Goal: Task Accomplishment & Management: Complete application form

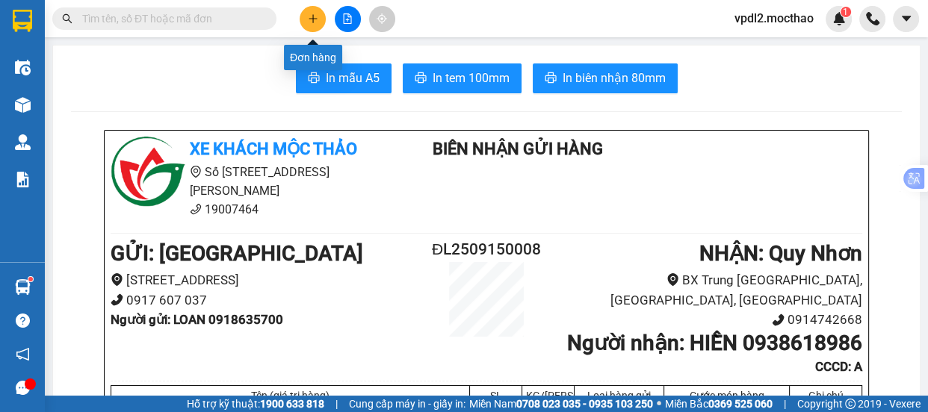
click at [306, 21] on button at bounding box center [313, 19] width 26 height 26
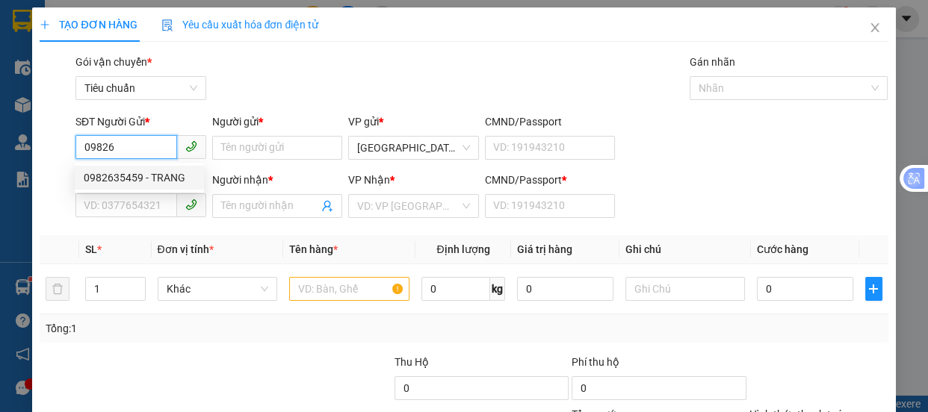
click at [115, 176] on div "0982635459 - TRANG" at bounding box center [139, 178] width 111 height 16
type input "0982635459"
type input "TRANG"
type input "0395931867"
type input "SƠ THƯ"
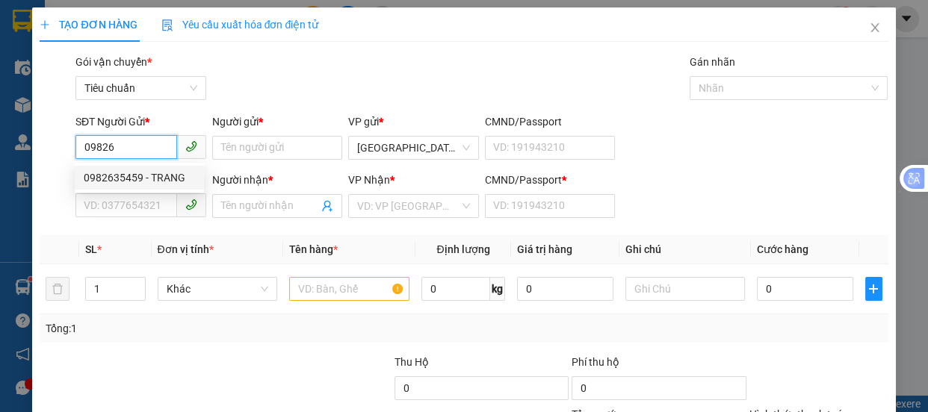
type input "0"
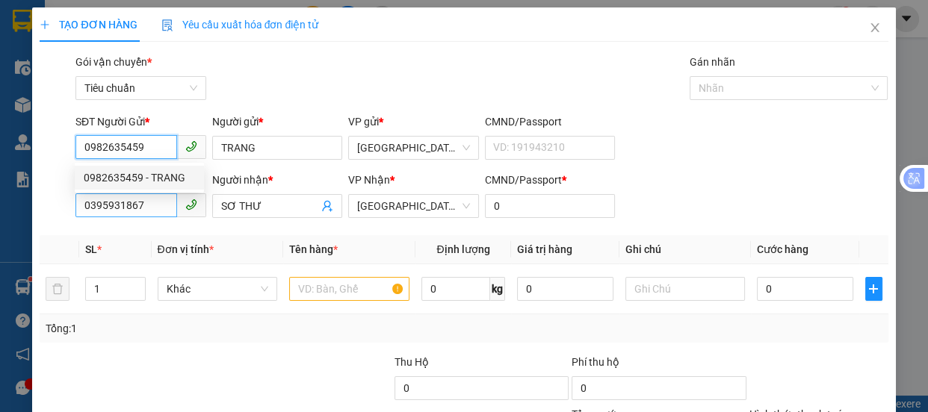
type input "60.000"
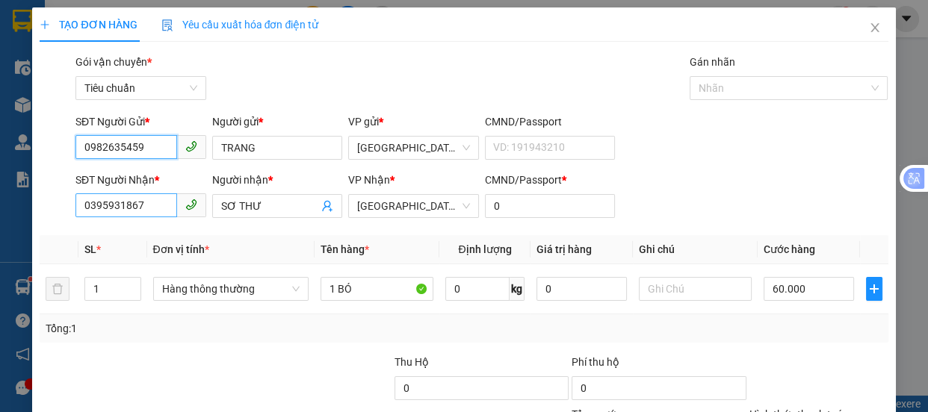
type input "0982635459"
click at [161, 211] on input "0395931867" at bounding box center [126, 206] width 102 height 24
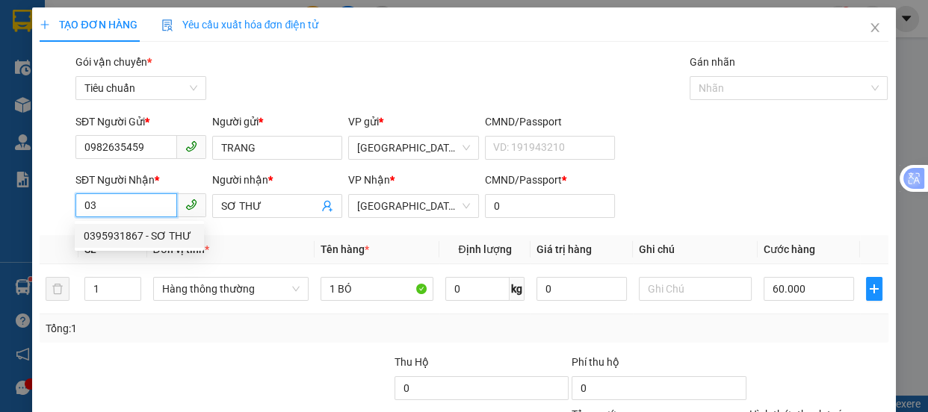
type input "0"
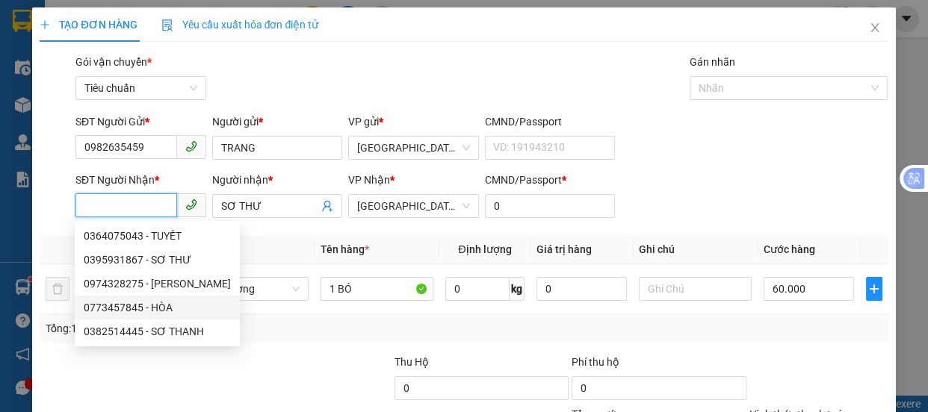
click at [125, 303] on div "0773457845 - HÒA" at bounding box center [157, 308] width 147 height 16
type input "0773457845"
type input "HÒA"
type input "A"
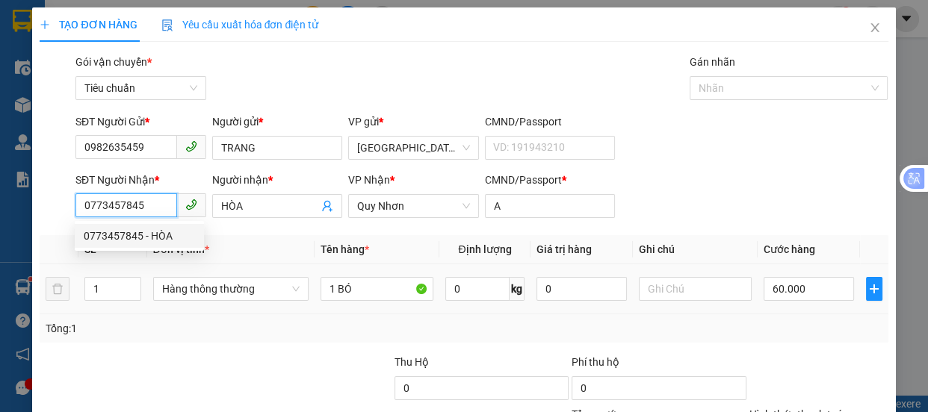
type input "120.000"
type input "0773457845"
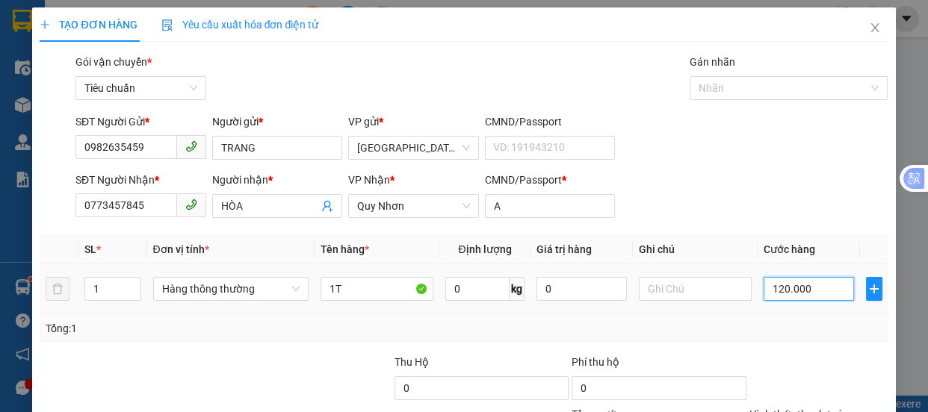
click at [788, 292] on input "120.000" at bounding box center [809, 289] width 90 height 24
type input "8"
type input "80"
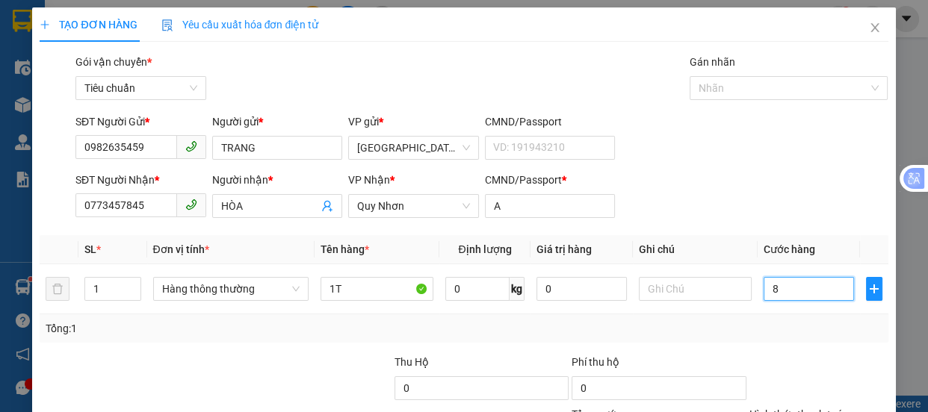
type input "80"
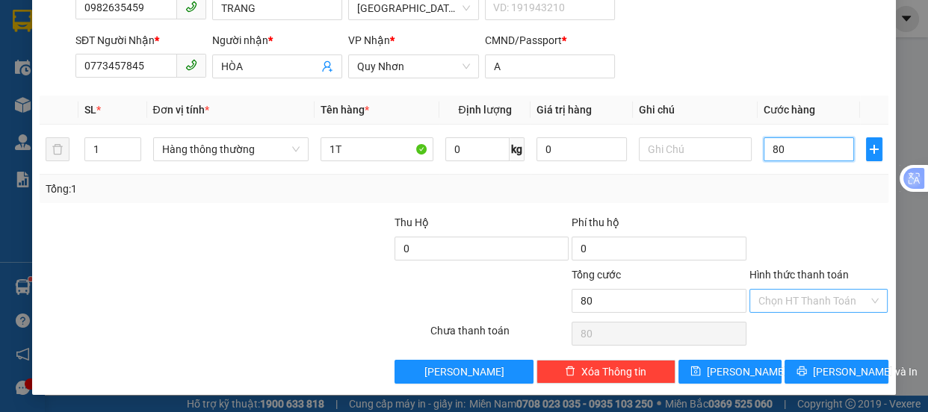
type input "80"
type input "80.000"
click at [825, 291] on input "Hình thức thanh toán" at bounding box center [813, 301] width 111 height 22
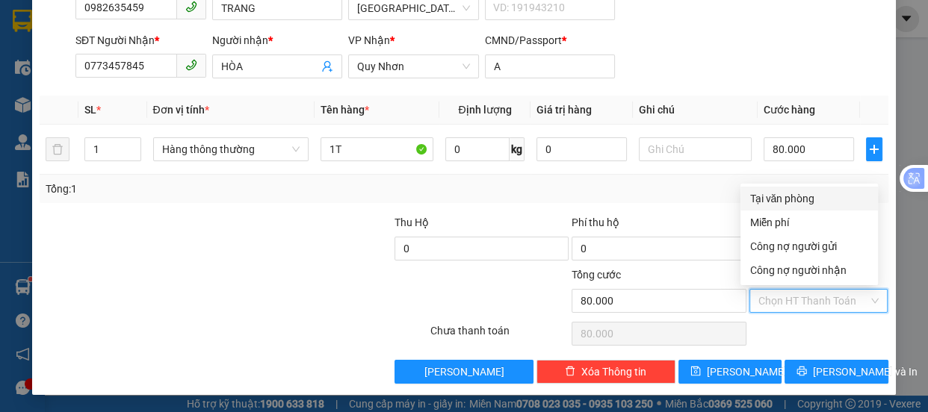
click at [799, 197] on div "Tại văn phòng" at bounding box center [809, 199] width 120 height 16
type input "0"
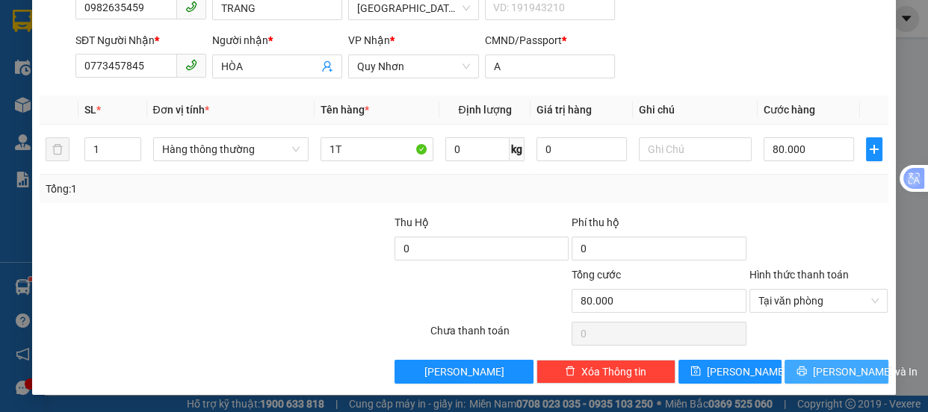
drag, startPoint x: 862, startPoint y: 374, endPoint x: 836, endPoint y: 365, distance: 26.9
click at [861, 374] on button "[PERSON_NAME] và In" at bounding box center [836, 372] width 103 height 24
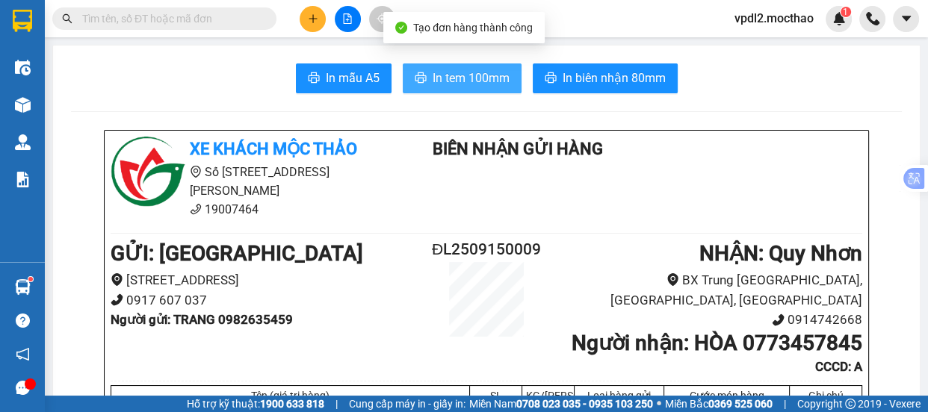
click at [480, 72] on span "In tem 100mm" at bounding box center [471, 78] width 77 height 19
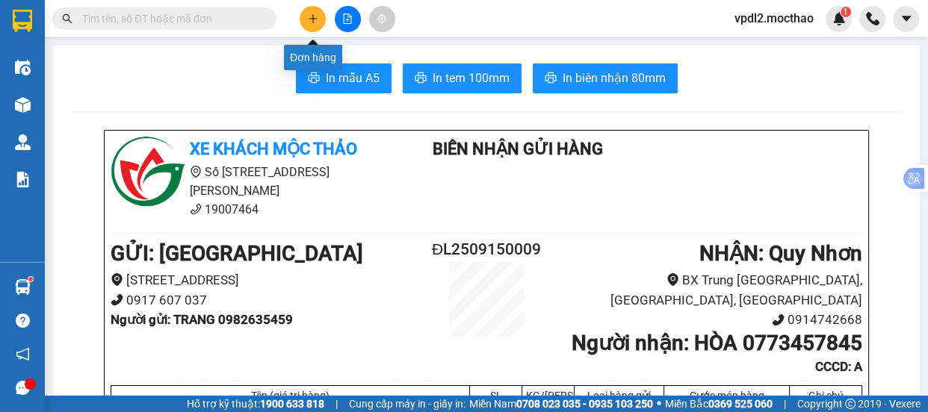
click at [313, 22] on icon "plus" at bounding box center [312, 18] width 1 height 8
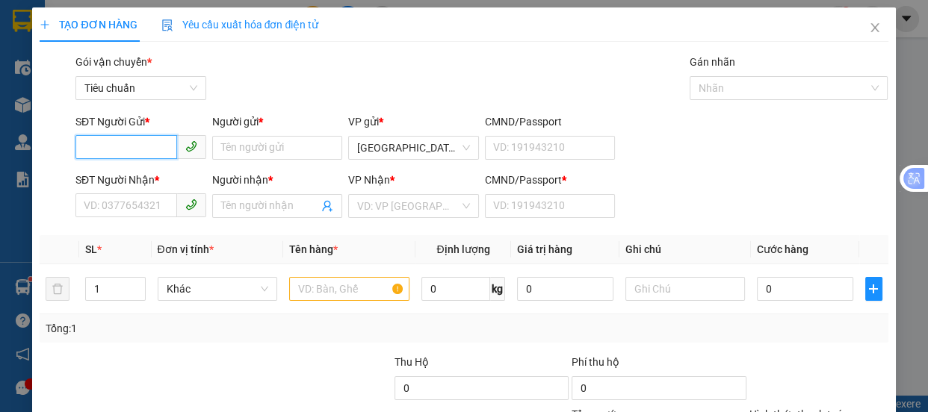
click at [146, 150] on input "SĐT Người Gửi *" at bounding box center [126, 147] width 102 height 24
click at [120, 179] on div "0974914268 - [PERSON_NAME]" at bounding box center [157, 178] width 147 height 16
type input "0974914268"
type input "TRINH"
type input "0905654569"
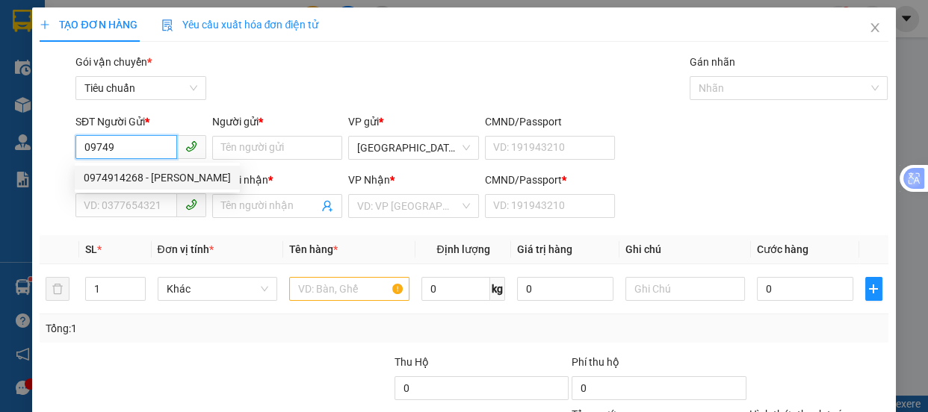
type input "KỸ"
type input "0"
type input "30.000"
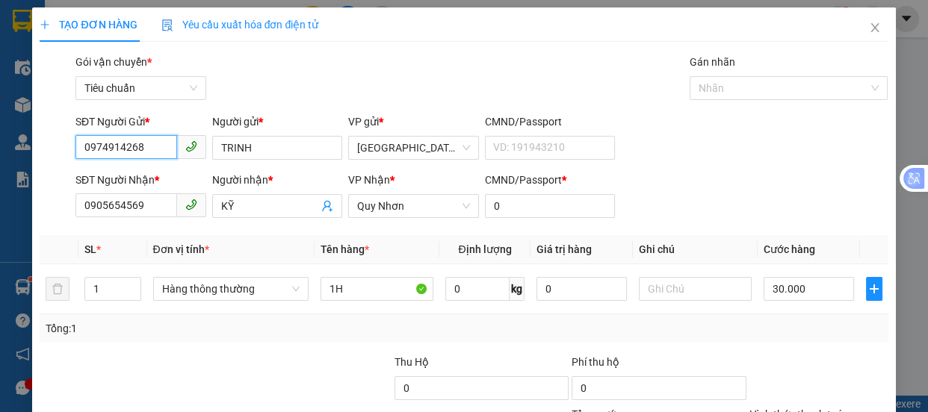
scroll to position [140, 0]
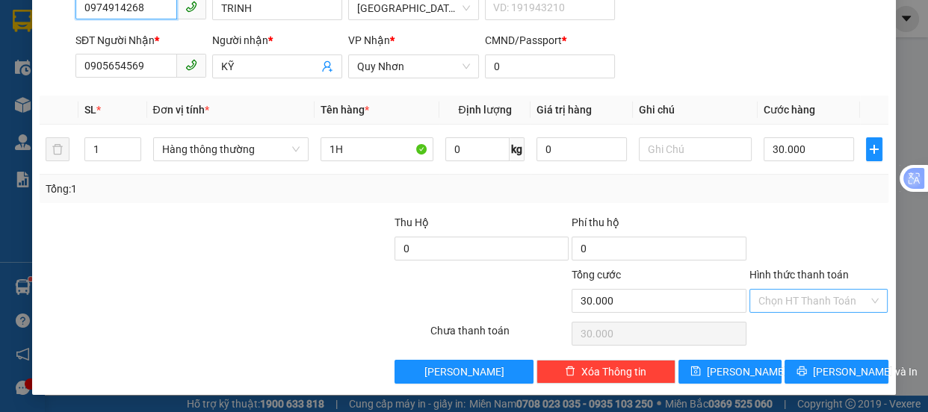
type input "0974914268"
click at [788, 299] on input "Hình thức thanh toán" at bounding box center [813, 301] width 111 height 22
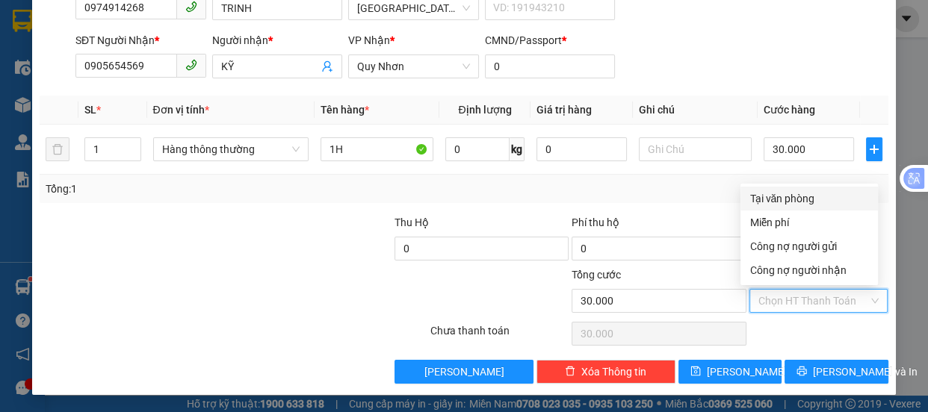
click at [767, 199] on div "Tại văn phòng" at bounding box center [809, 199] width 120 height 16
type input "0"
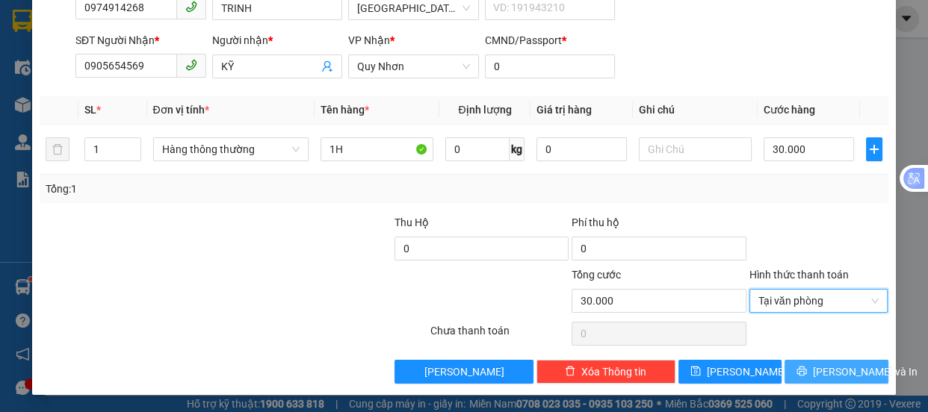
drag, startPoint x: 827, startPoint y: 373, endPoint x: 819, endPoint y: 369, distance: 9.0
click at [826, 373] on span "[PERSON_NAME] và In" at bounding box center [865, 372] width 105 height 16
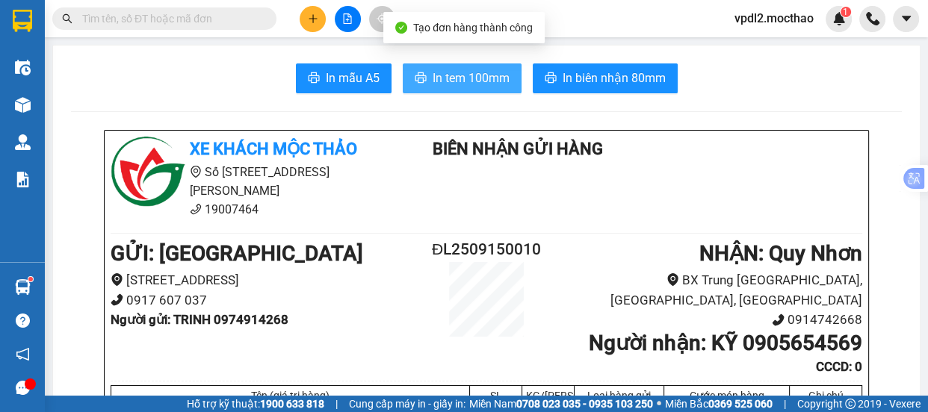
click at [472, 75] on span "In tem 100mm" at bounding box center [471, 78] width 77 height 19
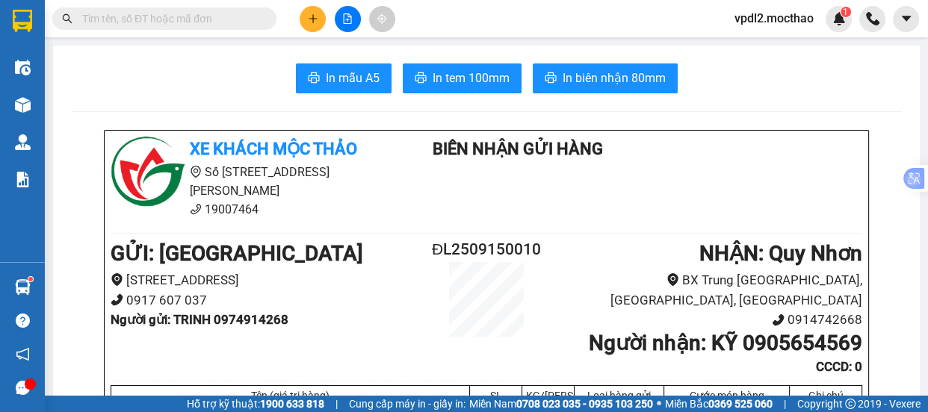
click at [317, 14] on icon "plus" at bounding box center [313, 18] width 10 height 10
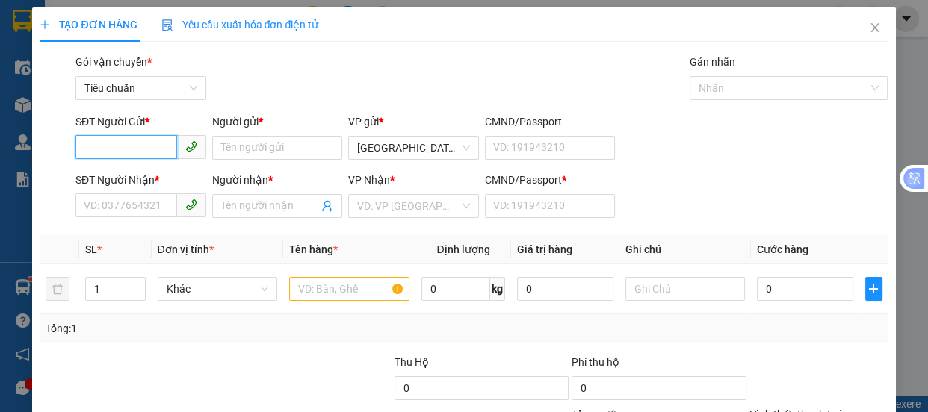
click at [137, 143] on input "SĐT Người Gửi *" at bounding box center [126, 147] width 102 height 24
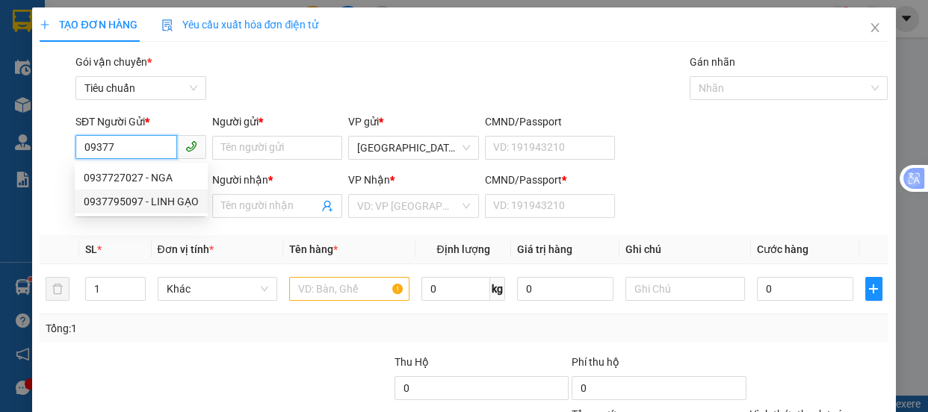
click at [126, 196] on div "0937795097 - LINH GẠO" at bounding box center [141, 202] width 115 height 16
type input "0937795097"
type input "LINH GẠO"
type input "0935809980"
type input "HÀ"
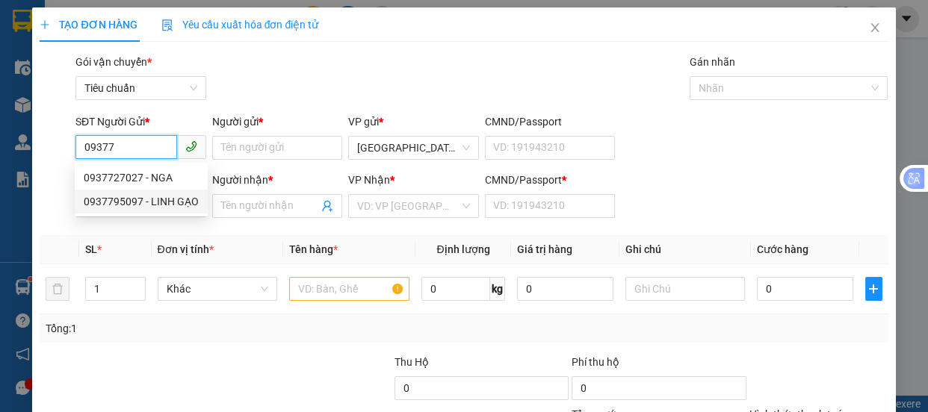
type input "0"
type input "100.000"
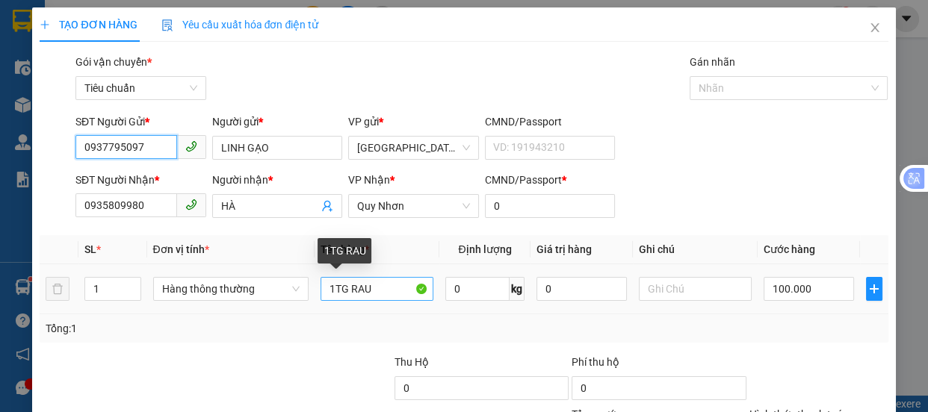
type input "0937795097"
click at [374, 291] on input "1TG RAU" at bounding box center [377, 289] width 113 height 24
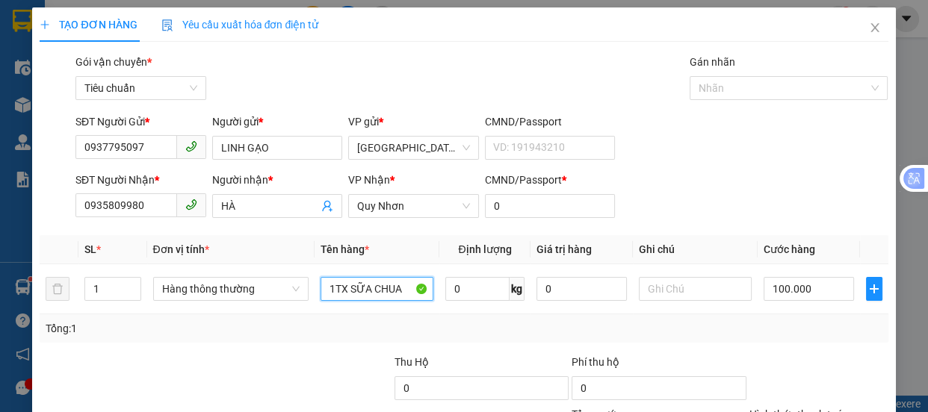
scroll to position [140, 0]
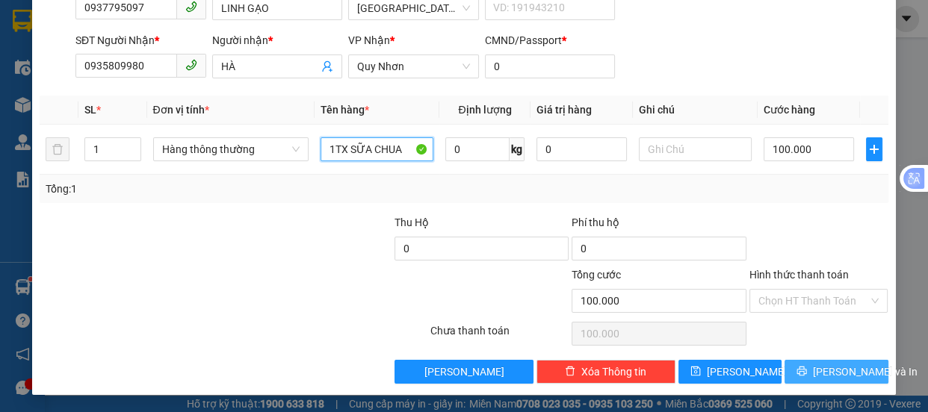
type input "1TX SỮA CHUA"
click at [837, 364] on span "[PERSON_NAME] và In" at bounding box center [865, 372] width 105 height 16
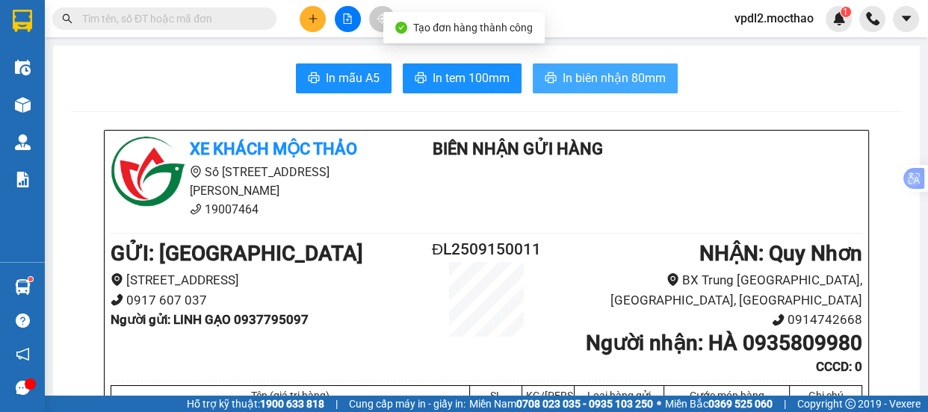
click at [625, 81] on span "In biên nhận 80mm" at bounding box center [614, 78] width 103 height 19
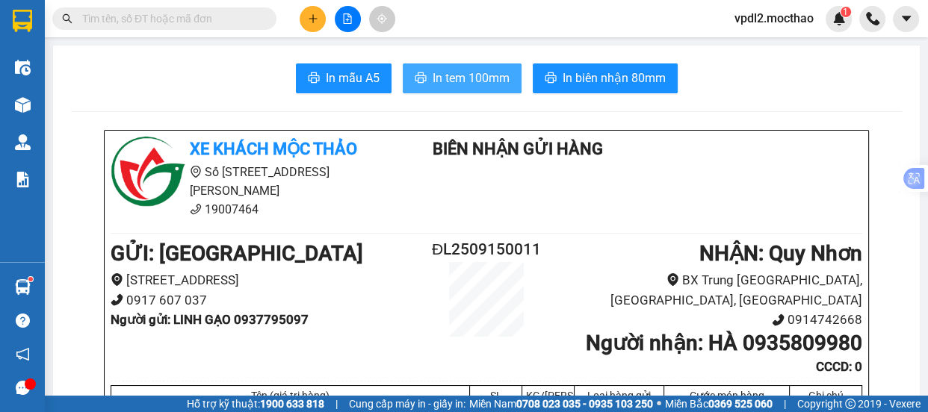
click at [479, 72] on span "In tem 100mm" at bounding box center [471, 78] width 77 height 19
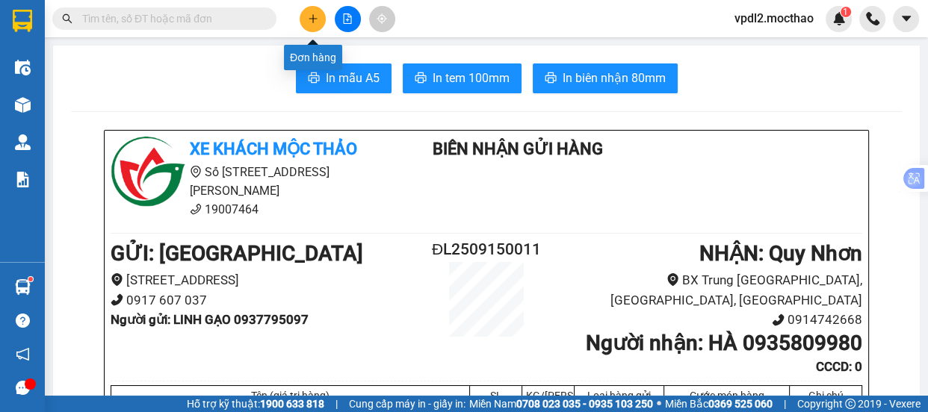
click at [306, 16] on button at bounding box center [313, 19] width 26 height 26
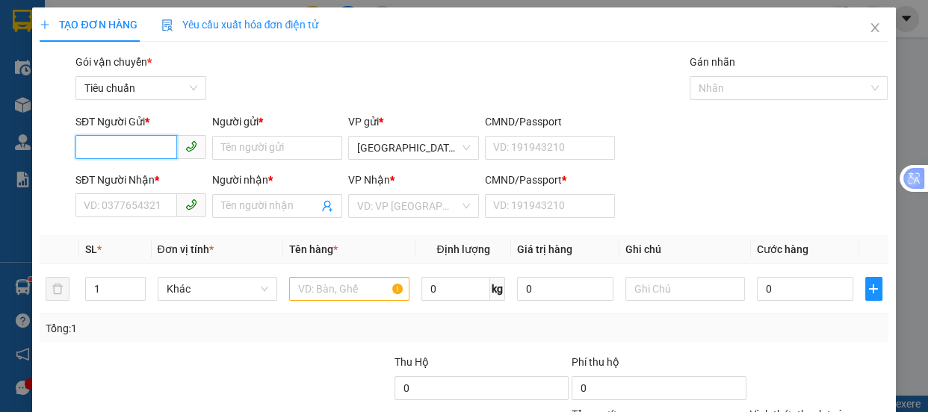
click at [155, 149] on input "SĐT Người Gửi *" at bounding box center [126, 147] width 102 height 24
type input "0918289872"
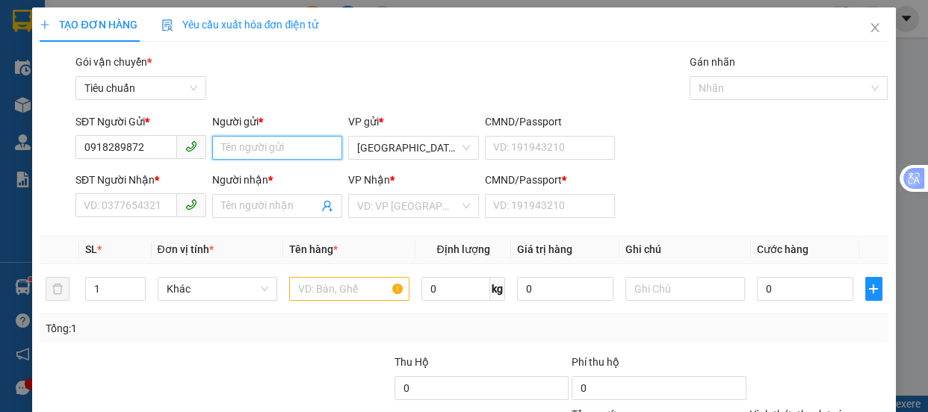
click at [265, 149] on input "Người gửi *" at bounding box center [277, 148] width 131 height 24
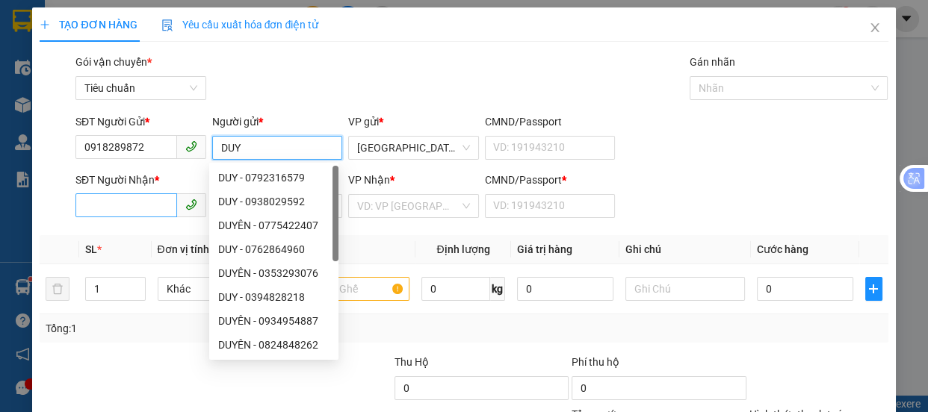
type input "DUY"
click at [132, 204] on input "SĐT Người Nhận *" at bounding box center [126, 206] width 102 height 24
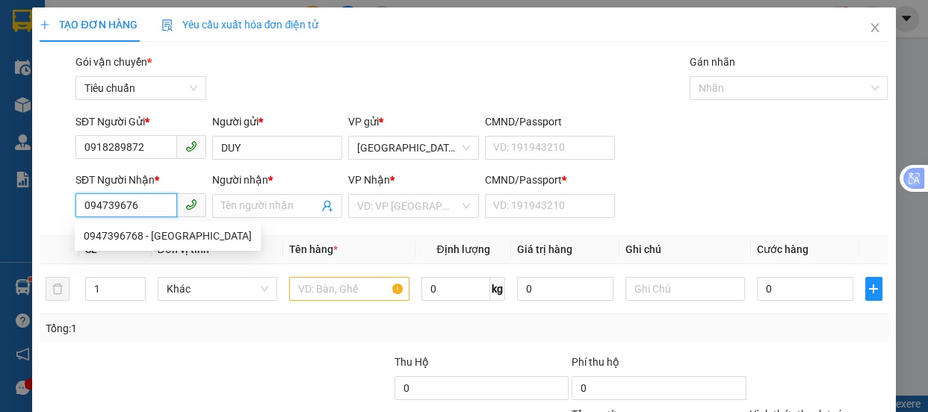
type input "0947396768"
click at [122, 232] on div "0947396768 - [GEOGRAPHIC_DATA]" at bounding box center [168, 236] width 168 height 16
type input "NGA"
type input "0"
type input "50.000"
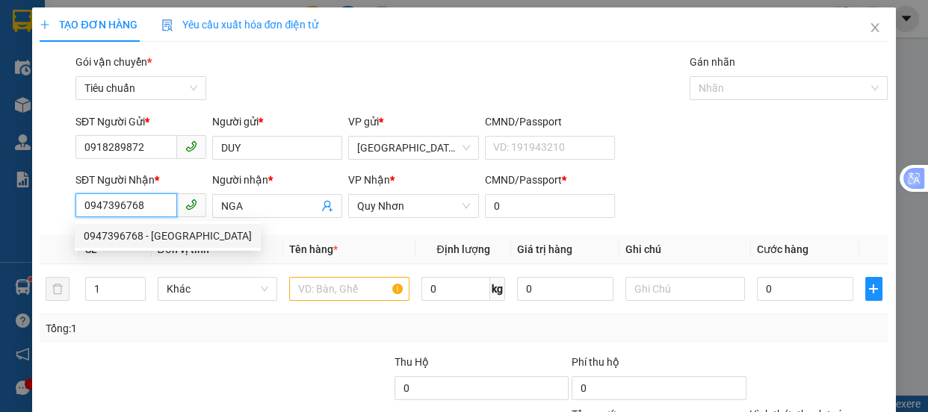
type input "50.000"
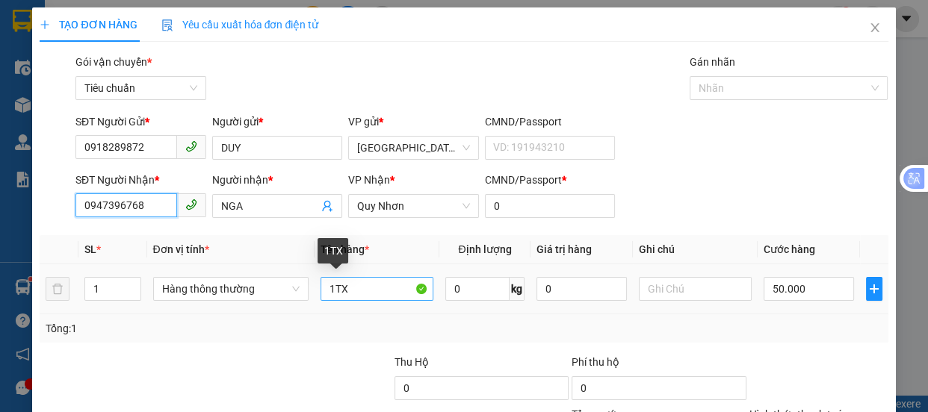
type input "0947396768"
click at [366, 291] on input "1TX" at bounding box center [377, 289] width 113 height 24
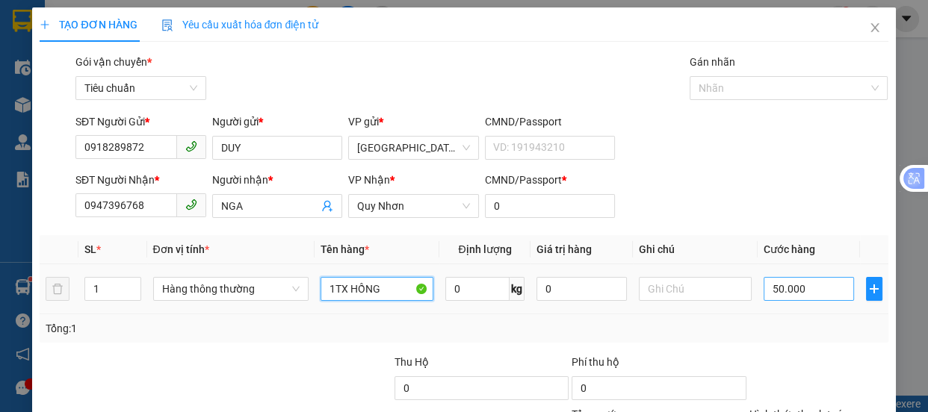
type input "1TX HỒNG"
click at [785, 288] on input "50.000" at bounding box center [809, 289] width 90 height 24
type input "7"
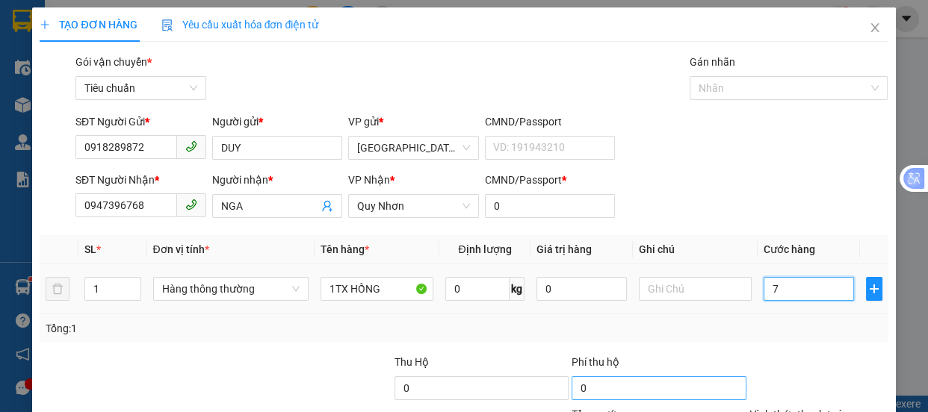
type input "70"
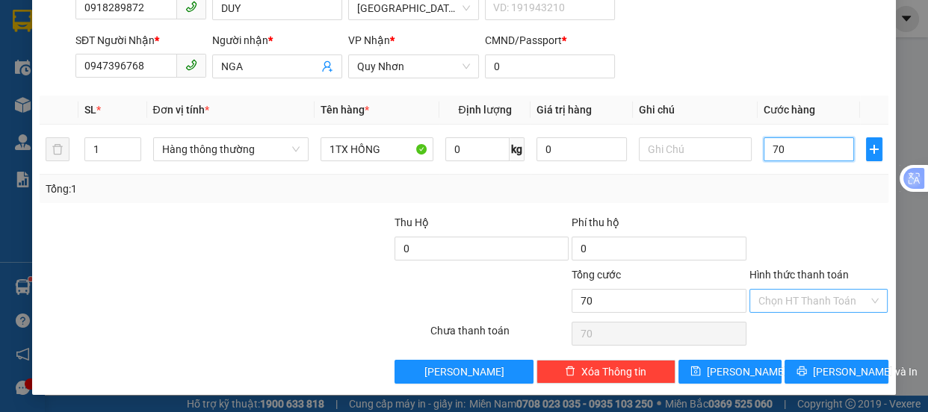
type input "70"
type input "70.000"
click at [784, 291] on input "Hình thức thanh toán" at bounding box center [813, 301] width 111 height 22
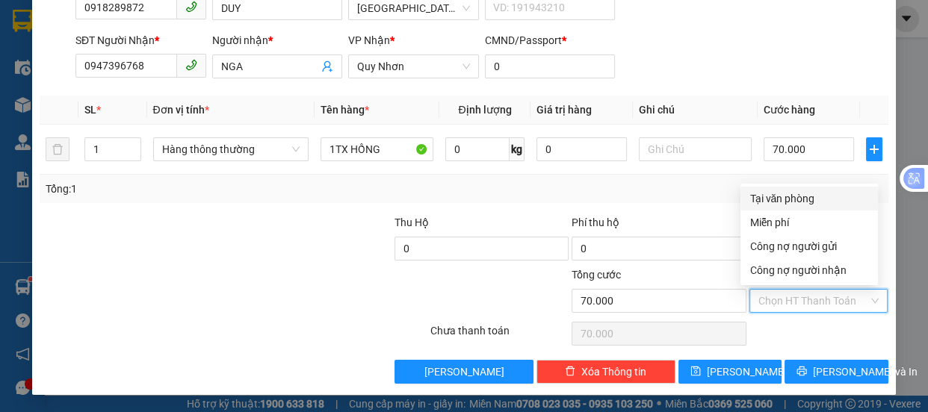
click at [780, 202] on div "Tại văn phòng" at bounding box center [809, 199] width 120 height 16
type input "0"
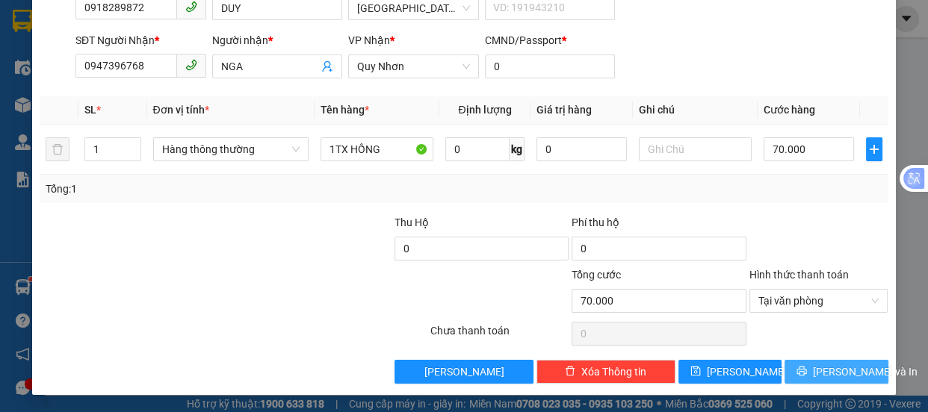
click at [836, 368] on span "[PERSON_NAME] và In" at bounding box center [865, 372] width 105 height 16
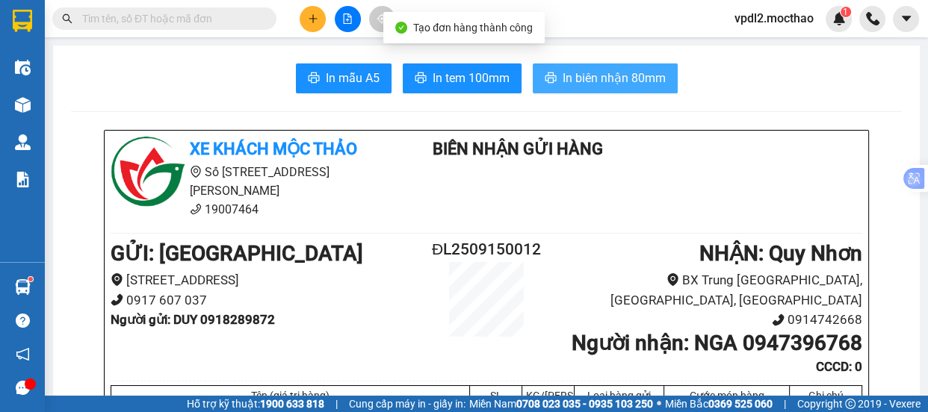
click at [589, 75] on span "In biên nhận 80mm" at bounding box center [614, 78] width 103 height 19
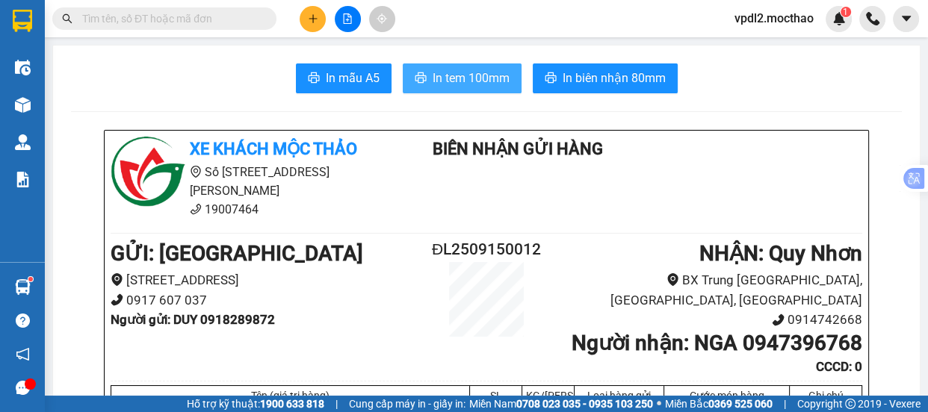
click at [449, 69] on span "In tem 100mm" at bounding box center [471, 78] width 77 height 19
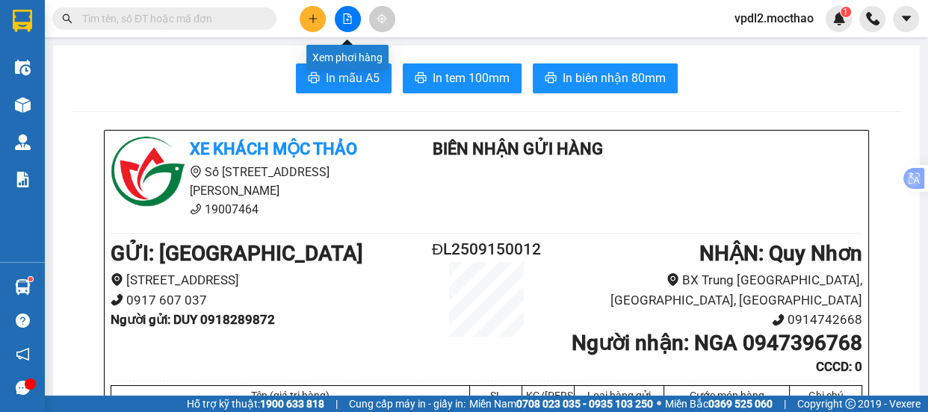
click at [348, 16] on icon "file-add" at bounding box center [347, 18] width 10 height 10
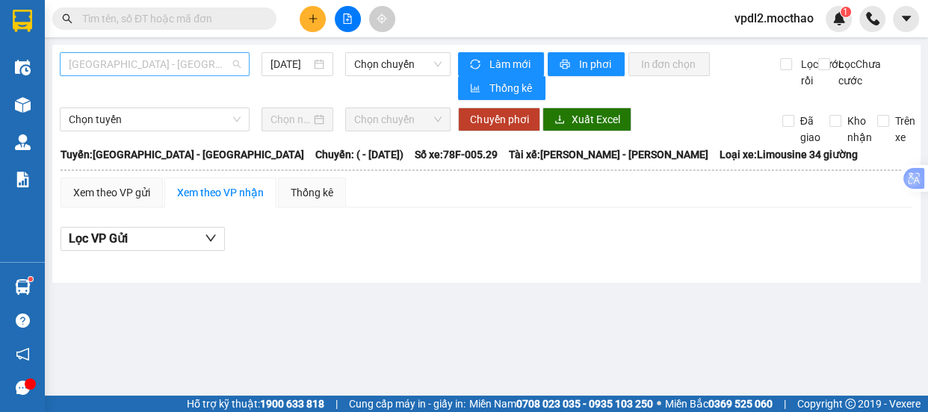
click at [183, 66] on span "[GEOGRAPHIC_DATA] - [GEOGRAPHIC_DATA]" at bounding box center [155, 64] width 172 height 22
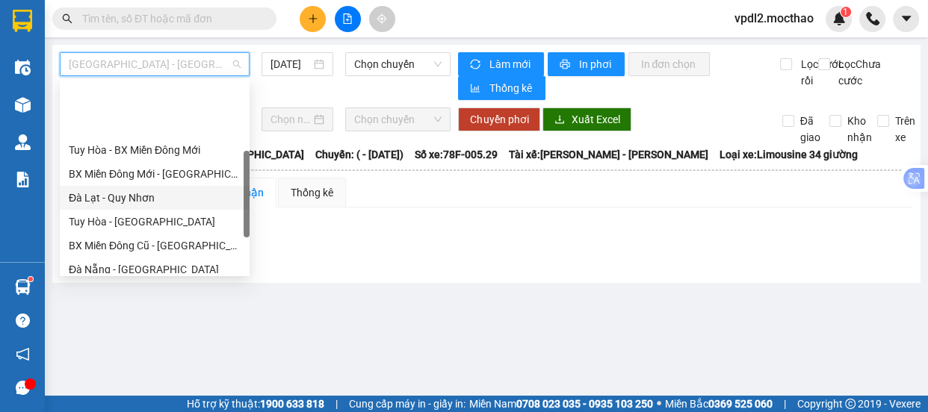
scroll to position [271, 0]
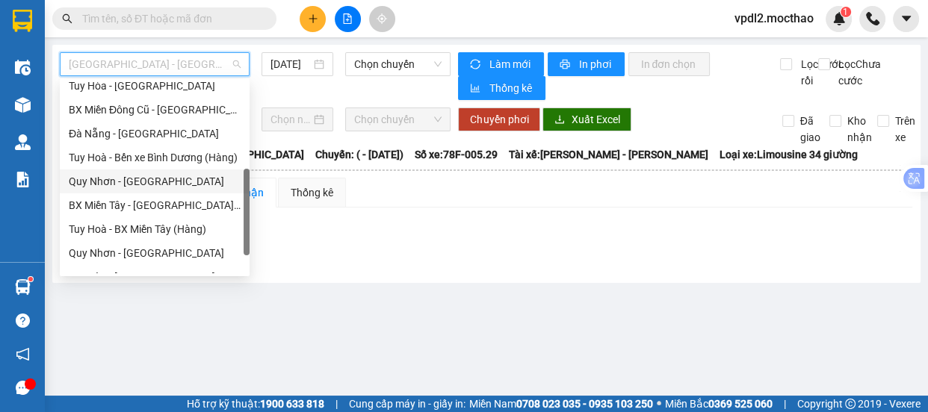
click at [146, 176] on div "Quy Nhơn - [GEOGRAPHIC_DATA]" at bounding box center [155, 181] width 172 height 16
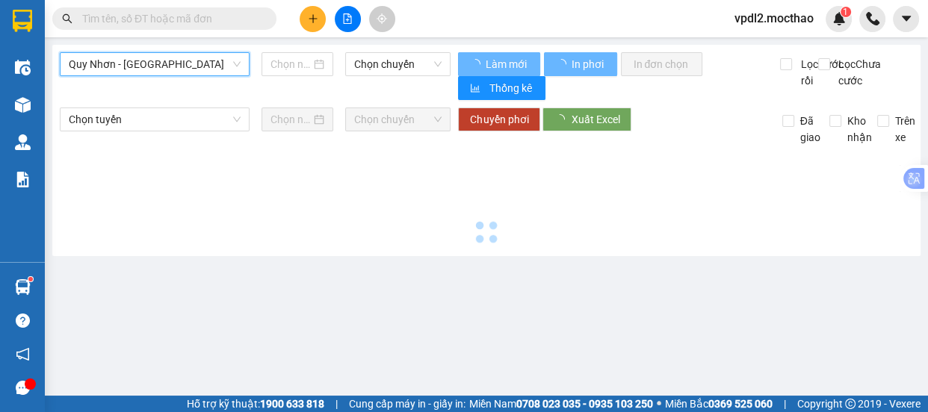
type input "[DATE]"
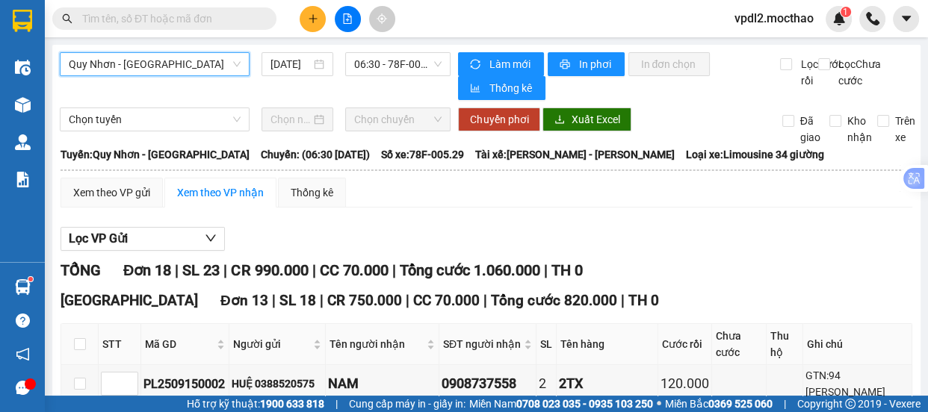
scroll to position [271, 0]
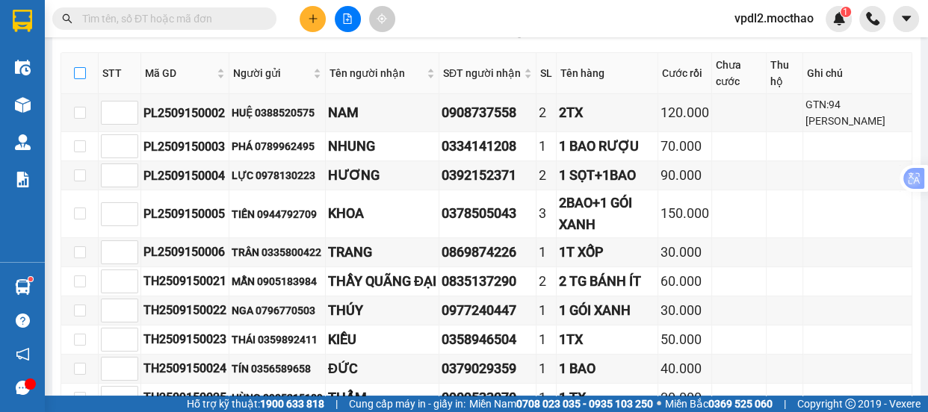
click at [78, 78] on input "checkbox" at bounding box center [80, 73] width 12 height 12
checkbox input "true"
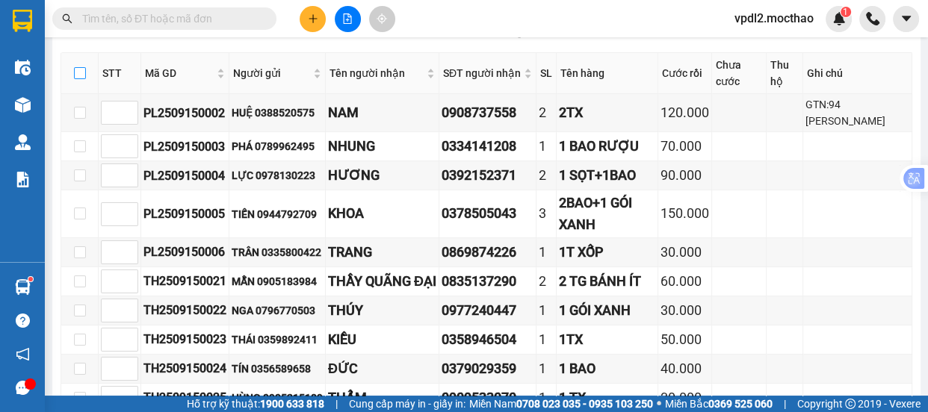
checkbox input "true"
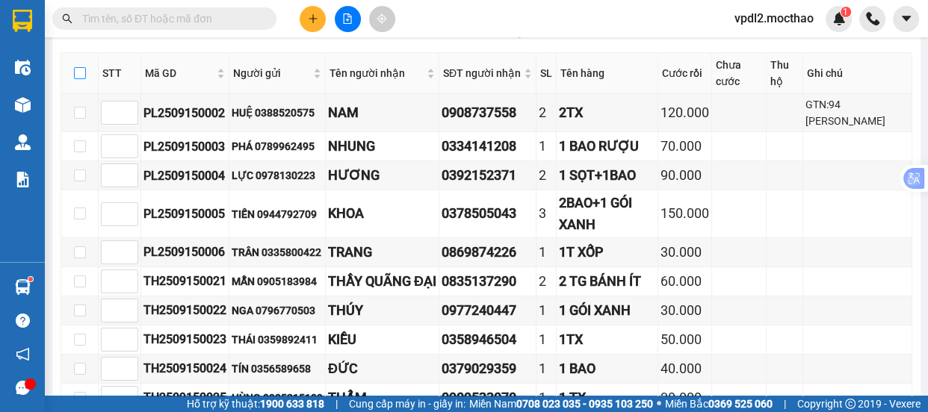
checkbox input "true"
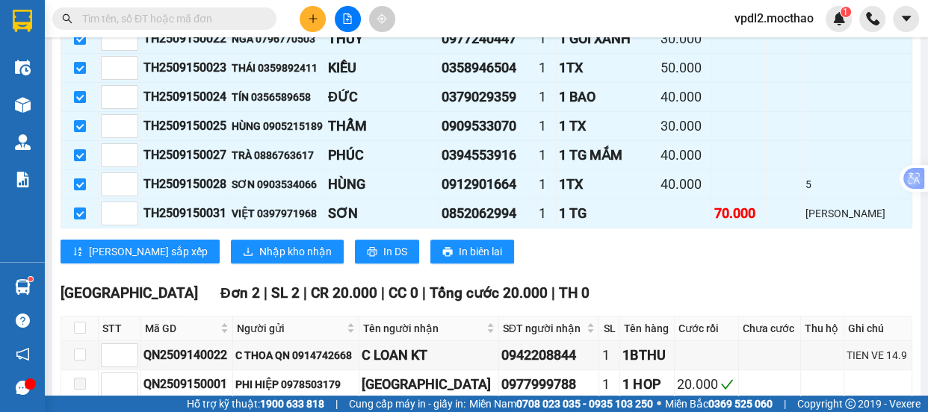
scroll to position [611, 0]
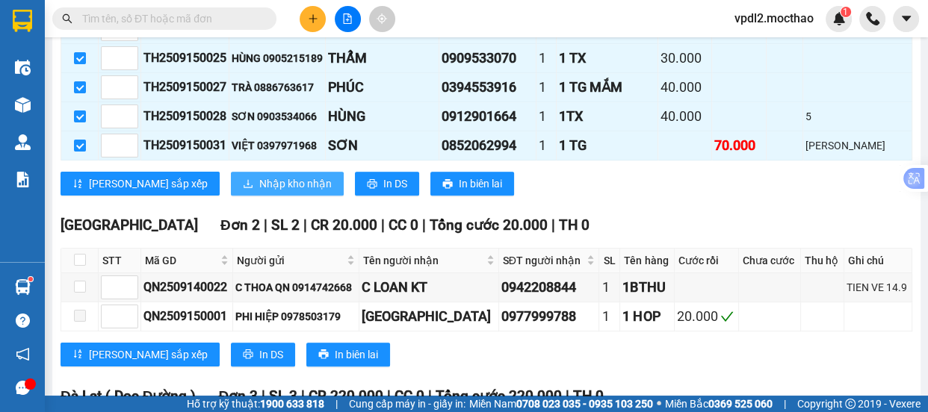
click at [259, 184] on span "Nhập kho nhận" at bounding box center [295, 184] width 72 height 16
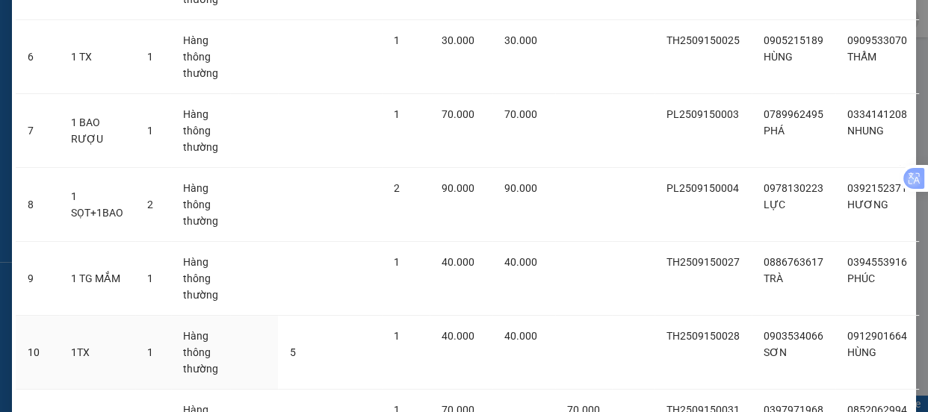
scroll to position [800, 0]
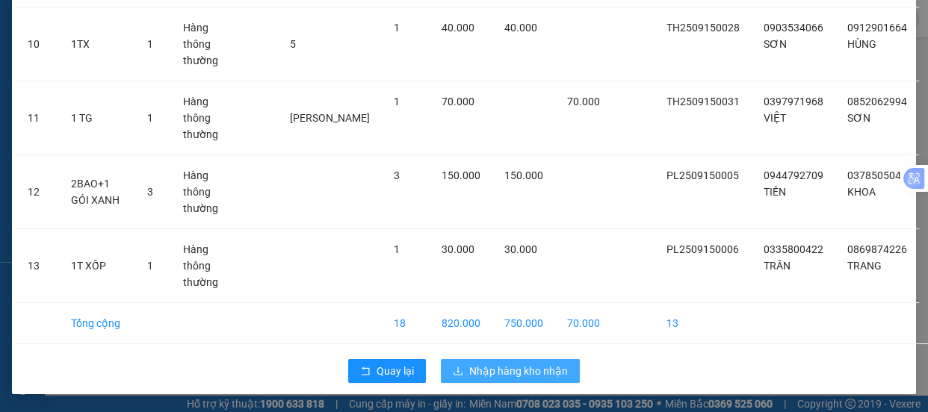
click at [542, 365] on span "Nhập hàng kho nhận" at bounding box center [518, 371] width 99 height 16
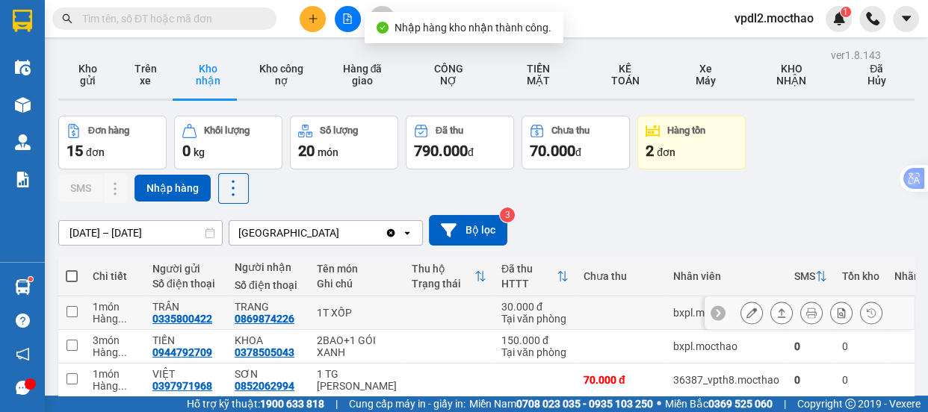
scroll to position [203, 0]
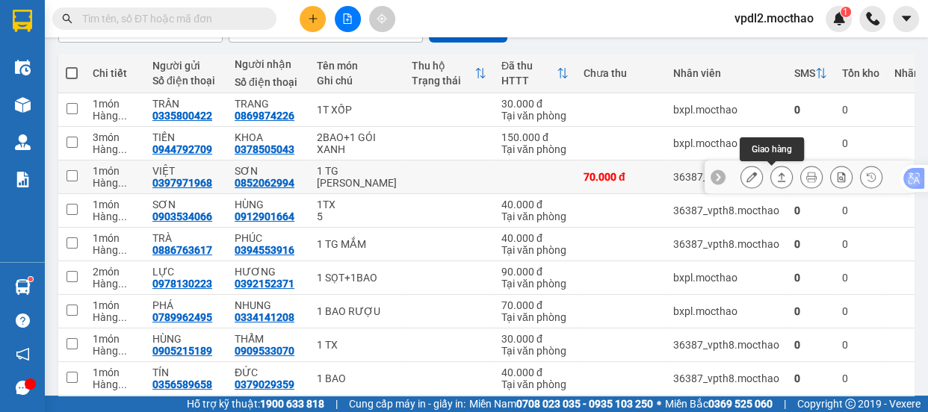
click at [776, 173] on icon at bounding box center [781, 177] width 10 height 10
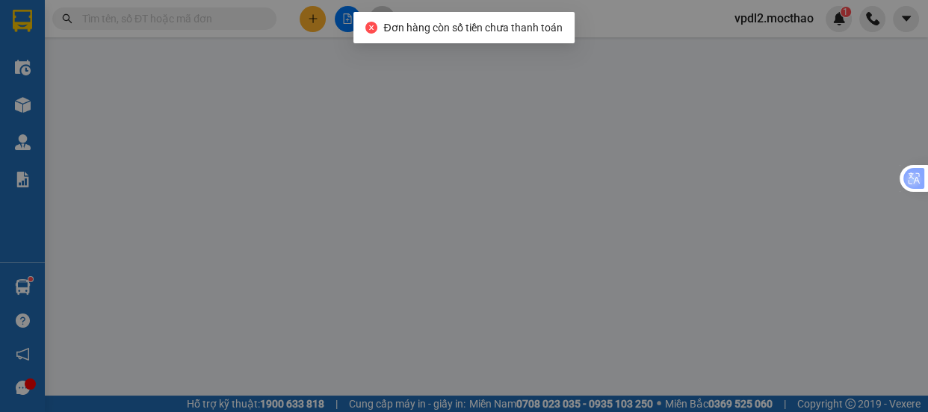
type input "0397971968"
type input "VIỆT"
type input "0852062994"
type input "SƠN"
type input "1"
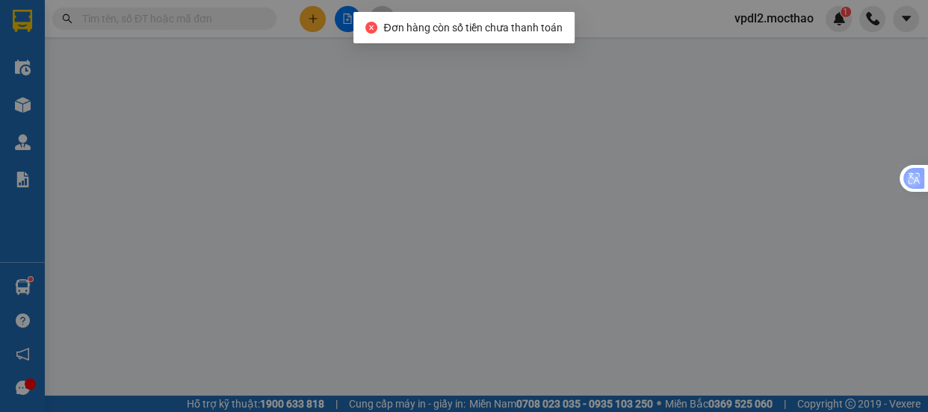
type input "70.000"
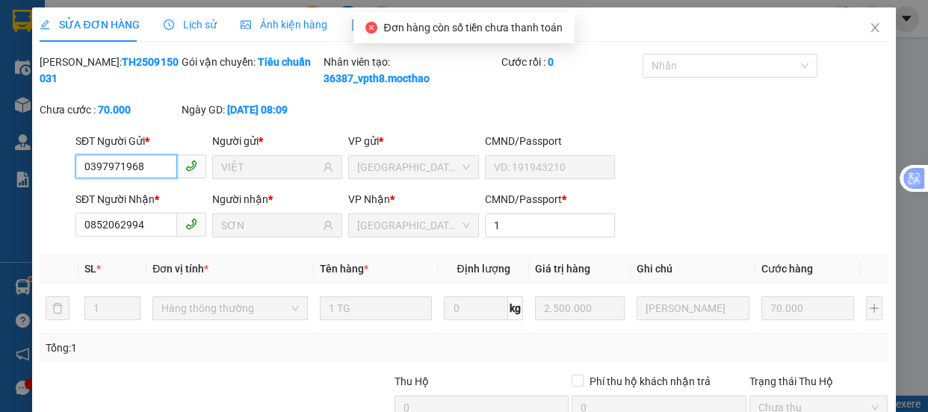
scroll to position [171, 0]
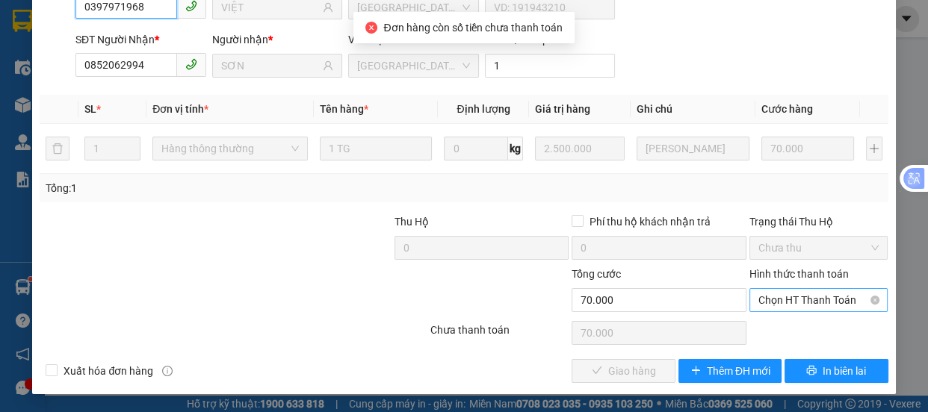
click at [788, 309] on span "Chọn HT Thanh Toán" at bounding box center [818, 300] width 121 height 22
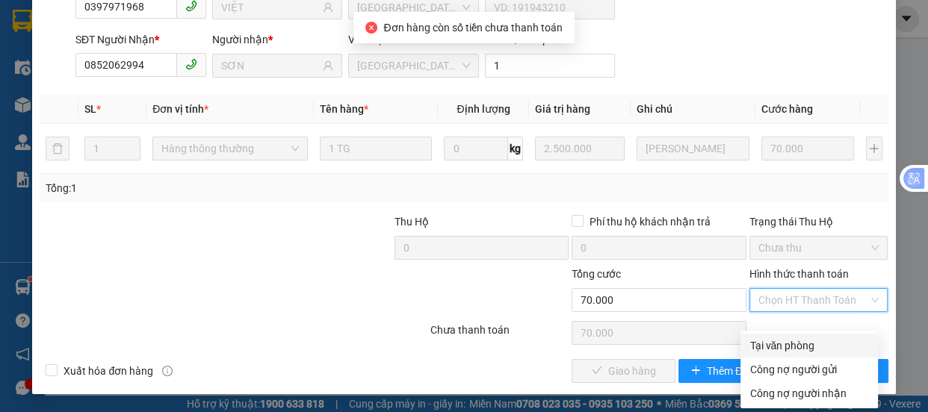
drag, startPoint x: 784, startPoint y: 335, endPoint x: 752, endPoint y: 344, distance: 33.6
click at [784, 338] on div "Tại văn phòng" at bounding box center [809, 346] width 120 height 16
type input "0"
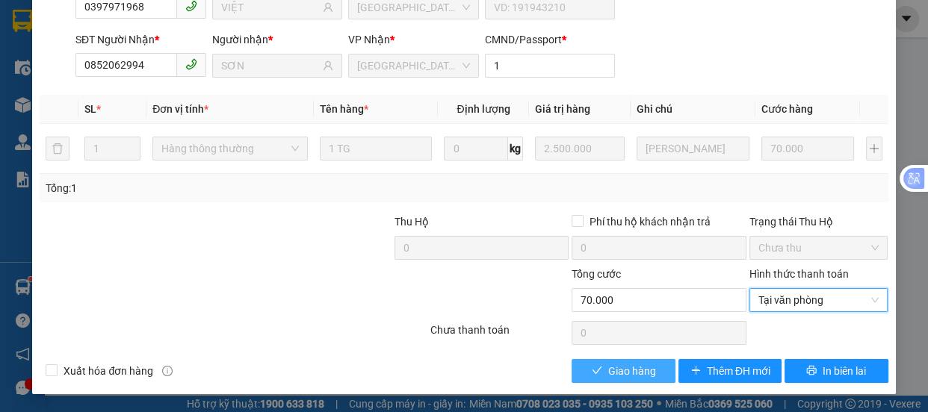
click at [656, 379] on button "Giao hàng" at bounding box center [623, 371] width 103 height 24
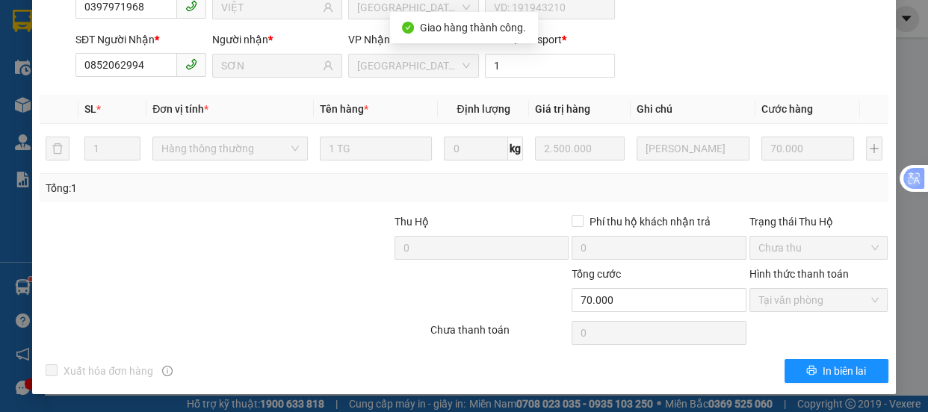
scroll to position [0, 0]
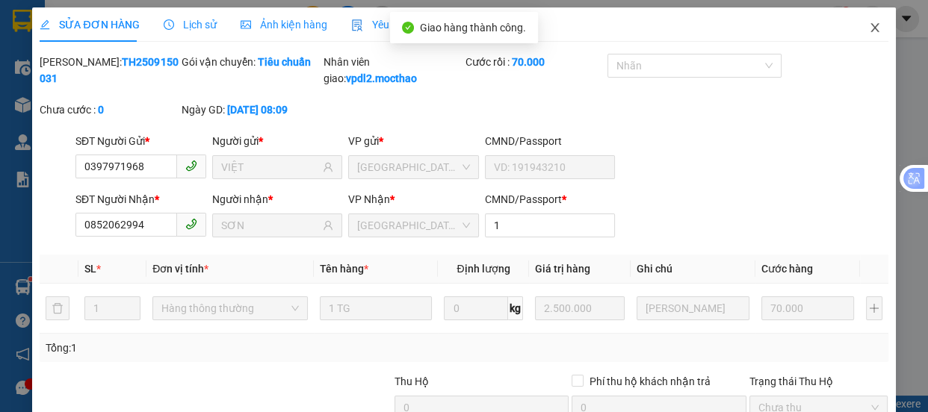
click at [863, 22] on span "Close" at bounding box center [875, 28] width 42 height 42
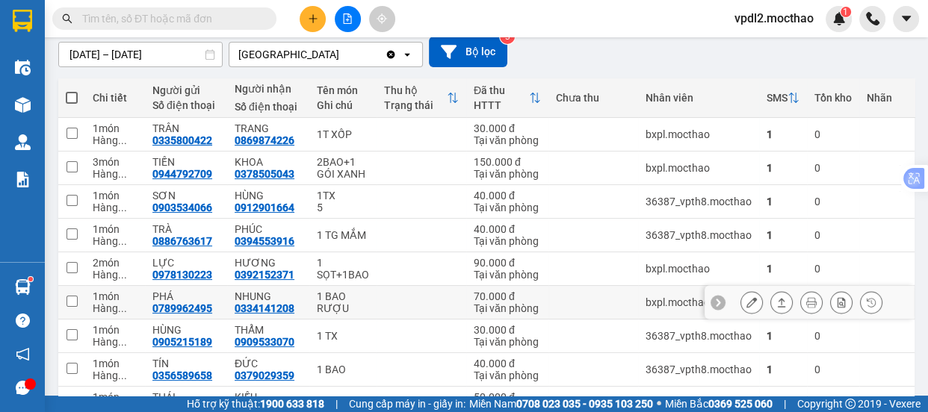
scroll to position [247, 0]
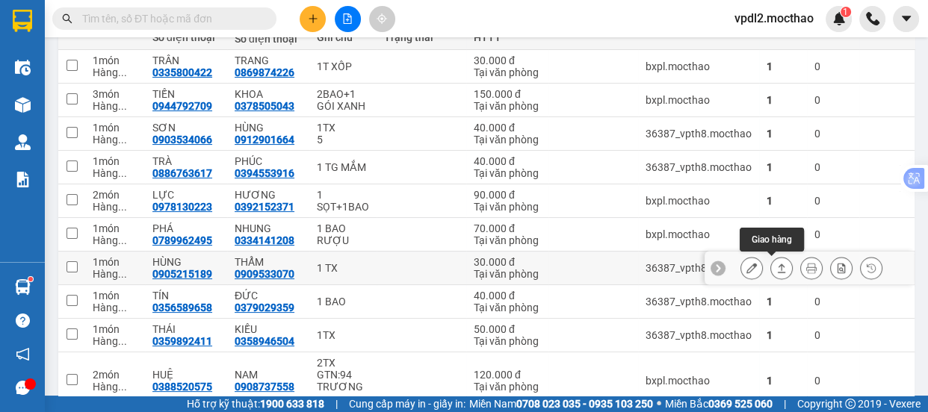
click at [776, 264] on icon at bounding box center [781, 268] width 10 height 10
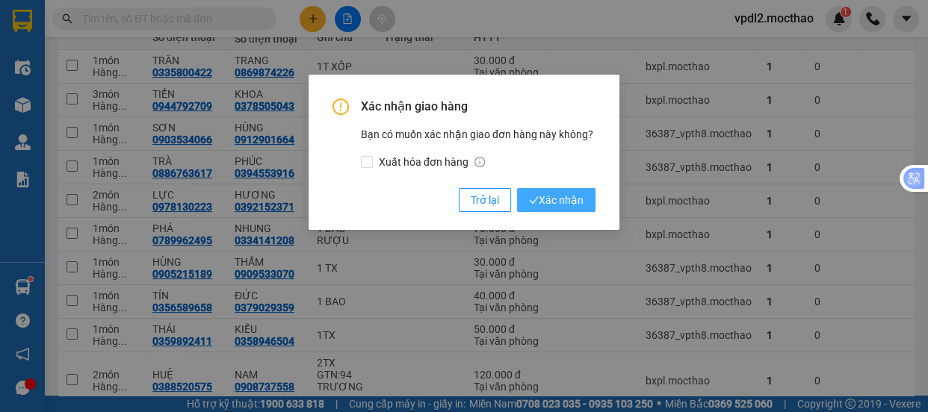
click at [583, 202] on span "Xác nhận" at bounding box center [556, 200] width 55 height 16
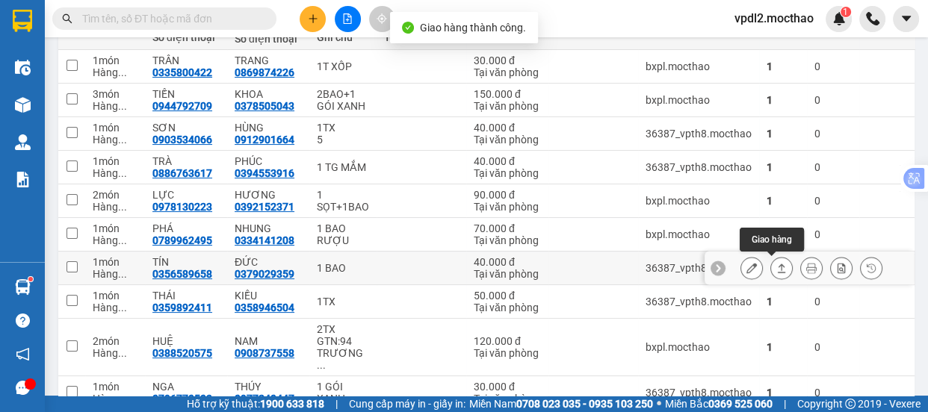
click at [778, 265] on icon at bounding box center [782, 268] width 8 height 9
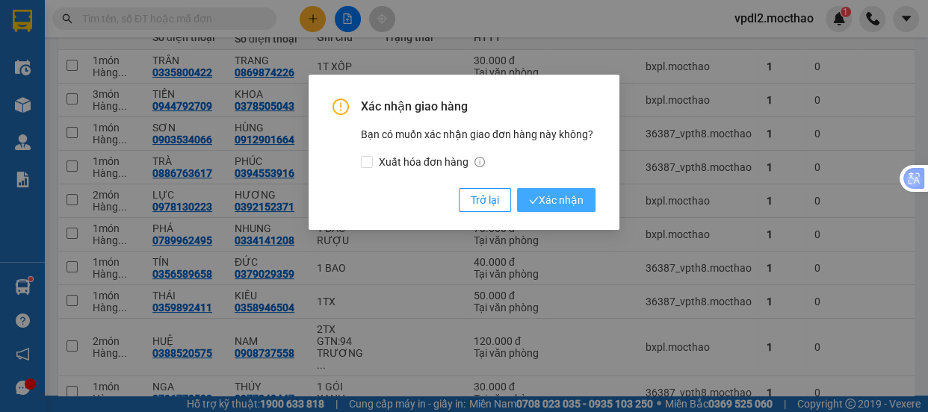
click at [537, 201] on icon "check" at bounding box center [534, 201] width 10 height 10
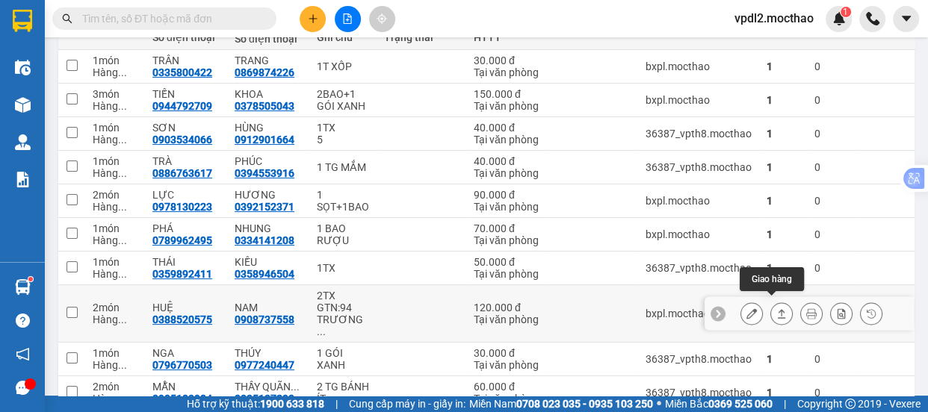
click at [773, 301] on button at bounding box center [781, 314] width 21 height 26
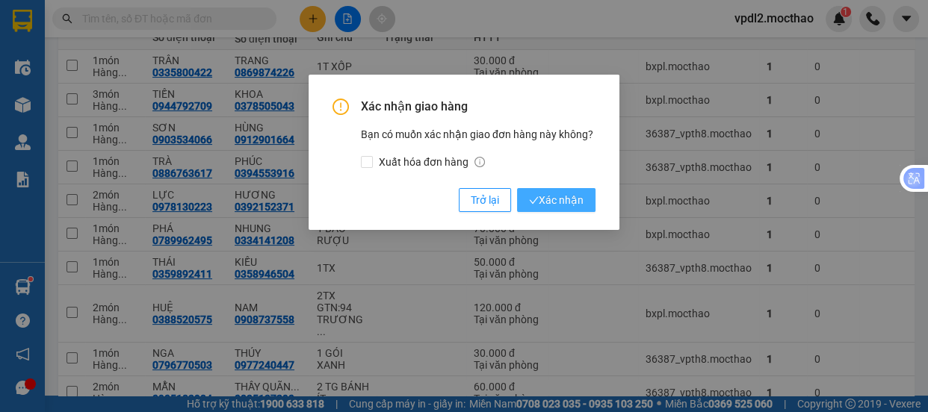
click at [572, 202] on span "Xác nhận" at bounding box center [556, 200] width 55 height 16
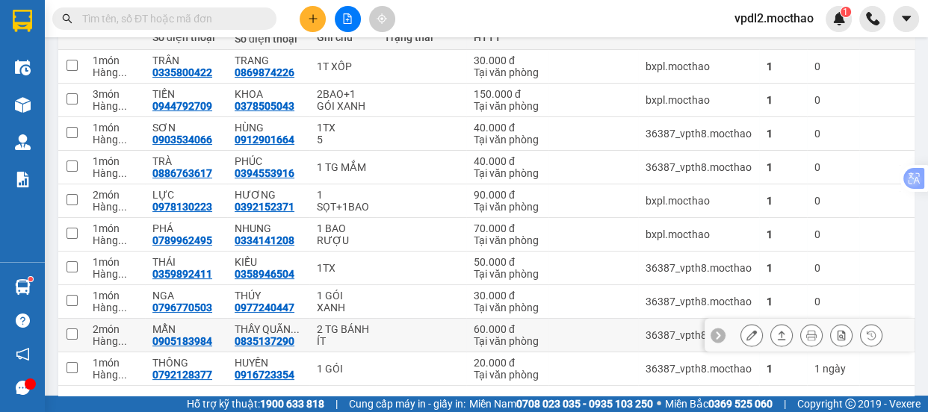
scroll to position [302, 0]
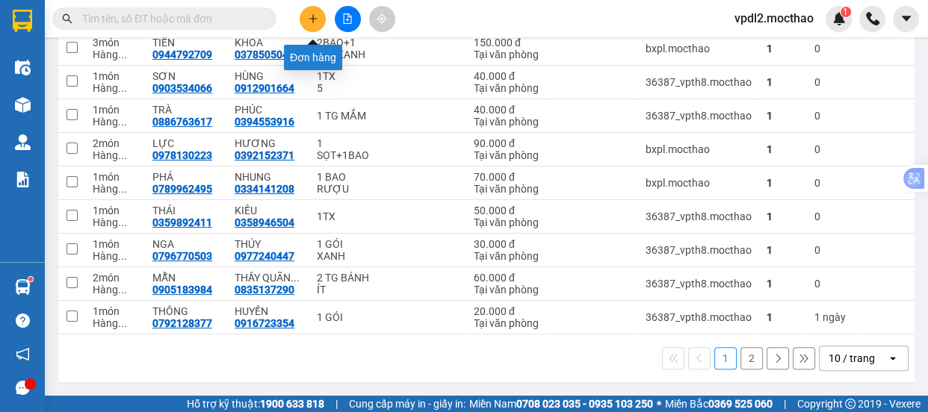
click at [312, 18] on icon "plus" at bounding box center [313, 18] width 8 height 1
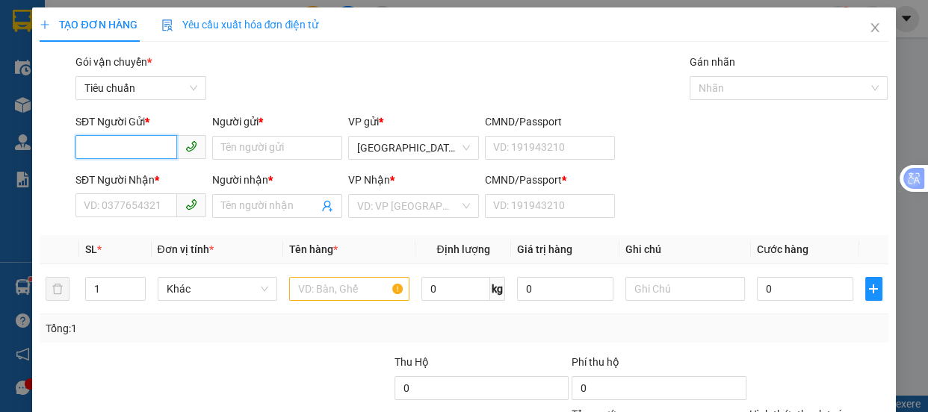
drag, startPoint x: 143, startPoint y: 143, endPoint x: 176, endPoint y: 140, distance: 33.8
click at [150, 143] on input "SĐT Người Gửi *" at bounding box center [126, 147] width 102 height 24
click at [113, 173] on div "0915572047 - DƯƠNG" at bounding box center [139, 178] width 111 height 16
type input "0915572047"
type input "DƯƠNG"
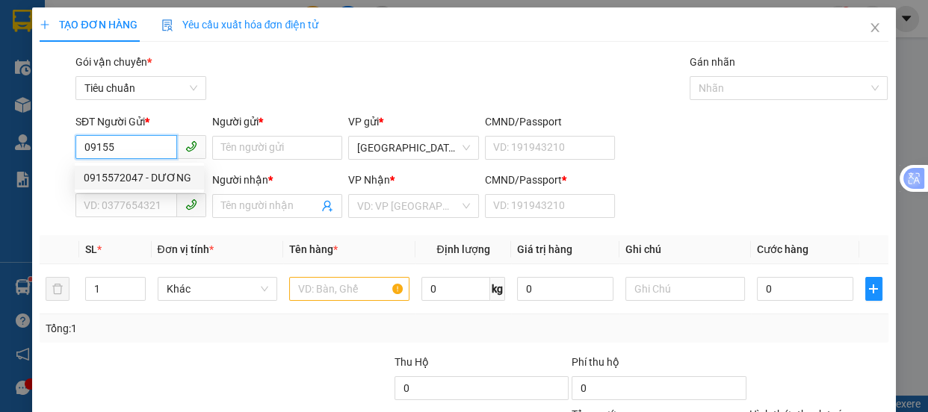
type input "0983336502"
type input "[PERSON_NAME]"
type input "0"
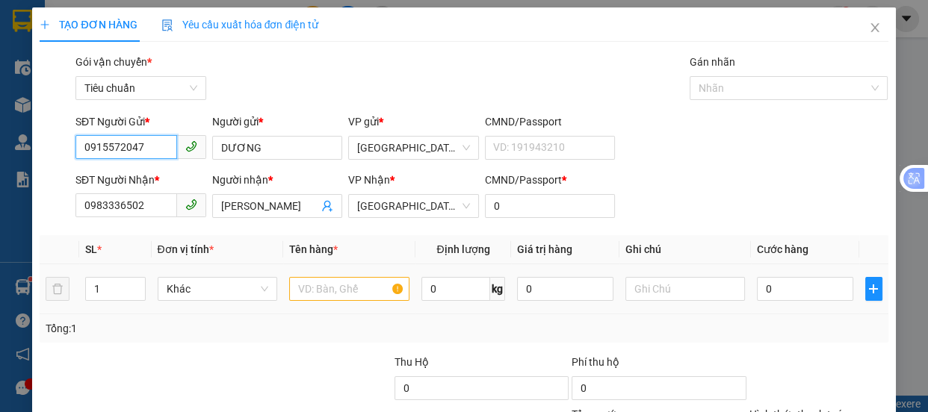
type input "60.000"
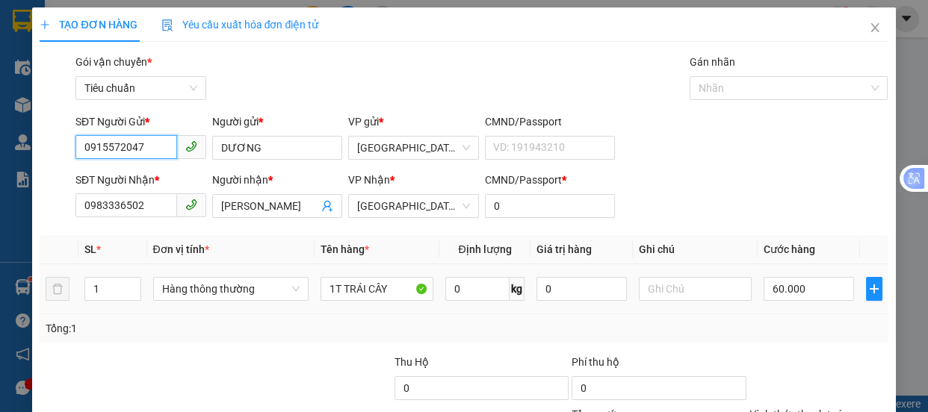
scroll to position [140, 0]
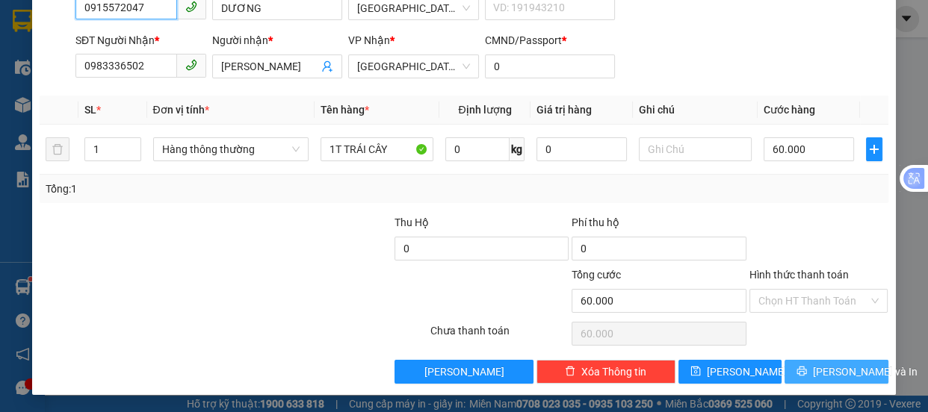
type input "0915572047"
click at [826, 367] on span "[PERSON_NAME] và In" at bounding box center [865, 372] width 105 height 16
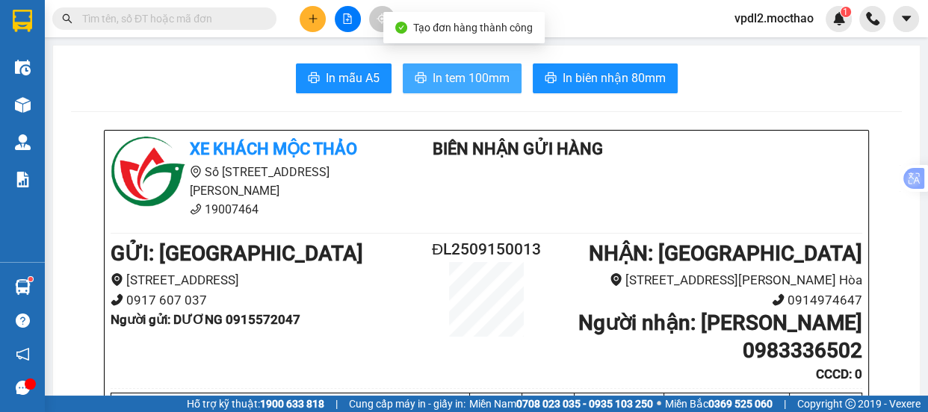
click at [477, 75] on span "In tem 100mm" at bounding box center [471, 78] width 77 height 19
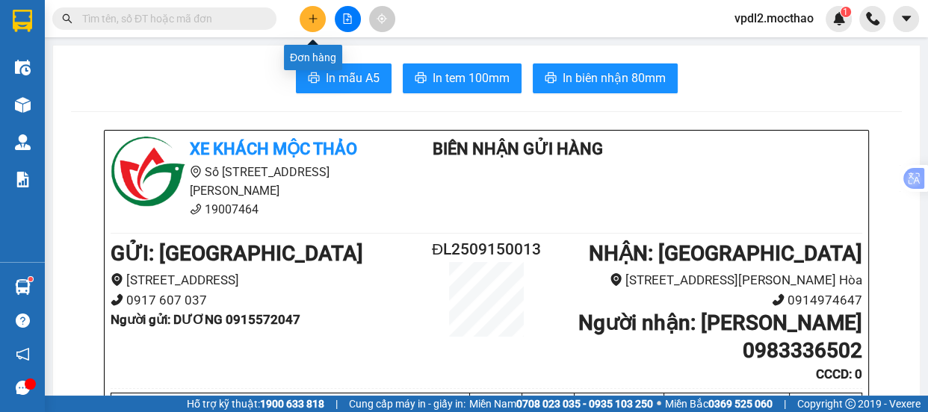
click at [318, 19] on button at bounding box center [313, 19] width 26 height 26
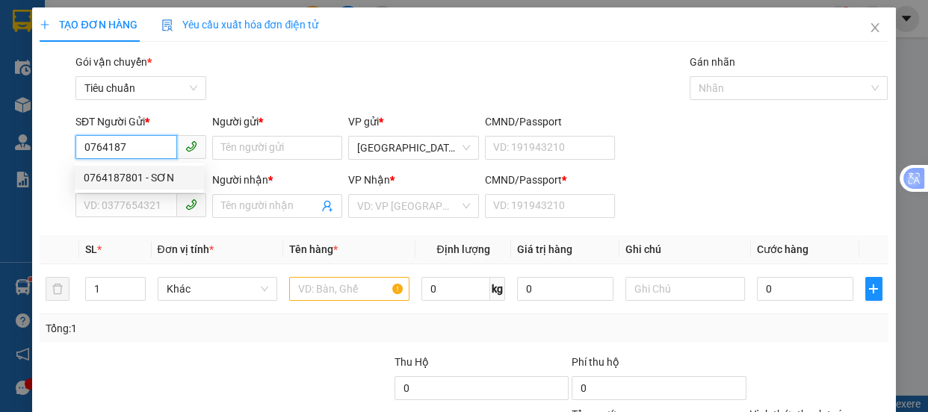
click at [111, 173] on div "0764187801 - SƠN" at bounding box center [139, 178] width 111 height 16
type input "0764187801"
type input "SƠN"
type input "0935277707"
type input "THY"
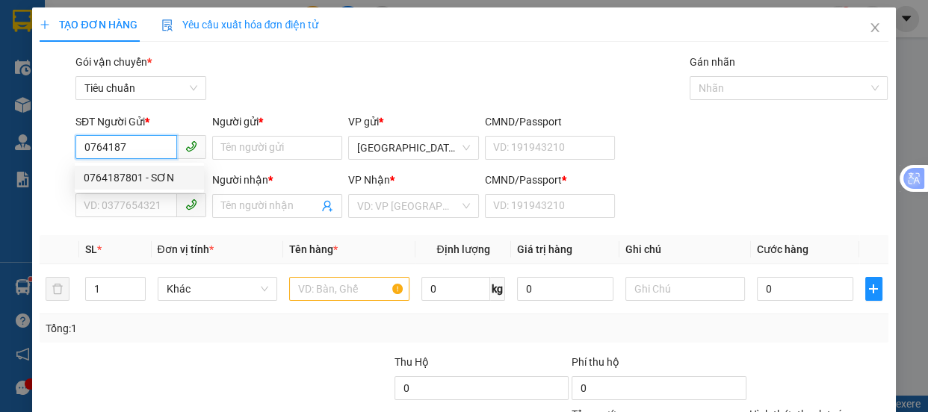
type input "0"
type input "50.000"
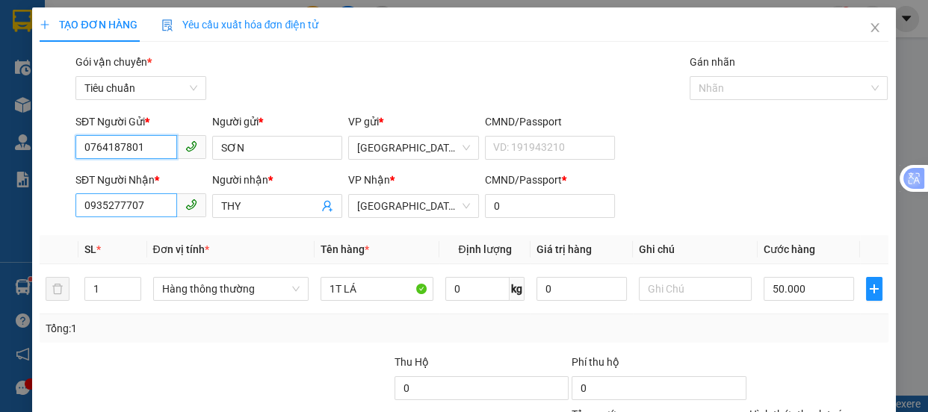
type input "0764187801"
click at [147, 202] on input "0935277707" at bounding box center [126, 206] width 102 height 24
type input "0"
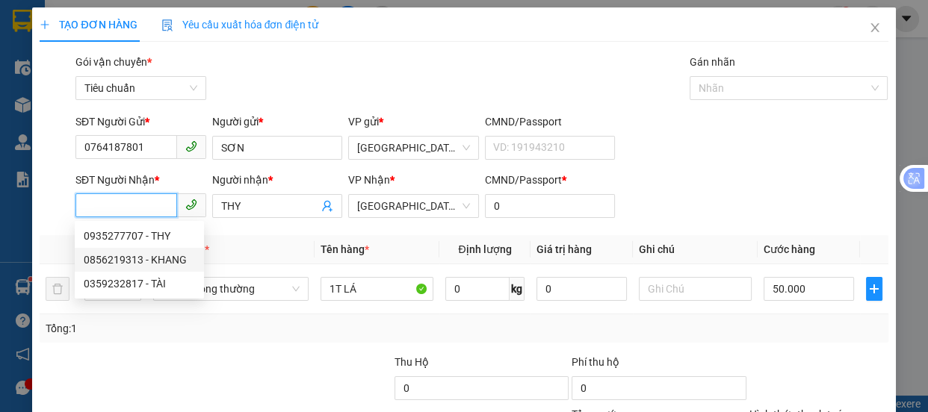
click at [106, 262] on div "0856219313 - KHANG" at bounding box center [139, 260] width 111 height 16
type input "0856219313"
type input "KHANG"
type input "40.000"
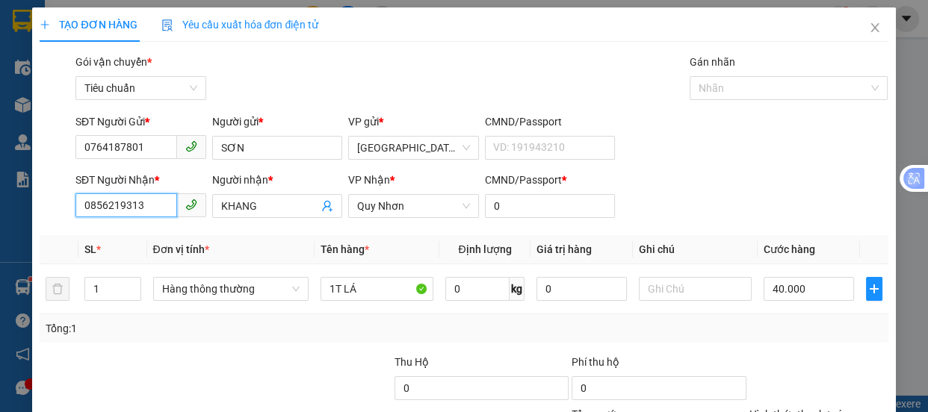
scroll to position [140, 0]
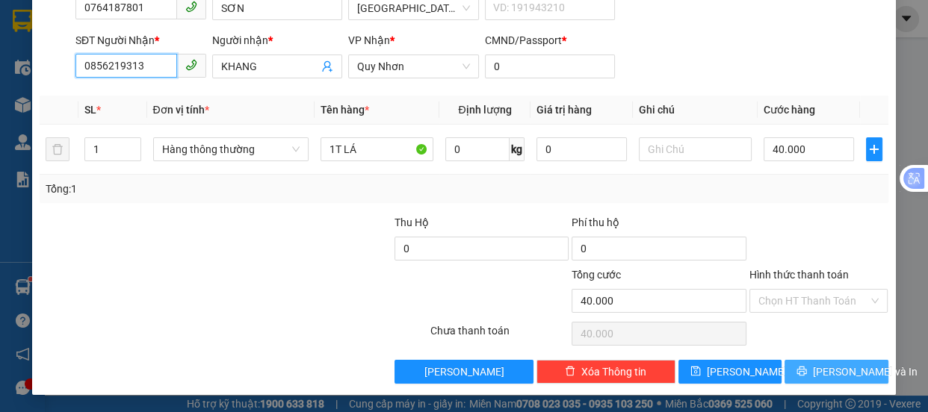
type input "0856219313"
drag, startPoint x: 835, startPoint y: 368, endPoint x: 825, endPoint y: 382, distance: 16.6
click at [835, 370] on span "[PERSON_NAME] và In" at bounding box center [865, 372] width 105 height 16
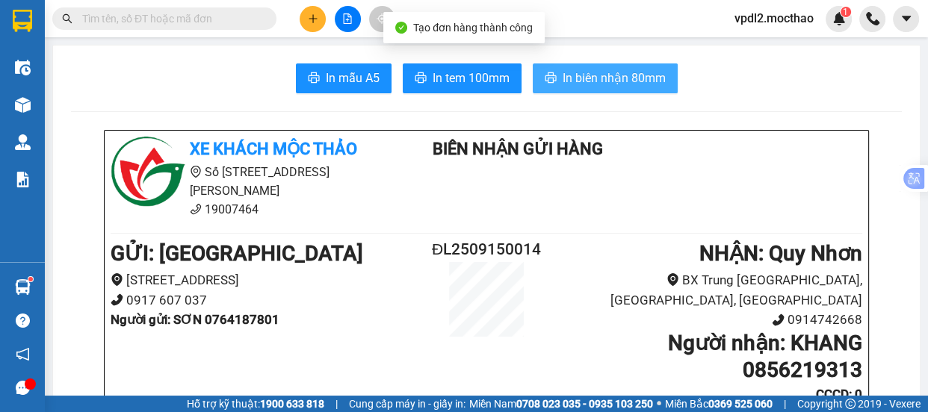
drag, startPoint x: 622, startPoint y: 72, endPoint x: 640, endPoint y: 70, distance: 18.1
click at [628, 71] on span "In biên nhận 80mm" at bounding box center [614, 78] width 103 height 19
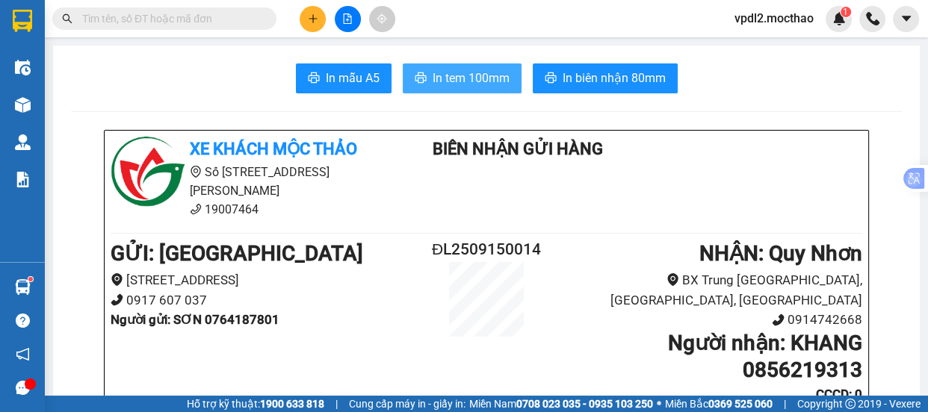
click at [458, 78] on span "In tem 100mm" at bounding box center [471, 78] width 77 height 19
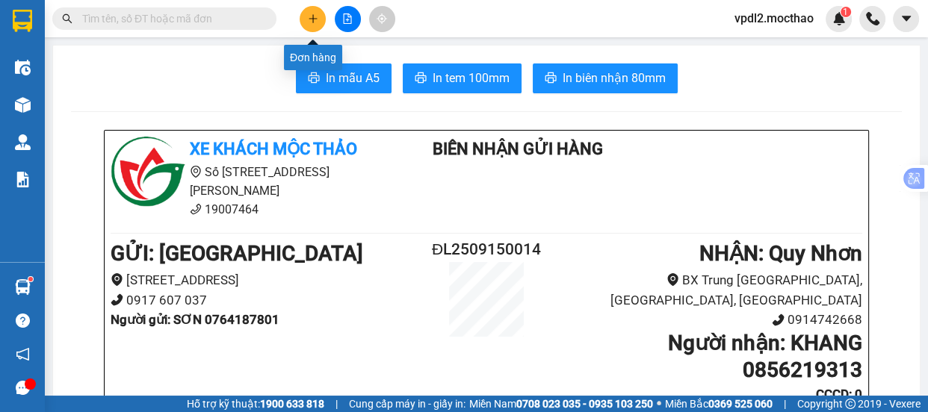
click at [315, 16] on icon "plus" at bounding box center [313, 18] width 10 height 10
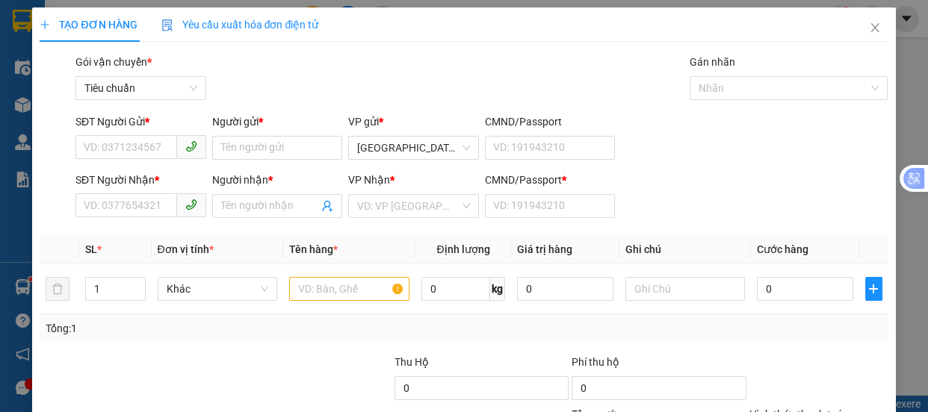
scroll to position [140, 0]
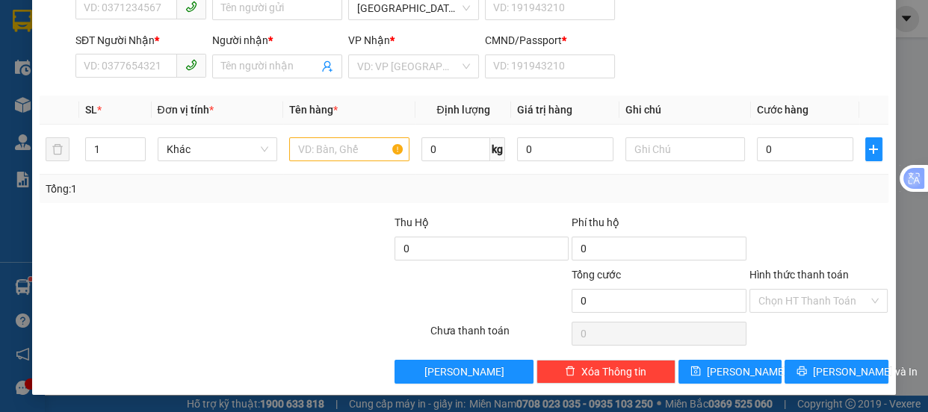
drag, startPoint x: 586, startPoint y: 439, endPoint x: 532, endPoint y: 439, distance: 53.8
click at [532, 412] on html "Kết quả tìm kiếm ( 0 ) Bộ lọc No Data vpdl2.mocthao 1 Điều hành xe Kho hàng mới…" at bounding box center [464, 206] width 928 height 412
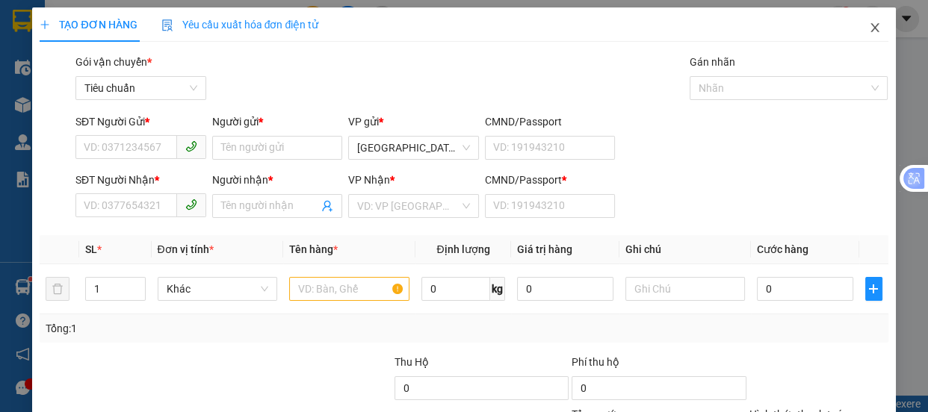
click at [871, 26] on icon "close" at bounding box center [875, 27] width 8 height 9
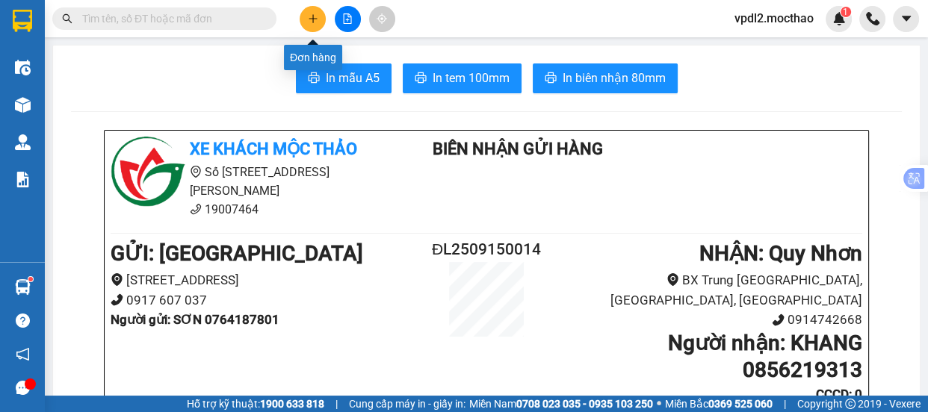
click at [310, 18] on icon "plus" at bounding box center [313, 18] width 8 height 1
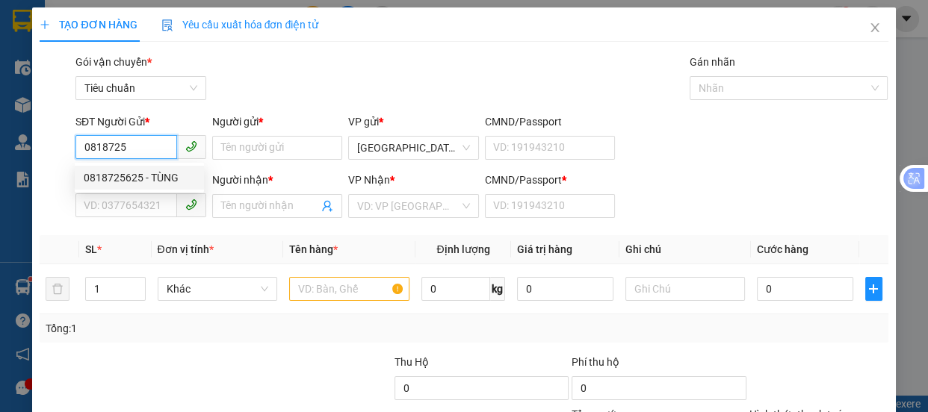
click at [127, 178] on div "0818725625 - TÙNG" at bounding box center [139, 178] width 111 height 16
type input "0818725625"
type input "TÙNG"
type input "0934977507"
type input "CHÚ DŨNG"
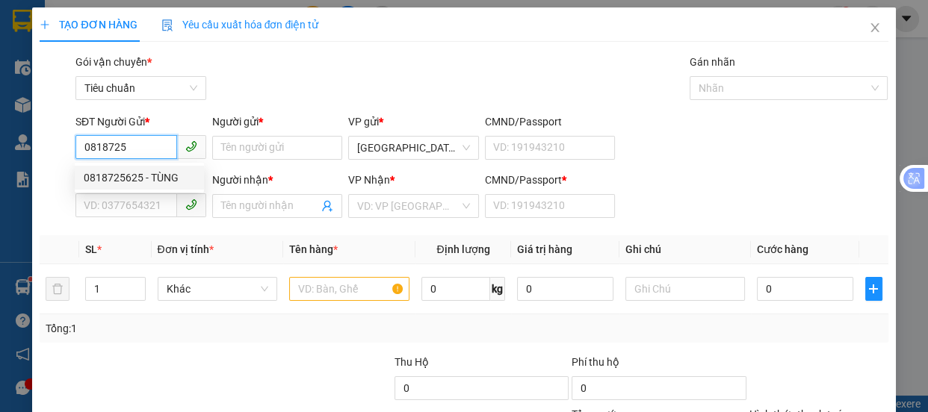
type input "0"
type input "40.000"
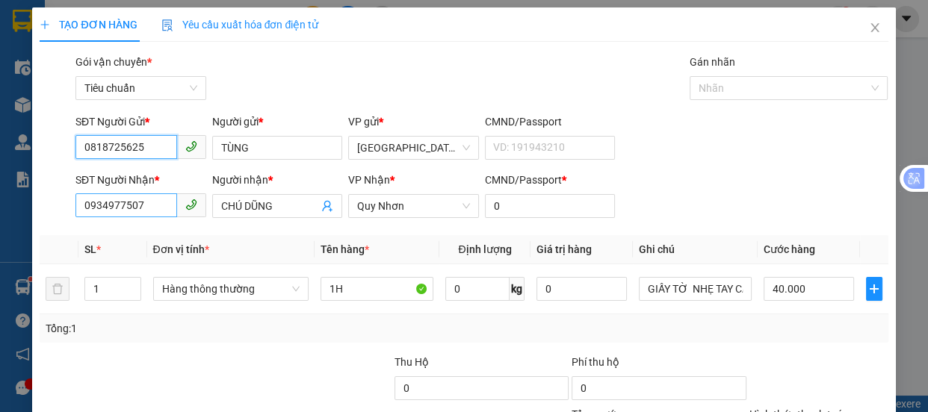
type input "0818725625"
click at [149, 207] on input "0934977507" at bounding box center [126, 206] width 102 height 24
type input "0"
type input "0905855135"
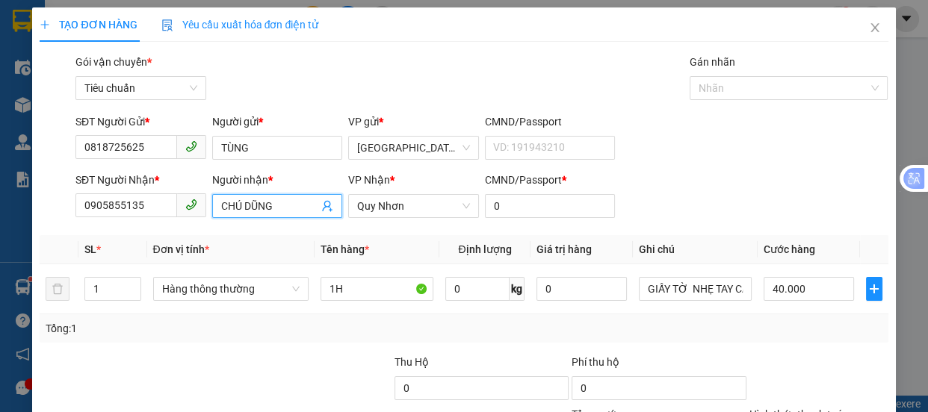
click at [285, 200] on input "CHÚ DŨNG" at bounding box center [270, 206] width 98 height 16
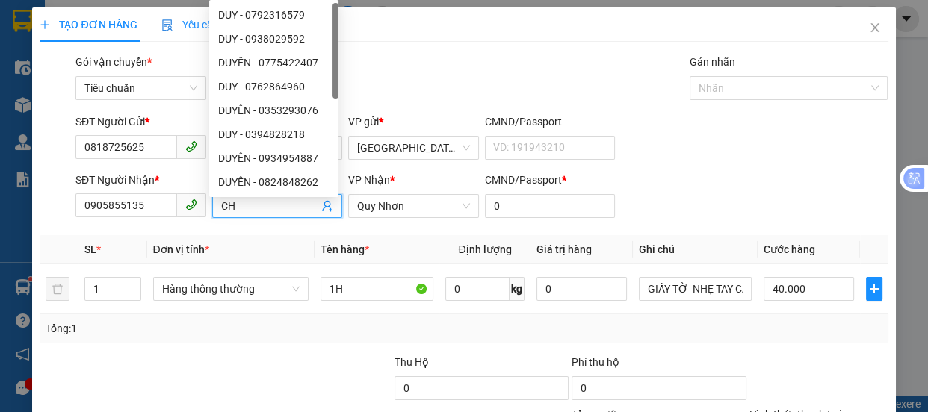
type input "C"
type input "HÒA"
click at [353, 285] on input "1H" at bounding box center [377, 289] width 113 height 24
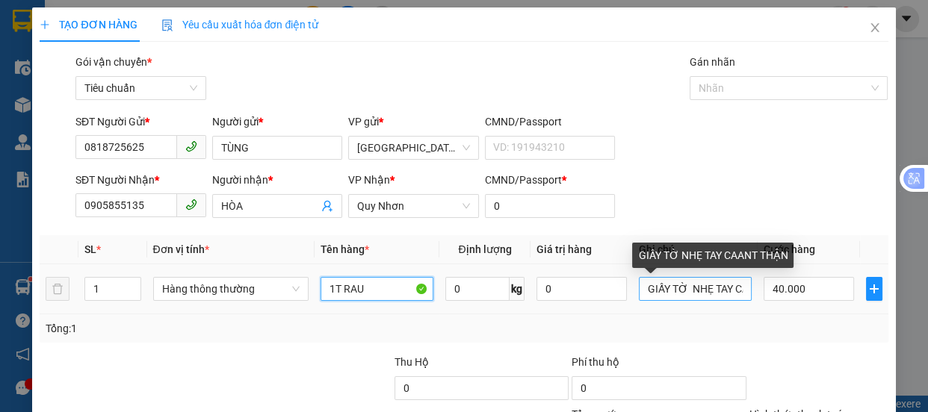
type input "1T RAU"
drag, startPoint x: 734, startPoint y: 290, endPoint x: 634, endPoint y: 302, distance: 100.8
click at [639, 300] on div "GIẤY TỜ NHẸ TAY CAANT THẬN" at bounding box center [695, 289] width 113 height 30
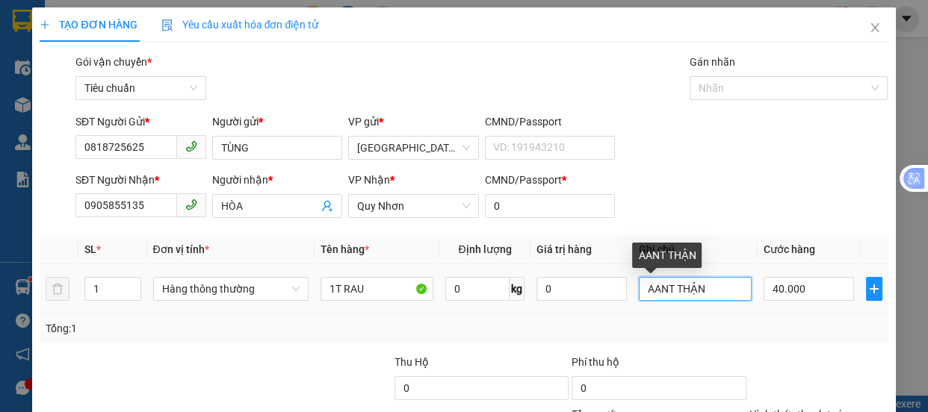
click at [714, 292] on input "AANT THẬN" at bounding box center [695, 289] width 113 height 24
type input "A"
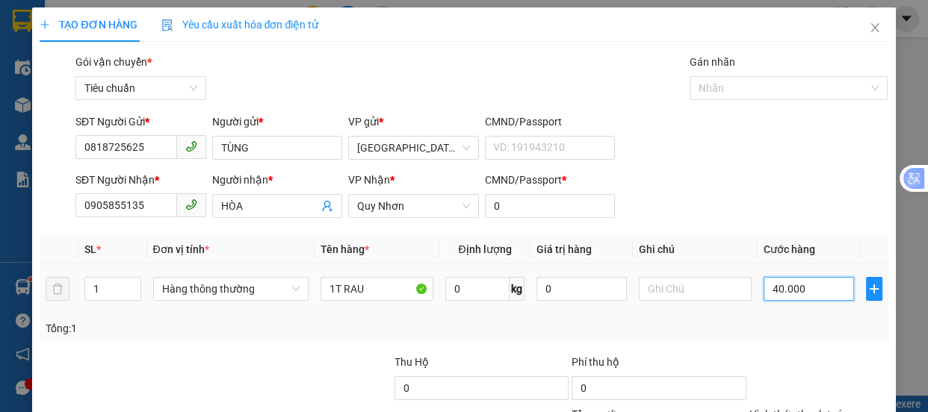
click at [795, 293] on input "40.000" at bounding box center [809, 289] width 90 height 24
type input "6"
type input "60"
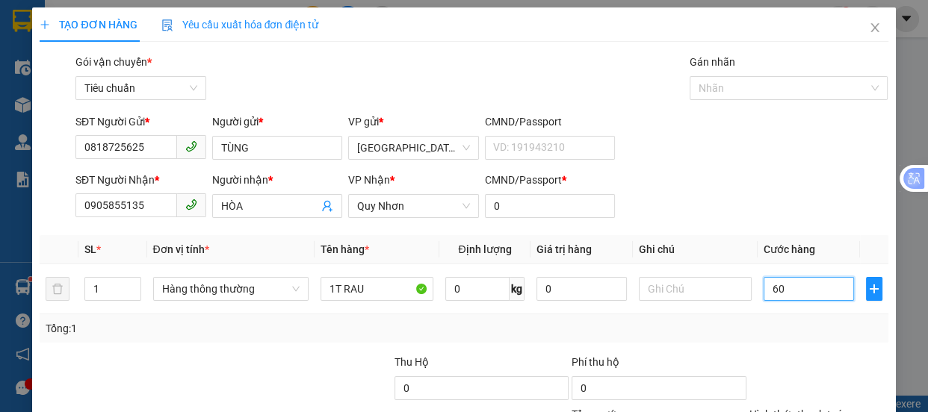
type input "60"
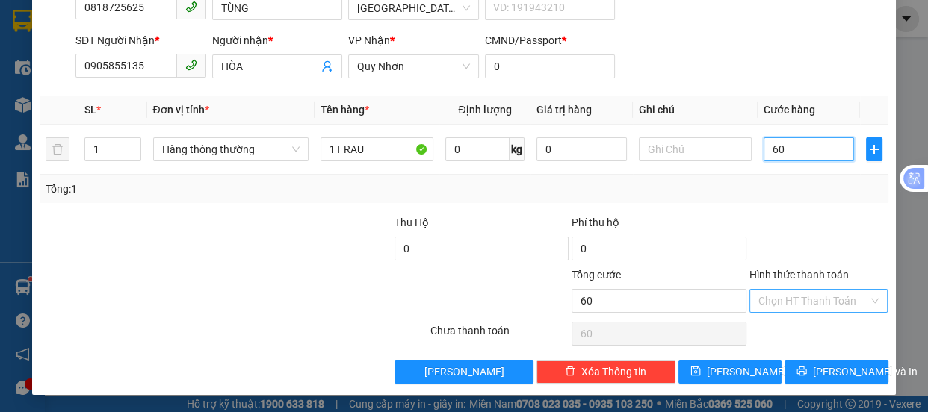
type input "60"
type input "60.000"
click at [812, 302] on input "Hình thức thanh toán" at bounding box center [813, 301] width 111 height 22
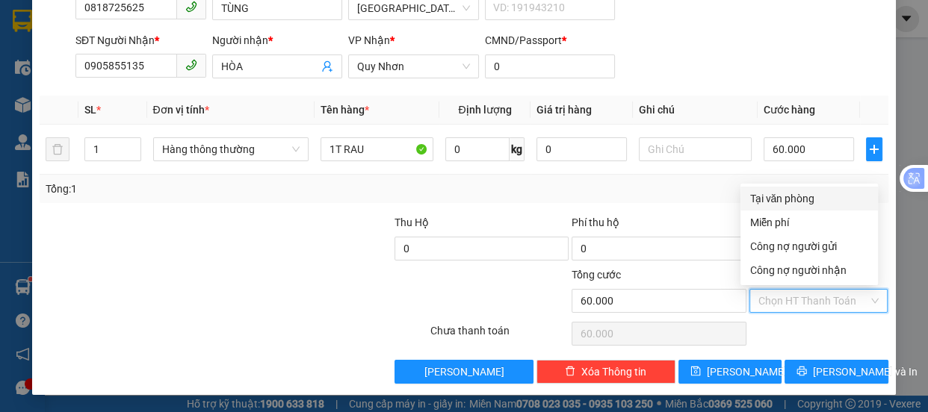
click at [791, 197] on div "Tại văn phòng" at bounding box center [809, 199] width 120 height 16
type input "0"
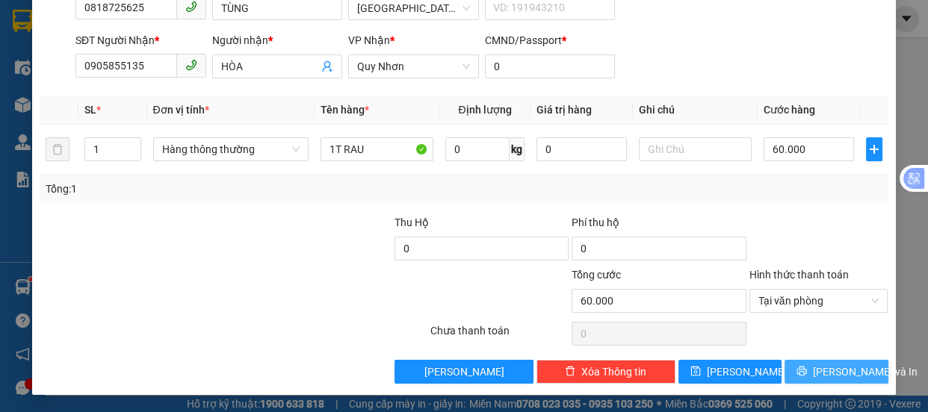
click at [833, 367] on span "[PERSON_NAME] và In" at bounding box center [865, 372] width 105 height 16
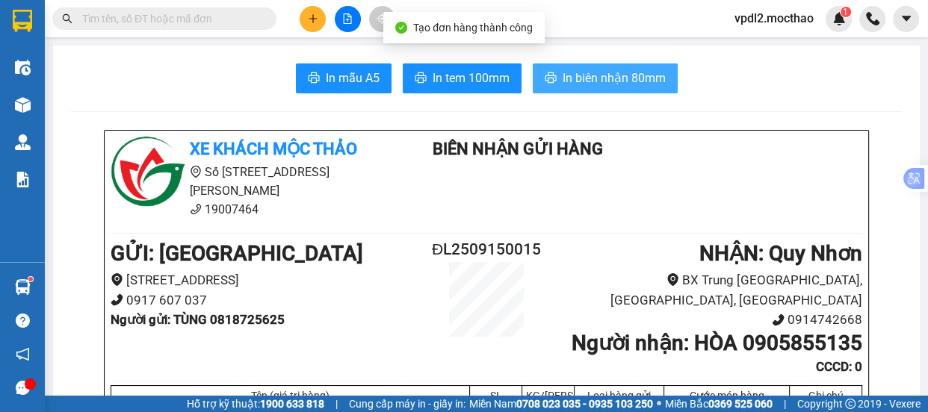
click at [596, 82] on span "In biên nhận 80mm" at bounding box center [614, 78] width 103 height 19
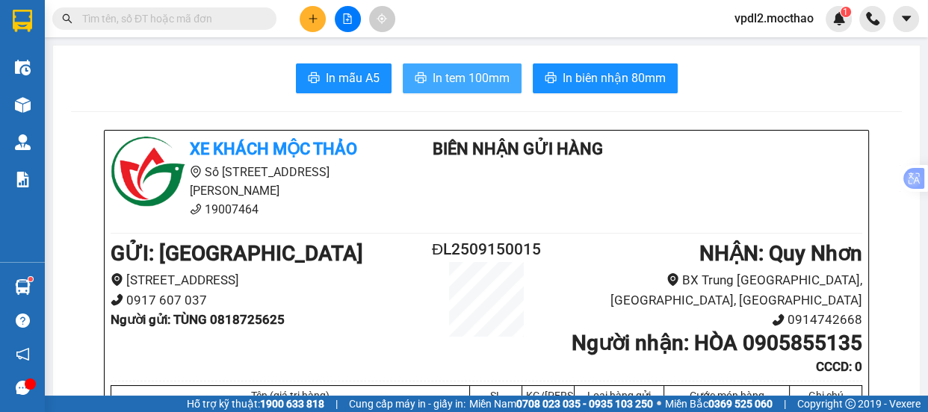
click at [501, 75] on span "In tem 100mm" at bounding box center [471, 78] width 77 height 19
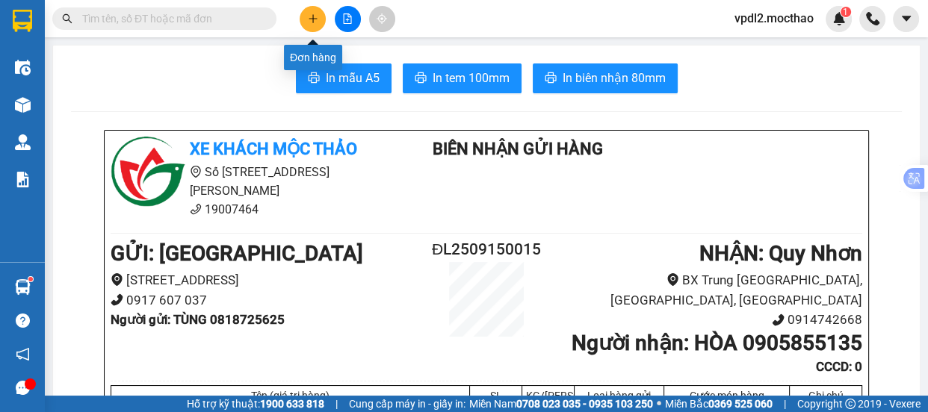
click at [308, 15] on icon "plus" at bounding box center [313, 18] width 10 height 10
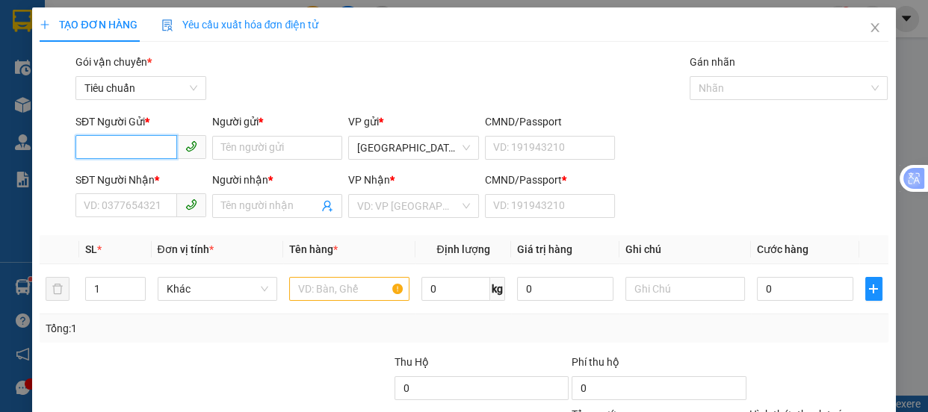
drag, startPoint x: 141, startPoint y: 143, endPoint x: 152, endPoint y: 148, distance: 11.4
click at [141, 145] on input "SĐT Người Gửi *" at bounding box center [126, 147] width 102 height 24
click at [129, 179] on div "0903747232 - [PERSON_NAME]" at bounding box center [157, 178] width 147 height 16
type input "0903747232"
type input "[PERSON_NAME]"
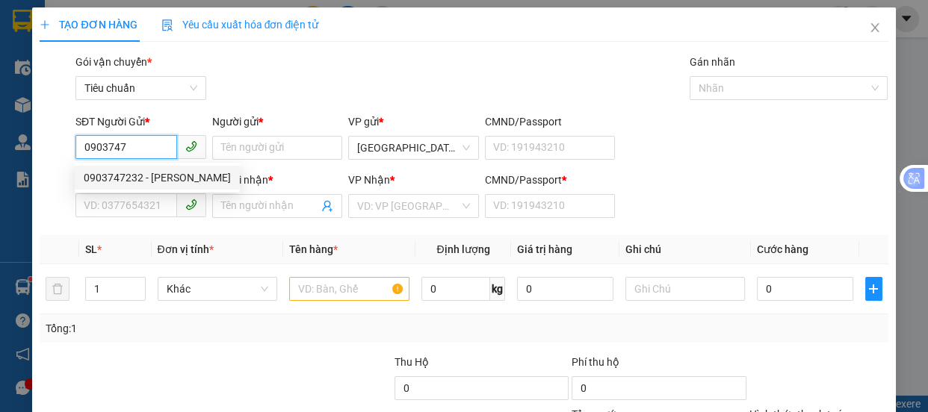
type input "0986111144"
type input "KO TÊN"
type input "0"
type input "100.000"
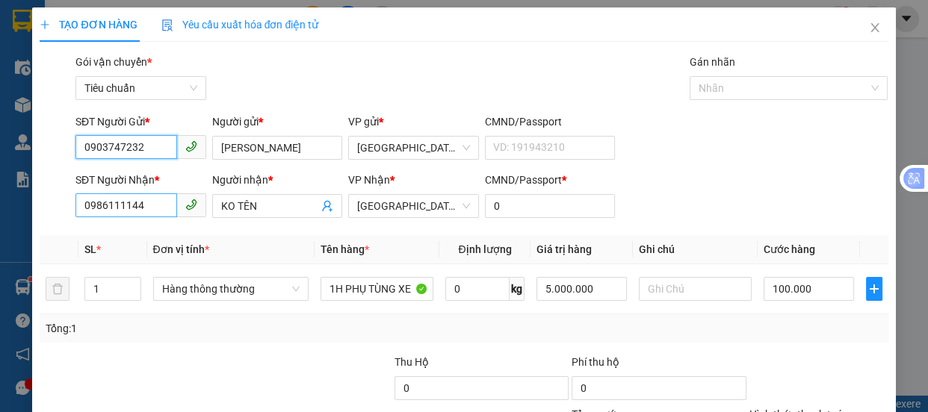
type input "0903747232"
click at [134, 208] on input "0986111144" at bounding box center [126, 206] width 102 height 24
type input "0"
type input "0987824008"
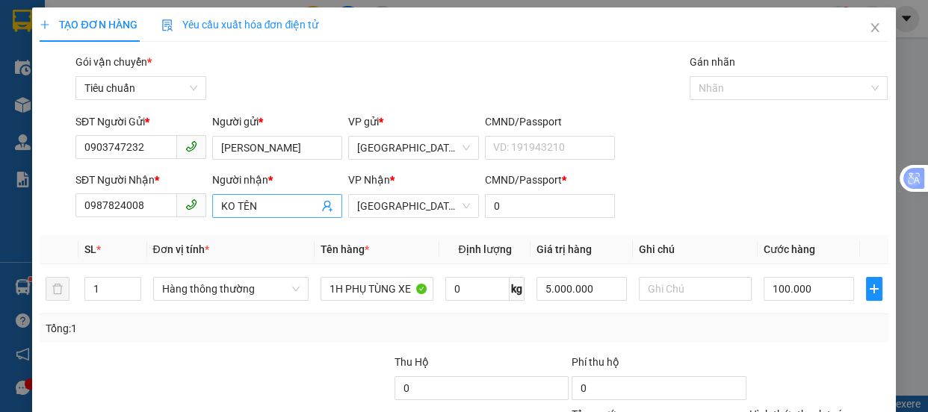
click at [278, 202] on input "KO TÊN" at bounding box center [270, 206] width 98 height 16
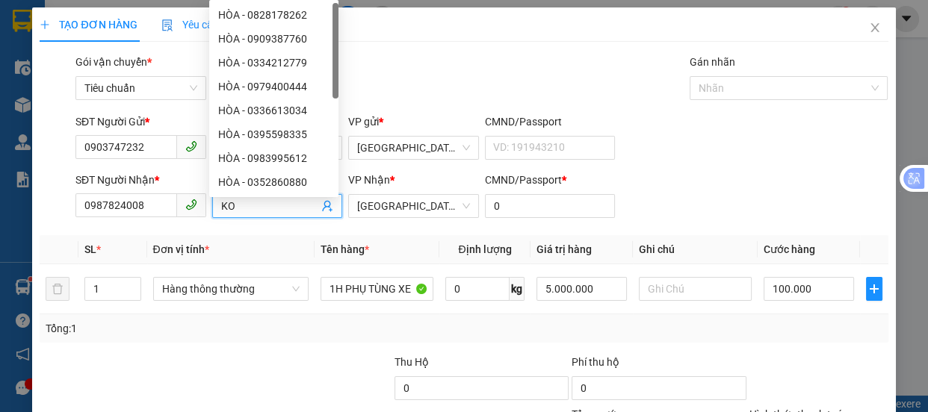
type input "K"
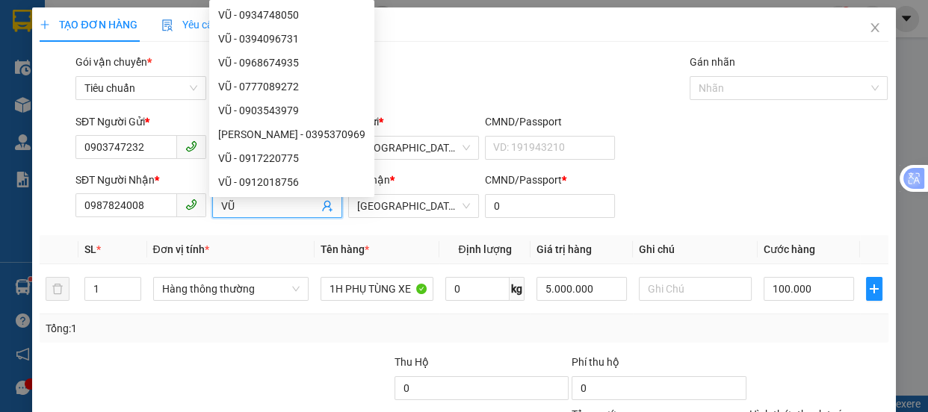
scroll to position [140, 0]
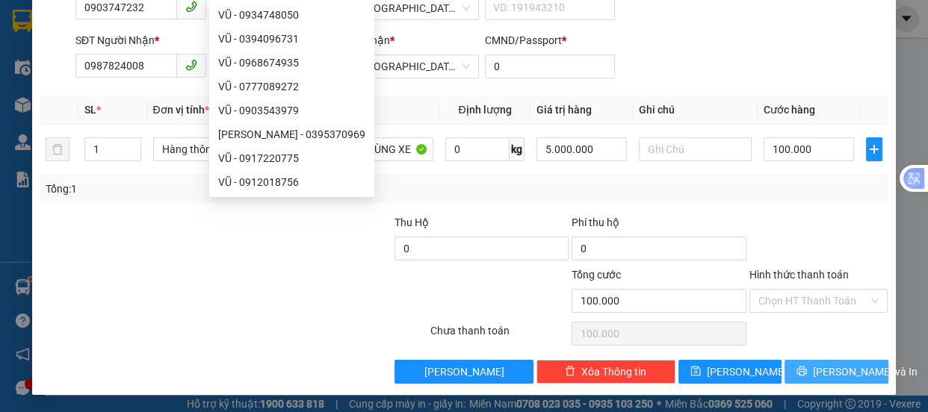
type input "VŨ"
click at [815, 369] on span "[PERSON_NAME] và In" at bounding box center [865, 372] width 105 height 16
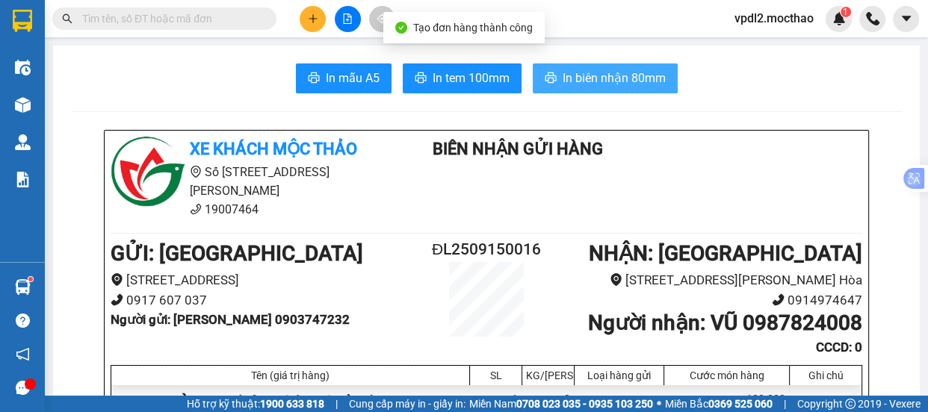
click at [602, 77] on span "In biên nhận 80mm" at bounding box center [614, 78] width 103 height 19
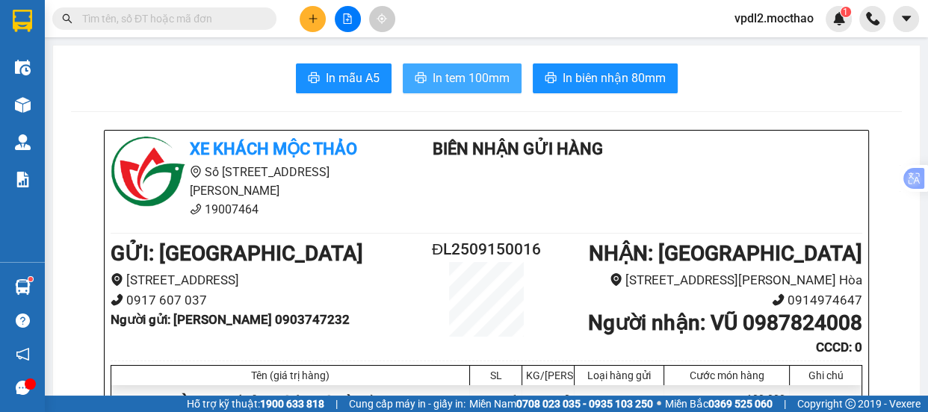
click at [436, 82] on span "In tem 100mm" at bounding box center [471, 78] width 77 height 19
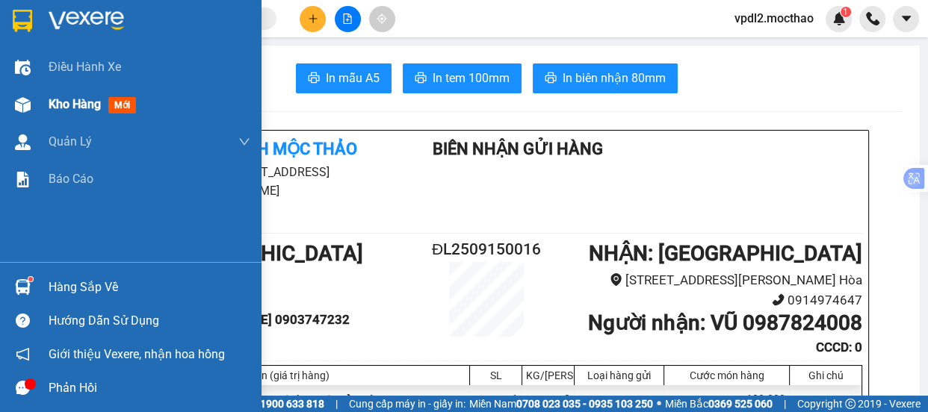
click at [62, 102] on span "Kho hàng" at bounding box center [75, 104] width 52 height 14
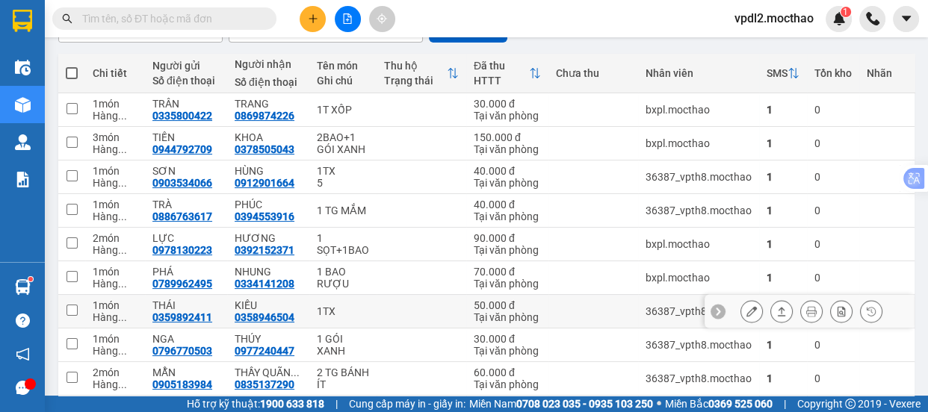
scroll to position [302, 0]
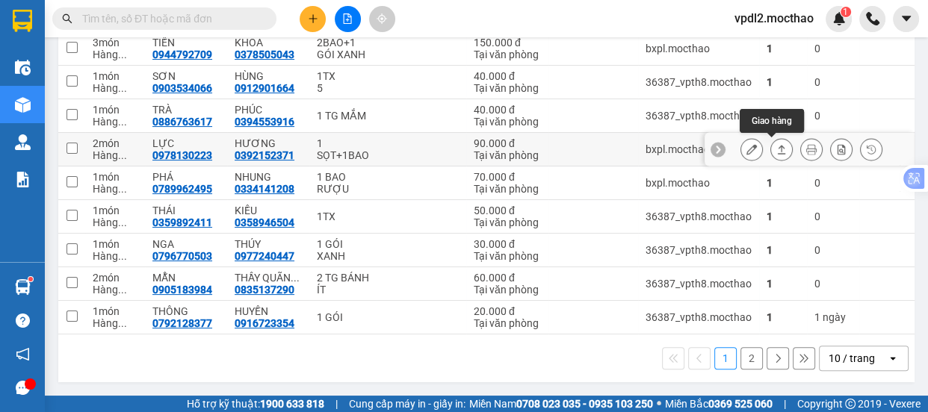
click at [778, 145] on icon at bounding box center [782, 149] width 8 height 9
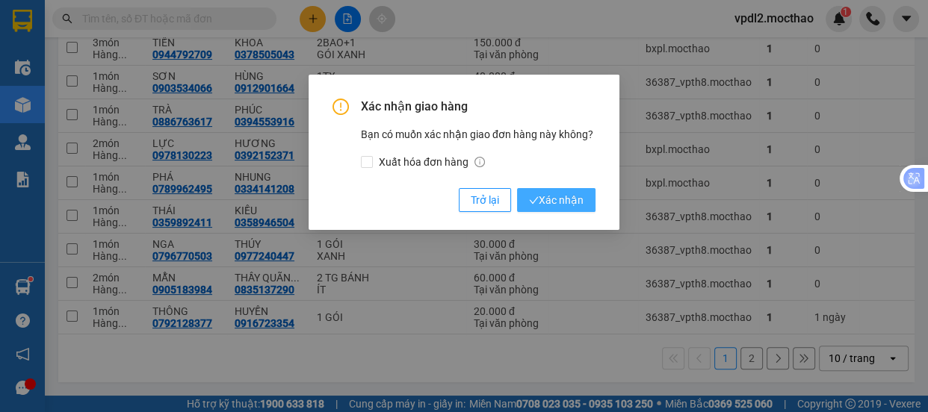
click at [560, 197] on span "Xác nhận" at bounding box center [556, 200] width 55 height 16
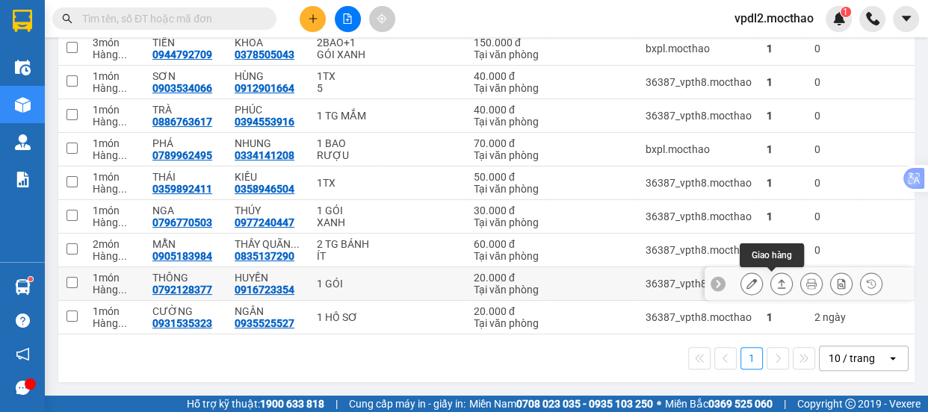
drag, startPoint x: 774, startPoint y: 276, endPoint x: 764, endPoint y: 272, distance: 10.7
click at [776, 279] on icon at bounding box center [781, 284] width 10 height 10
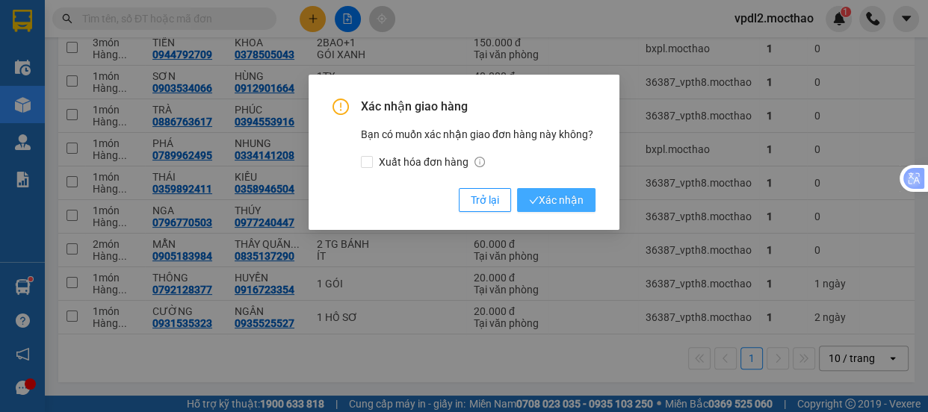
click at [568, 203] on span "Xác nhận" at bounding box center [556, 200] width 55 height 16
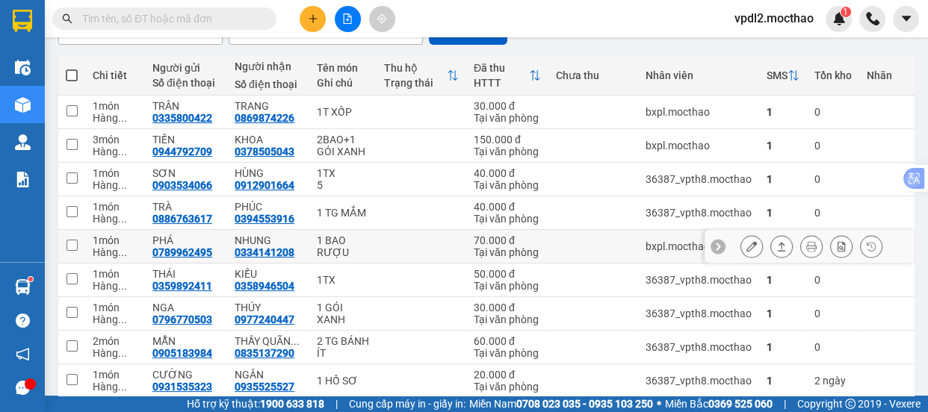
scroll to position [0, 0]
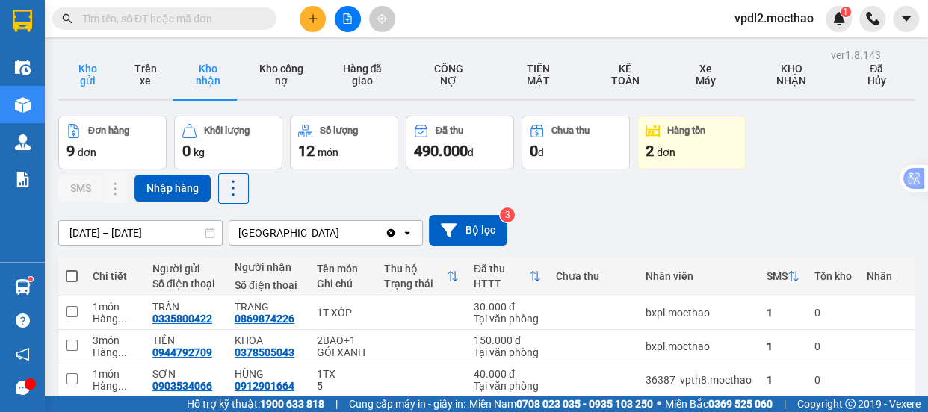
click at [90, 74] on button "Kho gửi" at bounding box center [87, 75] width 58 height 48
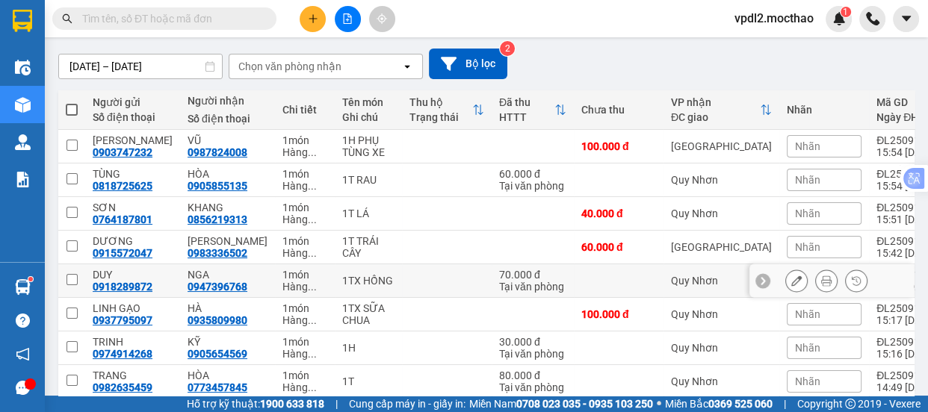
scroll to position [200, 0]
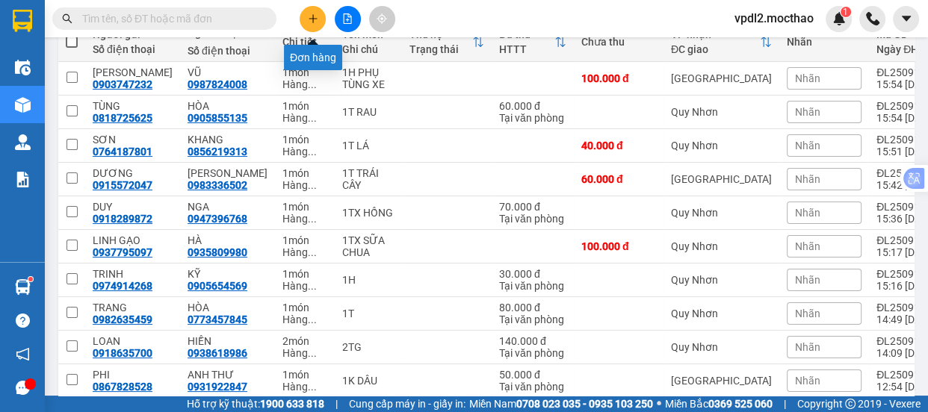
click at [310, 21] on icon "plus" at bounding box center [313, 18] width 10 height 10
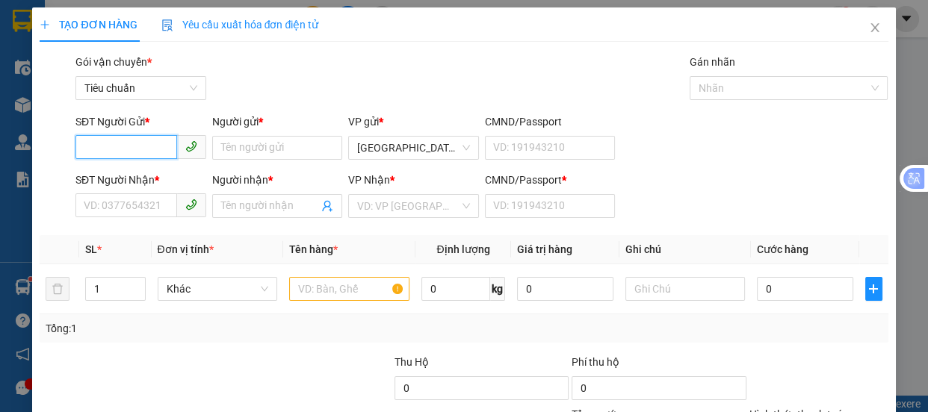
click at [155, 145] on input "SĐT Người Gửi *" at bounding box center [126, 147] width 102 height 24
type input "9"
click at [128, 178] on div "0942749586 - CANH" at bounding box center [139, 178] width 111 height 16
type input "0942749586"
type input "CANH"
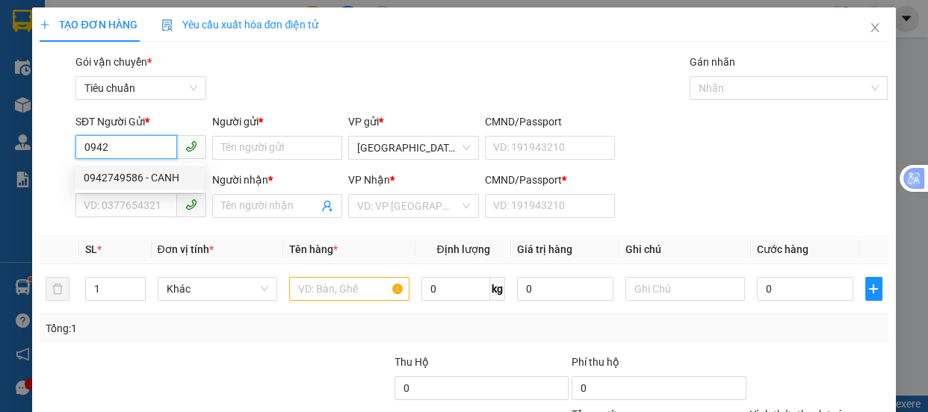
type input "0858601179"
type input "HÀ"
type input "0"
type input "70.000"
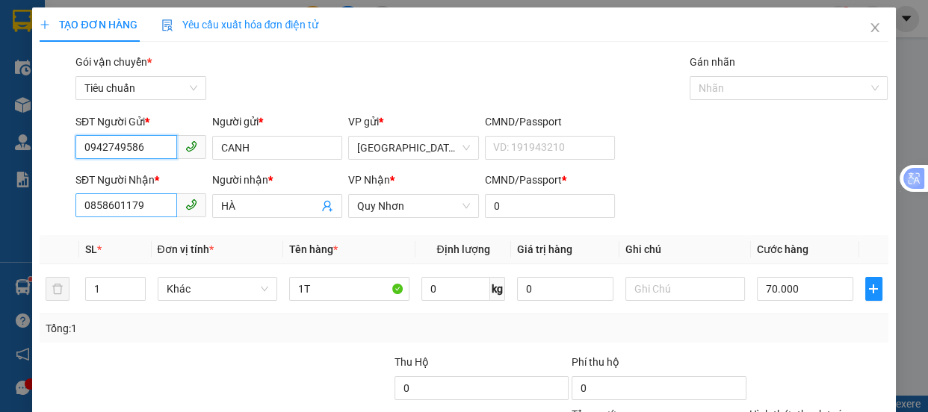
type input "0942749586"
click at [148, 208] on input "0858601179" at bounding box center [126, 206] width 102 height 24
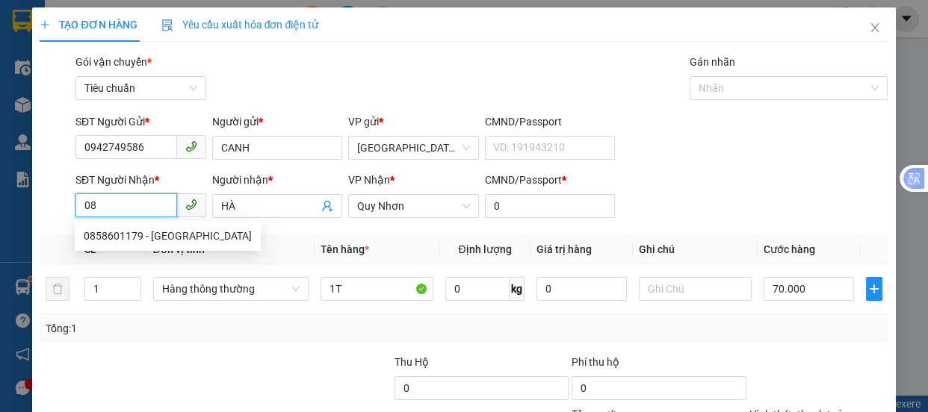
type input "0"
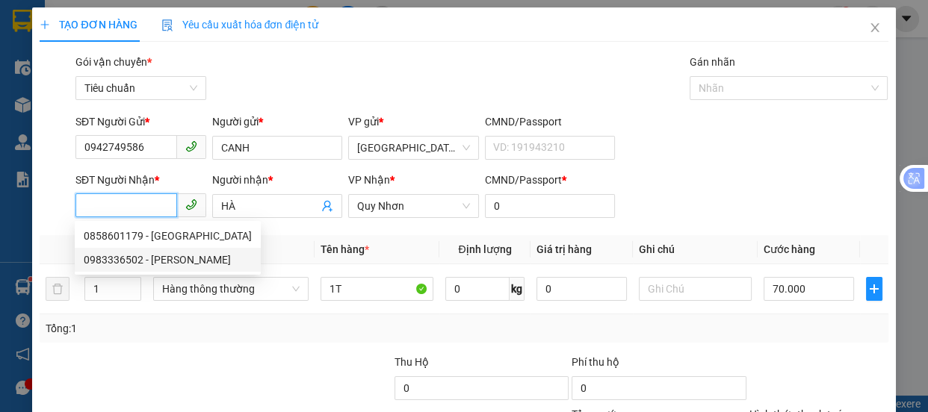
click at [127, 265] on div "0983336502 - [PERSON_NAME]" at bounding box center [168, 260] width 168 height 16
type input "0983336502"
type input "[PERSON_NAME]"
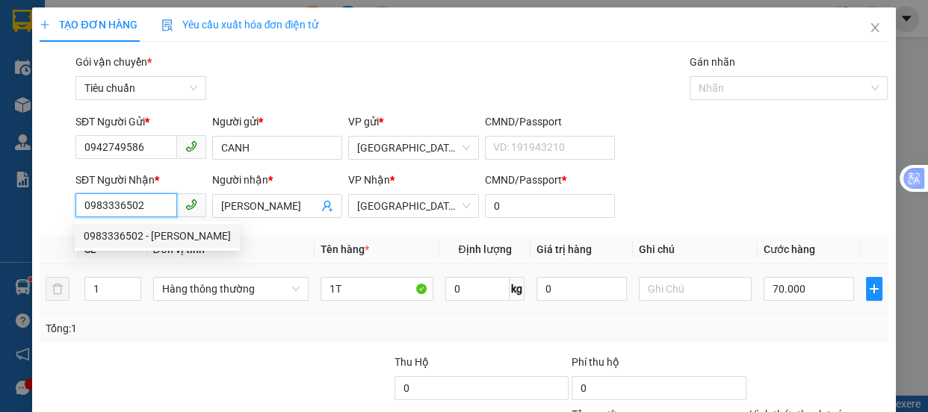
type input "60.000"
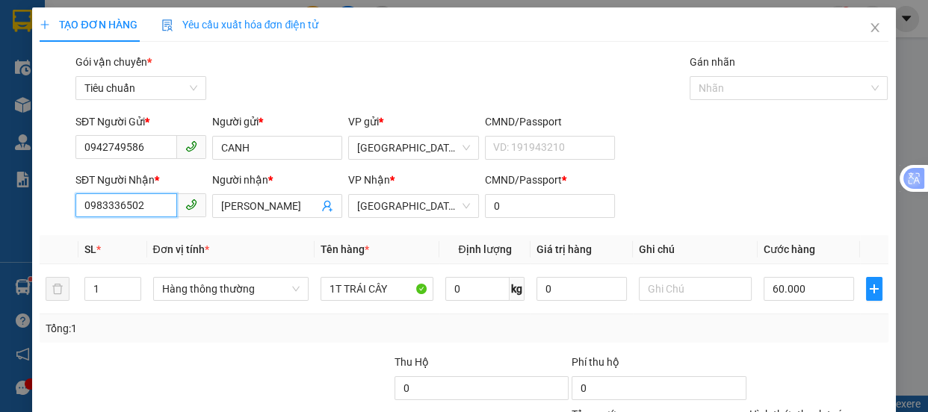
scroll to position [140, 0]
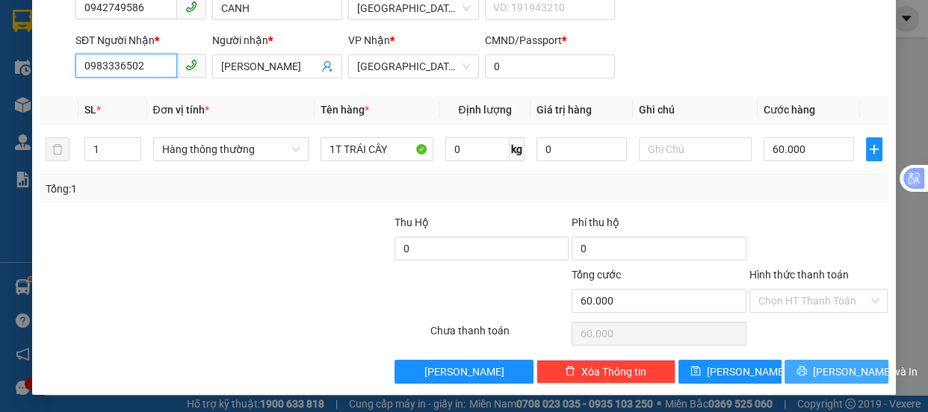
type input "0983336502"
drag, startPoint x: 844, startPoint y: 377, endPoint x: 794, endPoint y: 356, distance: 54.3
click at [842, 377] on span "[PERSON_NAME] và In" at bounding box center [865, 372] width 105 height 16
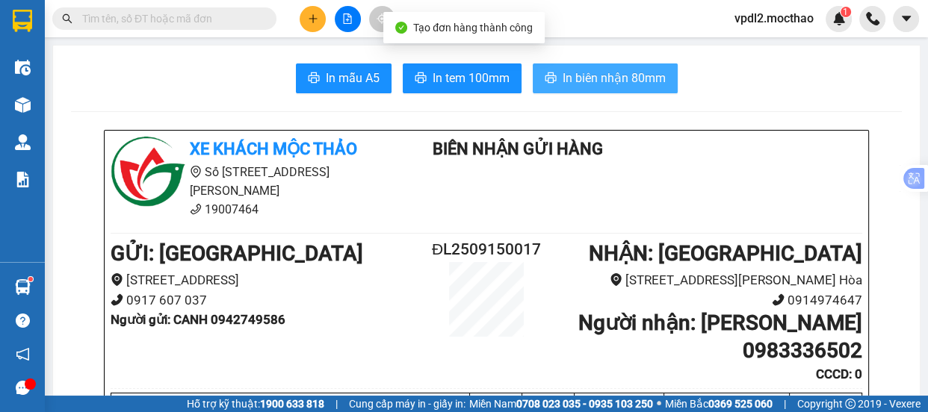
click at [569, 78] on span "In biên nhận 80mm" at bounding box center [614, 78] width 103 height 19
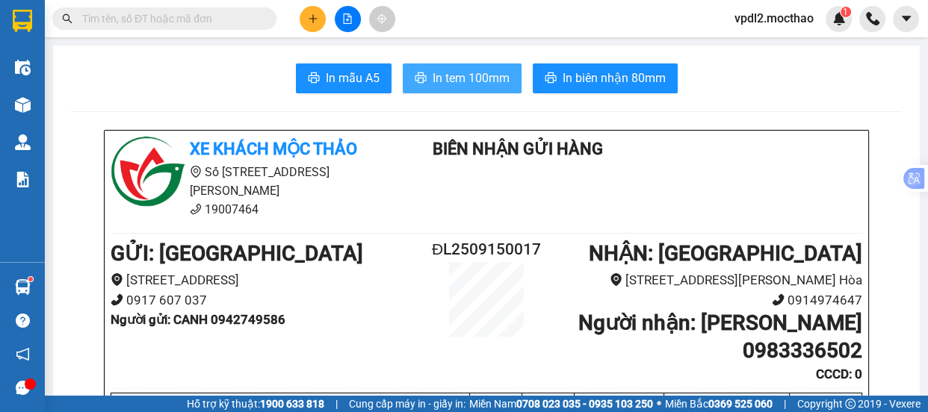
click at [471, 81] on span "In tem 100mm" at bounding box center [471, 78] width 77 height 19
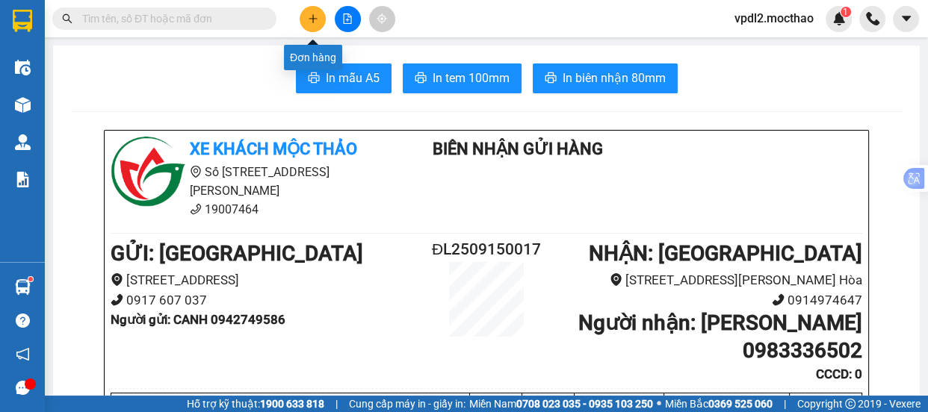
click at [309, 19] on icon "plus" at bounding box center [313, 18] width 8 height 1
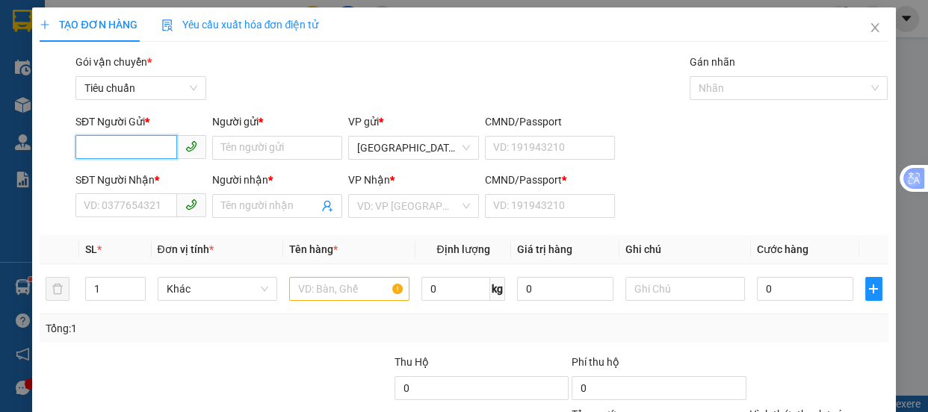
click at [105, 147] on input "SĐT Người Gửi *" at bounding box center [126, 147] width 102 height 24
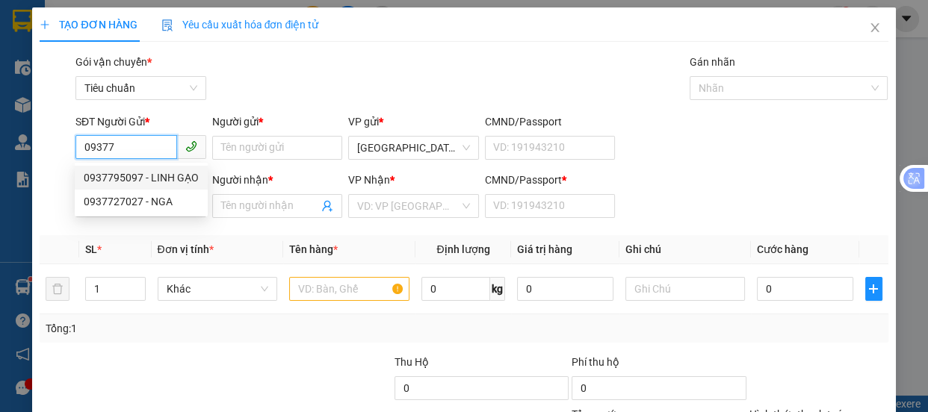
click at [132, 173] on div "0937795097 - LINH GẠO" at bounding box center [141, 178] width 115 height 16
type input "0937795097"
type input "LINH GẠO"
type input "0935809980"
type input "HÀ"
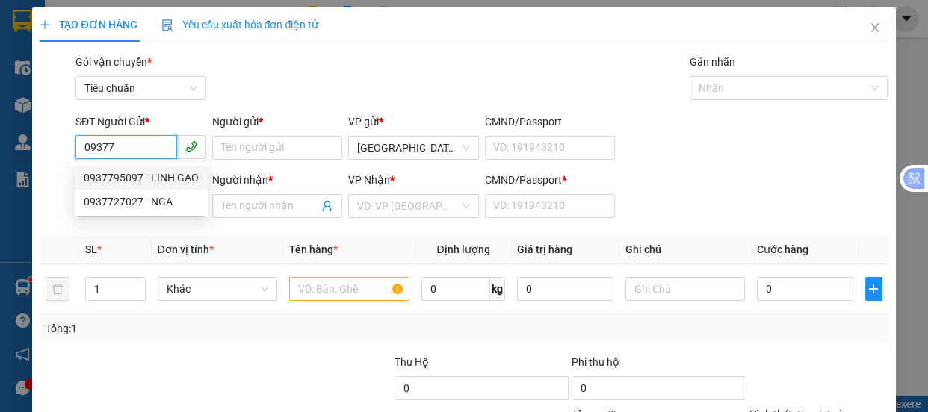
type input "0"
type input "100.000"
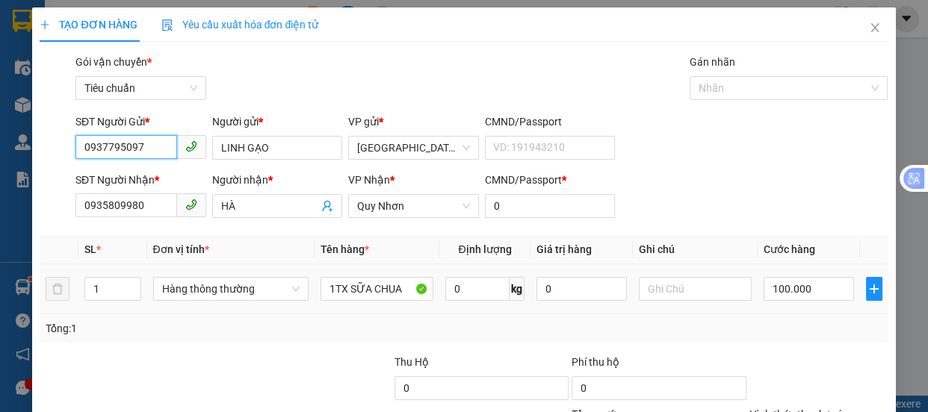
scroll to position [140, 0]
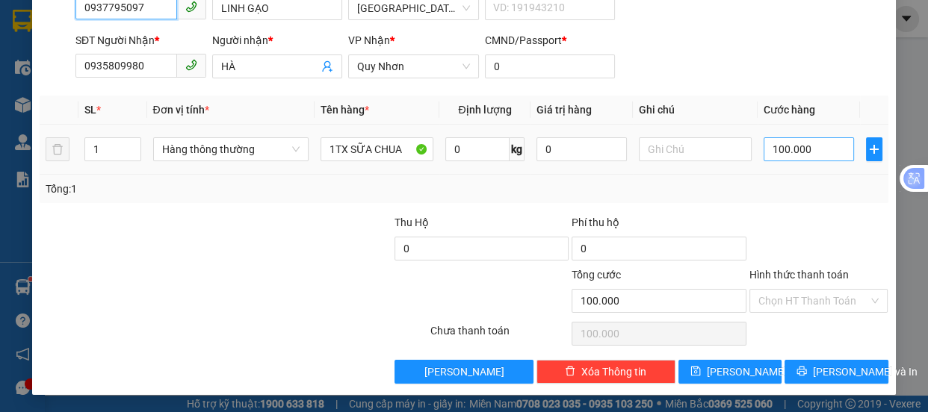
type input "0937795097"
click at [794, 145] on input "100.000" at bounding box center [809, 149] width 90 height 24
type input "7"
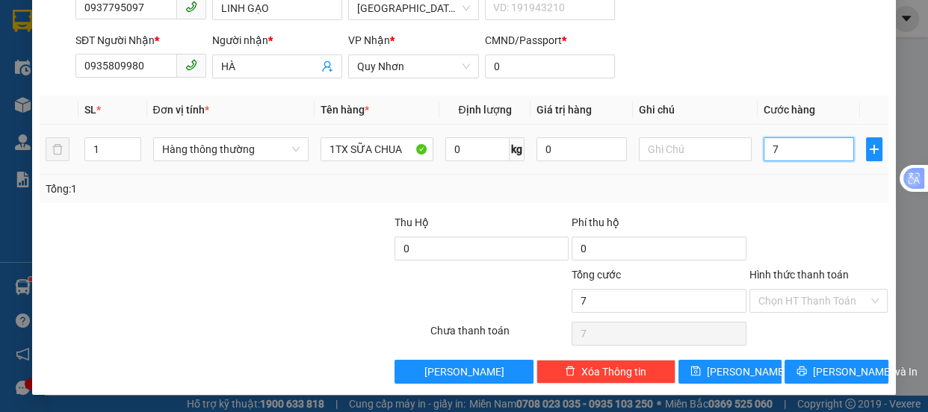
type input "70"
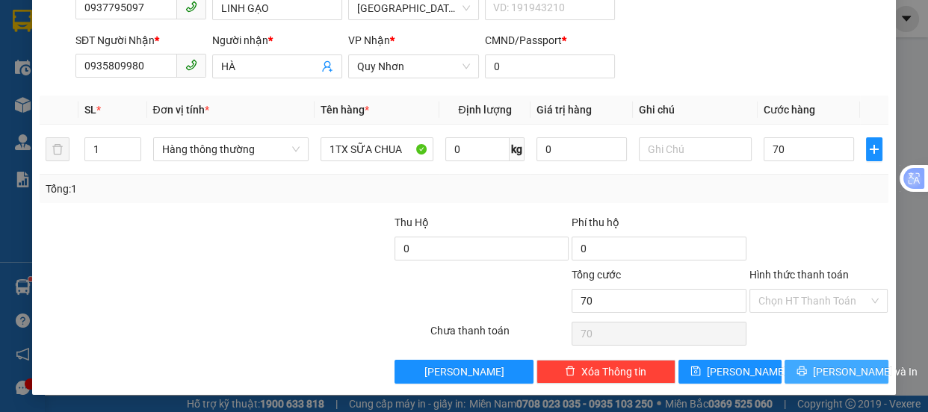
type input "70.000"
click at [829, 368] on span "[PERSON_NAME] và In" at bounding box center [865, 372] width 105 height 16
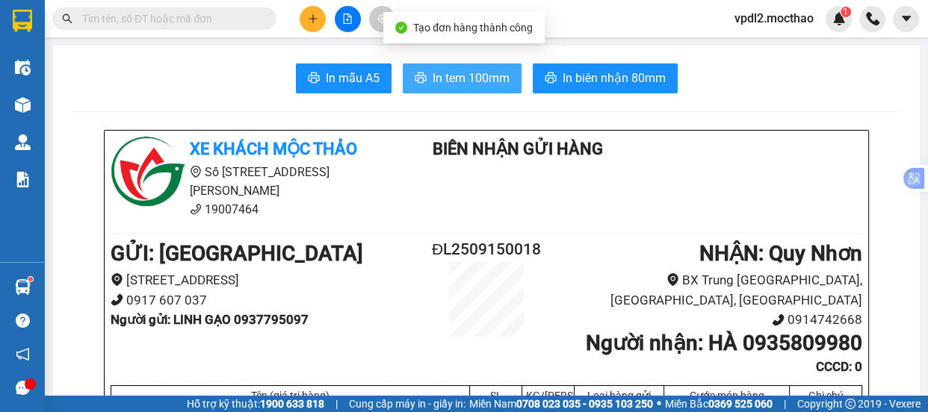
click at [447, 71] on span "In tem 100mm" at bounding box center [471, 78] width 77 height 19
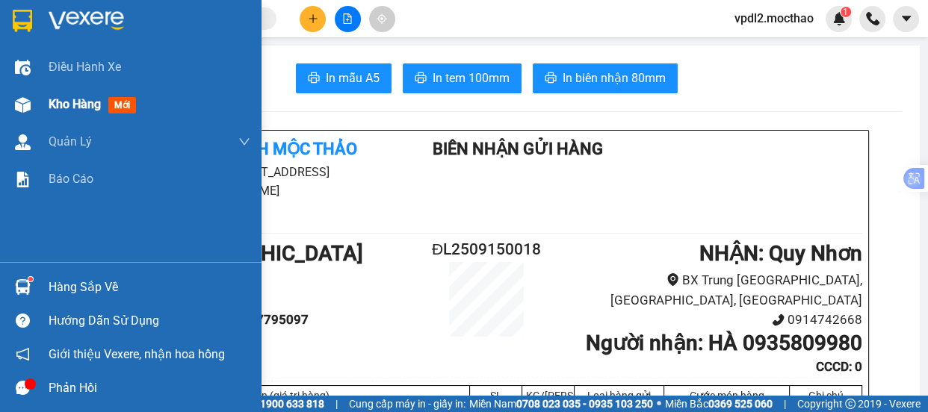
click at [87, 110] on span "Kho hàng" at bounding box center [75, 104] width 52 height 14
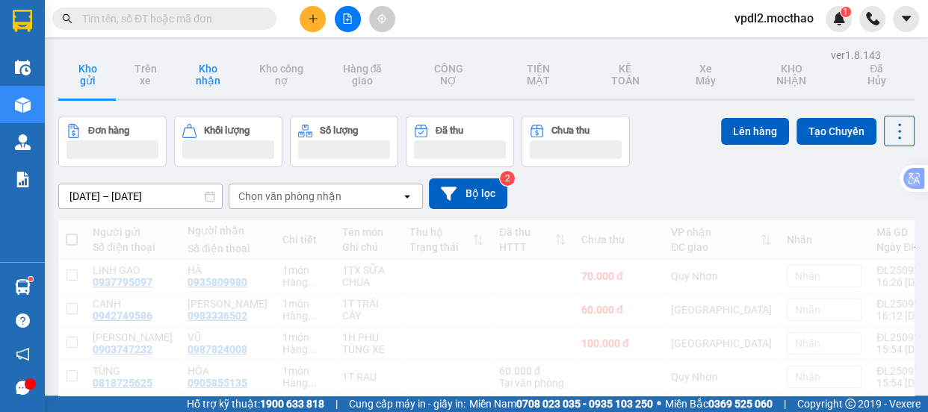
click at [205, 76] on button "Kho nhận" at bounding box center [207, 75] width 67 height 48
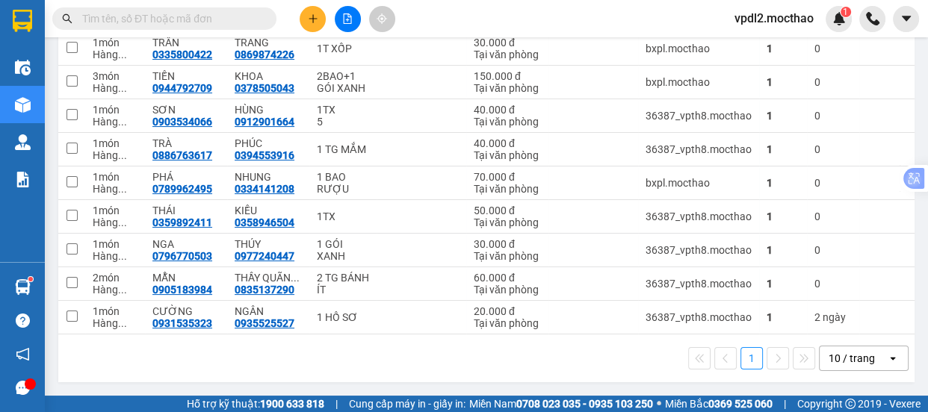
scroll to position [133, 0]
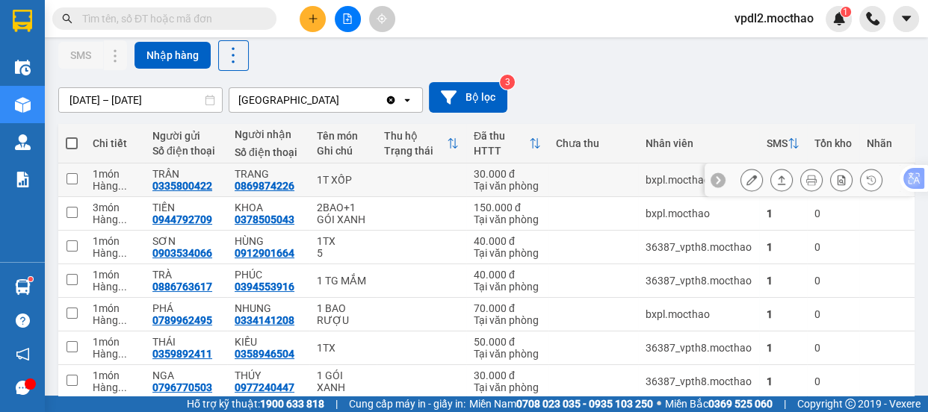
click at [776, 178] on icon at bounding box center [781, 180] width 10 height 10
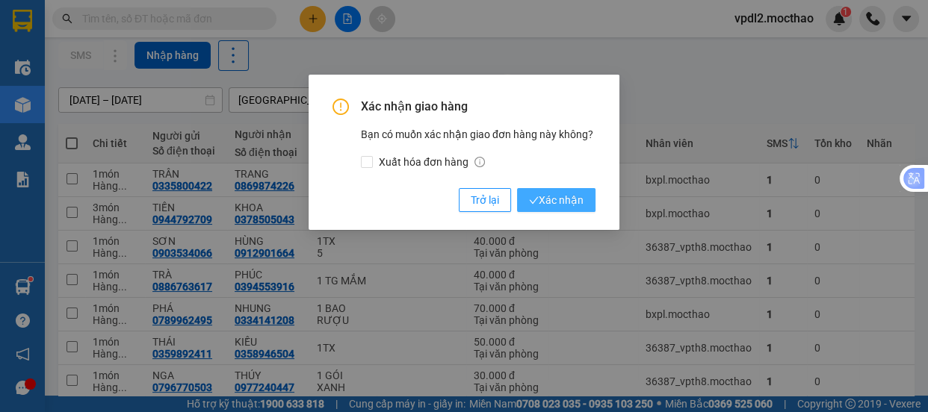
click at [553, 193] on span "Xác nhận" at bounding box center [556, 200] width 55 height 16
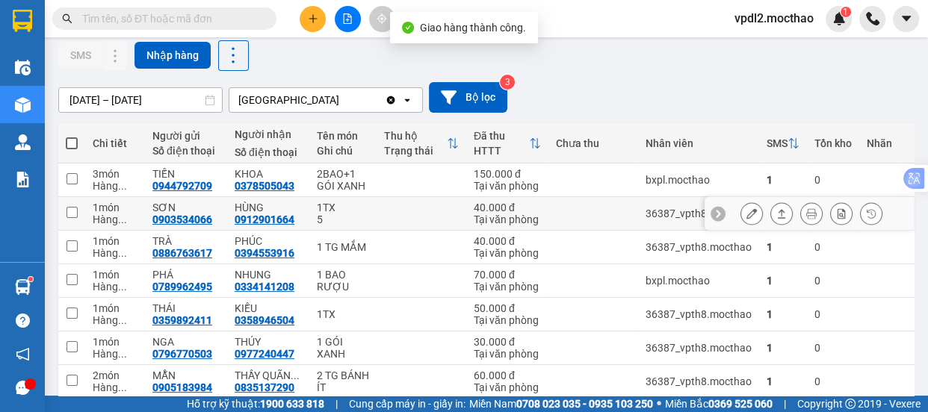
scroll to position [235, 0]
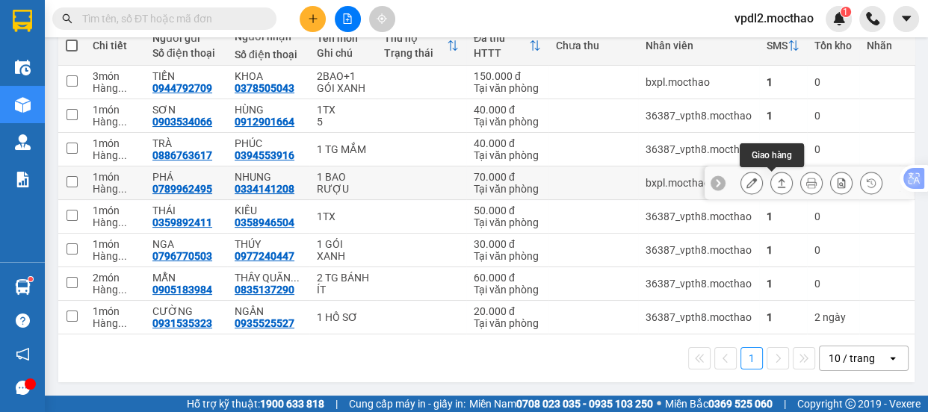
click at [776, 178] on icon at bounding box center [781, 183] width 10 height 10
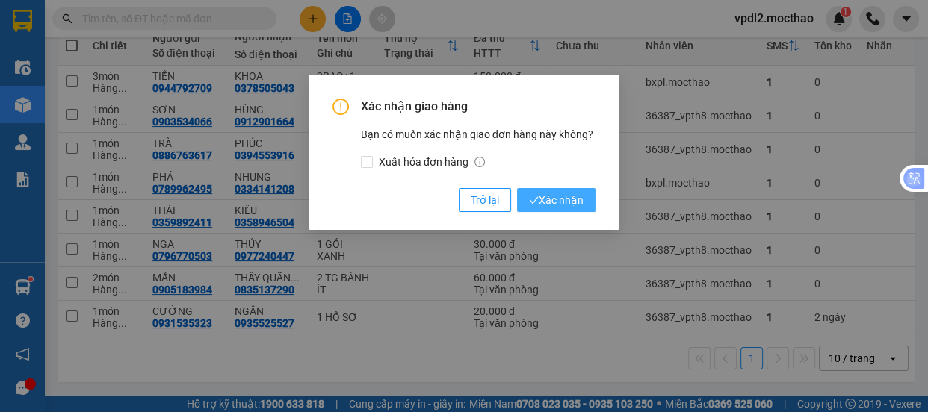
click at [556, 201] on span "Xác nhận" at bounding box center [556, 200] width 55 height 16
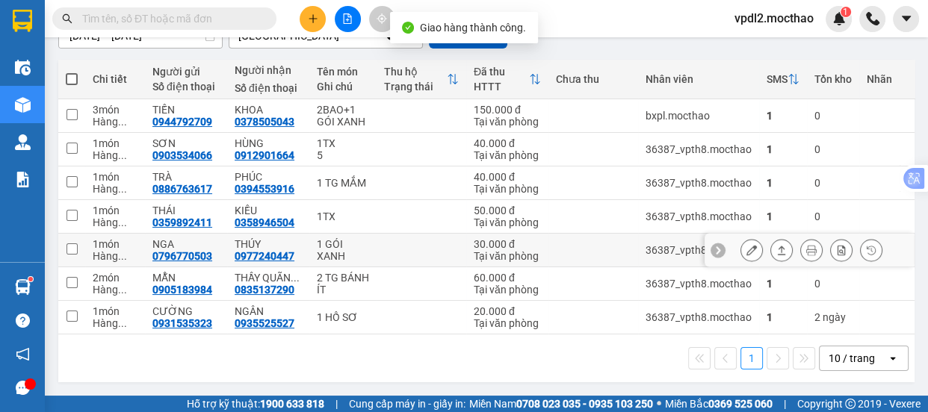
scroll to position [202, 0]
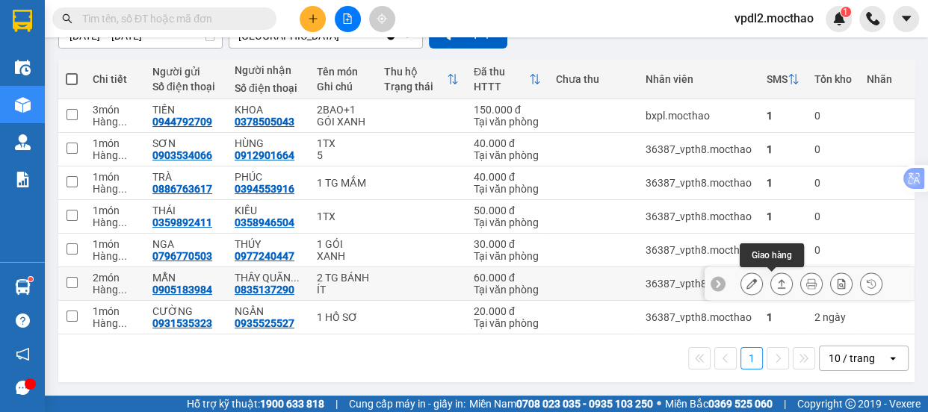
click at [776, 279] on icon at bounding box center [781, 284] width 10 height 10
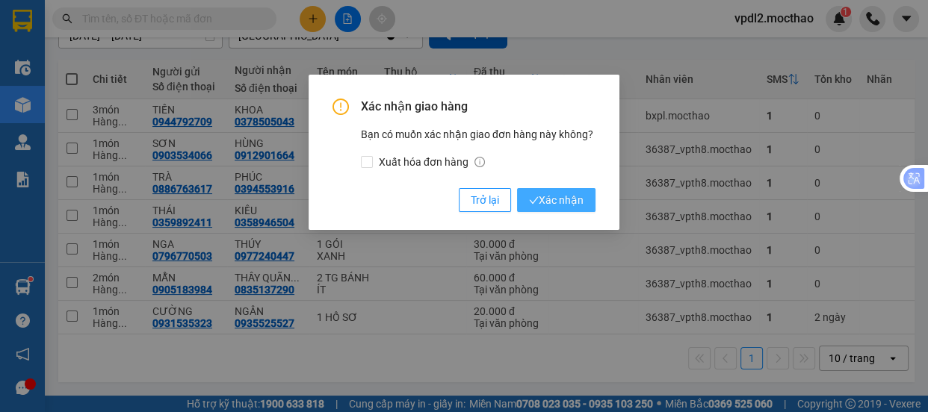
click at [581, 200] on span "Xác nhận" at bounding box center [556, 200] width 55 height 16
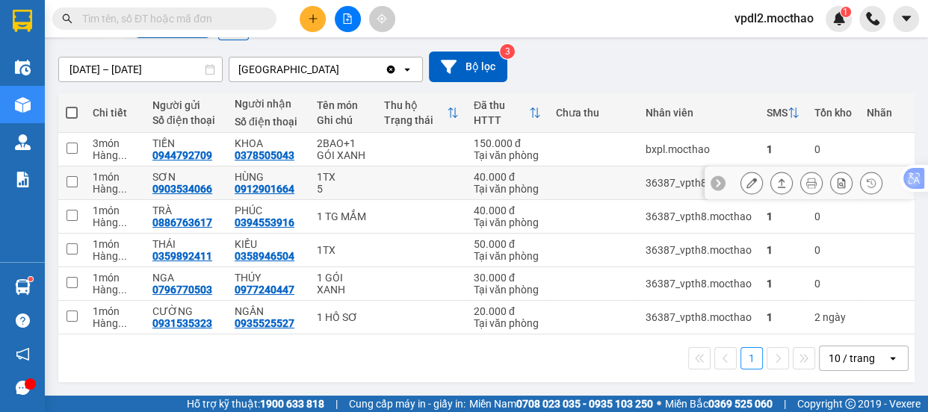
scroll to position [0, 0]
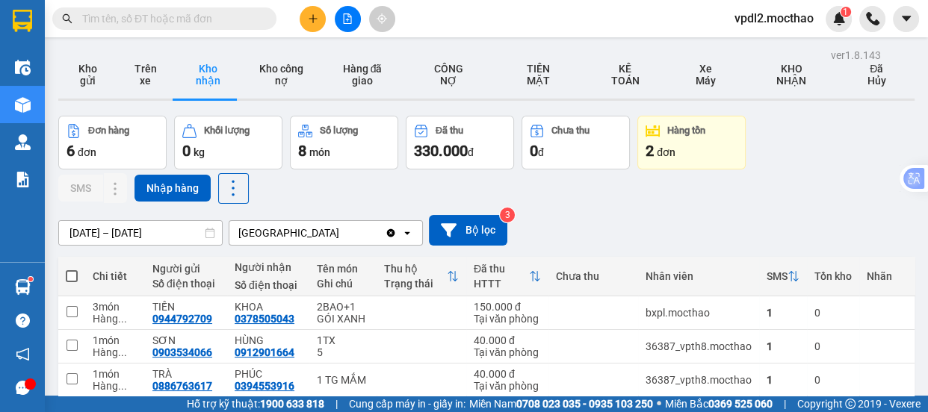
drag, startPoint x: 158, startPoint y: 22, endPoint x: 174, endPoint y: 34, distance: 20.8
click at [159, 22] on input "text" at bounding box center [170, 18] width 176 height 16
click at [191, 13] on input "text" at bounding box center [170, 18] width 176 height 16
click at [347, 14] on icon "file-add" at bounding box center [348, 18] width 8 height 10
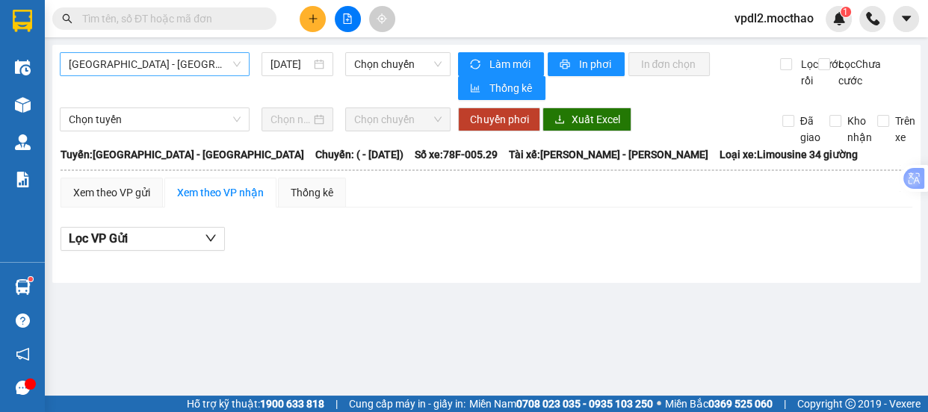
click at [134, 60] on span "[GEOGRAPHIC_DATA] - [GEOGRAPHIC_DATA]" at bounding box center [155, 64] width 172 height 22
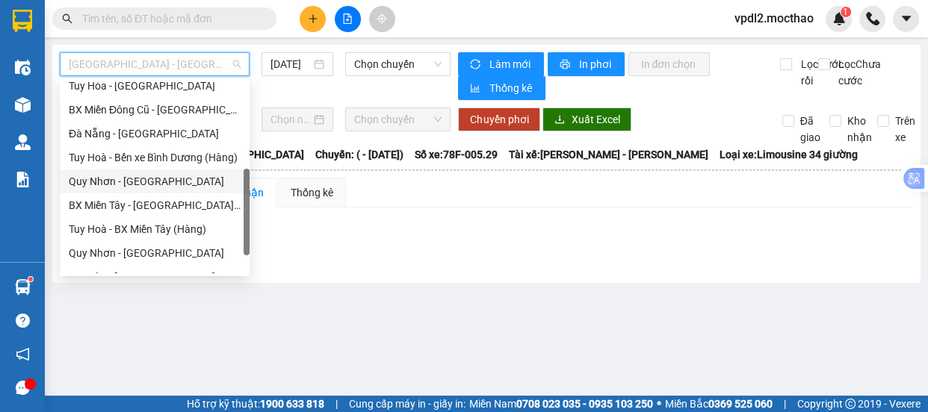
scroll to position [334, 0]
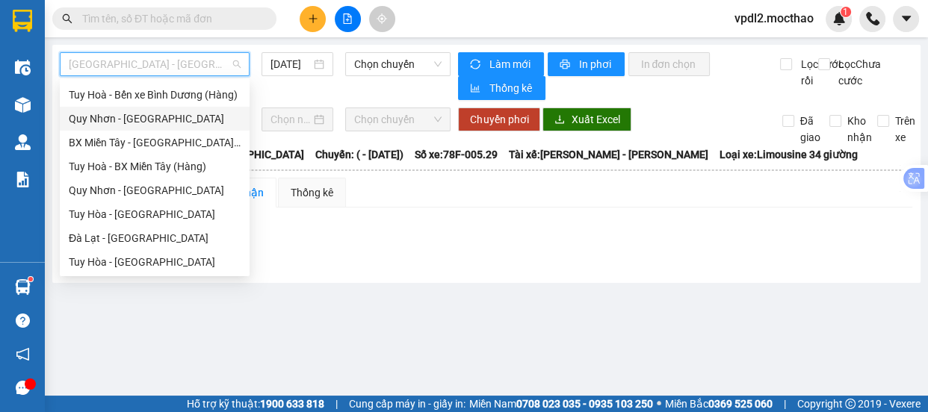
click at [132, 117] on div "Quy Nhơn - [GEOGRAPHIC_DATA]" at bounding box center [155, 119] width 172 height 16
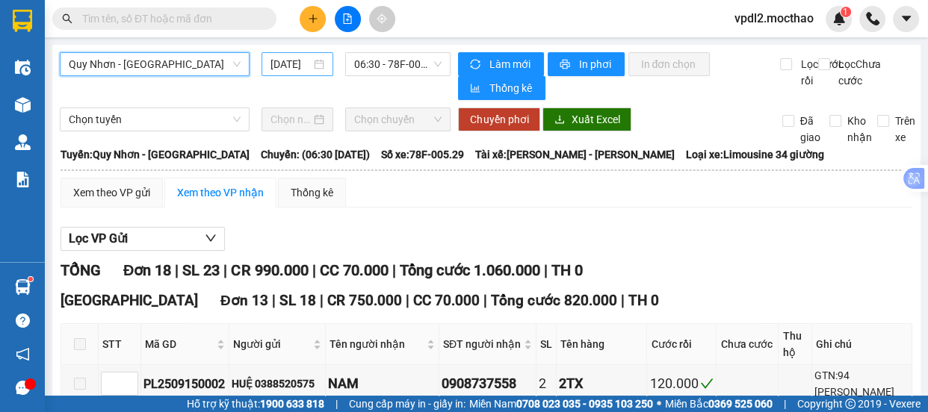
click at [318, 64] on div "[DATE]" at bounding box center [297, 64] width 54 height 16
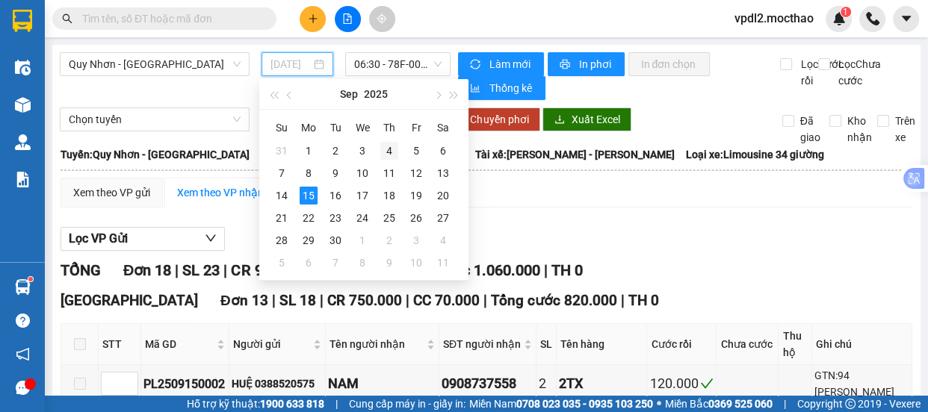
click at [387, 147] on div "4" at bounding box center [389, 151] width 18 height 18
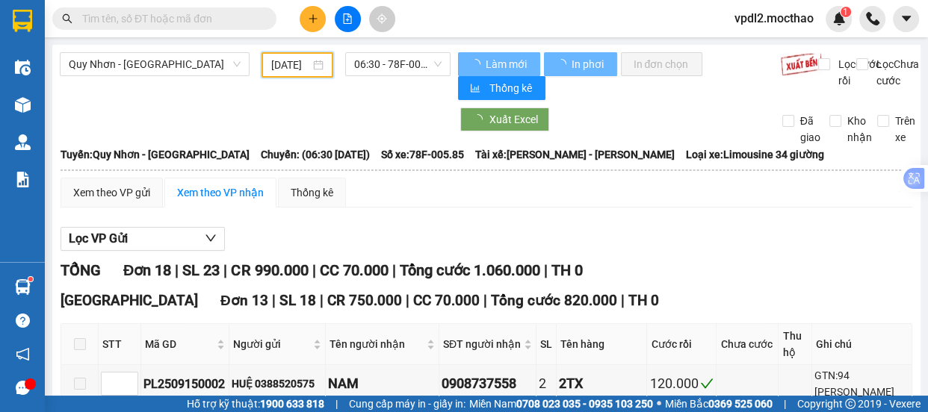
scroll to position [0, 12]
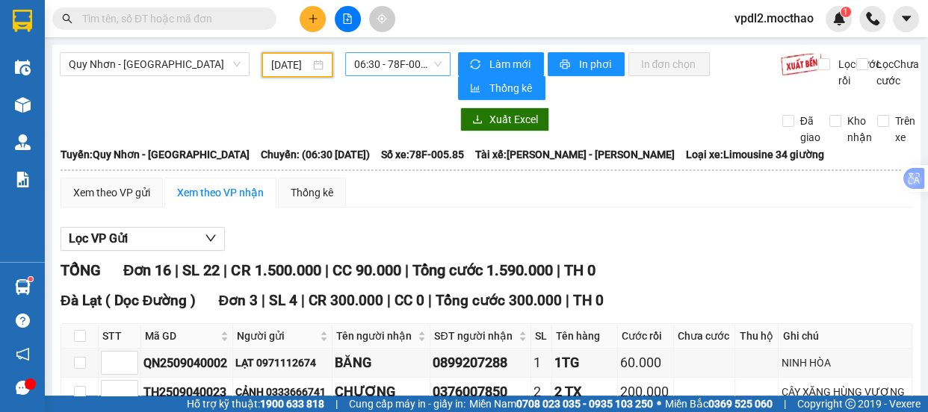
click at [395, 69] on span "06:30 - 78F-005.85" at bounding box center [397, 64] width 87 height 22
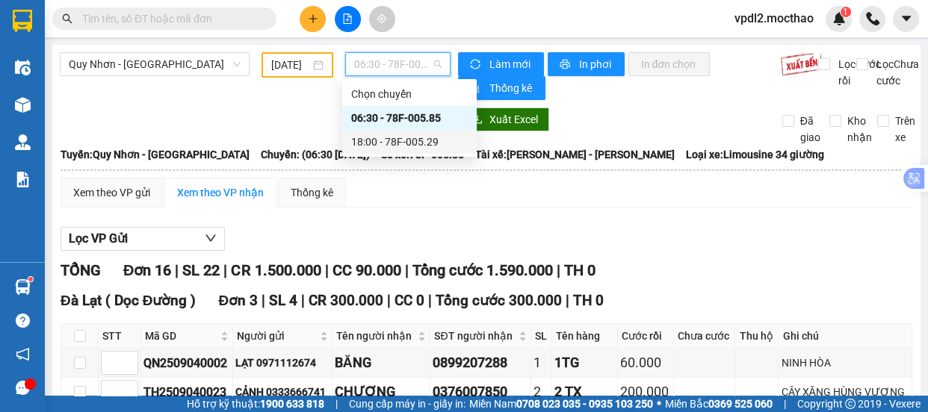
click at [423, 142] on div "18:00 - 78F-005.29" at bounding box center [409, 142] width 117 height 16
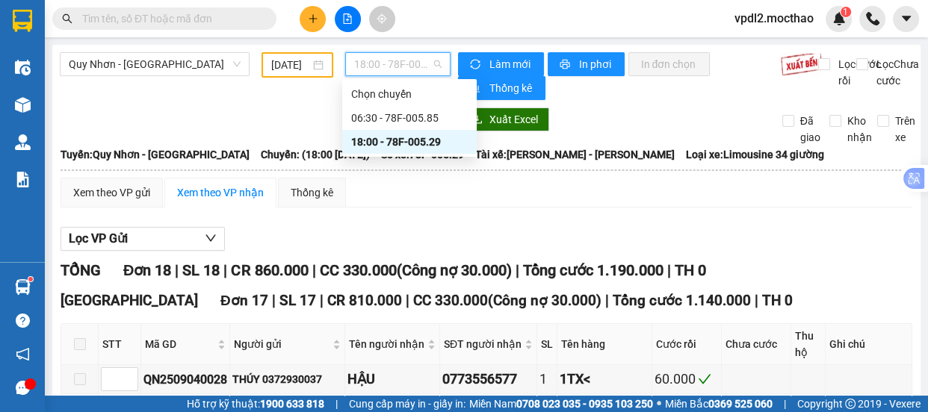
click at [387, 66] on span "18:00 - 78F-005.29" at bounding box center [397, 64] width 87 height 22
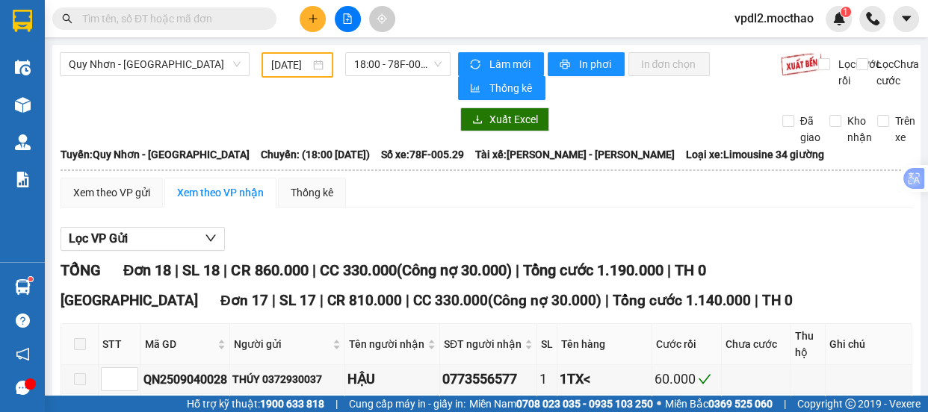
click at [315, 63] on div "[DATE]" at bounding box center [297, 65] width 52 height 16
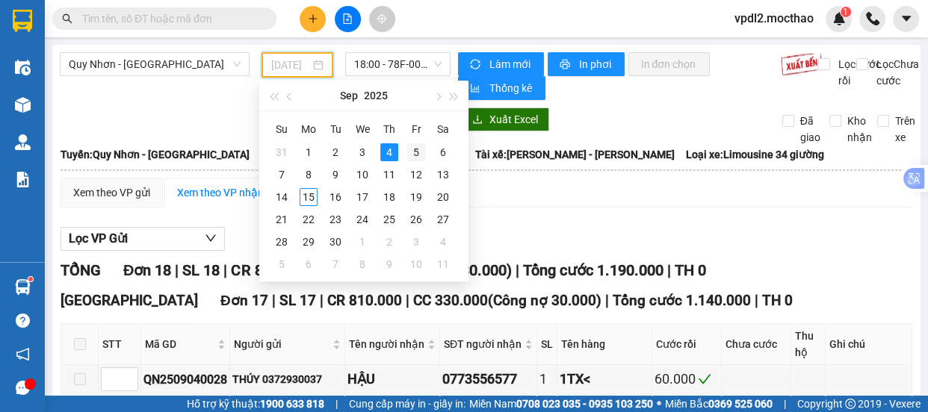
click at [415, 150] on div "5" at bounding box center [416, 152] width 18 height 18
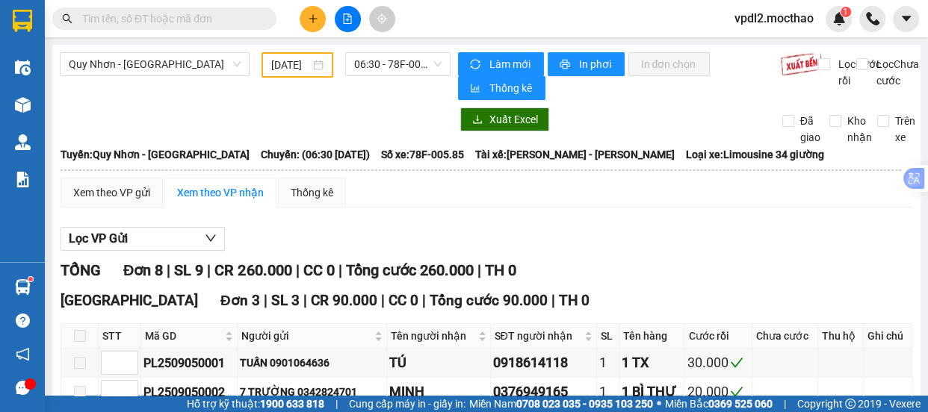
click at [310, 67] on div "[DATE]" at bounding box center [297, 65] width 52 height 16
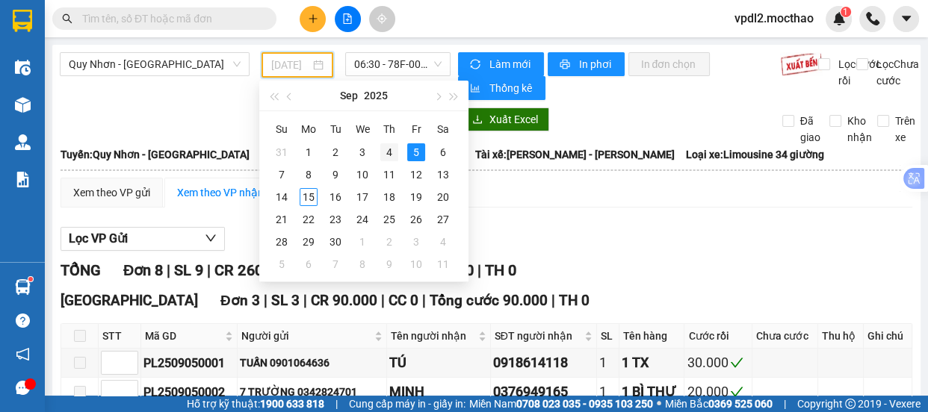
click at [389, 151] on div "4" at bounding box center [389, 152] width 18 height 18
type input "[DATE]"
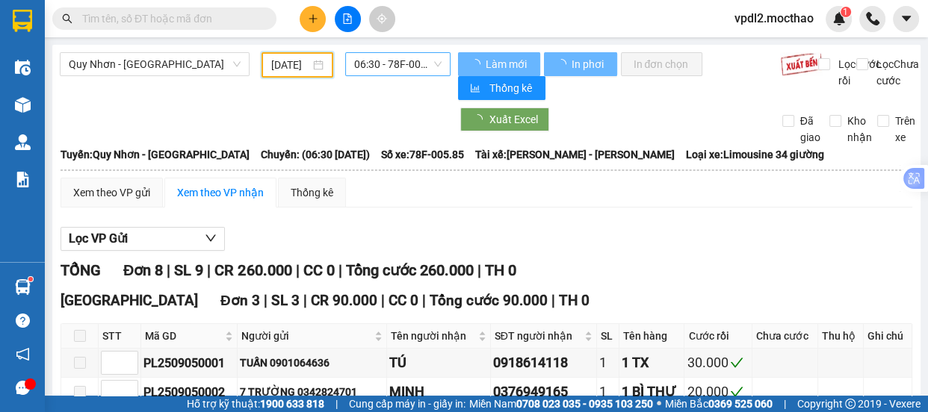
scroll to position [0, 13]
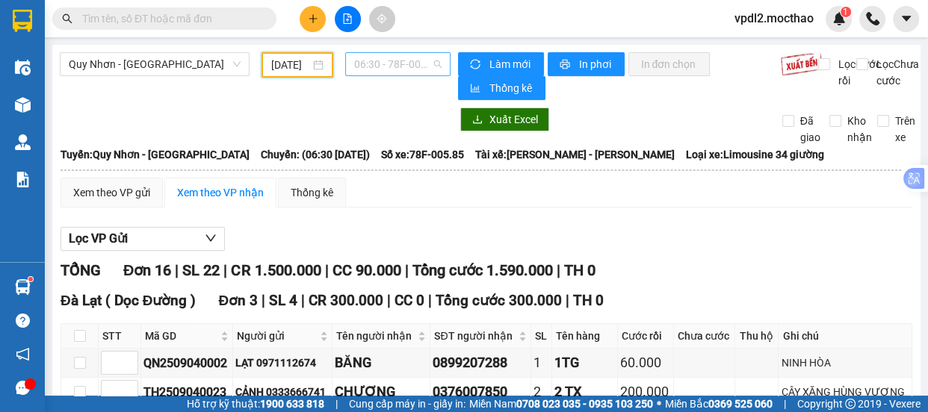
click at [388, 64] on span "06:30 - 78F-005.85" at bounding box center [397, 64] width 87 height 22
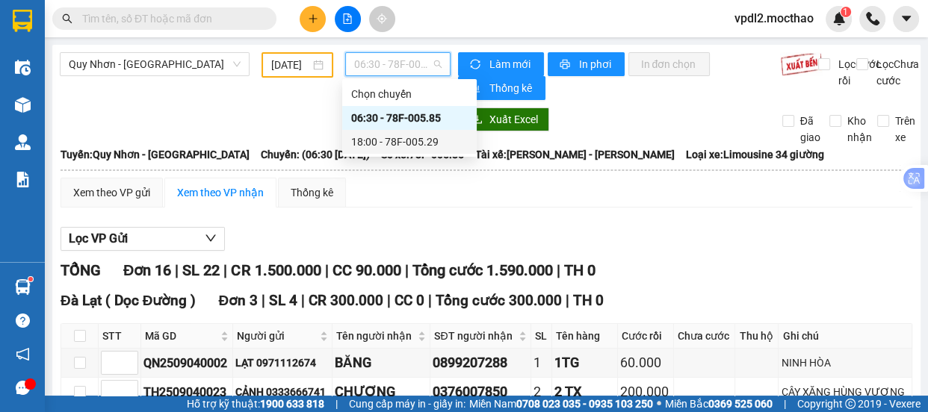
click at [424, 141] on div "18:00 - 78F-005.29" at bounding box center [409, 142] width 117 height 16
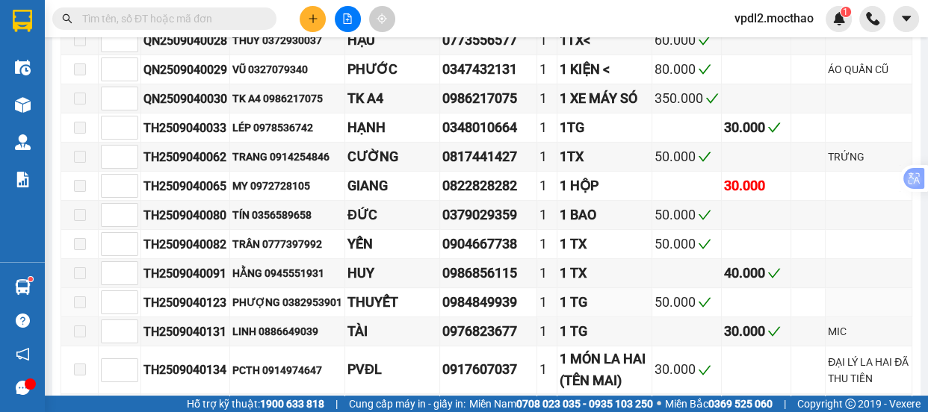
scroll to position [543, 0]
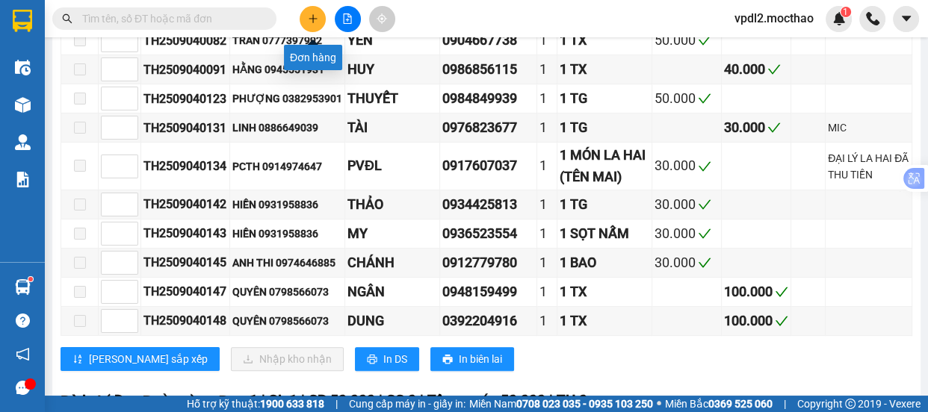
click at [317, 19] on icon "plus" at bounding box center [313, 18] width 10 height 10
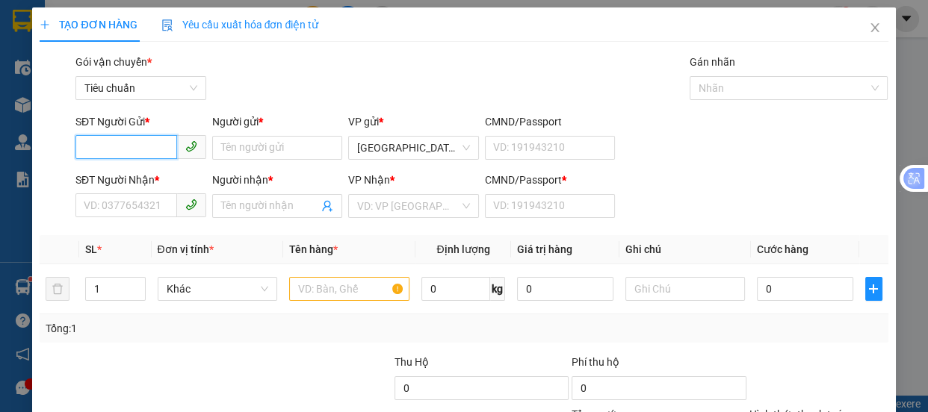
click at [99, 143] on input "SĐT Người Gửi *" at bounding box center [126, 147] width 102 height 24
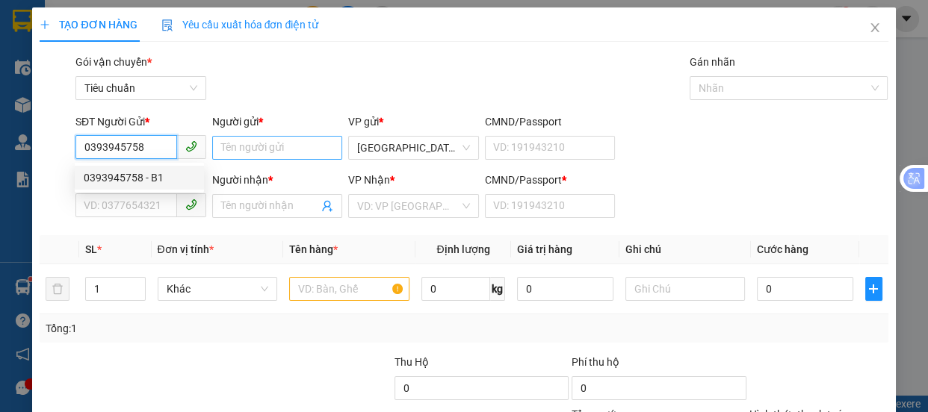
type input "0393945758"
click at [260, 147] on input "Người gửi *" at bounding box center [277, 148] width 131 height 24
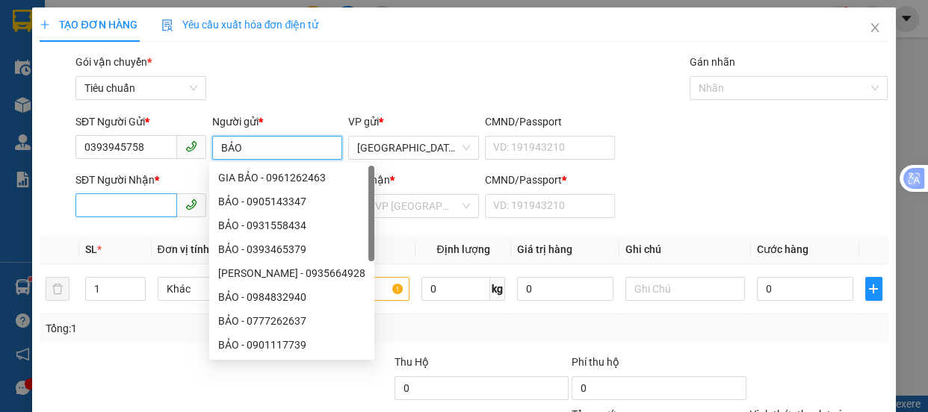
type input "BẢO"
click at [113, 200] on input "SĐT Người Nhận *" at bounding box center [126, 206] width 102 height 24
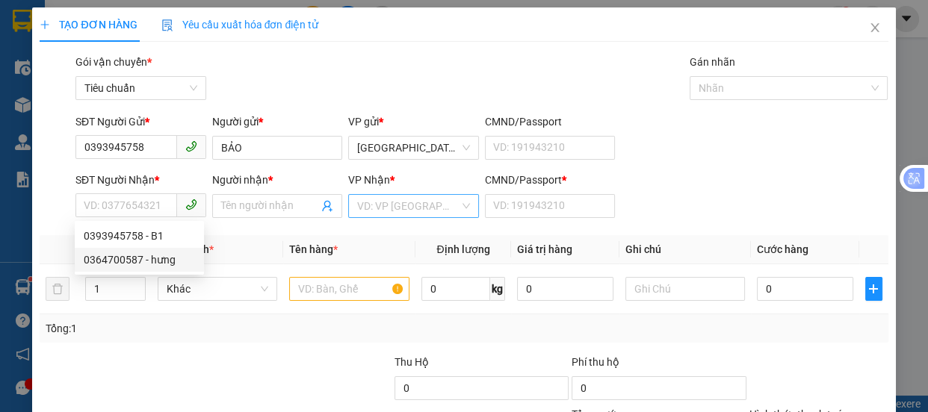
click at [380, 206] on input "search" at bounding box center [408, 206] width 102 height 22
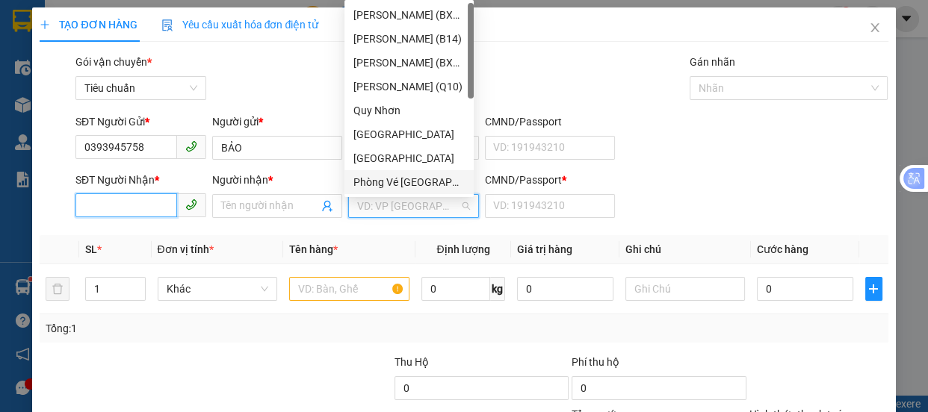
click at [125, 213] on input "SĐT Người Nhận *" at bounding box center [126, 206] width 102 height 24
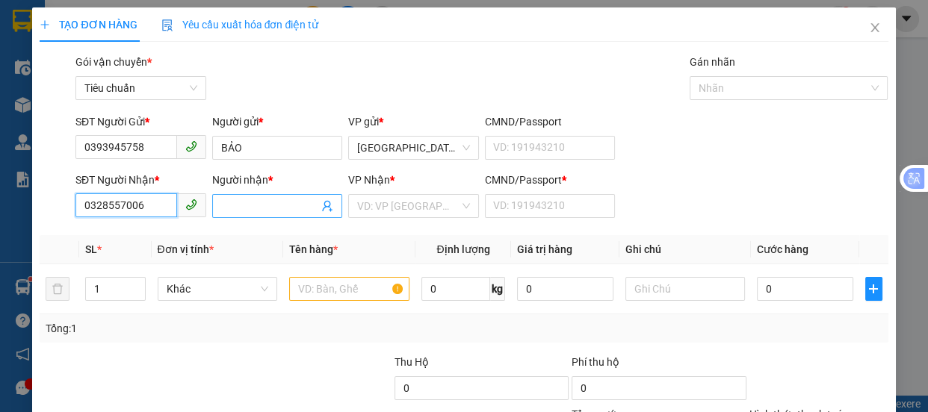
type input "0328557006"
click at [241, 201] on input "Người nhận *" at bounding box center [270, 206] width 98 height 16
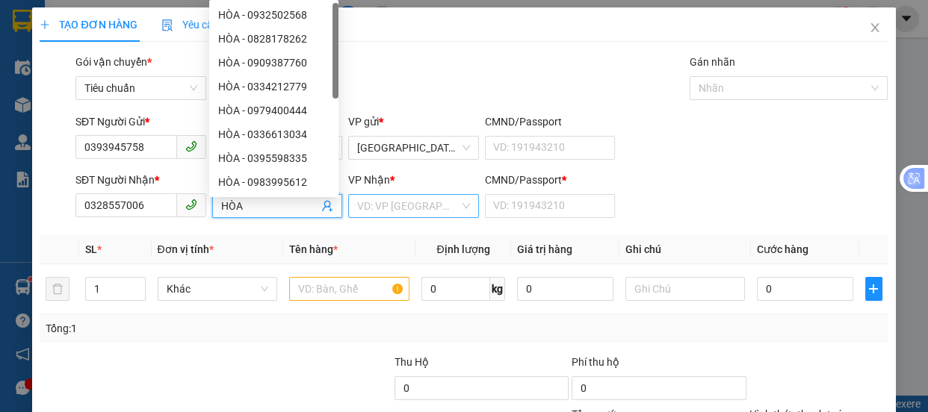
type input "HÒA"
drag, startPoint x: 389, startPoint y: 208, endPoint x: 403, endPoint y: 197, distance: 18.1
click at [390, 208] on input "search" at bounding box center [408, 206] width 102 height 22
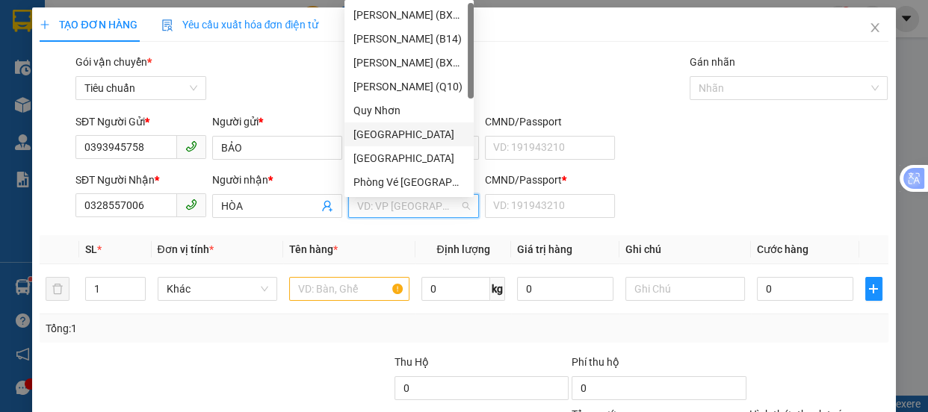
click at [385, 132] on div "[GEOGRAPHIC_DATA]" at bounding box center [408, 134] width 111 height 16
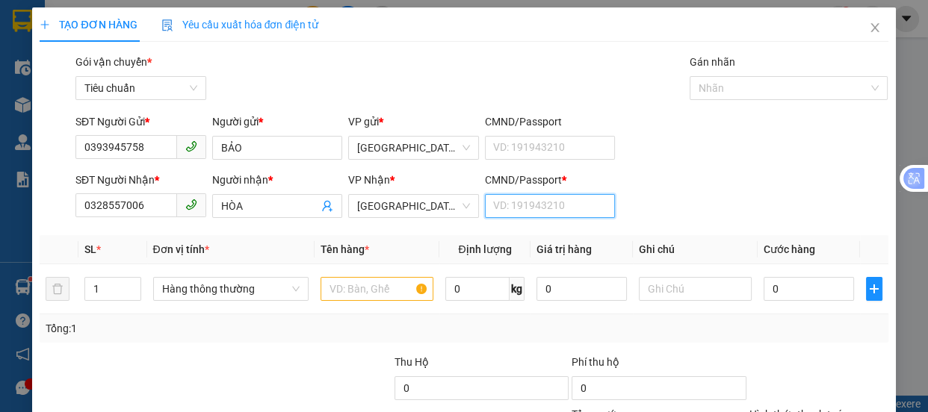
drag, startPoint x: 525, startPoint y: 206, endPoint x: 535, endPoint y: 217, distance: 14.8
click at [525, 206] on input "CMND/Passport *" at bounding box center [550, 206] width 131 height 24
type input "A"
click at [360, 285] on input "text" at bounding box center [377, 289] width 113 height 24
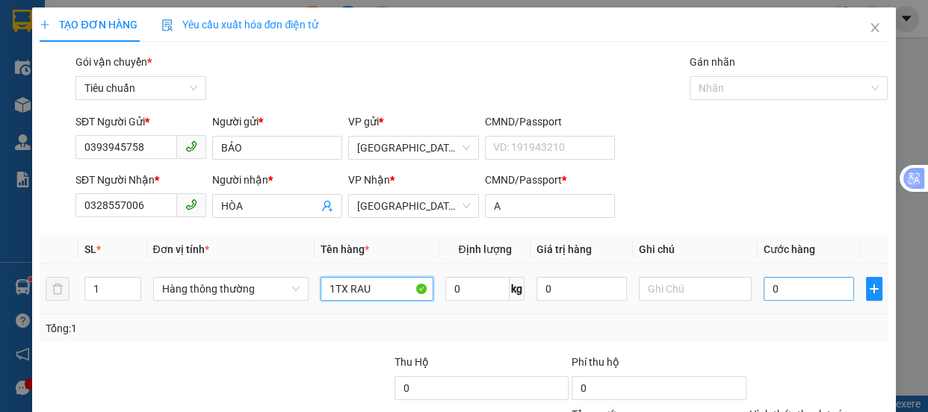
type input "1TX RAU"
click at [770, 288] on input "0" at bounding box center [809, 289] width 90 height 24
type input "1"
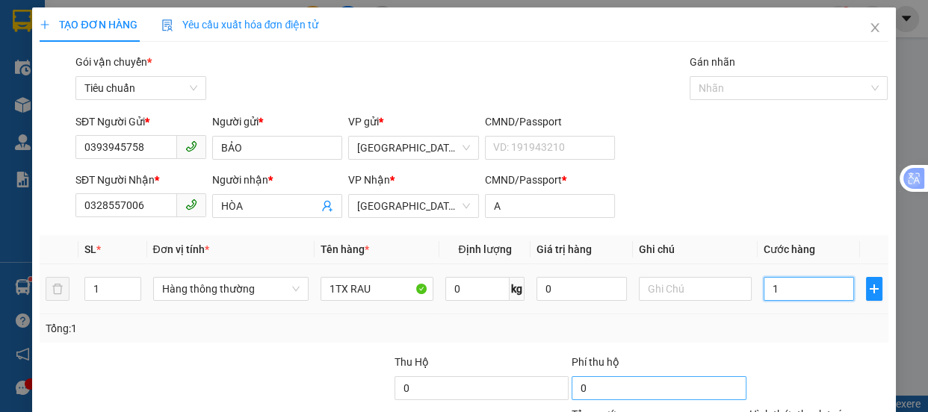
type input "10"
type input "100"
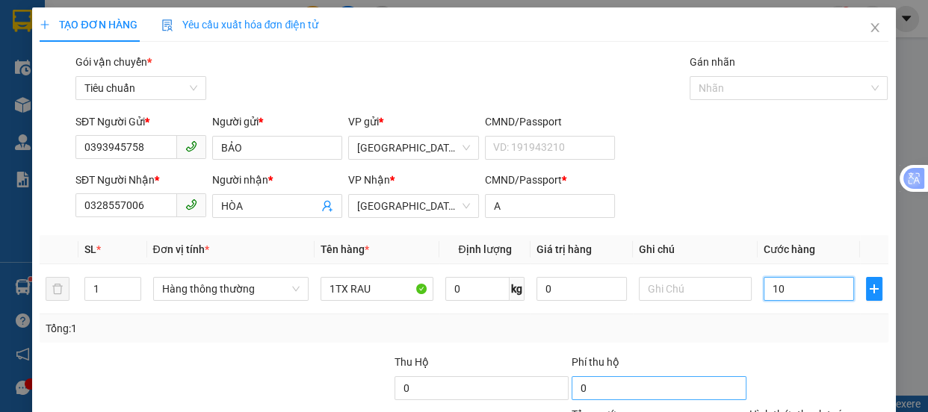
type input "100"
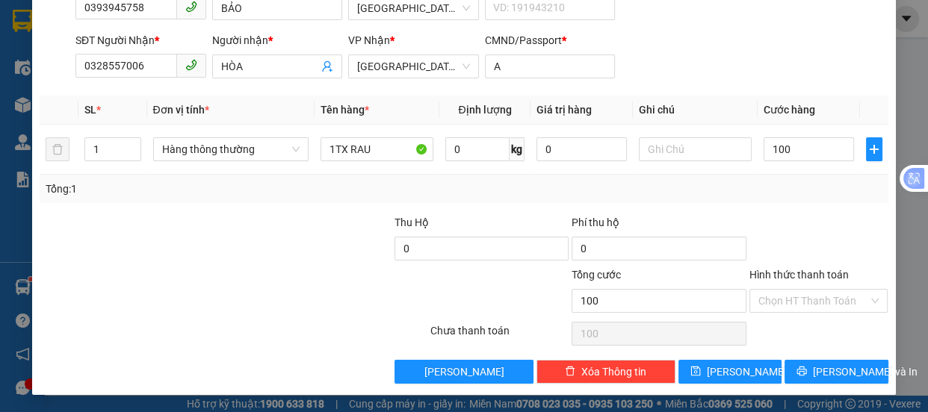
type input "100.000"
click at [795, 273] on label "Hình thức thanh toán" at bounding box center [798, 275] width 99 height 12
click at [795, 290] on input "Hình thức thanh toán" at bounding box center [813, 301] width 111 height 22
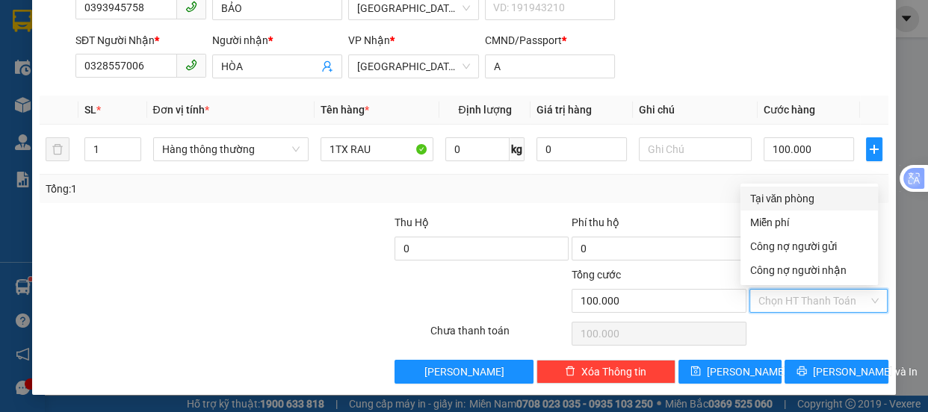
click at [779, 198] on div "Tại văn phòng" at bounding box center [809, 199] width 120 height 16
type input "0"
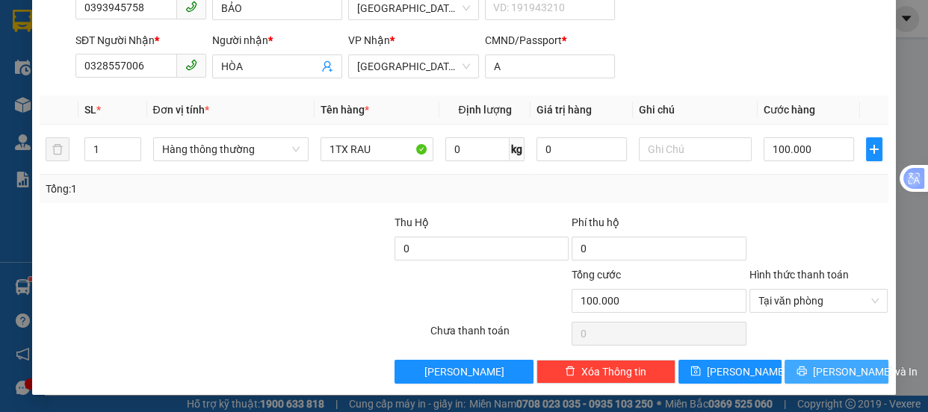
click at [829, 368] on span "[PERSON_NAME] và In" at bounding box center [865, 372] width 105 height 16
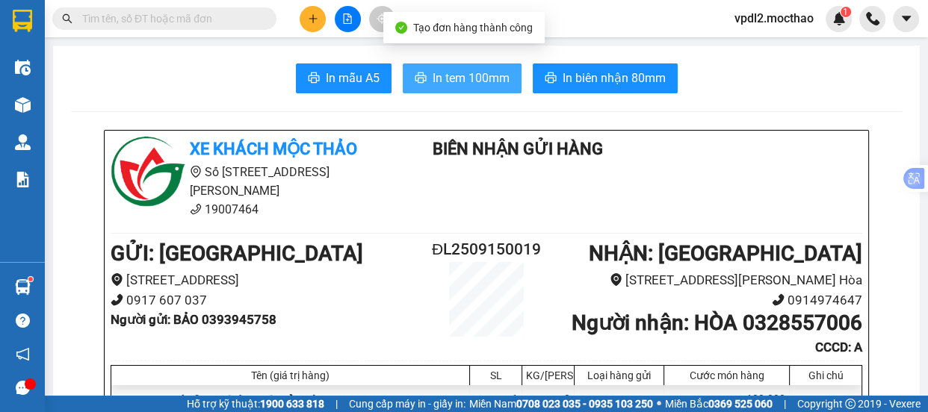
click at [479, 87] on span "In tem 100mm" at bounding box center [471, 78] width 77 height 19
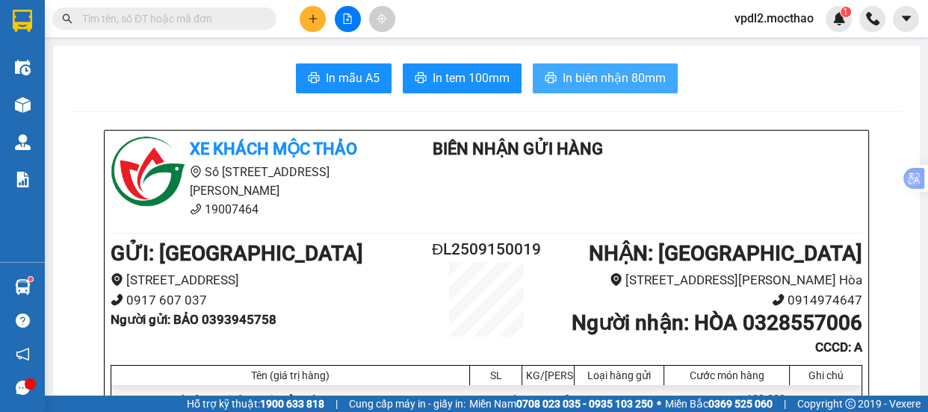
click at [595, 87] on button "In biên nhận 80mm" at bounding box center [605, 79] width 145 height 30
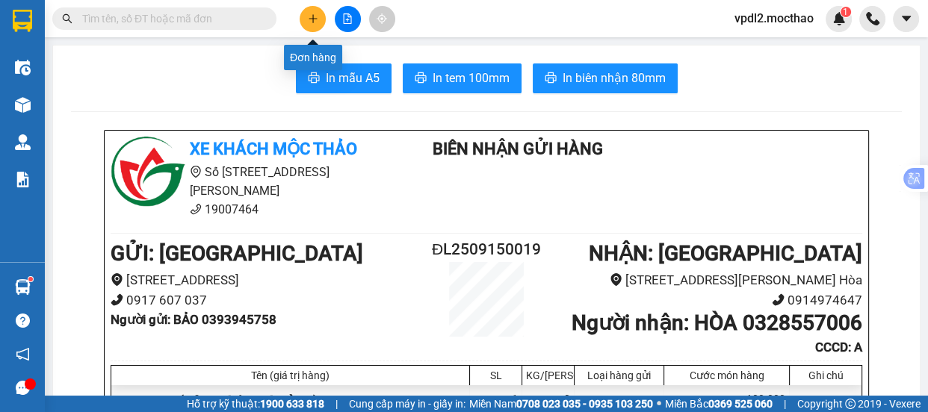
click at [313, 26] on button at bounding box center [313, 19] width 26 height 26
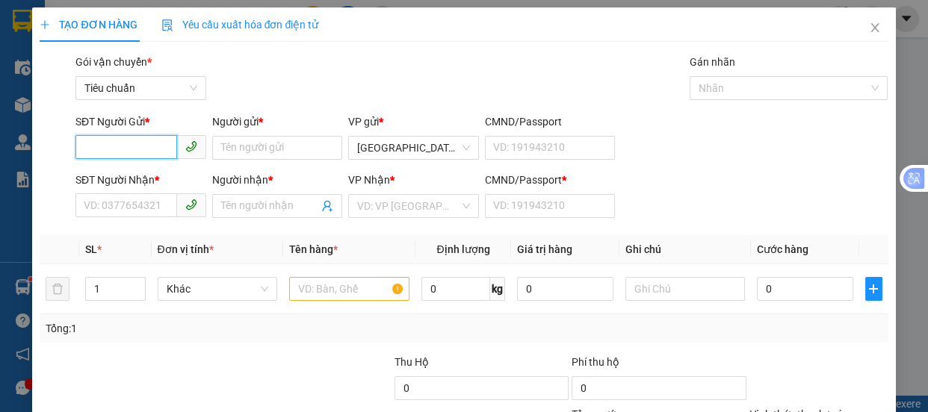
click at [105, 143] on input "SĐT Người Gửi *" at bounding box center [126, 147] width 102 height 24
click at [99, 184] on div "0908020110 - VƯƠNG" at bounding box center [139, 178] width 111 height 16
type input "0908020110"
type input "VƯƠNG"
type input "0934744011"
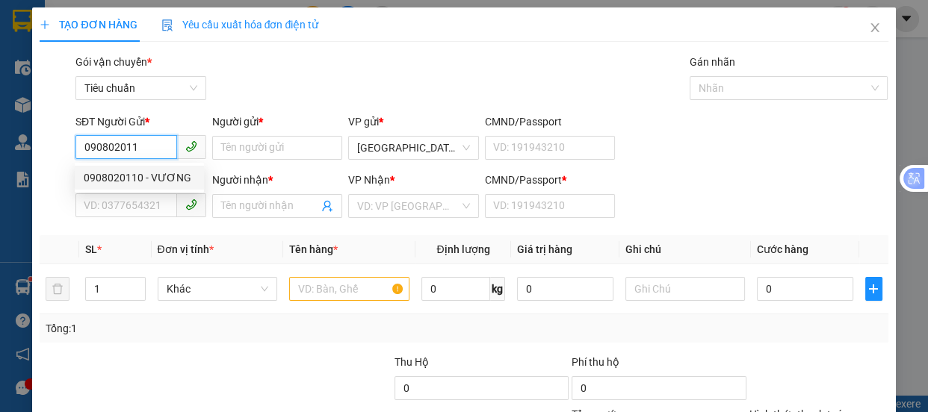
type input "TRANG"
type input "0"
type input "40.000"
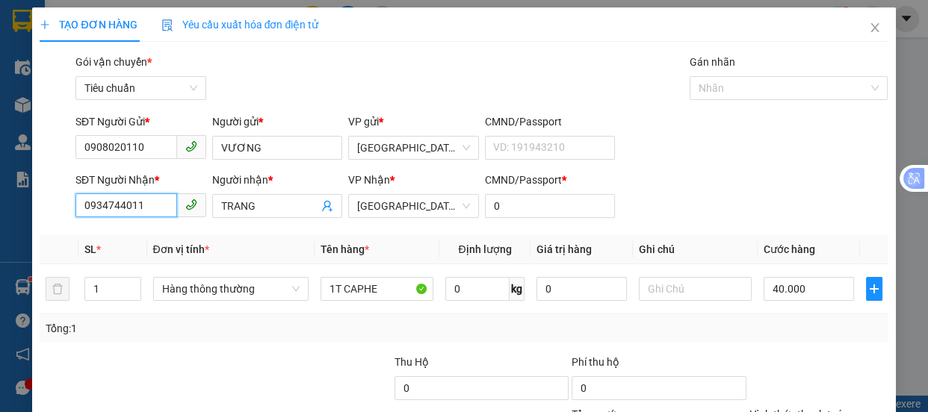
drag, startPoint x: 146, startPoint y: 211, endPoint x: 157, endPoint y: 183, distance: 29.8
click at [146, 209] on input "0934744011" at bounding box center [126, 206] width 102 height 24
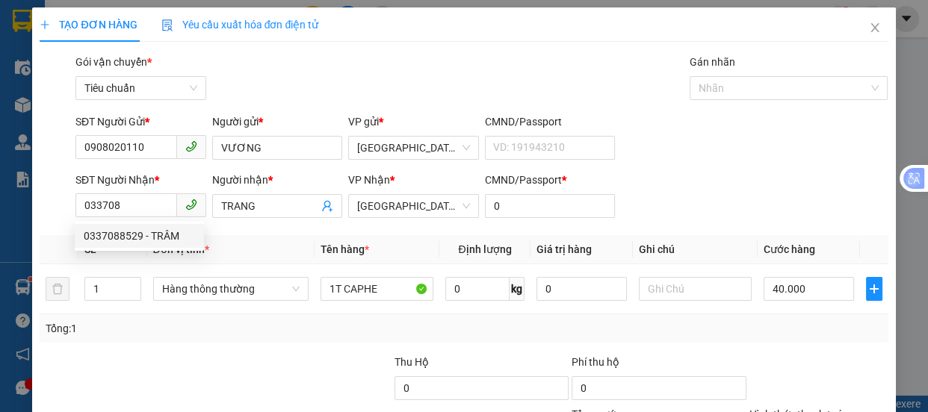
click at [113, 221] on div "0337088529 0337088529 - TRÂM" at bounding box center [139, 236] width 129 height 30
click at [124, 238] on th "SL *" at bounding box center [112, 249] width 68 height 29
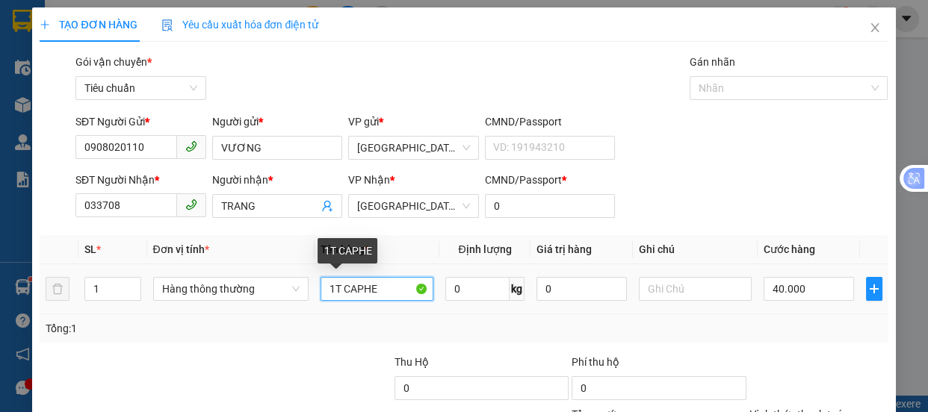
click at [336, 287] on input "1T CAPHE" at bounding box center [377, 289] width 113 height 24
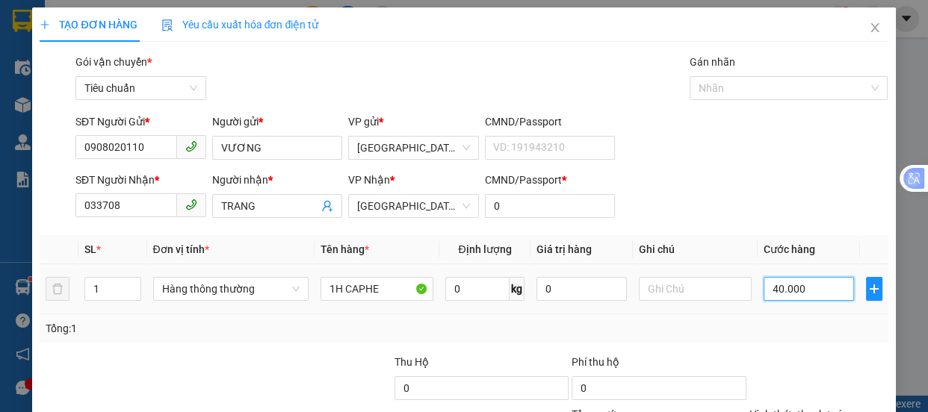
drag, startPoint x: 794, startPoint y: 284, endPoint x: 773, endPoint y: 296, distance: 24.1
click at [794, 285] on input "40.000" at bounding box center [809, 289] width 90 height 24
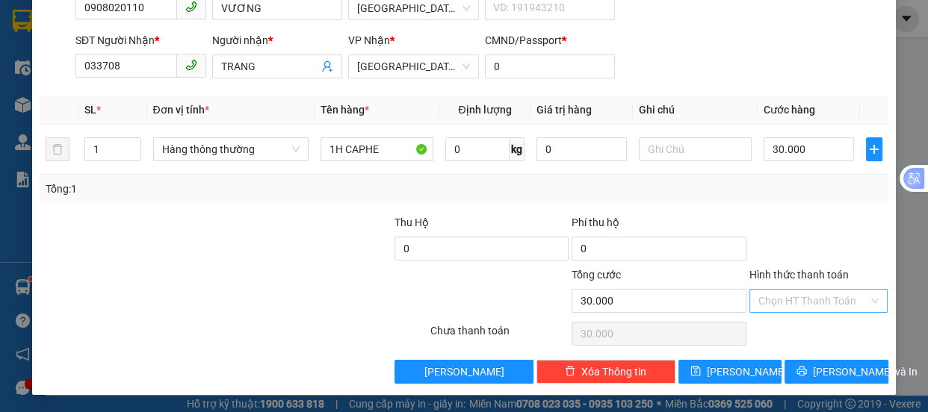
click at [811, 304] on input "Hình thức thanh toán" at bounding box center [813, 301] width 111 height 22
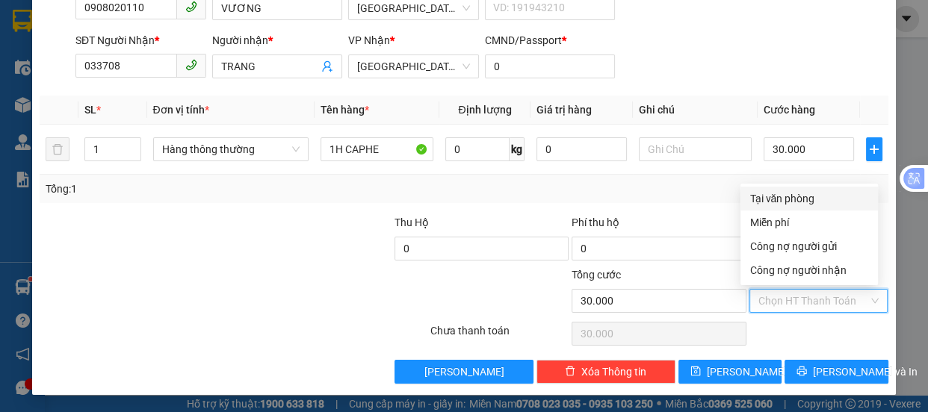
click at [789, 202] on div "Tại văn phòng" at bounding box center [809, 199] width 120 height 16
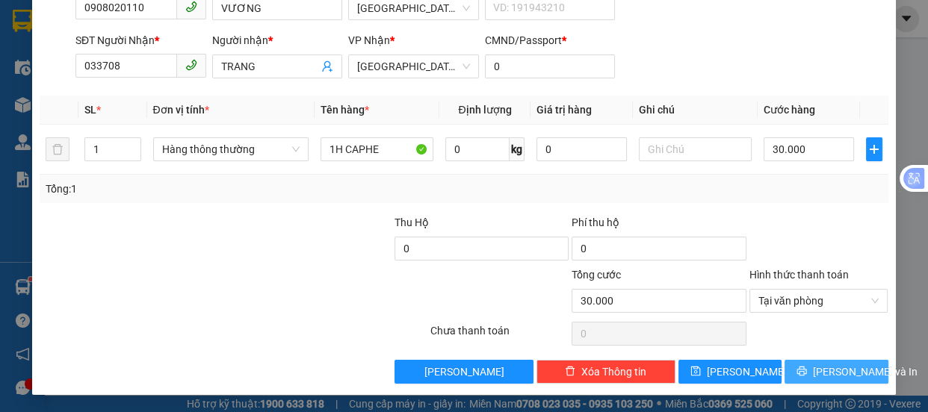
click at [829, 373] on span "[PERSON_NAME] và In" at bounding box center [865, 372] width 105 height 16
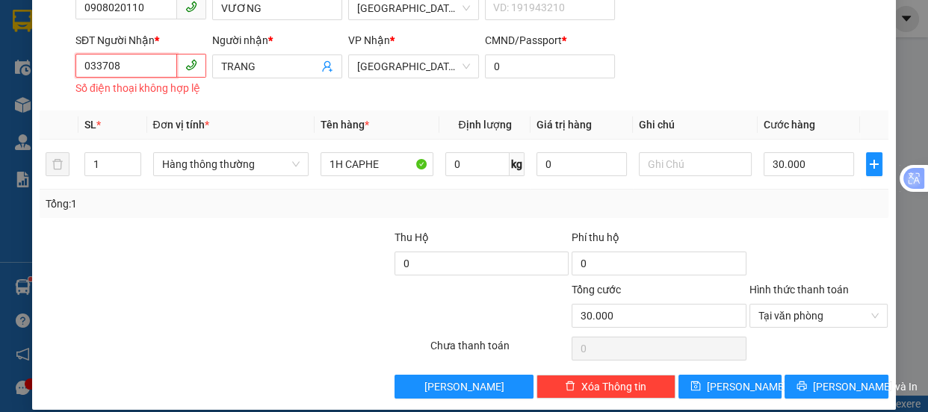
click at [139, 65] on input "033708" at bounding box center [126, 66] width 102 height 24
click at [114, 99] on div "0337088529 - TRÂM" at bounding box center [139, 95] width 111 height 16
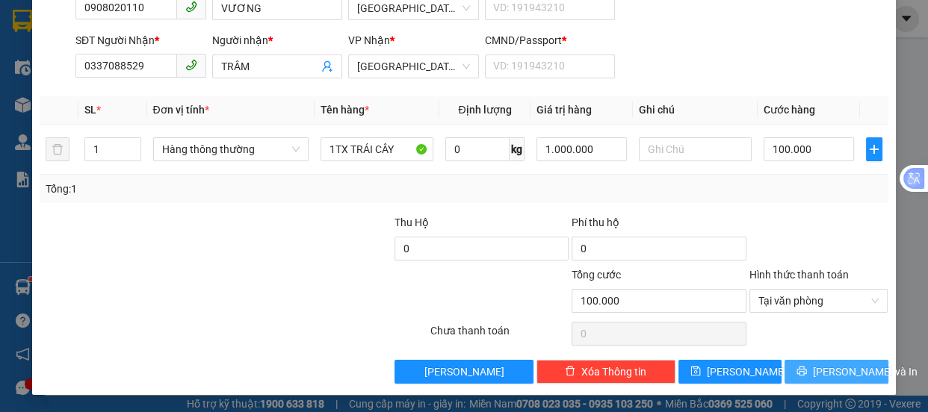
click at [840, 368] on span "[PERSON_NAME] và In" at bounding box center [865, 372] width 105 height 16
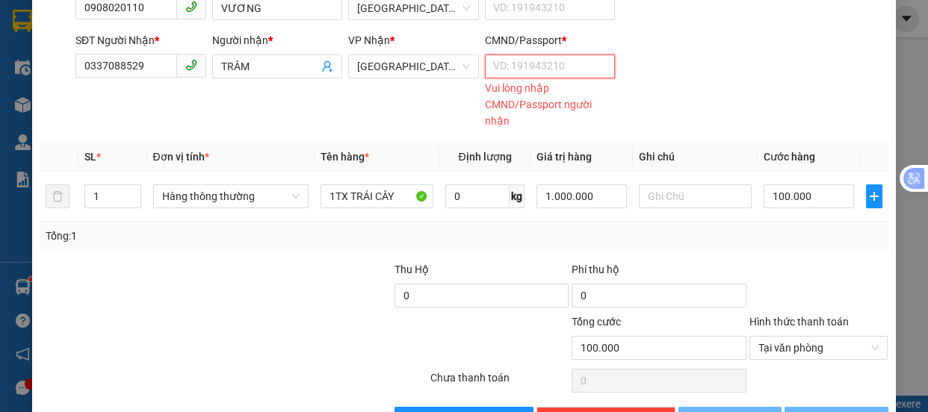
click at [531, 67] on input "CMND/Passport *" at bounding box center [550, 67] width 131 height 24
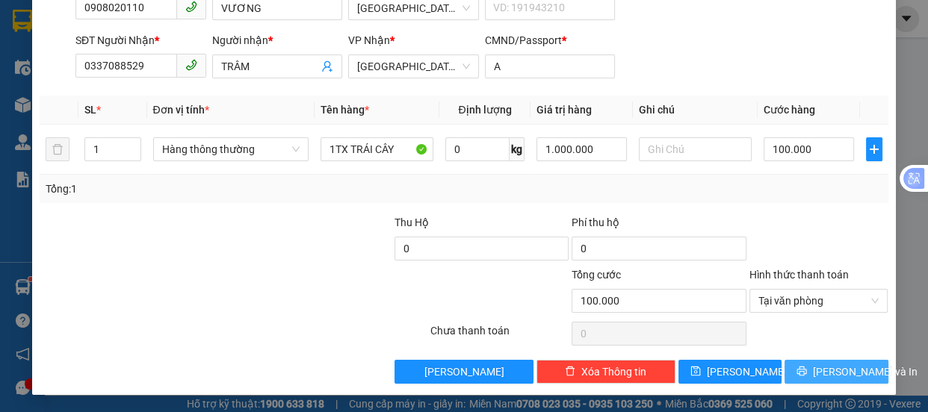
click at [844, 365] on span "[PERSON_NAME] và In" at bounding box center [865, 372] width 105 height 16
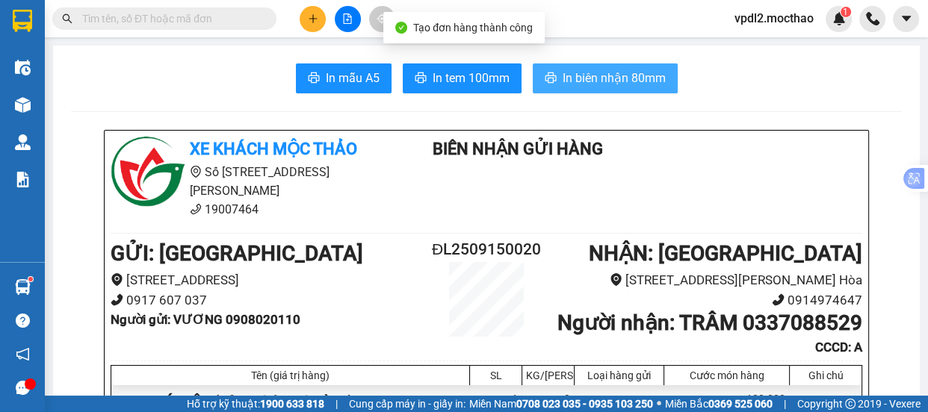
click at [581, 78] on span "In biên nhận 80mm" at bounding box center [614, 78] width 103 height 19
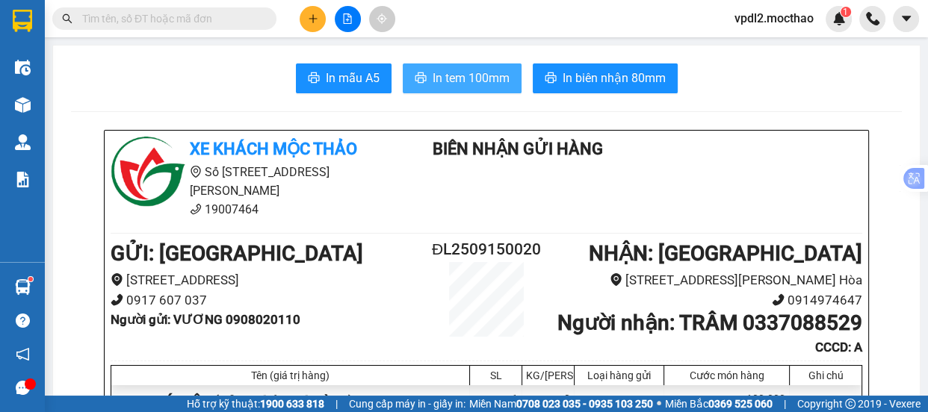
click at [474, 78] on span "In tem 100mm" at bounding box center [471, 78] width 77 height 19
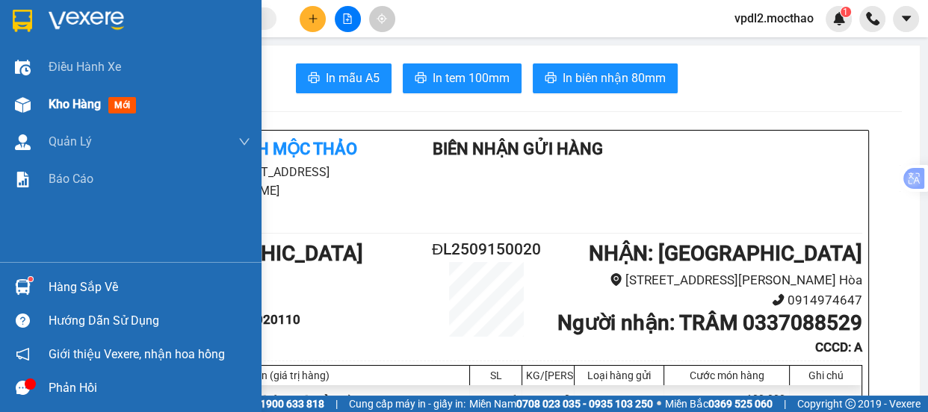
click at [67, 107] on span "Kho hàng" at bounding box center [75, 104] width 52 height 14
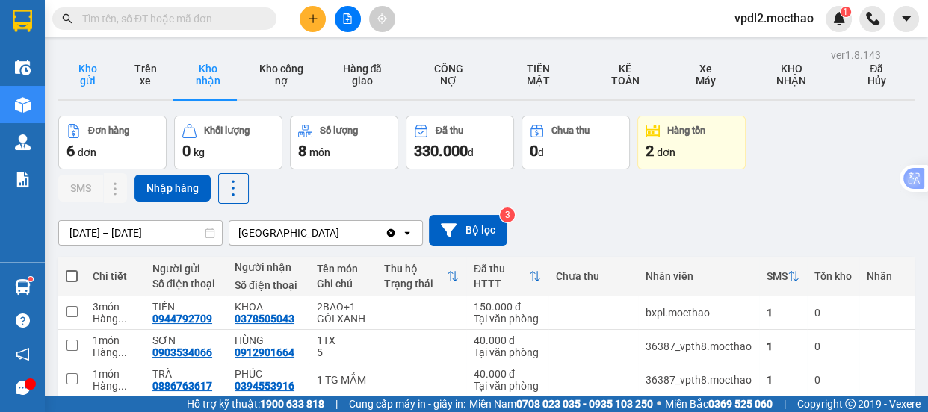
click at [89, 72] on button "Kho gửi" at bounding box center [87, 75] width 58 height 48
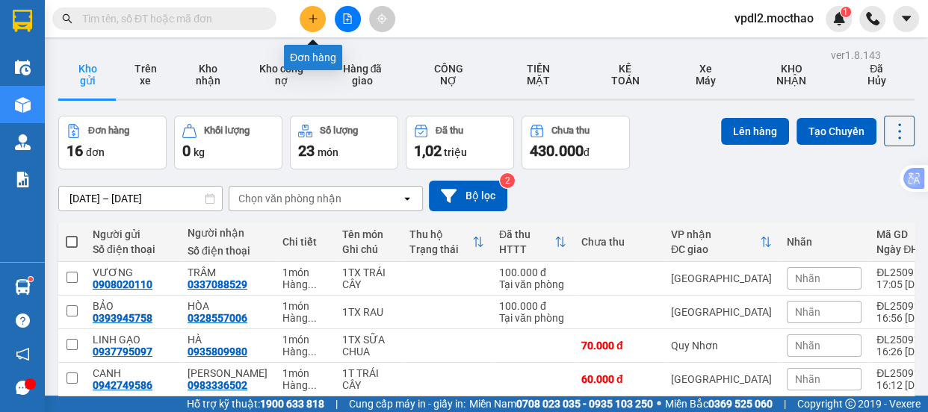
click at [319, 12] on button at bounding box center [313, 19] width 26 height 26
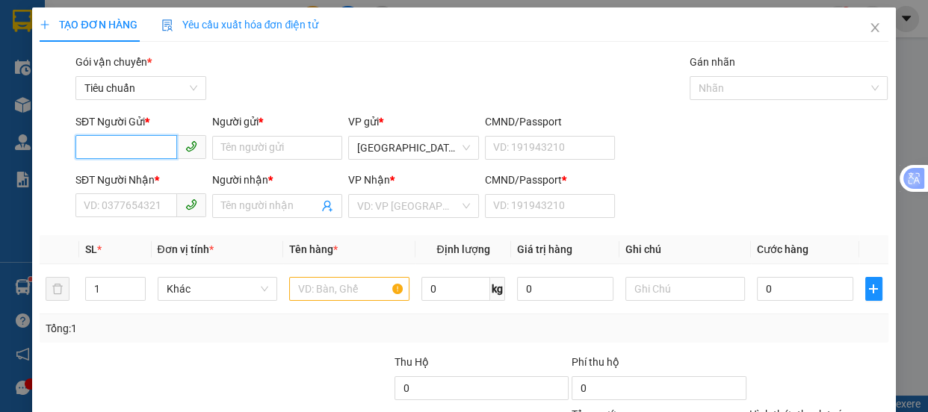
click at [131, 143] on input "SĐT Người Gửi *" at bounding box center [126, 147] width 102 height 24
click at [112, 179] on div "0908020110 - VƯƠNG" at bounding box center [139, 178] width 111 height 16
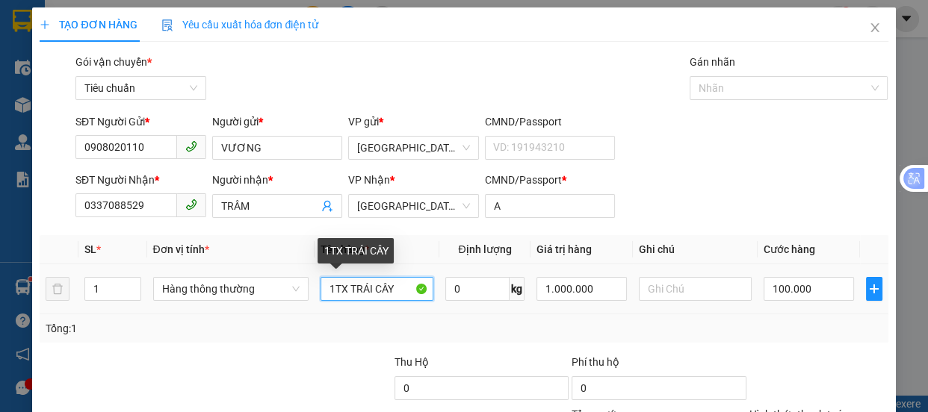
click at [395, 289] on input "1TX TRÁI CÂY" at bounding box center [377, 289] width 113 height 24
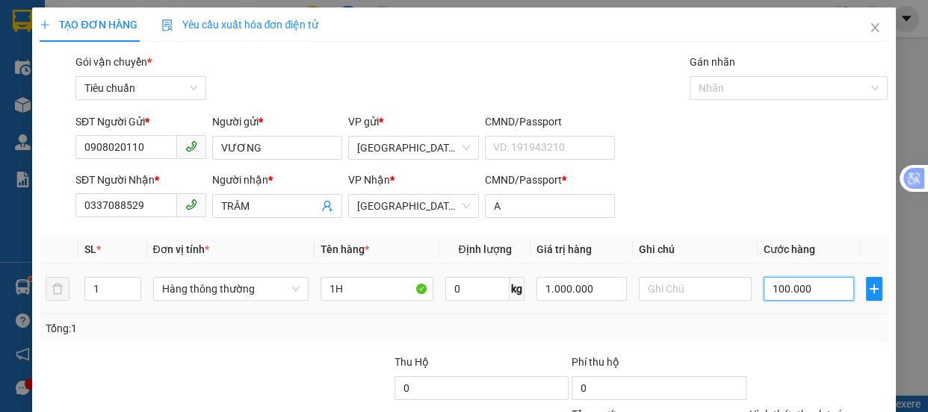
click at [807, 288] on input "100.000" at bounding box center [809, 289] width 90 height 24
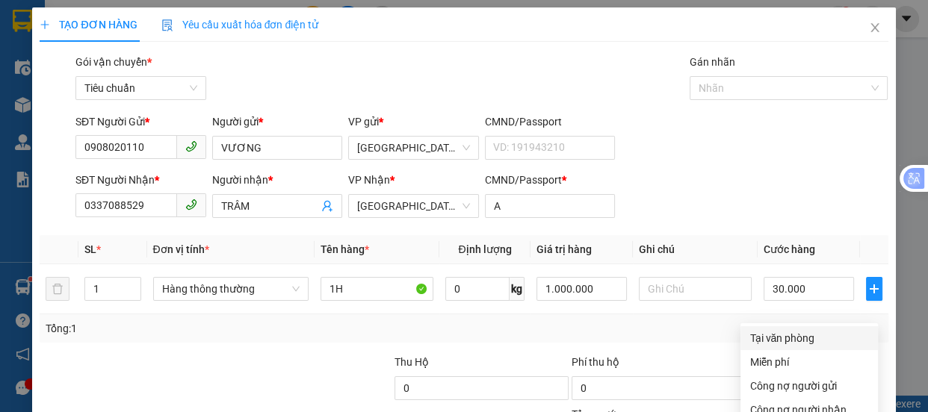
click at [779, 330] on div "Tại văn phòng" at bounding box center [809, 338] width 120 height 16
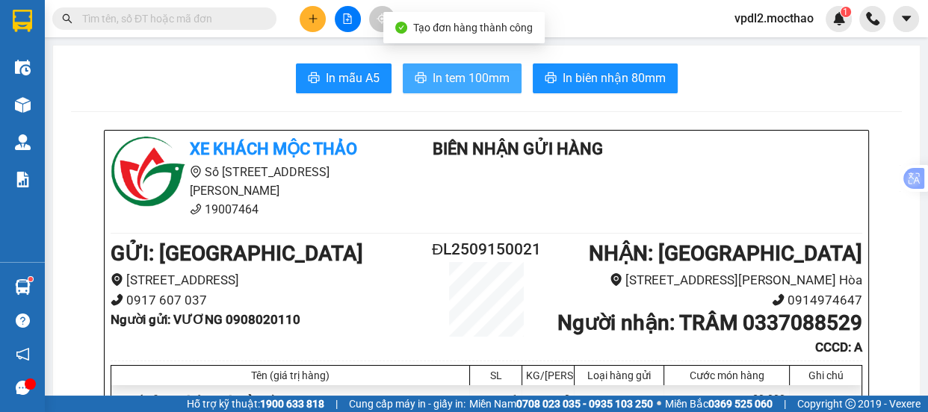
click at [456, 78] on span "In tem 100mm" at bounding box center [471, 78] width 77 height 19
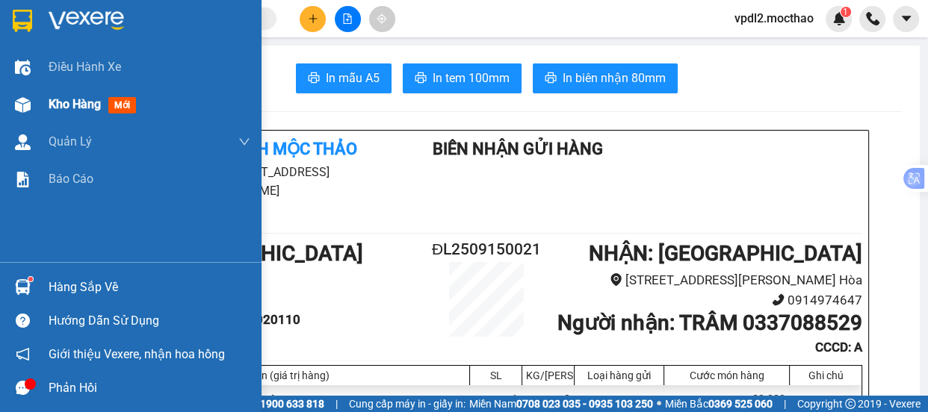
click at [67, 99] on span "Kho hàng" at bounding box center [75, 104] width 52 height 14
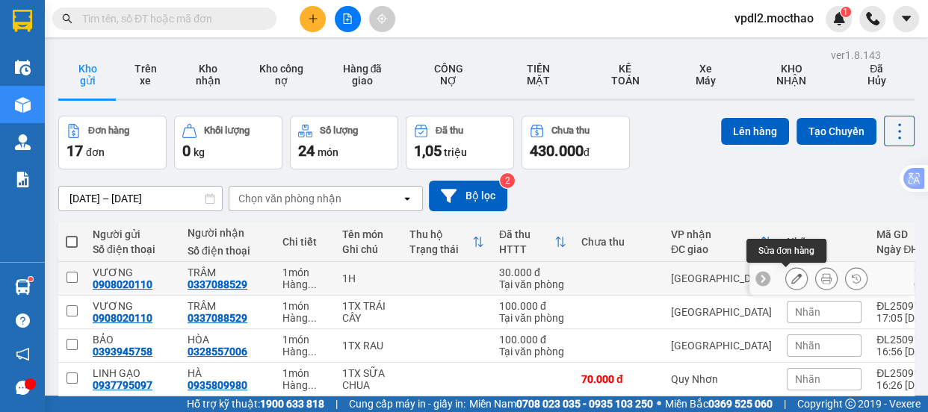
click at [791, 277] on icon at bounding box center [796, 278] width 10 height 10
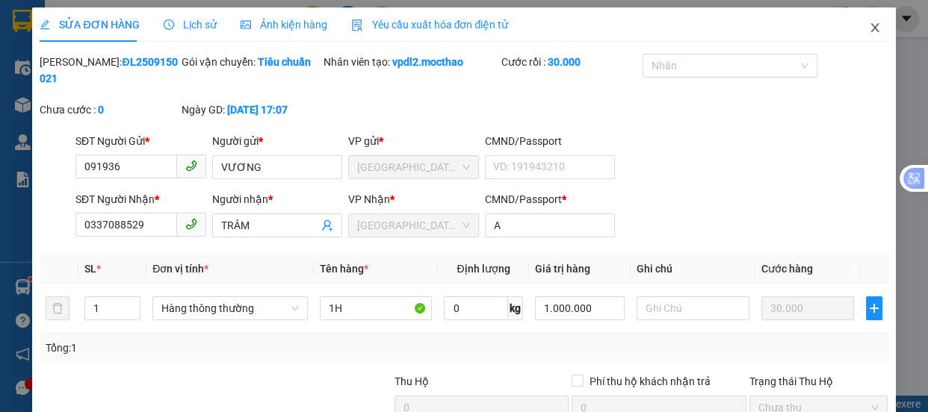
click at [871, 24] on span "Close" at bounding box center [875, 28] width 42 height 42
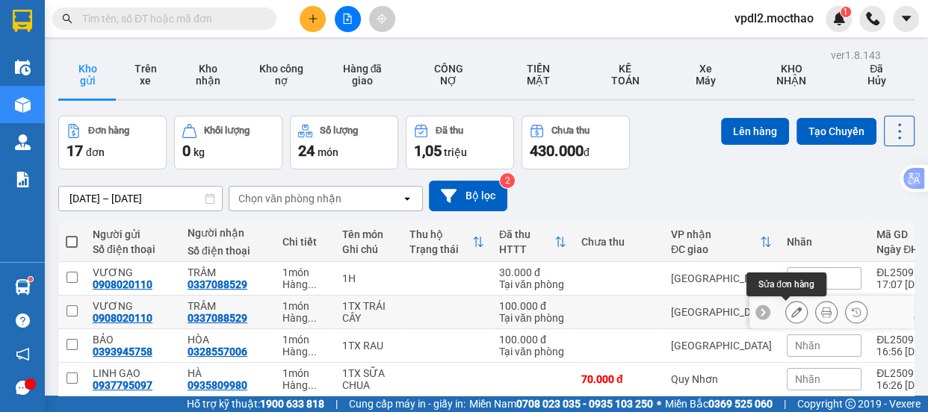
click at [791, 313] on icon at bounding box center [796, 312] width 10 height 10
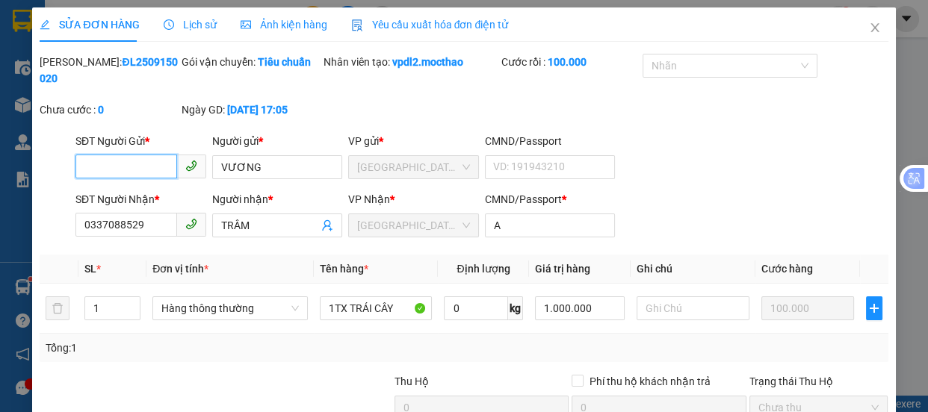
click at [149, 169] on input "SĐT Người Gửi *" at bounding box center [126, 167] width 102 height 24
click at [869, 26] on icon "close" at bounding box center [875, 28] width 12 height 12
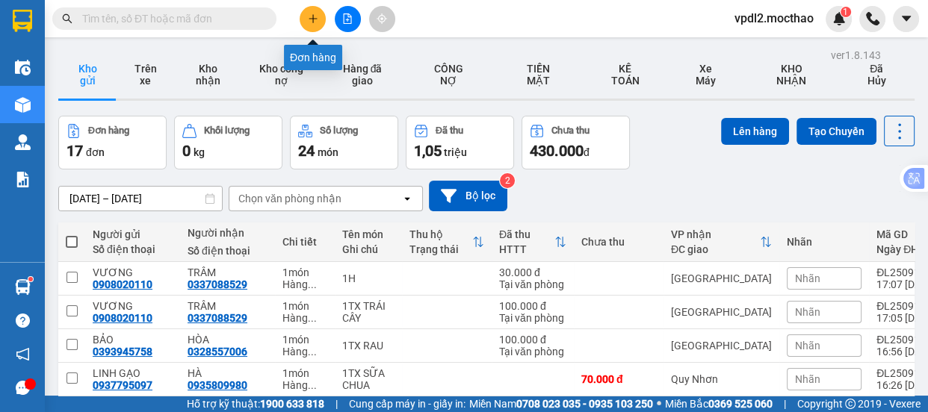
click at [308, 19] on icon "plus" at bounding box center [313, 18] width 10 height 10
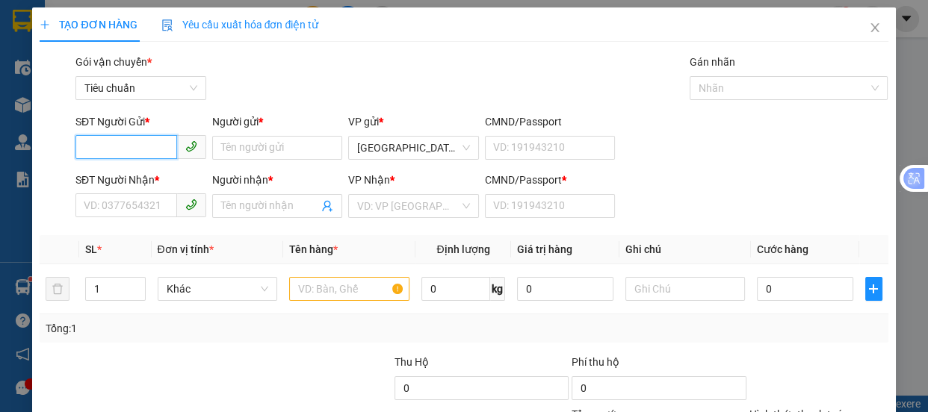
click at [144, 151] on input "SĐT Người Gửi *" at bounding box center [126, 147] width 102 height 24
click at [124, 179] on div "0919366088 - THUẬN" at bounding box center [139, 178] width 111 height 16
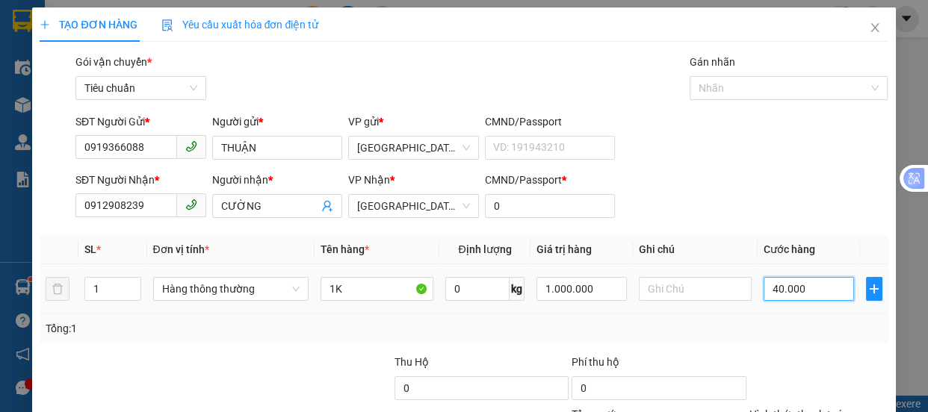
click at [781, 294] on input "40.000" at bounding box center [809, 289] width 90 height 24
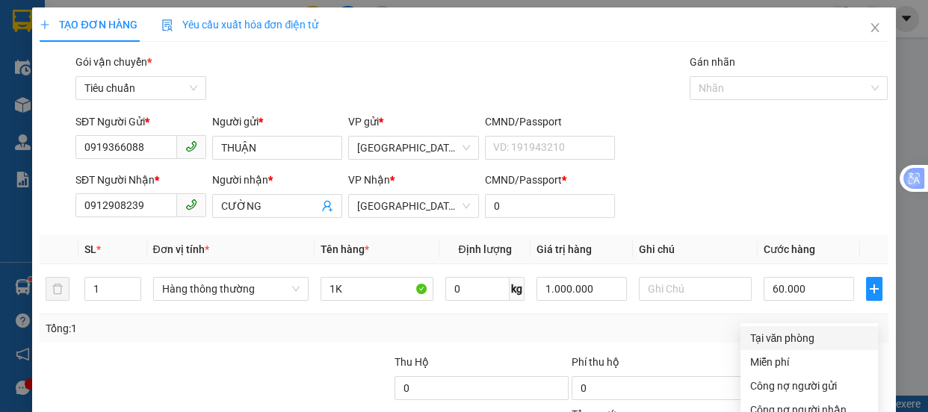
click at [764, 330] on div "Tại văn phòng" at bounding box center [809, 338] width 120 height 16
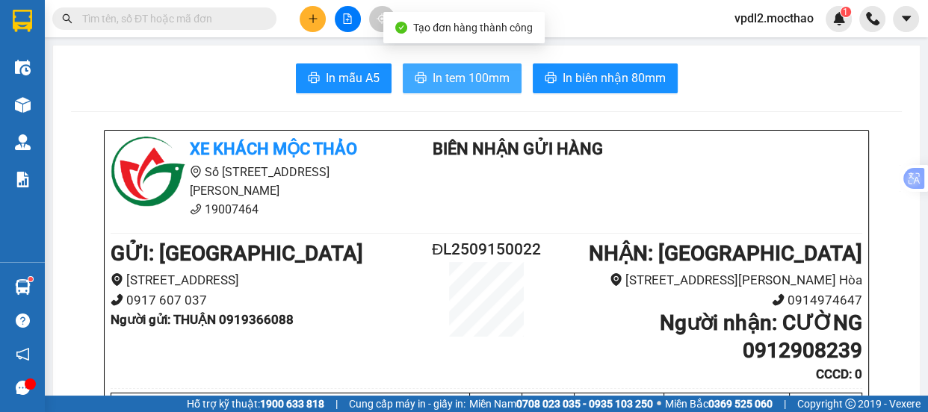
click at [489, 78] on span "In tem 100mm" at bounding box center [471, 78] width 77 height 19
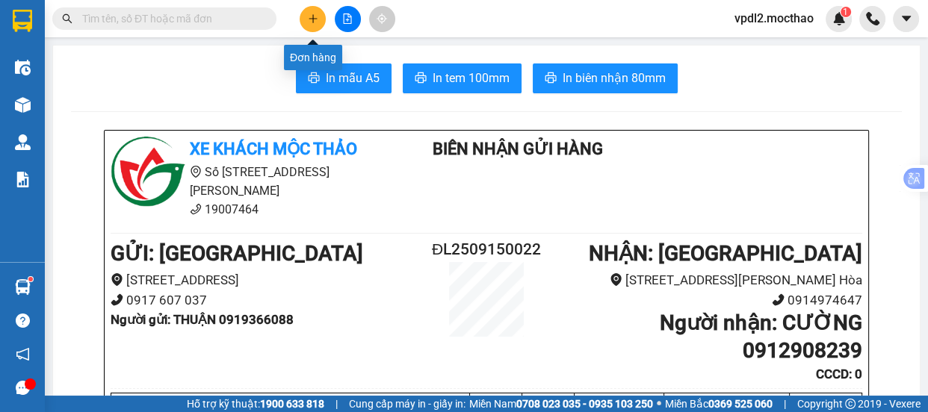
click at [311, 15] on icon "plus" at bounding box center [313, 18] width 10 height 10
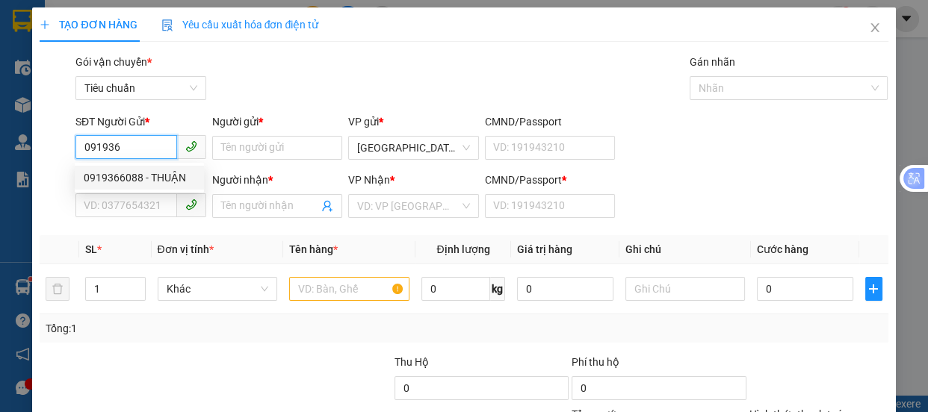
click at [115, 179] on div "0919366088 - THUẬN" at bounding box center [139, 178] width 111 height 16
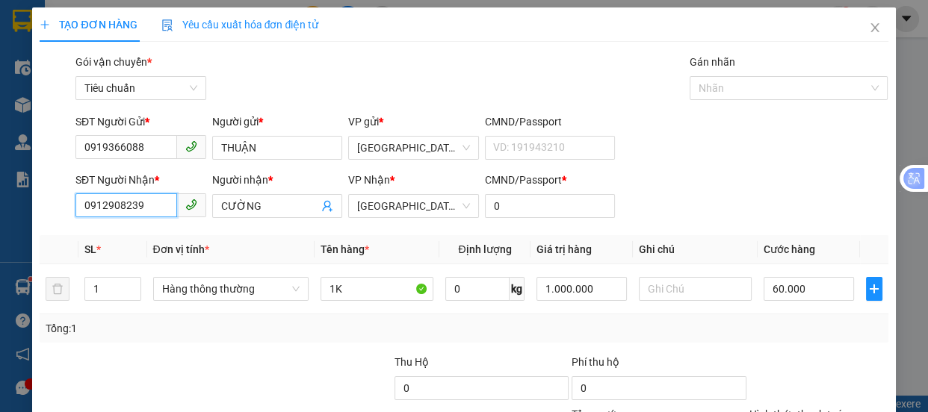
click at [157, 209] on input "0912908239" at bounding box center [126, 206] width 102 height 24
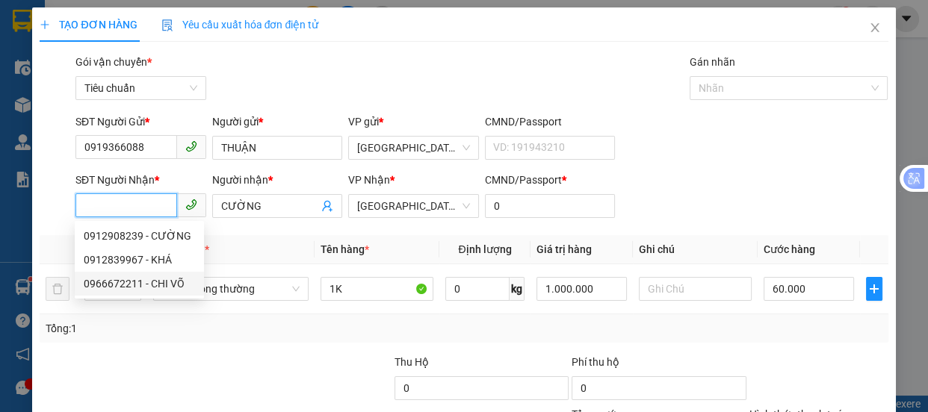
click at [138, 288] on div "0966672211 - CHI VÕ" at bounding box center [139, 284] width 111 height 16
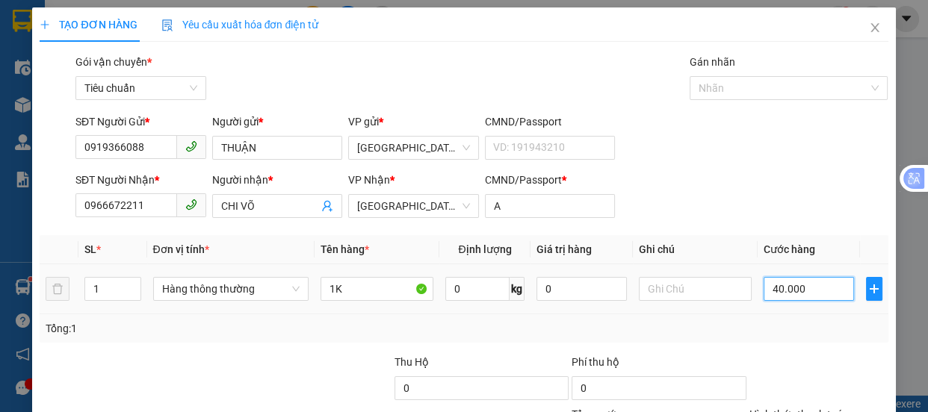
click at [806, 294] on input "40.000" at bounding box center [809, 289] width 90 height 24
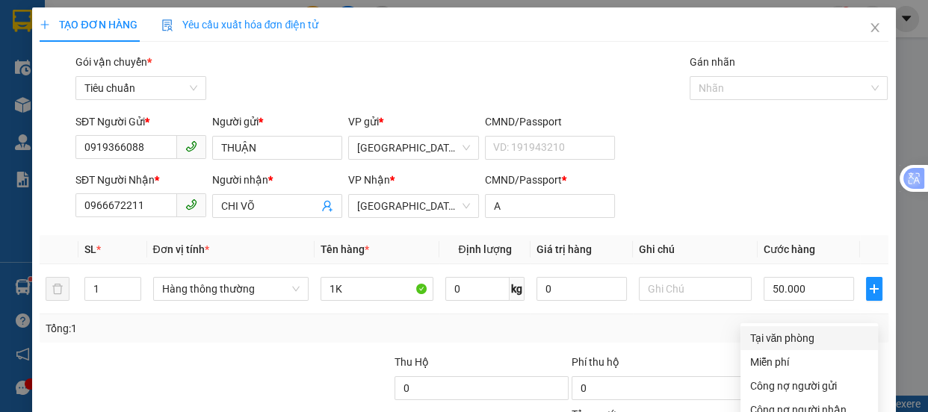
click at [776, 330] on div "Tại văn phòng" at bounding box center [809, 338] width 120 height 16
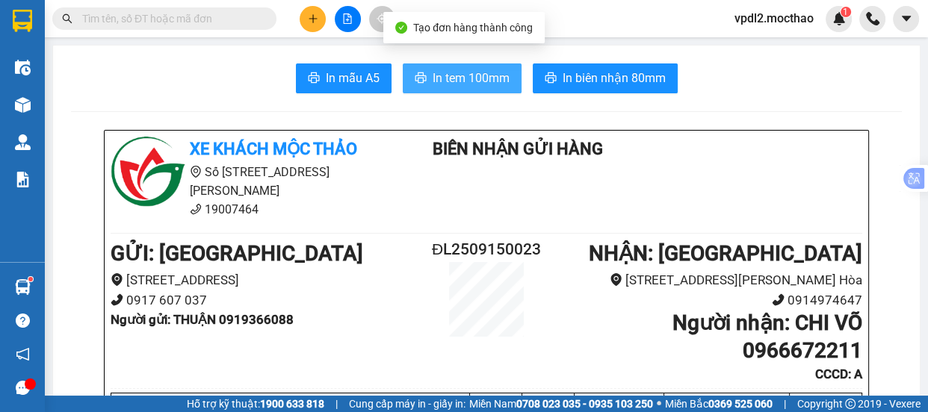
click at [452, 82] on span "In tem 100mm" at bounding box center [471, 78] width 77 height 19
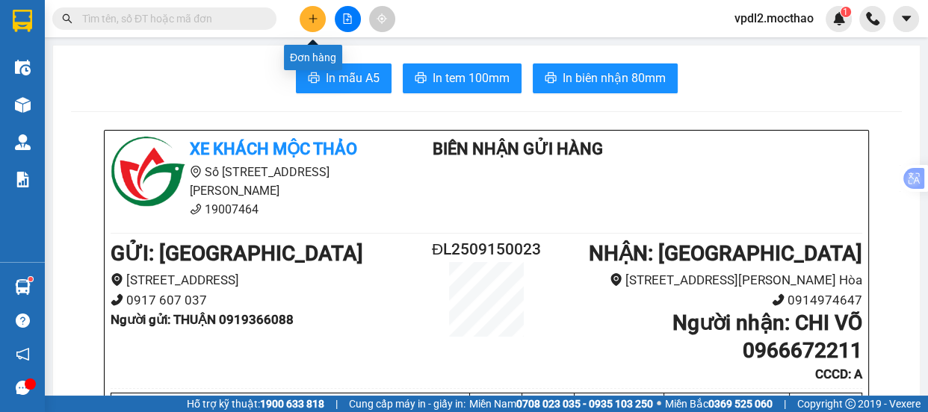
click at [314, 18] on icon "plus" at bounding box center [313, 18] width 8 height 1
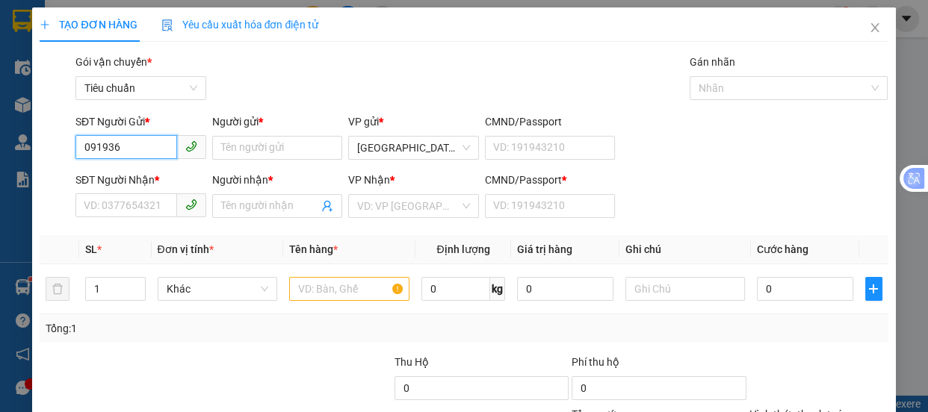
click at [155, 149] on input "091936" at bounding box center [126, 147] width 102 height 24
click at [127, 174] on div "0919366088 - THUẬN" at bounding box center [139, 178] width 111 height 16
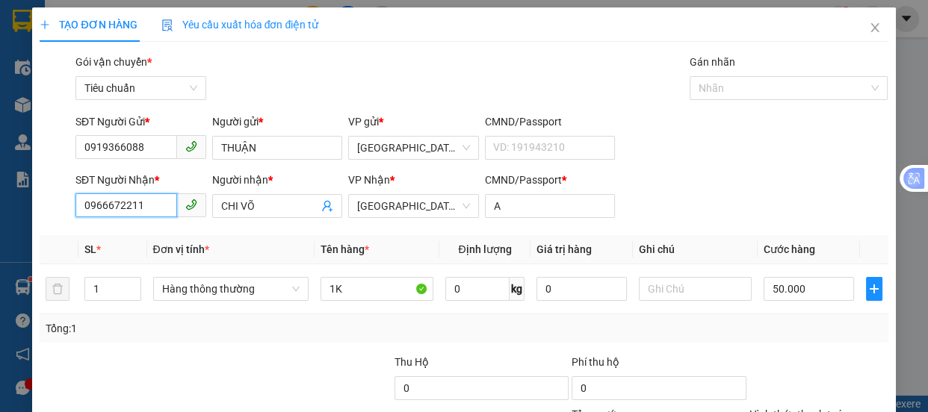
click at [164, 209] on input "0966672211" at bounding box center [126, 206] width 102 height 24
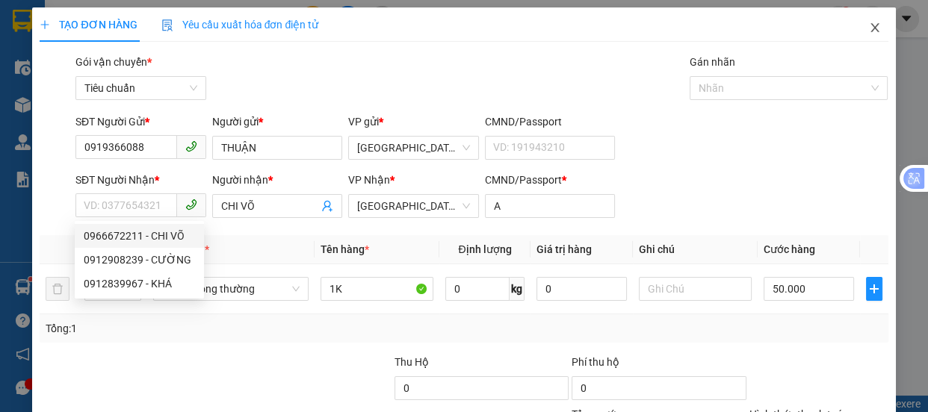
click at [869, 29] on icon "close" at bounding box center [875, 28] width 12 height 12
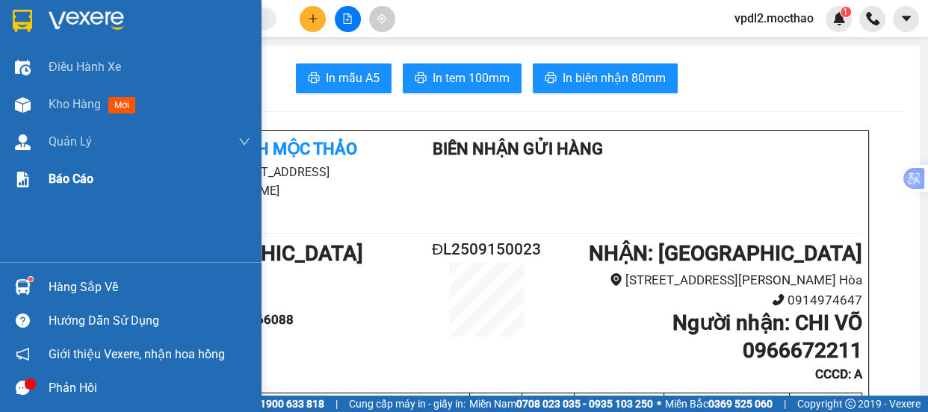
drag, startPoint x: 85, startPoint y: 99, endPoint x: 191, endPoint y: 191, distance: 139.8
click at [85, 98] on span "Kho hàng" at bounding box center [75, 104] width 52 height 14
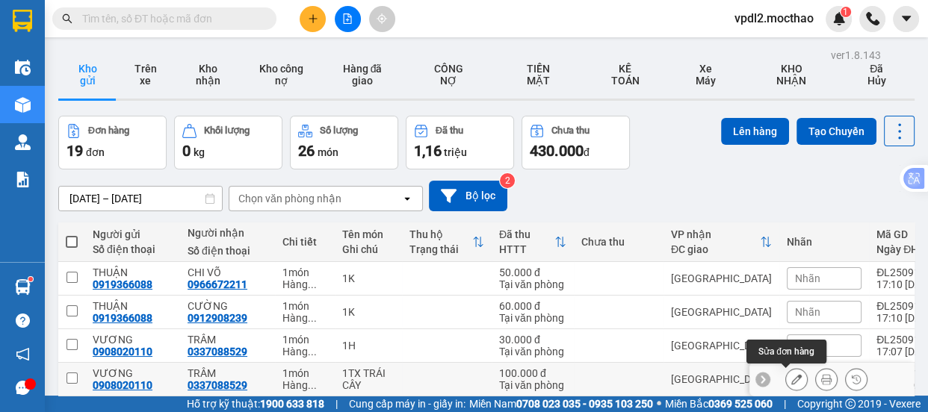
click at [791, 374] on icon at bounding box center [796, 379] width 10 height 10
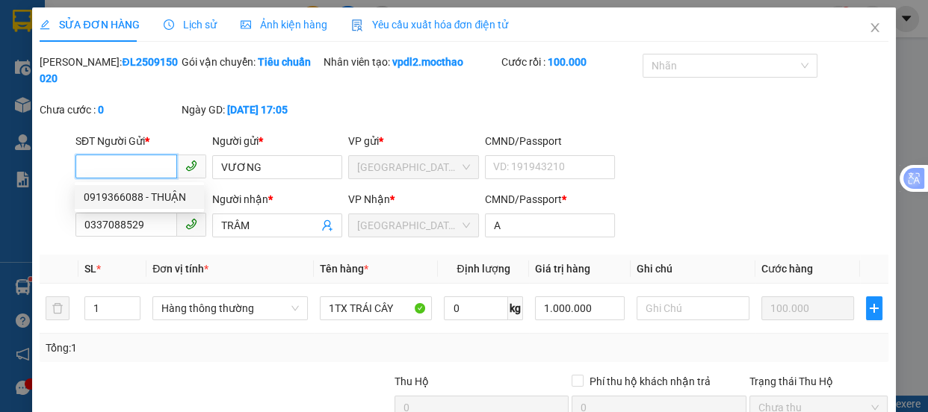
click at [120, 194] on div "0919366088 - THUẬN" at bounding box center [139, 197] width 111 height 16
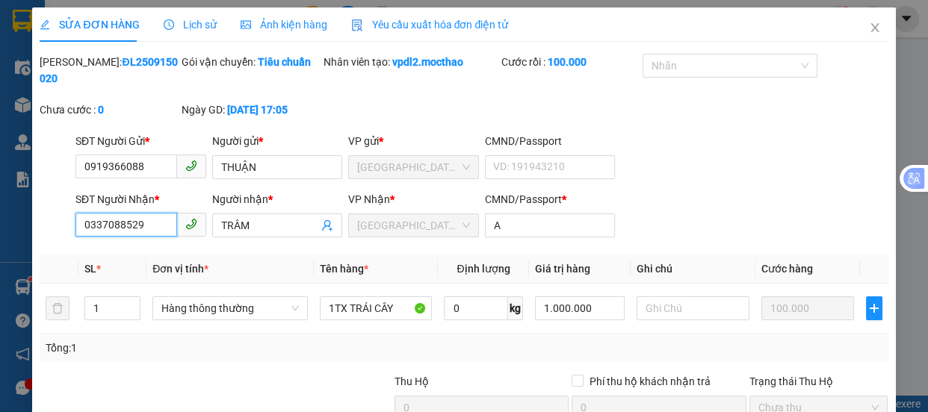
drag, startPoint x: 154, startPoint y: 223, endPoint x: 162, endPoint y: 225, distance: 8.5
click at [160, 224] on input "0337088529" at bounding box center [126, 225] width 102 height 24
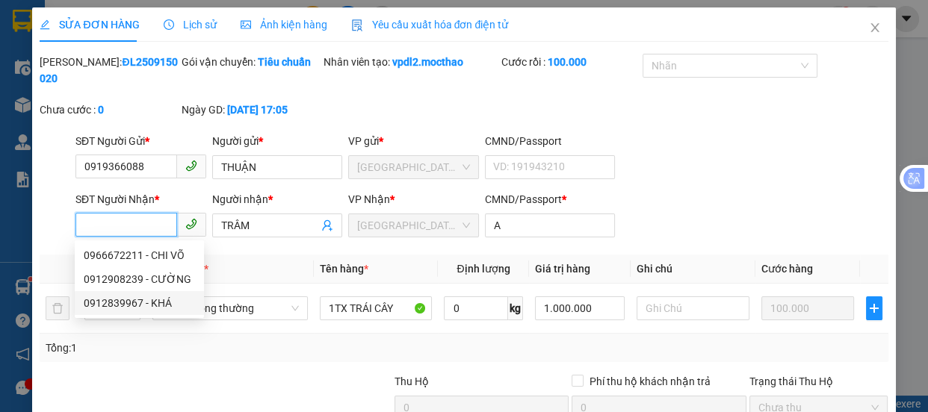
click at [105, 300] on div "0912839967 - KHÁ" at bounding box center [139, 303] width 111 height 16
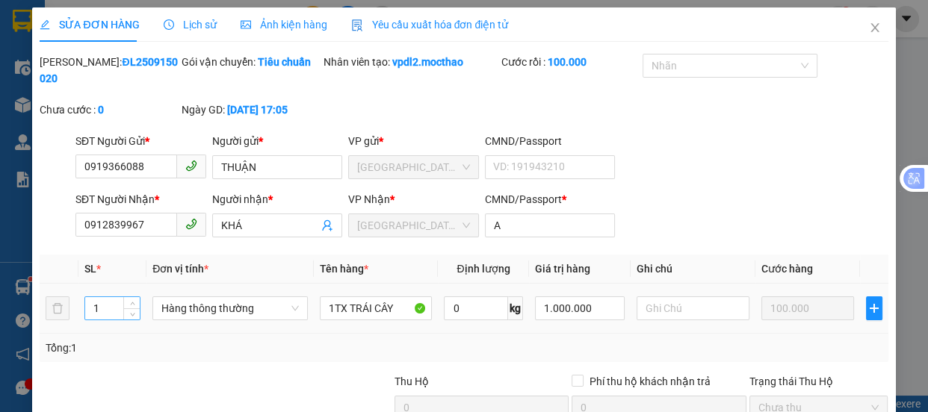
click at [111, 312] on input "1" at bounding box center [112, 308] width 55 height 22
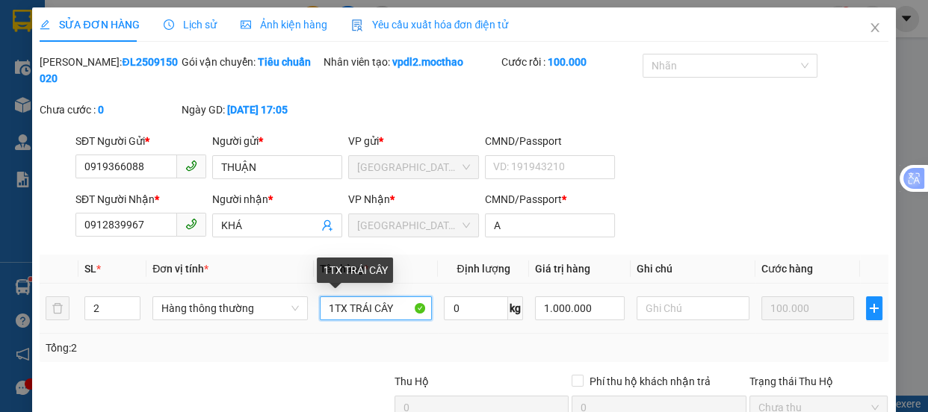
drag, startPoint x: 331, startPoint y: 307, endPoint x: 352, endPoint y: 336, distance: 35.3
click at [336, 310] on input "1TX TRÁI CÂY" at bounding box center [376, 309] width 113 height 24
click at [400, 312] on input "1TX TRÁI CÂY" at bounding box center [376, 309] width 113 height 24
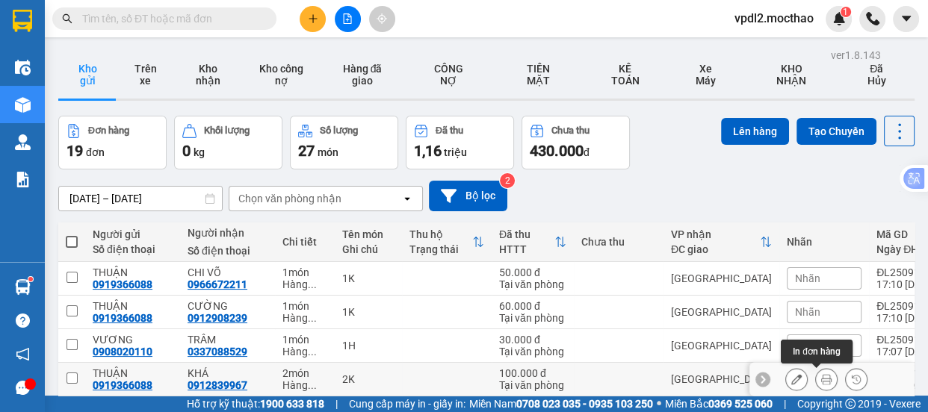
click at [821, 374] on icon at bounding box center [826, 379] width 10 height 10
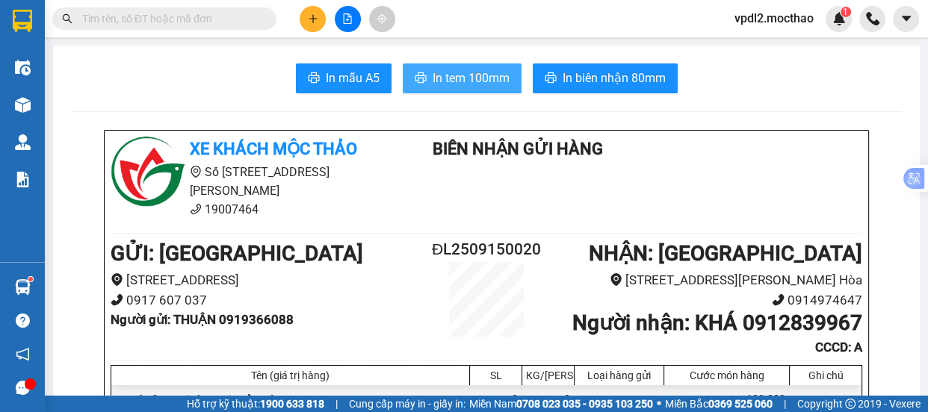
click at [459, 75] on span "In tem 100mm" at bounding box center [471, 78] width 77 height 19
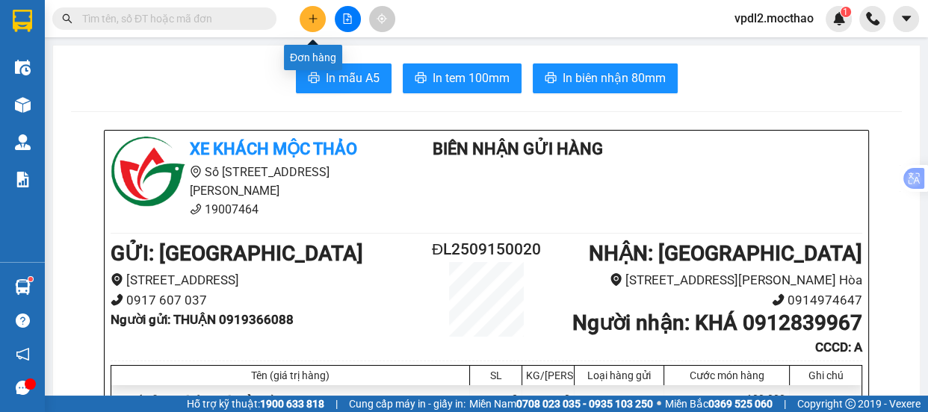
click at [315, 23] on icon "plus" at bounding box center [313, 18] width 10 height 10
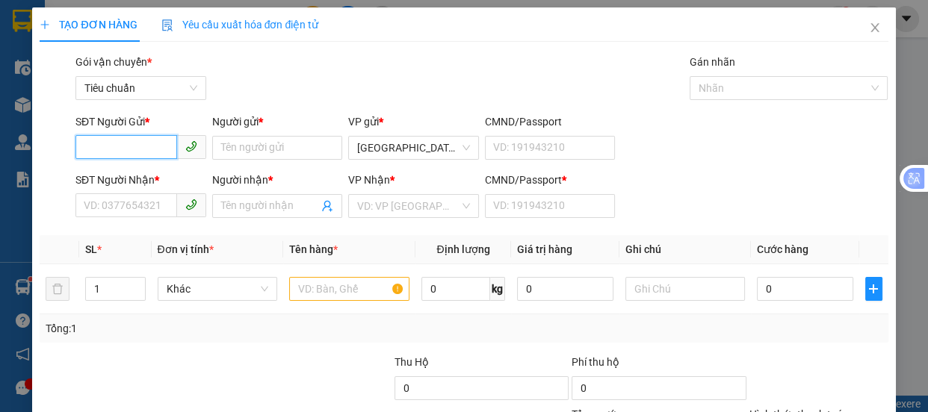
click at [133, 142] on input "SĐT Người Gửi *" at bounding box center [126, 147] width 102 height 24
drag, startPoint x: 132, startPoint y: 173, endPoint x: 137, endPoint y: 182, distance: 10.8
click at [132, 175] on div "0919366088 - THUẬN" at bounding box center [139, 178] width 111 height 16
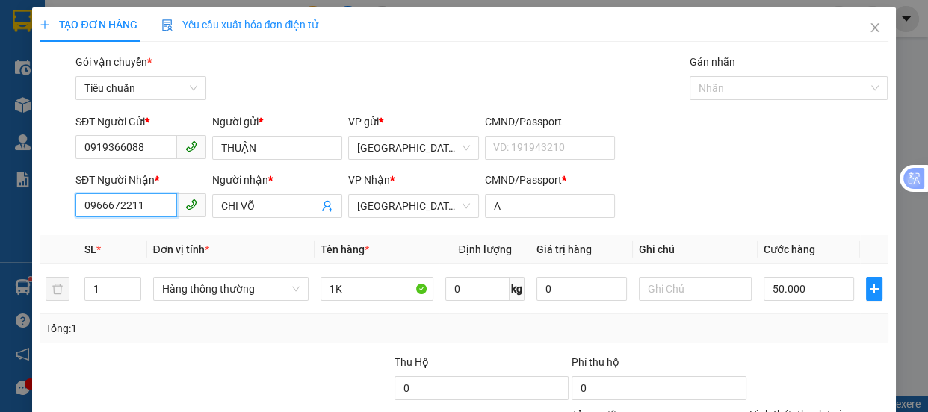
click at [161, 200] on input "0966672211" at bounding box center [126, 206] width 102 height 24
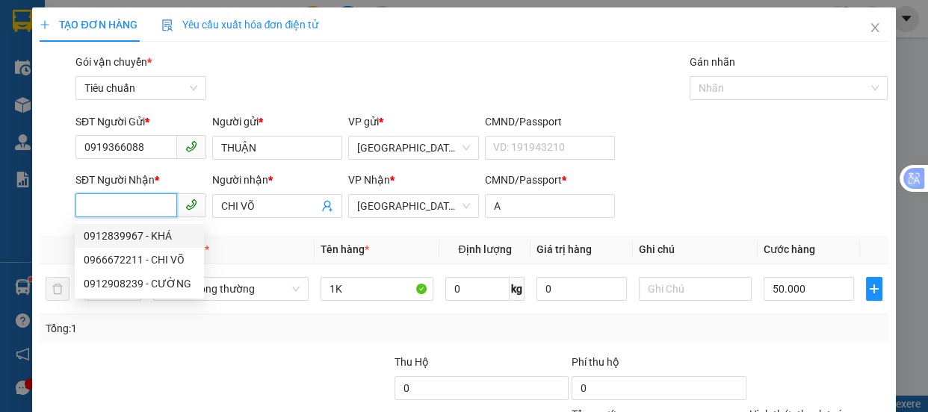
click at [120, 235] on div "0912839967 - KHÁ" at bounding box center [139, 236] width 111 height 16
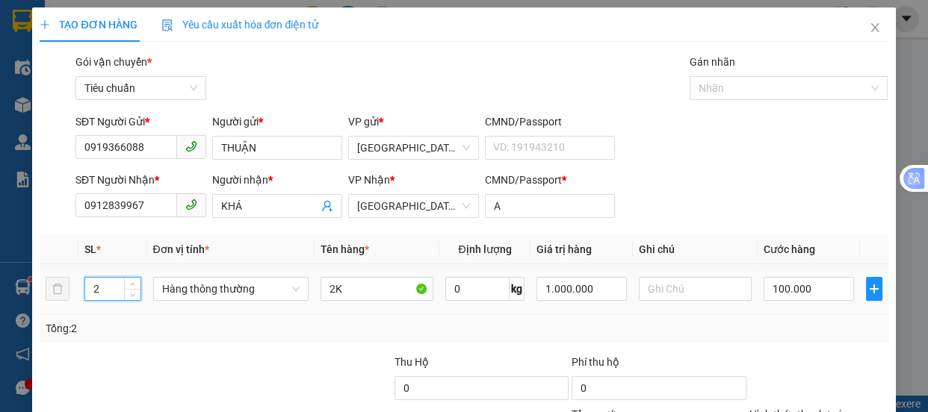
click at [116, 288] on input "2" at bounding box center [112, 289] width 55 height 22
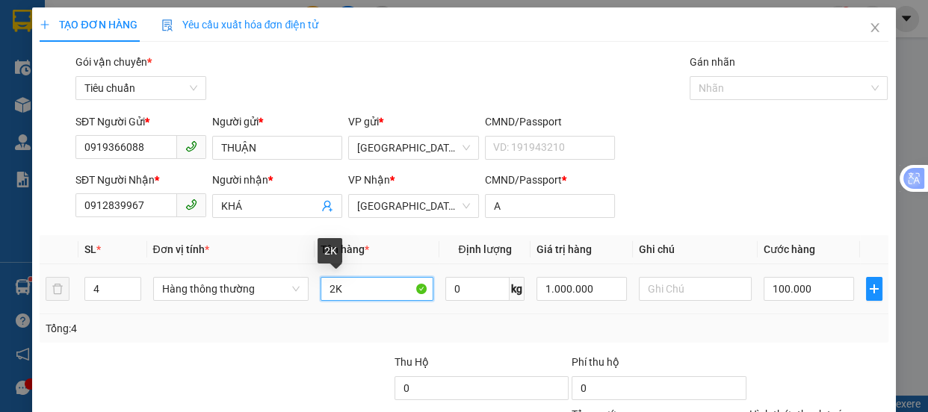
click at [341, 297] on input "2K" at bounding box center [377, 289] width 113 height 24
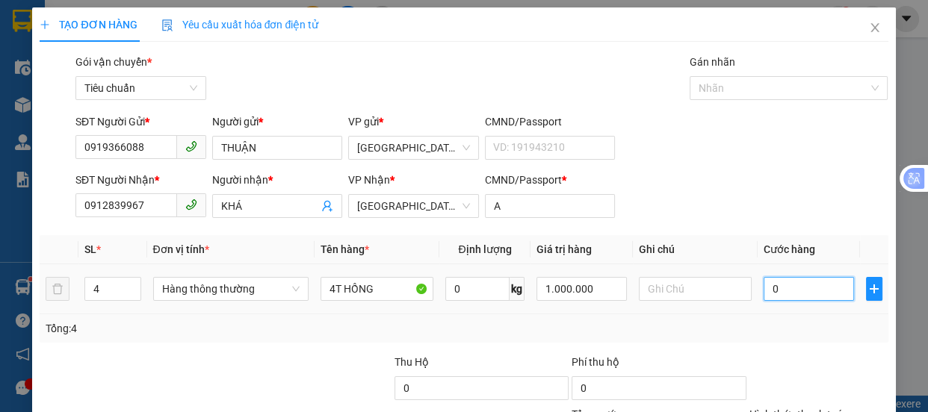
click at [787, 287] on input "0" at bounding box center [809, 289] width 90 height 24
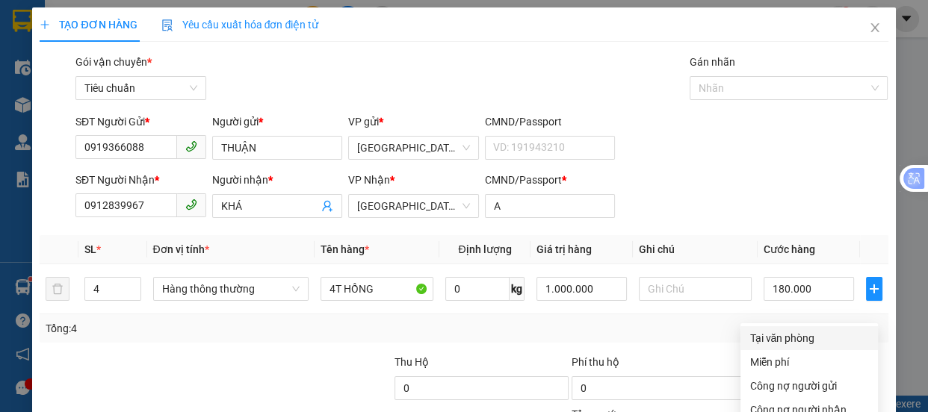
click at [794, 330] on div "Tại văn phòng" at bounding box center [809, 338] width 120 height 16
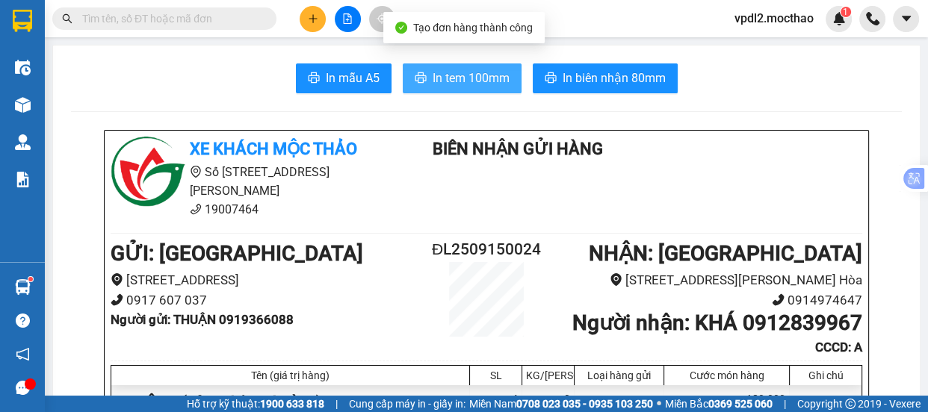
click at [468, 67] on button "In tem 100mm" at bounding box center [462, 79] width 119 height 30
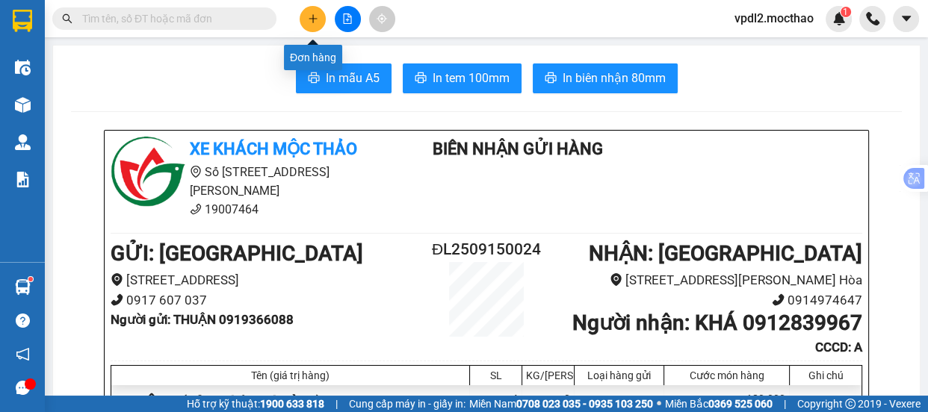
click at [314, 22] on icon "plus" at bounding box center [313, 18] width 10 height 10
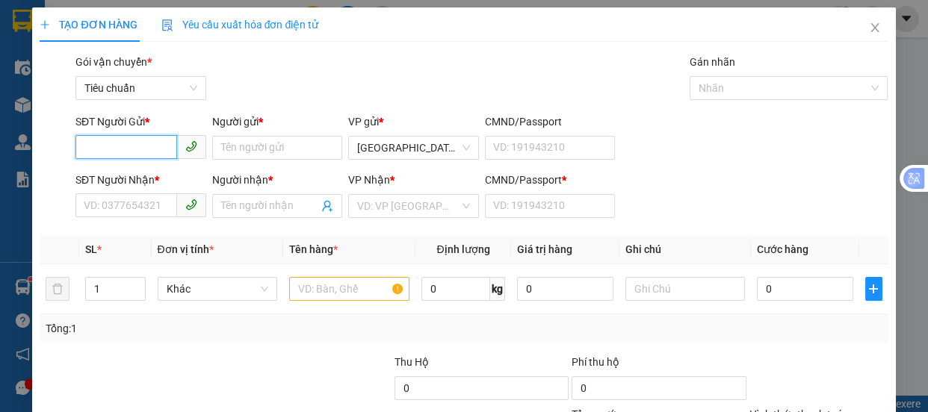
click at [125, 147] on input "SĐT Người Gửi *" at bounding box center [126, 147] width 102 height 24
click at [123, 173] on div "0912080697 - LẬP" at bounding box center [139, 178] width 111 height 16
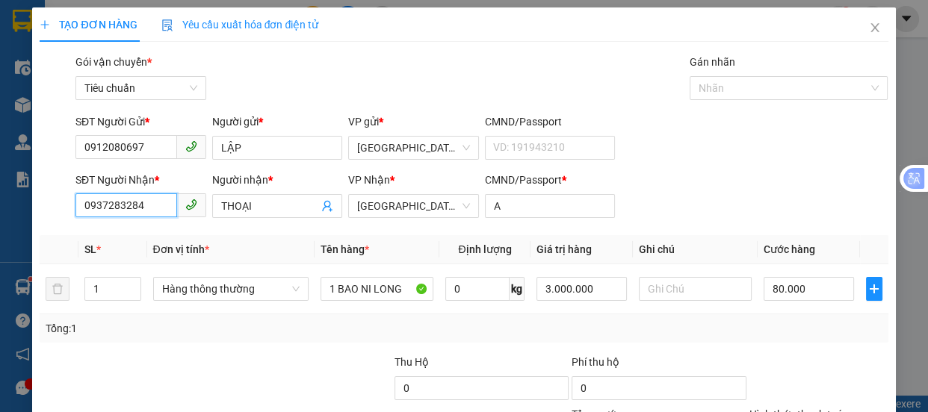
click at [149, 207] on input "0937283284" at bounding box center [126, 206] width 102 height 24
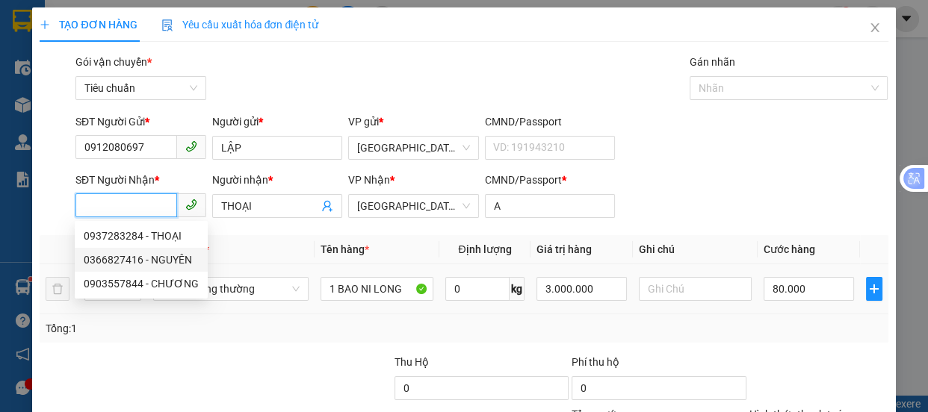
drag, startPoint x: 122, startPoint y: 265, endPoint x: 122, endPoint y: 274, distance: 9.7
click at [120, 268] on div "0366827416 - NGUYÊN" at bounding box center [141, 260] width 115 height 16
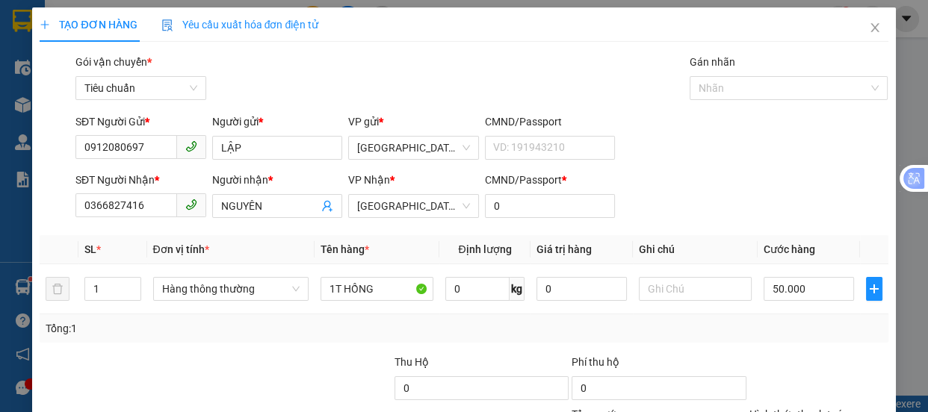
click at [752, 330] on div "Tại văn phòng" at bounding box center [809, 338] width 120 height 16
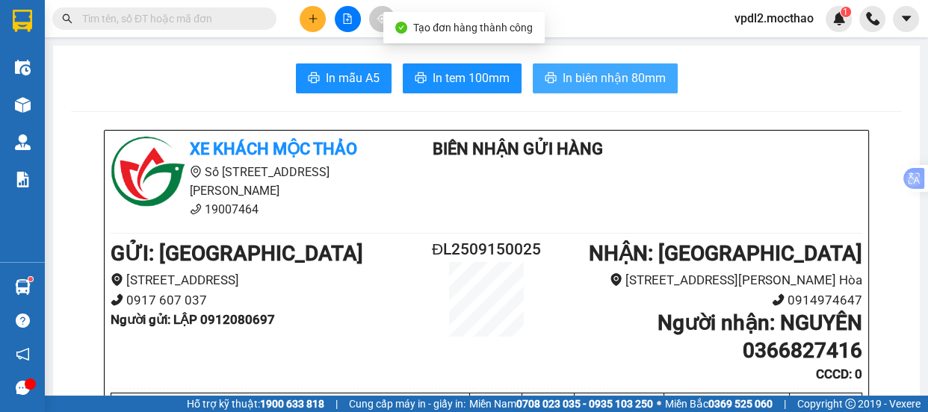
drag, startPoint x: 602, startPoint y: 75, endPoint x: 612, endPoint y: 75, distance: 10.5
click at [602, 75] on span "In biên nhận 80mm" at bounding box center [614, 78] width 103 height 19
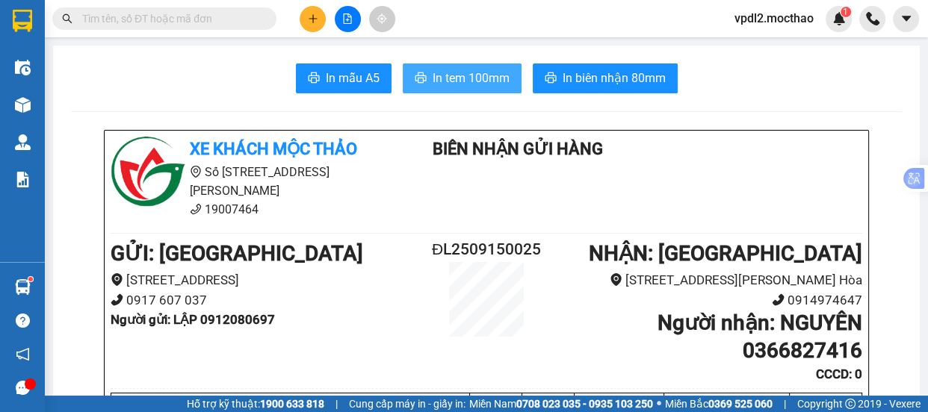
click at [433, 90] on button "In tem 100mm" at bounding box center [462, 79] width 119 height 30
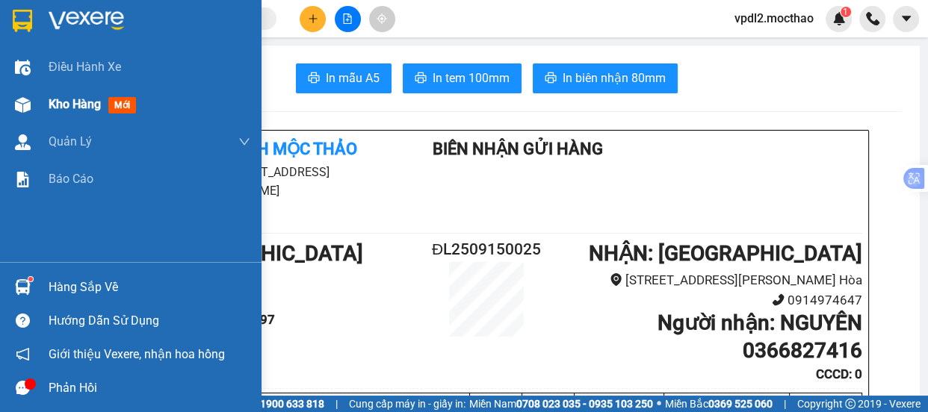
click at [80, 105] on span "Kho hàng" at bounding box center [75, 104] width 52 height 14
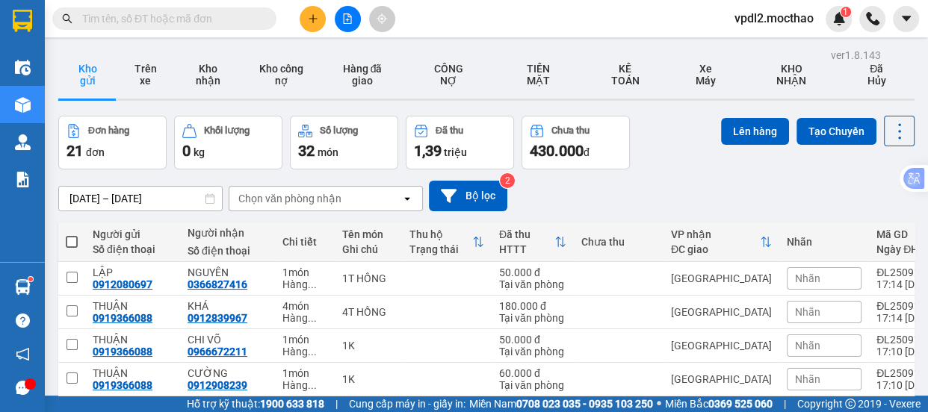
scroll to position [203, 0]
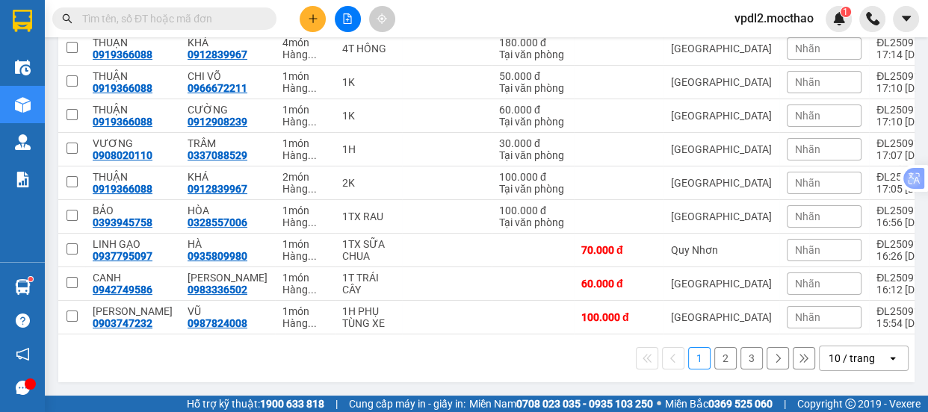
click at [833, 355] on div "10 / trang" at bounding box center [852, 358] width 46 height 15
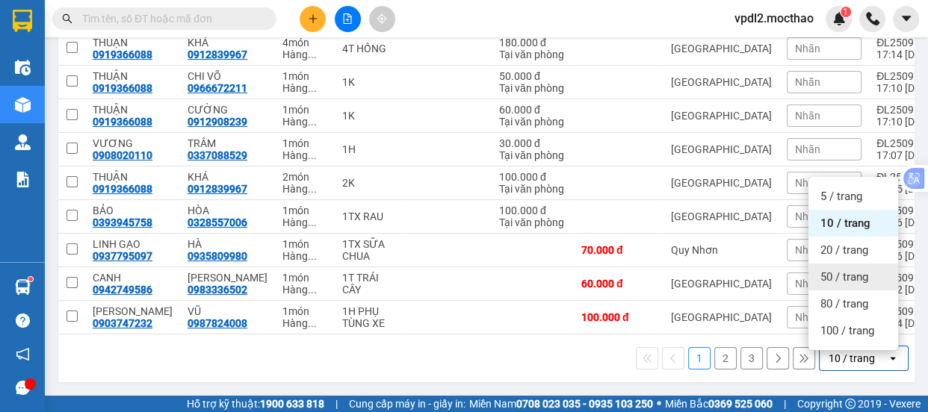
click at [837, 270] on span "50 / trang" at bounding box center [844, 277] width 48 height 15
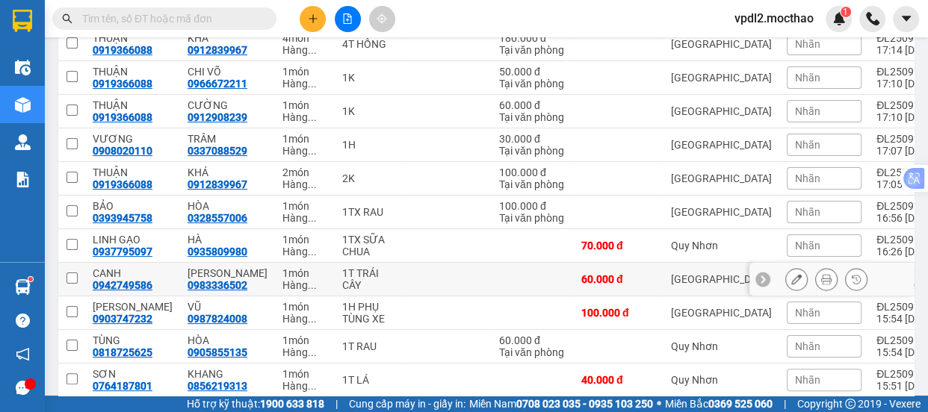
scroll to position [0, 0]
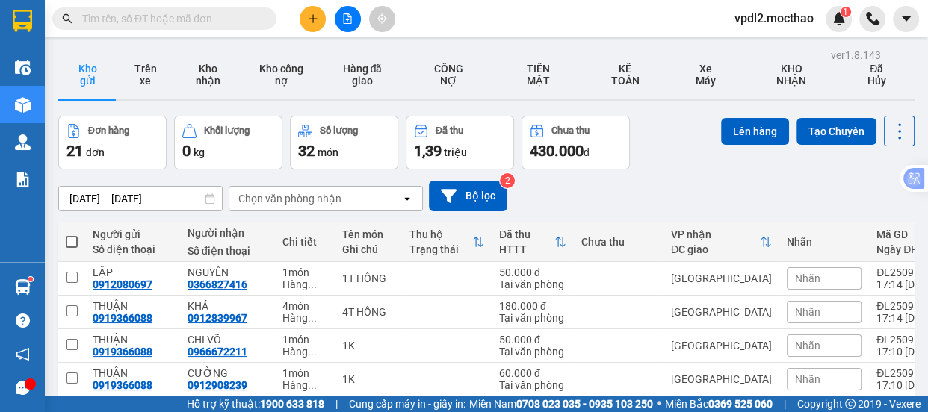
click at [72, 240] on span at bounding box center [72, 242] width 12 height 12
click at [72, 235] on input "checkbox" at bounding box center [72, 235] width 0 height 0
checkbox input "true"
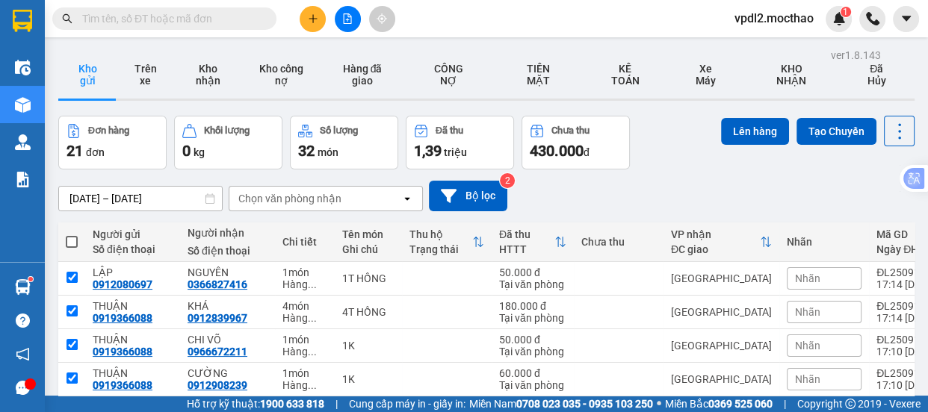
checkbox input "true"
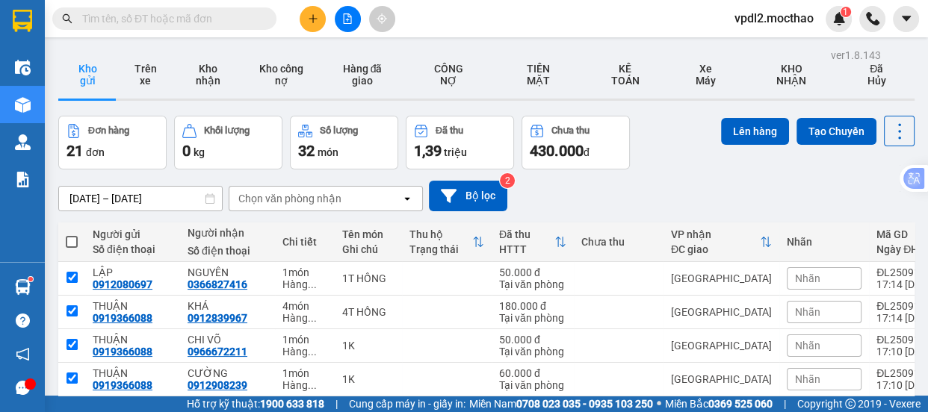
checkbox input "true"
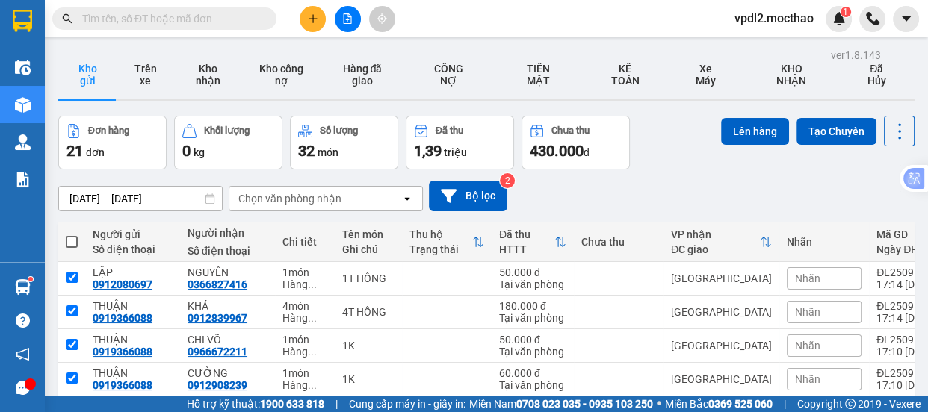
checkbox input "true"
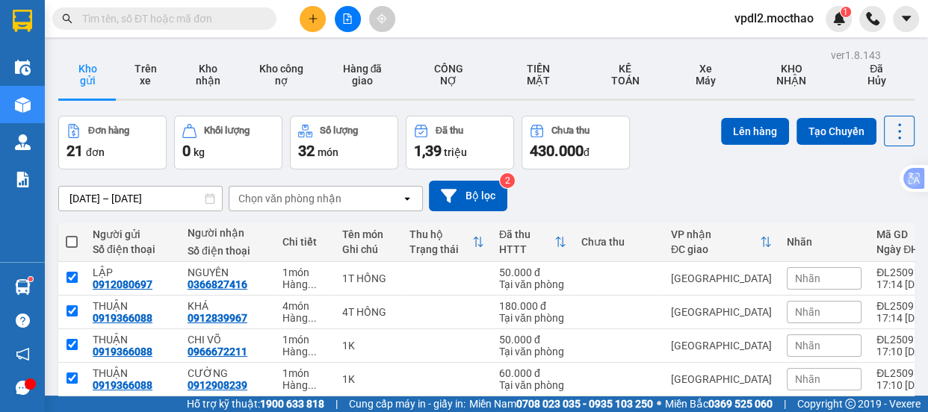
checkbox input "true"
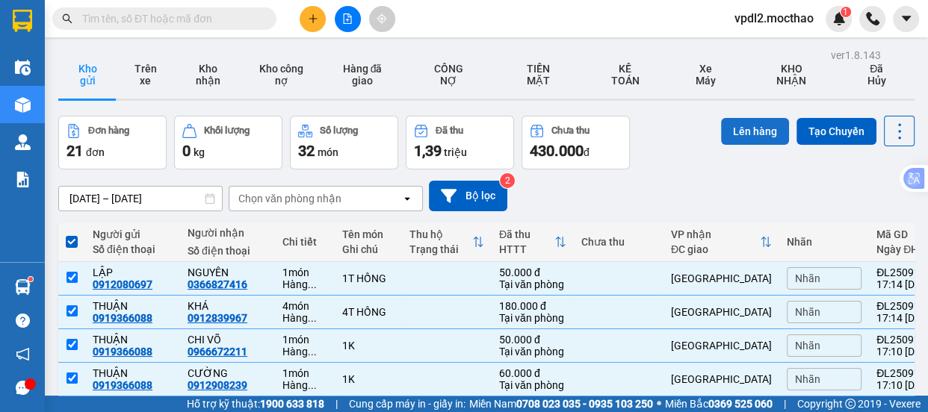
click at [755, 127] on button "Lên hàng" at bounding box center [755, 131] width 68 height 27
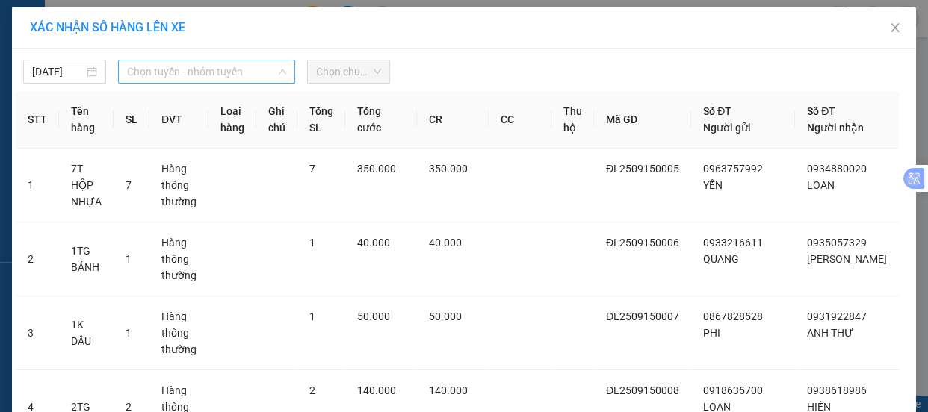
click at [211, 64] on span "Chọn tuyến - nhóm tuyến" at bounding box center [206, 72] width 159 height 22
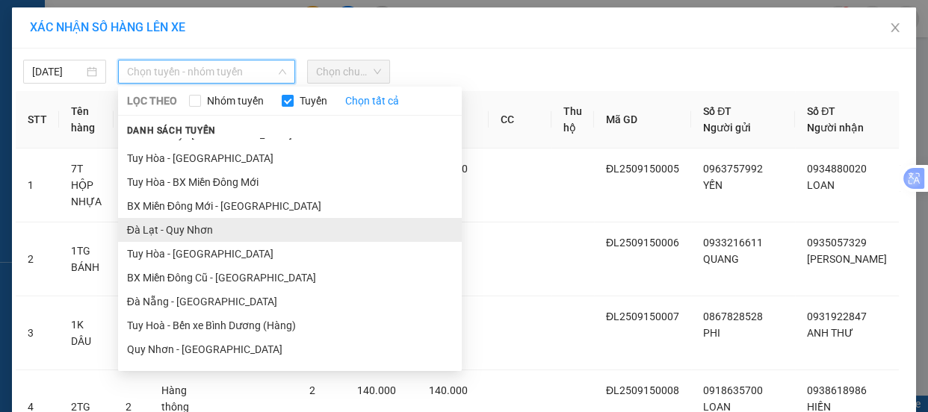
click at [194, 88] on div "LỌC THEO Nhóm tuyến Tuyến Chọn tất cả Danh sách tuyến Sài Gòn - Tuy Hòa La Hai …" at bounding box center [290, 229] width 344 height 285
click at [186, 229] on li "Đà Lạt - Quy Nhơn" at bounding box center [290, 230] width 344 height 24
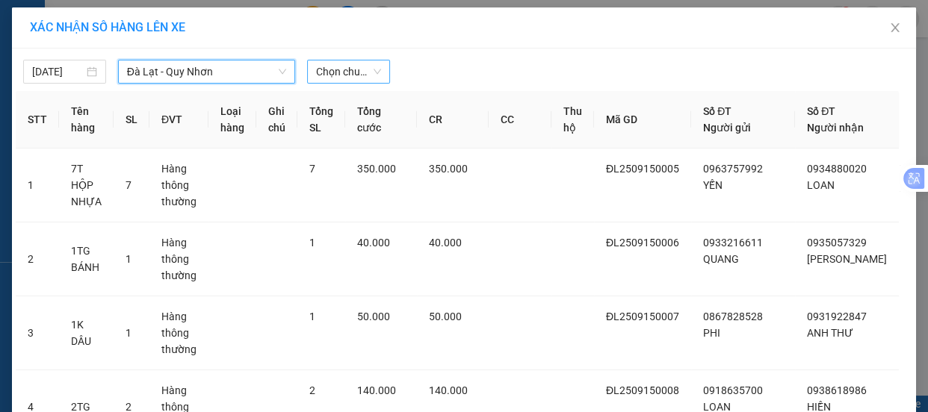
click at [346, 67] on span "Chọn chuyến" at bounding box center [348, 72] width 65 height 22
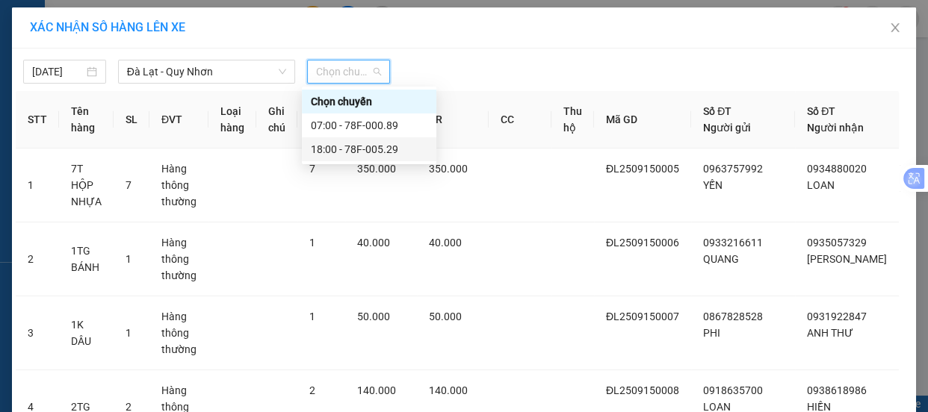
click at [374, 149] on div "18:00 - 78F-005.29" at bounding box center [369, 149] width 117 height 16
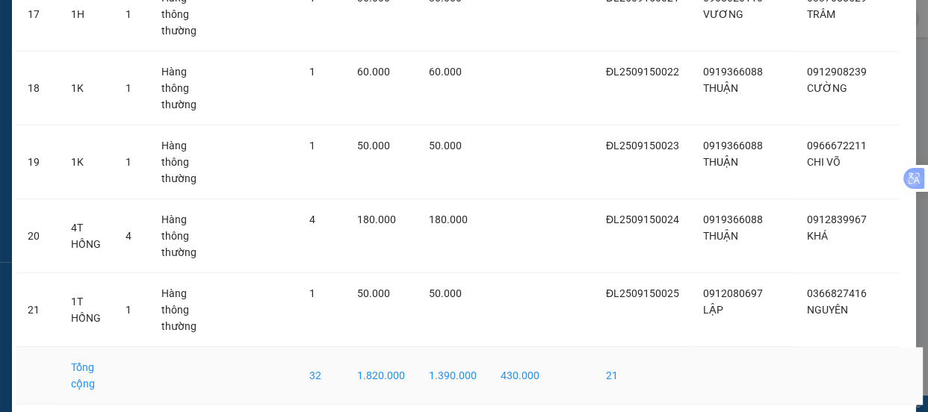
scroll to position [1468, 0]
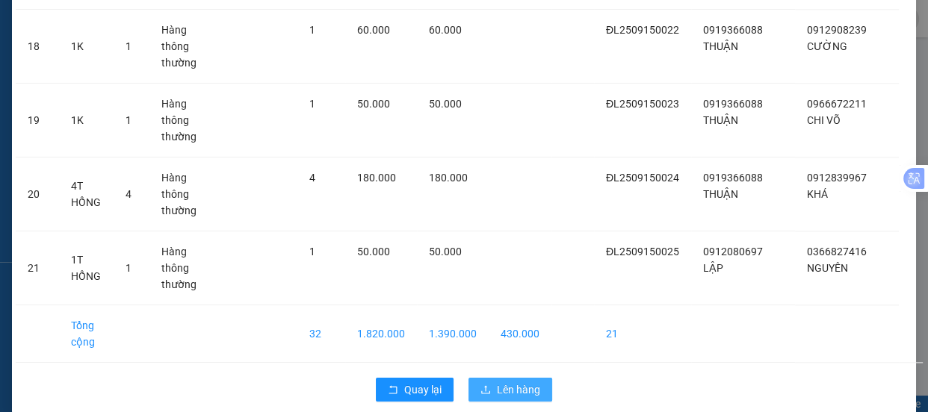
click at [514, 382] on span "Lên hàng" at bounding box center [518, 390] width 43 height 16
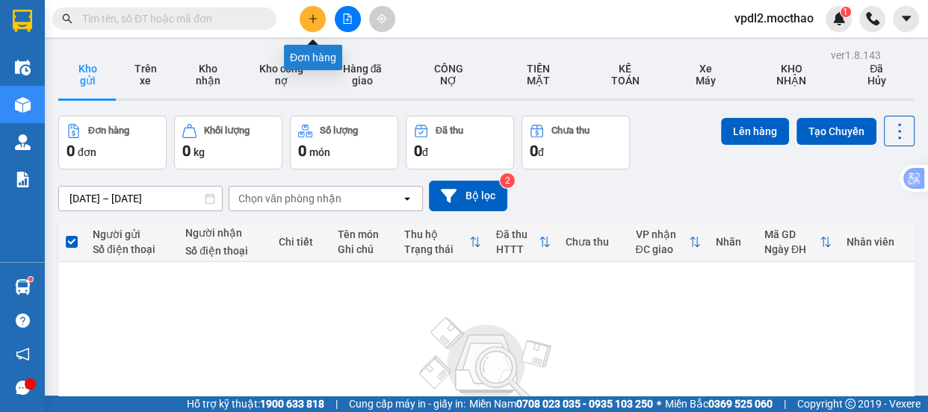
click at [306, 19] on button at bounding box center [313, 19] width 26 height 26
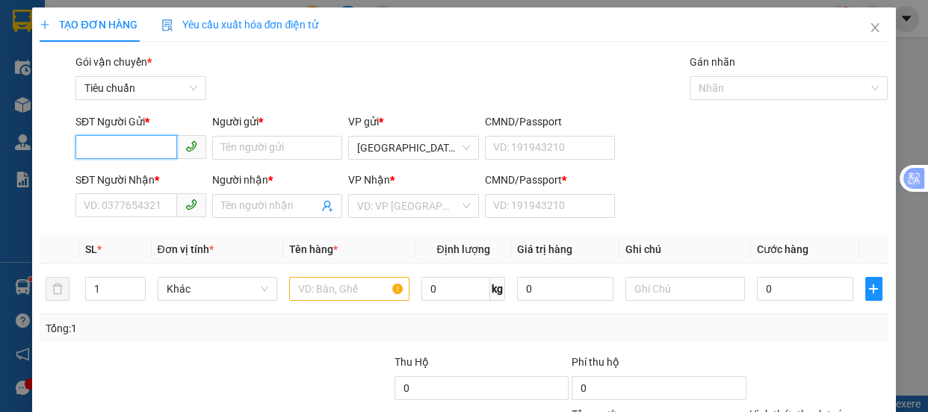
drag, startPoint x: 136, startPoint y: 152, endPoint x: 131, endPoint y: 164, distance: 13.7
click at [137, 152] on input "SĐT Người Gửi *" at bounding box center [126, 147] width 102 height 24
click at [101, 203] on div "0948972323 - TUẤN" at bounding box center [139, 202] width 111 height 16
type input "0948972323"
type input "TUẤN"
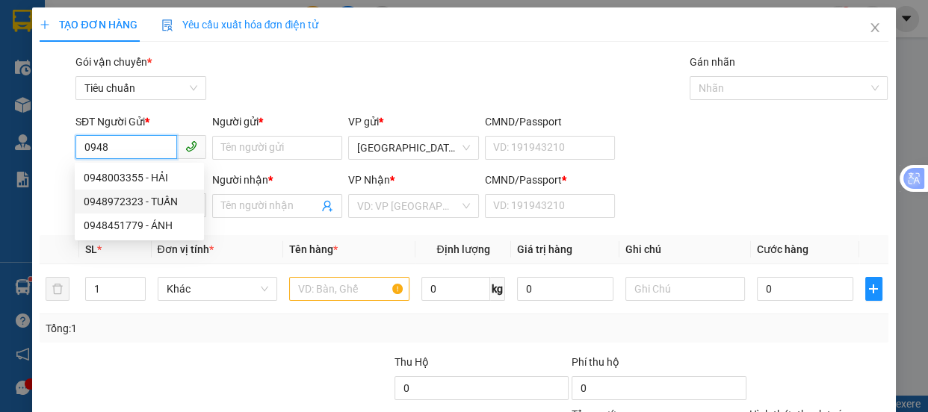
type input "0971111114"
type input "QUỐC"
type input "0"
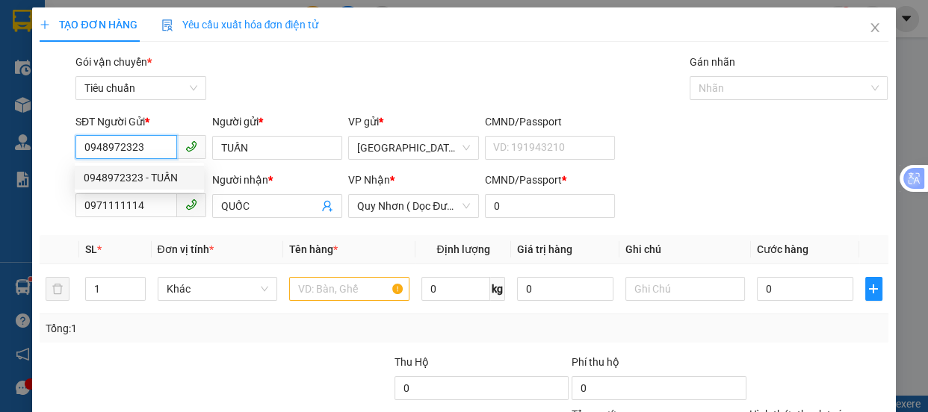
type input "130.000"
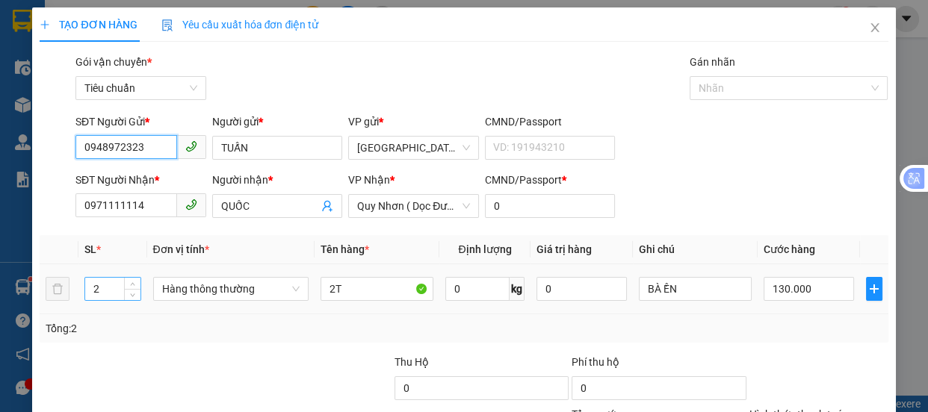
type input "0948972323"
click at [105, 294] on input "2" at bounding box center [112, 289] width 55 height 22
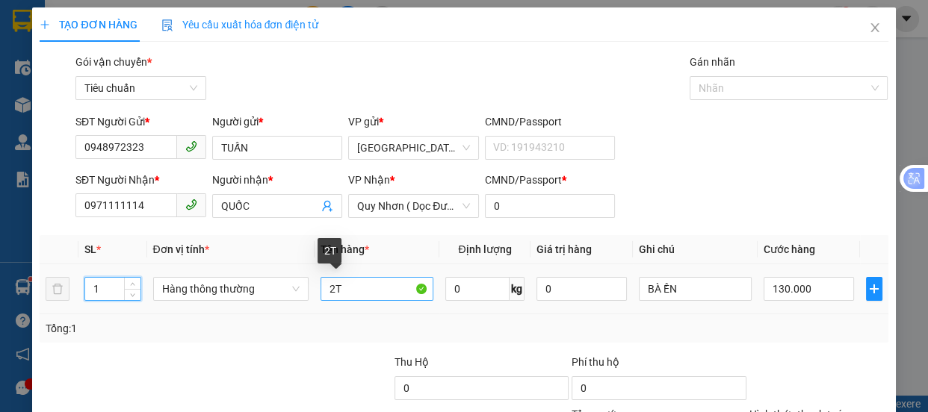
type input "1"
click at [342, 291] on input "2T" at bounding box center [377, 289] width 113 height 24
type input "0"
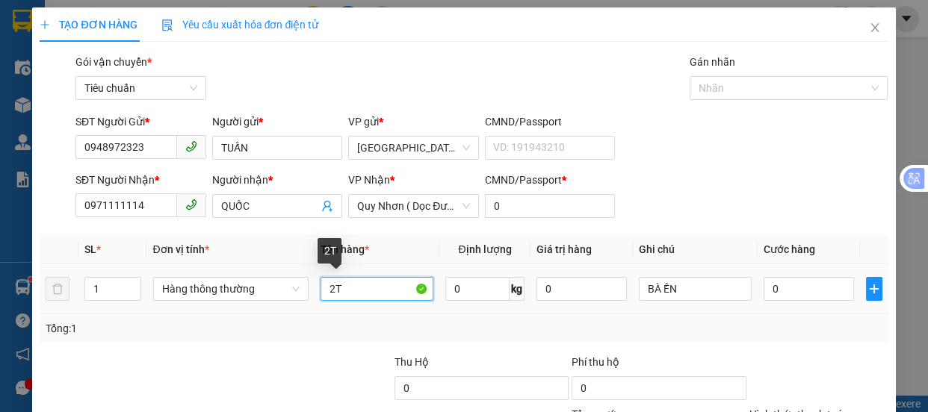
type input "2"
type input "1T"
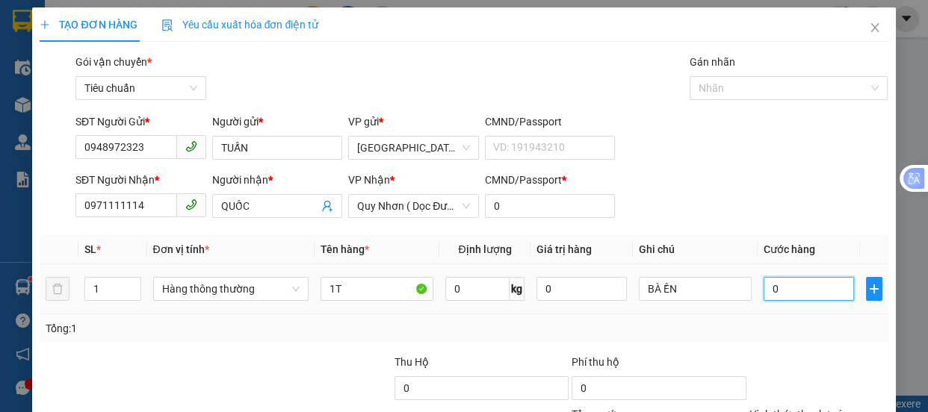
drag, startPoint x: 769, startPoint y: 284, endPoint x: 781, endPoint y: 291, distance: 14.1
click at [770, 284] on input "0" at bounding box center [809, 289] width 90 height 24
type input "1"
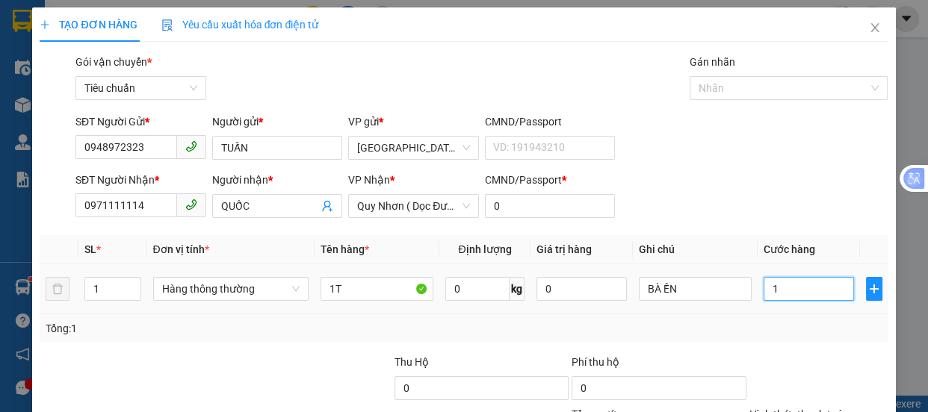
type input "10"
type input "100"
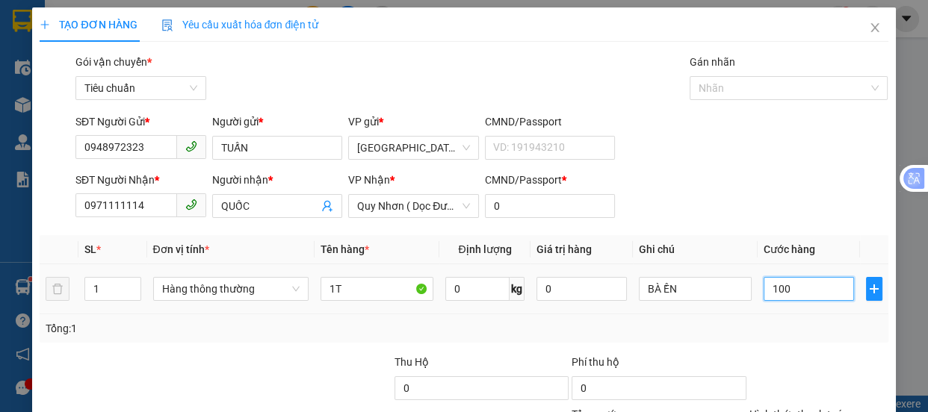
scroll to position [140, 0]
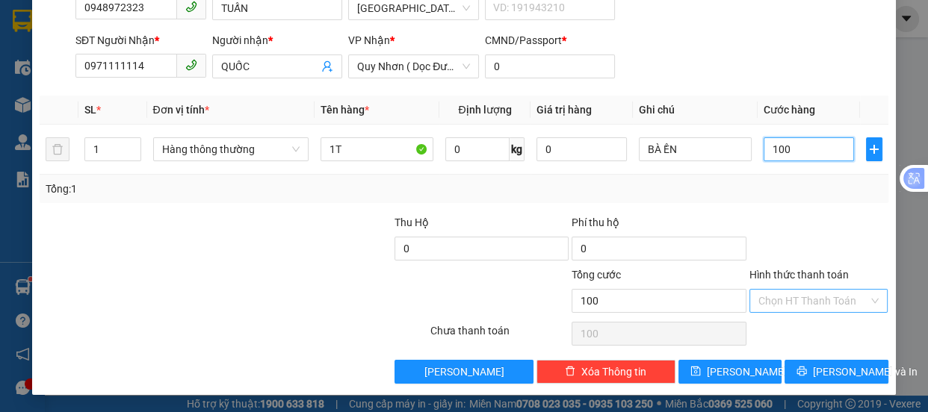
type input "100"
type input "100.000"
click at [800, 305] on input "Hình thức thanh toán" at bounding box center [813, 301] width 111 height 22
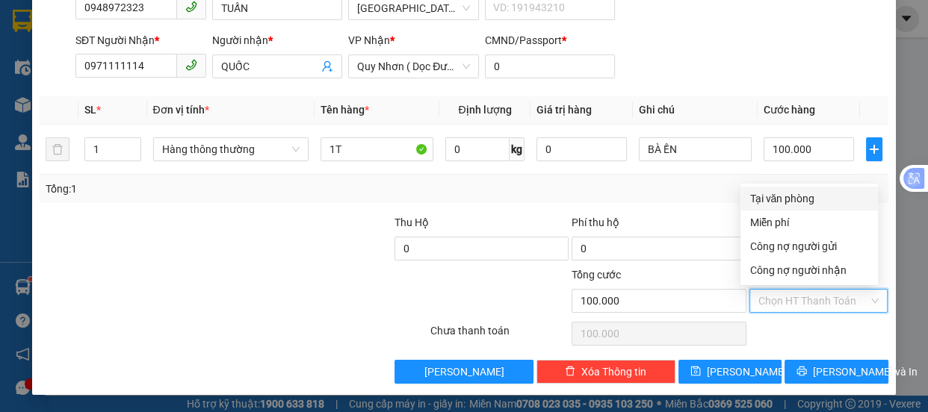
click at [760, 200] on div "Tại văn phòng" at bounding box center [809, 199] width 120 height 16
type input "0"
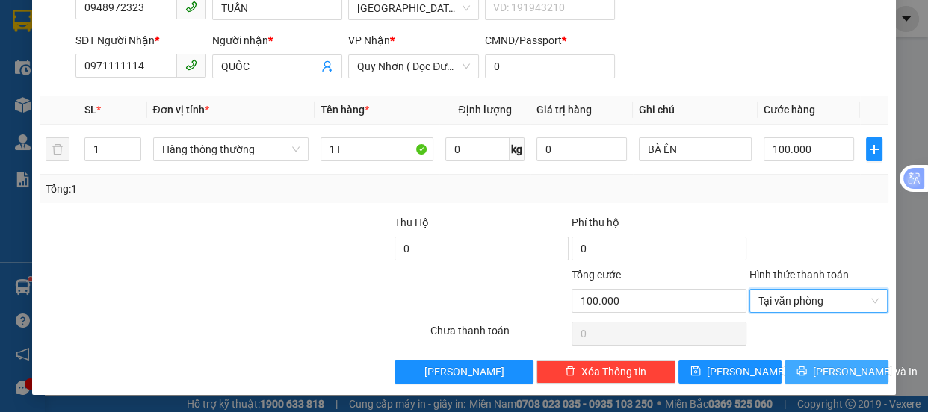
click at [818, 368] on span "[PERSON_NAME] và In" at bounding box center [865, 372] width 105 height 16
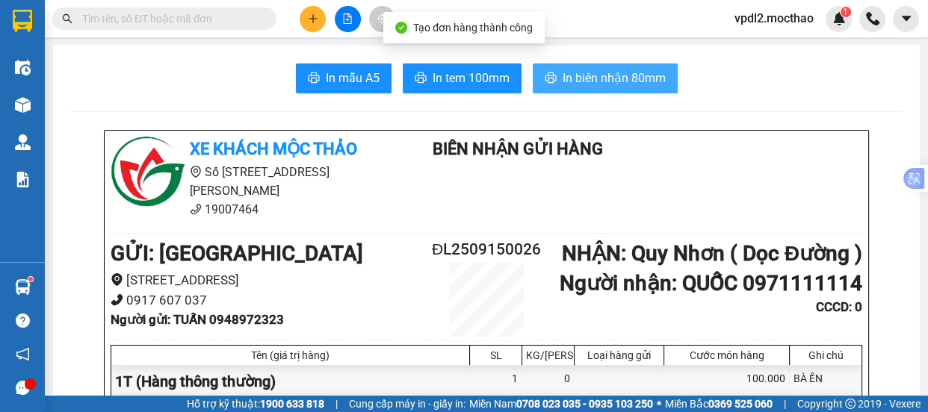
click at [582, 86] on span "In biên nhận 80mm" at bounding box center [614, 78] width 103 height 19
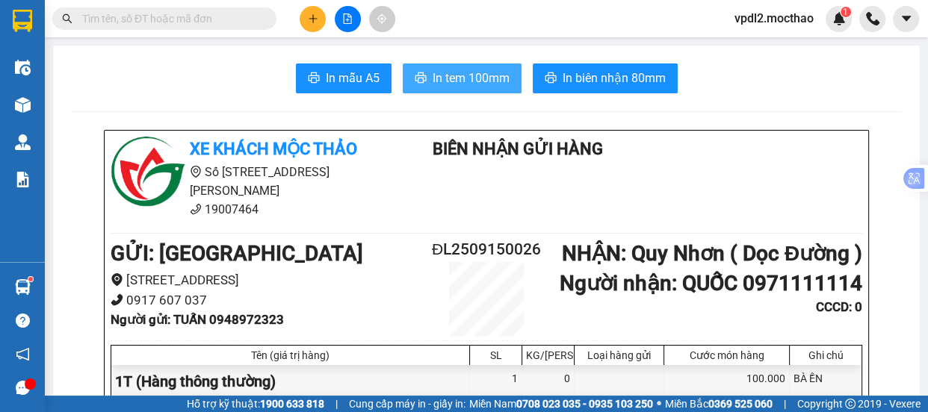
click at [466, 84] on span "In tem 100mm" at bounding box center [471, 78] width 77 height 19
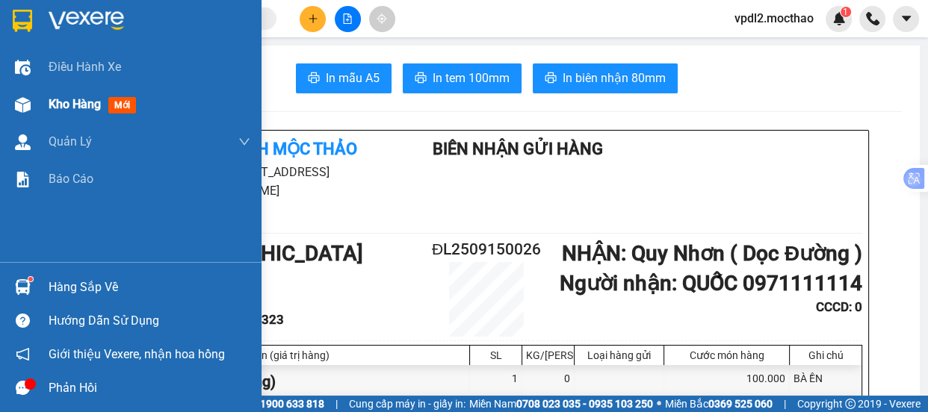
click at [84, 102] on span "Kho hàng" at bounding box center [75, 104] width 52 height 14
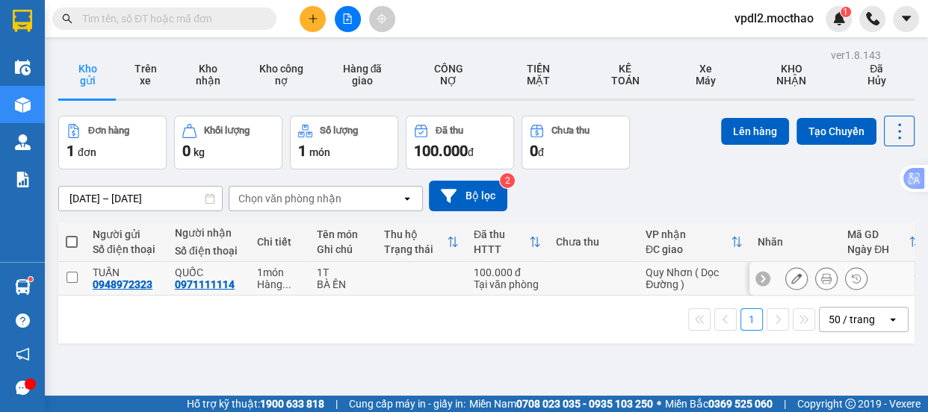
click at [70, 276] on input "checkbox" at bounding box center [72, 277] width 11 height 11
checkbox input "true"
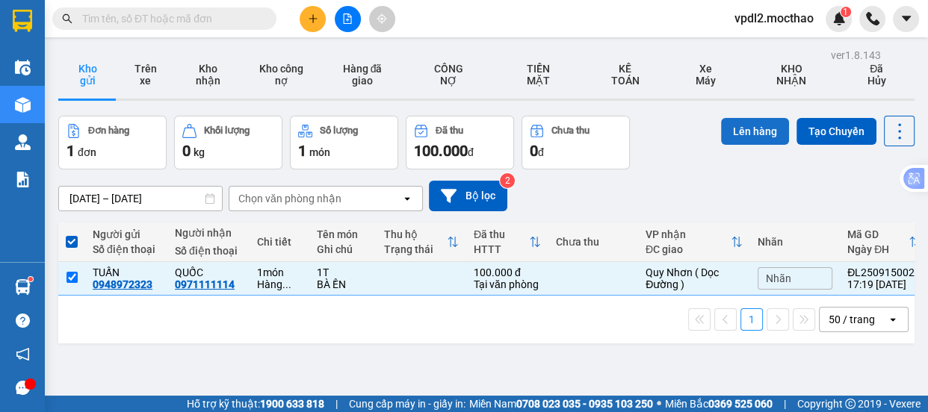
click at [740, 134] on button "Lên hàng" at bounding box center [755, 131] width 68 height 27
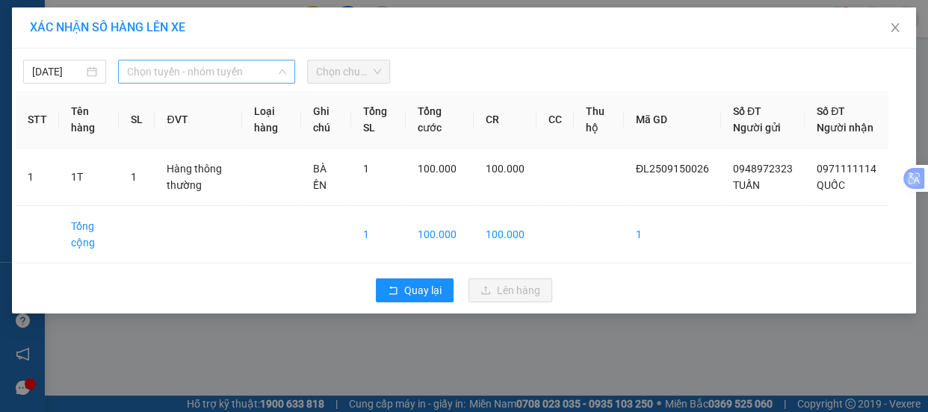
click at [201, 69] on span "Chọn tuyến - nhóm tuyến" at bounding box center [206, 72] width 159 height 22
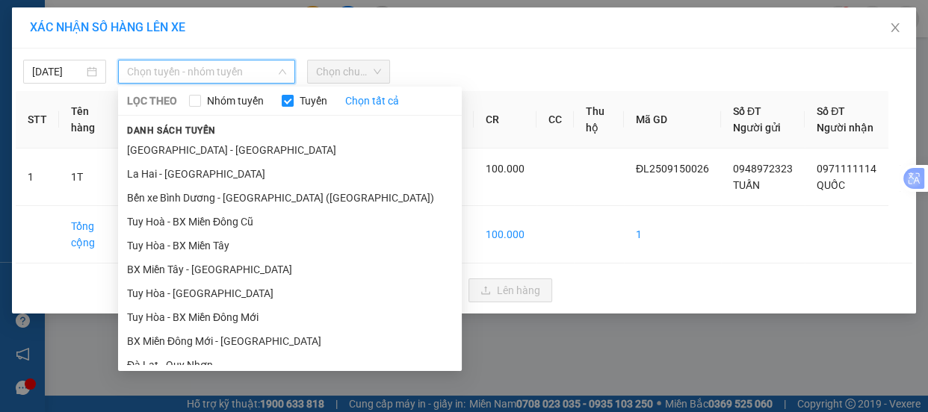
scroll to position [203, 0]
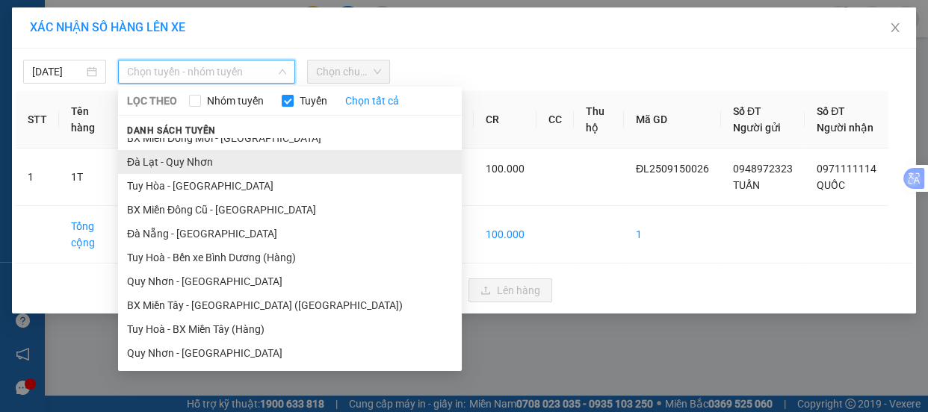
click at [194, 161] on li "Đà Lạt - Quy Nhơn" at bounding box center [290, 162] width 344 height 24
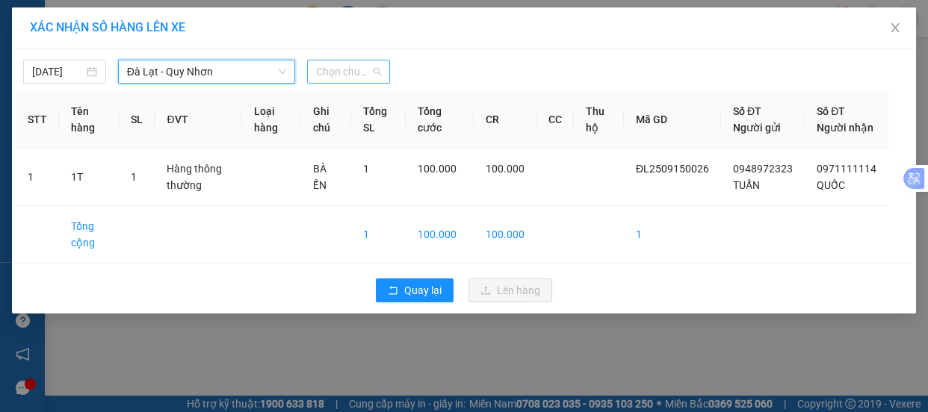
click at [366, 76] on span "Chọn chuyến" at bounding box center [348, 72] width 65 height 22
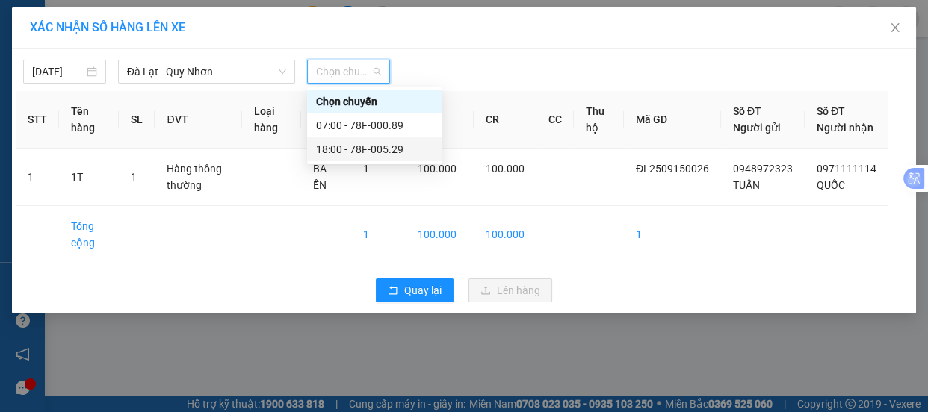
click at [380, 150] on div "18:00 - 78F-005.29" at bounding box center [374, 149] width 117 height 16
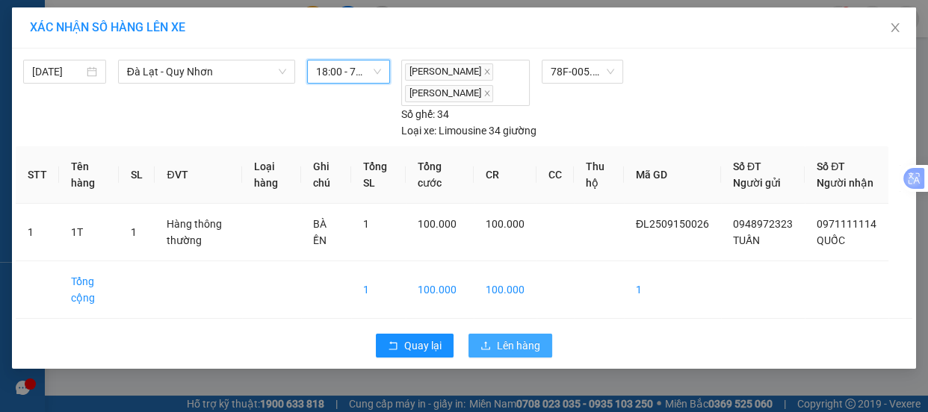
click at [522, 354] on span "Lên hàng" at bounding box center [518, 346] width 43 height 16
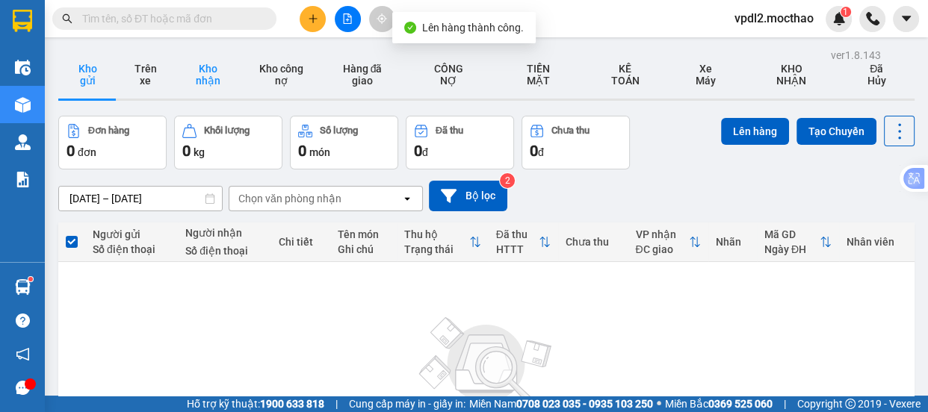
click at [205, 64] on button "Kho nhận" at bounding box center [207, 75] width 67 height 48
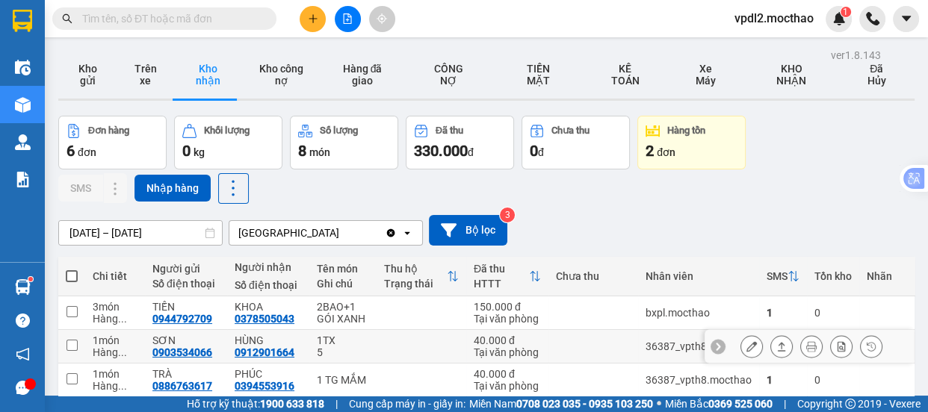
scroll to position [135, 0]
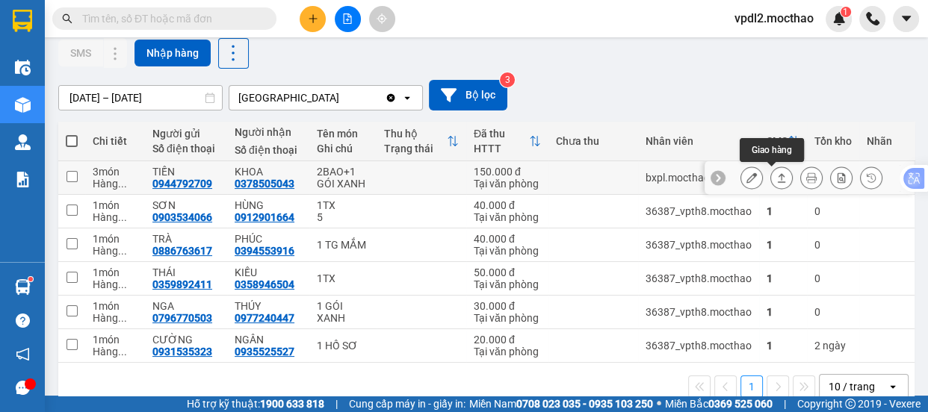
click at [776, 173] on icon at bounding box center [781, 178] width 10 height 10
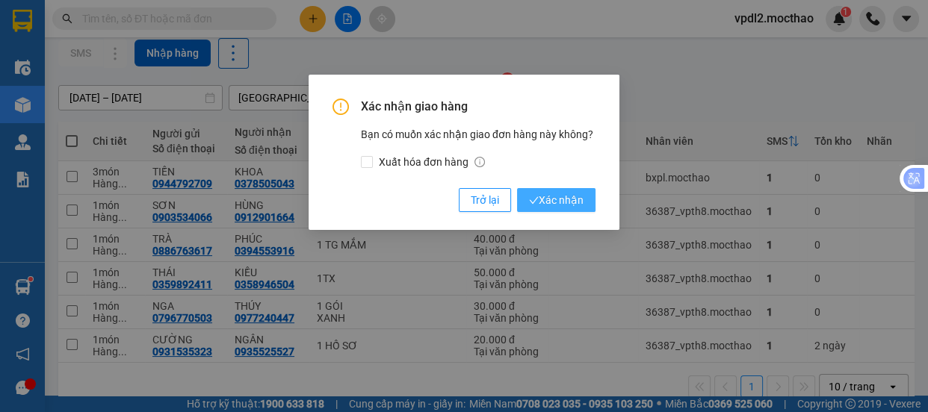
click at [554, 197] on span "Xác nhận" at bounding box center [556, 200] width 55 height 16
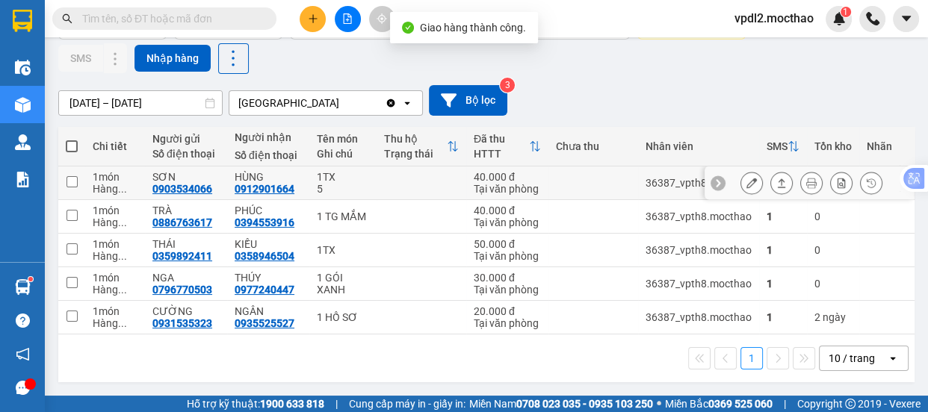
scroll to position [134, 0]
click at [776, 178] on icon at bounding box center [781, 183] width 10 height 10
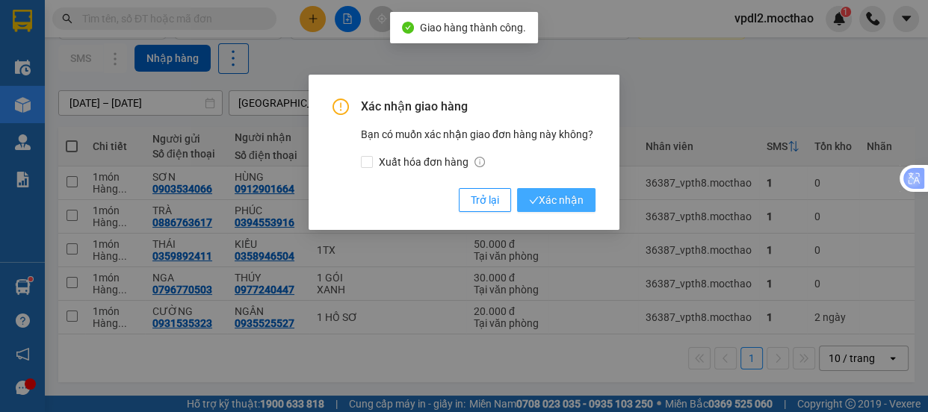
click at [555, 194] on span "Xác nhận" at bounding box center [556, 200] width 55 height 16
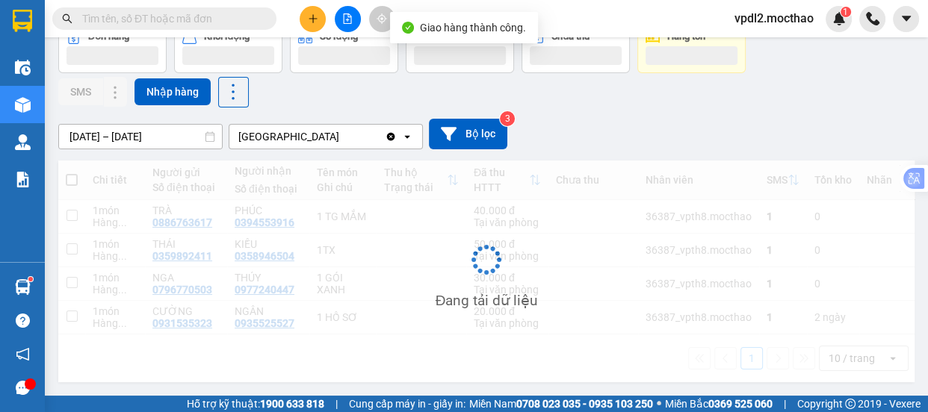
scroll to position [101, 0]
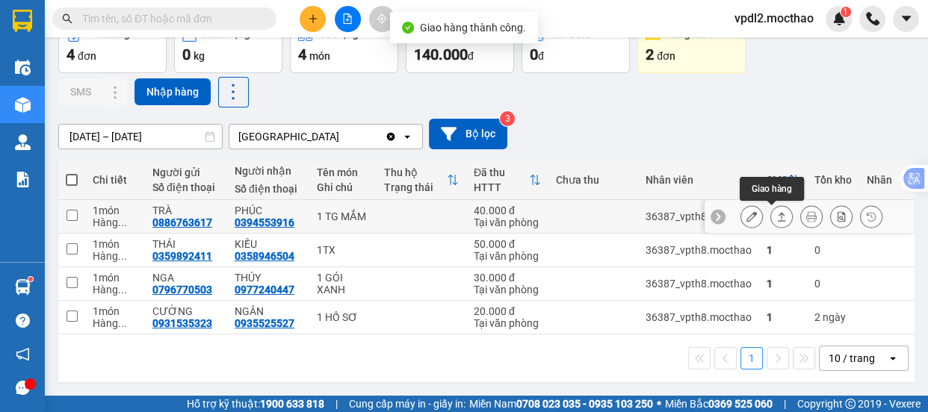
click at [778, 212] on icon at bounding box center [782, 216] width 8 height 9
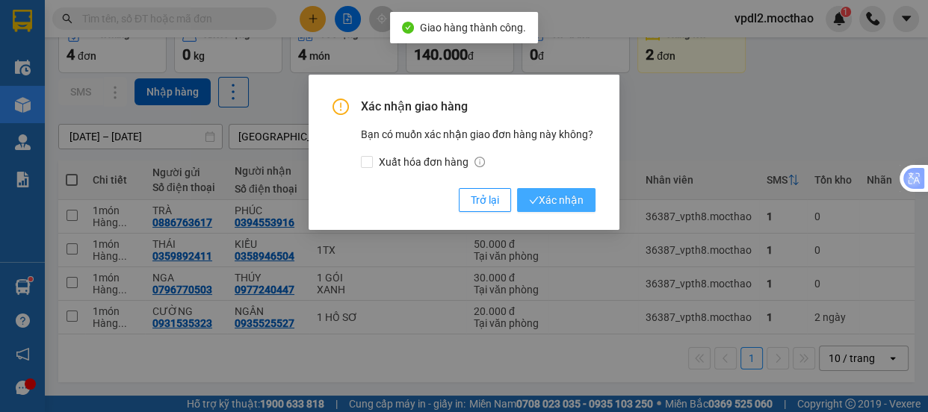
click at [557, 194] on span "Xác nhận" at bounding box center [556, 200] width 55 height 16
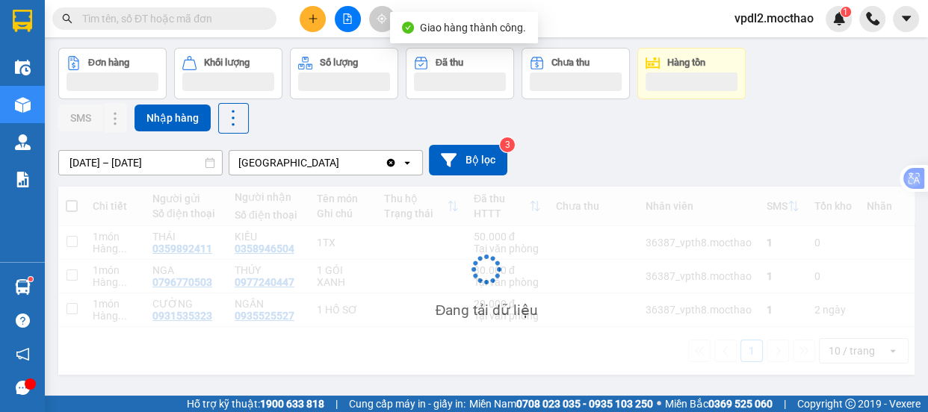
scroll to position [68, 0]
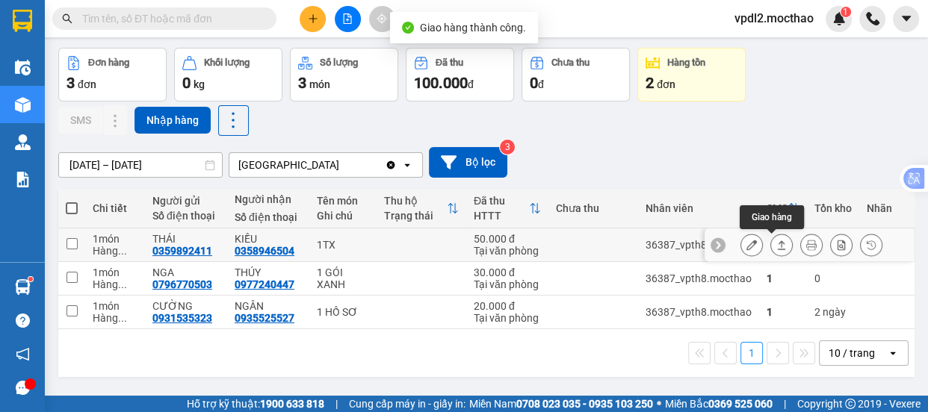
click at [776, 240] on icon at bounding box center [781, 245] width 10 height 10
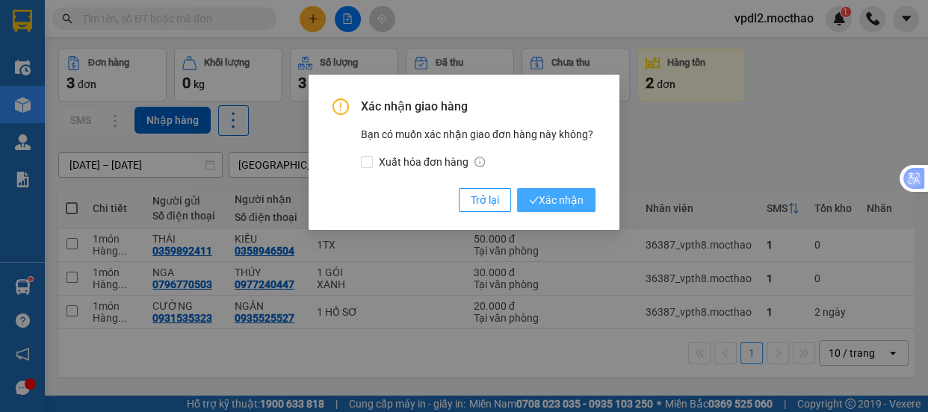
click at [557, 197] on span "Xác nhận" at bounding box center [556, 200] width 55 height 16
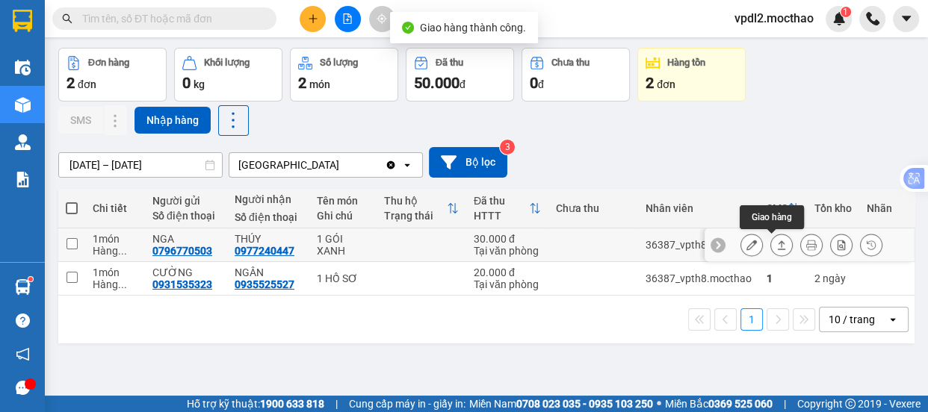
click at [778, 241] on icon at bounding box center [782, 245] width 8 height 9
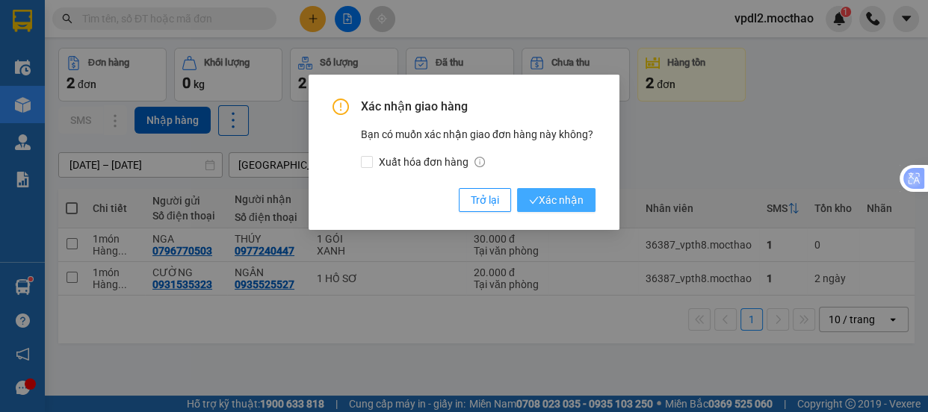
click at [564, 198] on span "Xác nhận" at bounding box center [556, 200] width 55 height 16
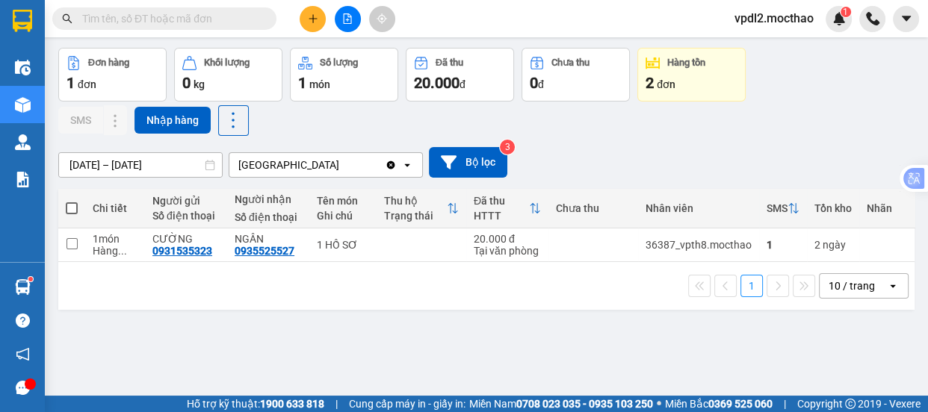
click at [683, 79] on div "2 đơn" at bounding box center [692, 82] width 92 height 21
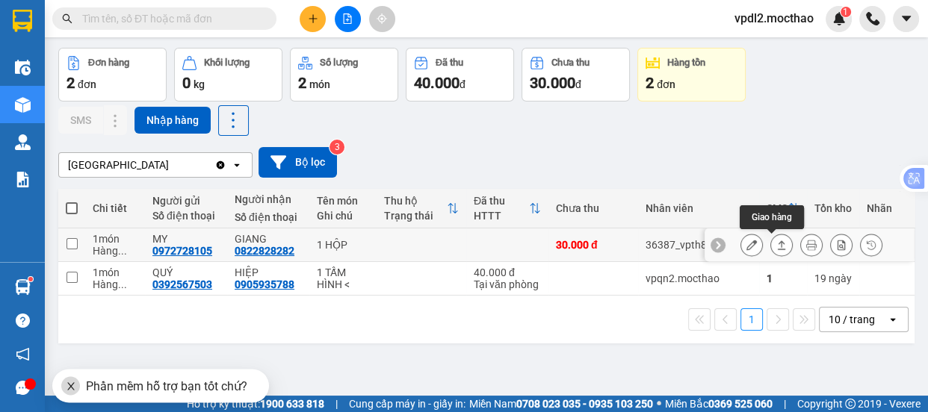
click at [771, 238] on button at bounding box center [781, 245] width 21 height 26
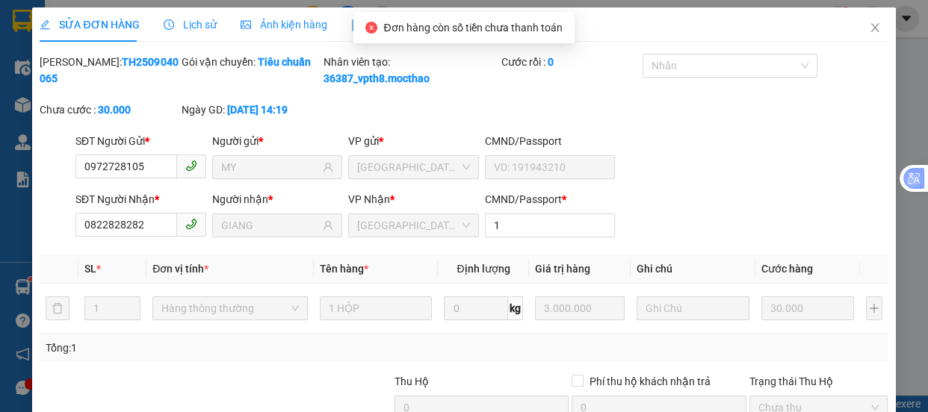
type input "0972728105"
type input "MY"
type input "0822828282"
type input "GIANG"
type input "1"
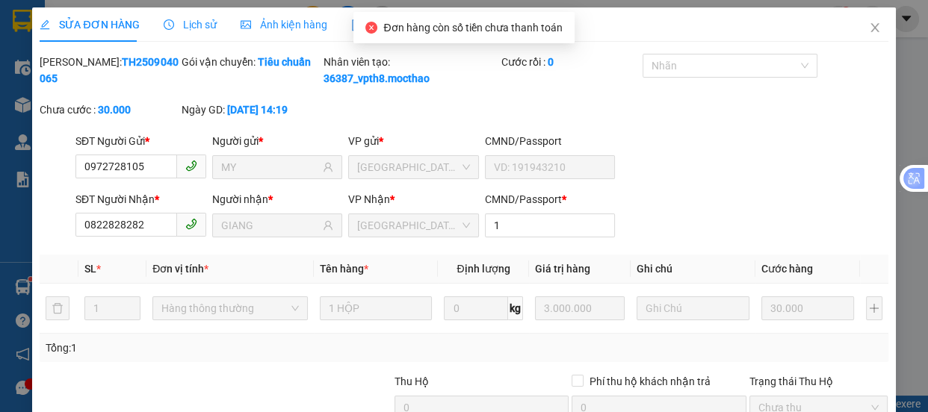
type input "30.000"
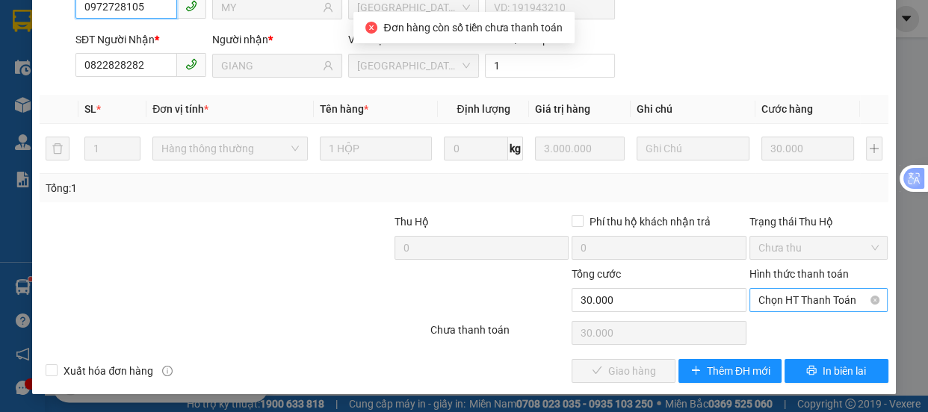
click at [773, 295] on span "Chọn HT Thanh Toán" at bounding box center [818, 300] width 121 height 22
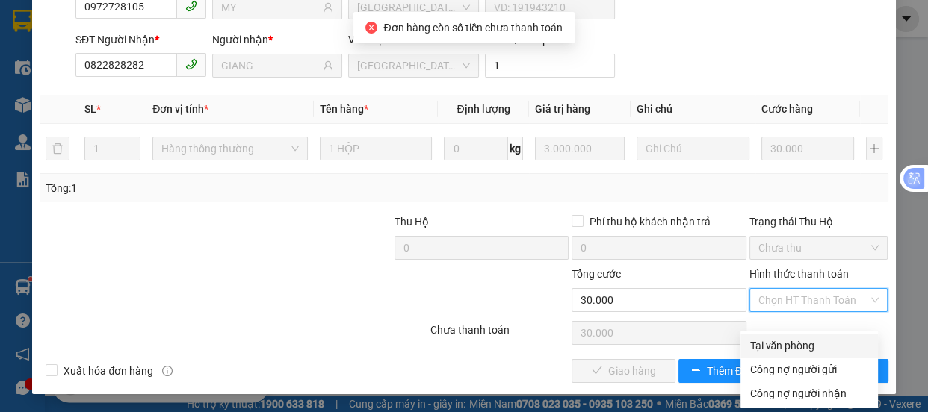
click at [774, 338] on div "Tại văn phòng" at bounding box center [809, 346] width 120 height 16
type input "0"
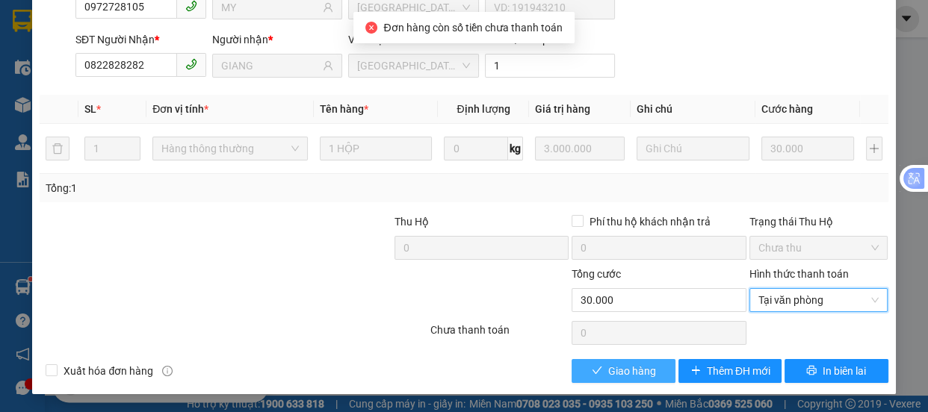
click at [640, 374] on span "Giao hàng" at bounding box center [632, 371] width 48 height 16
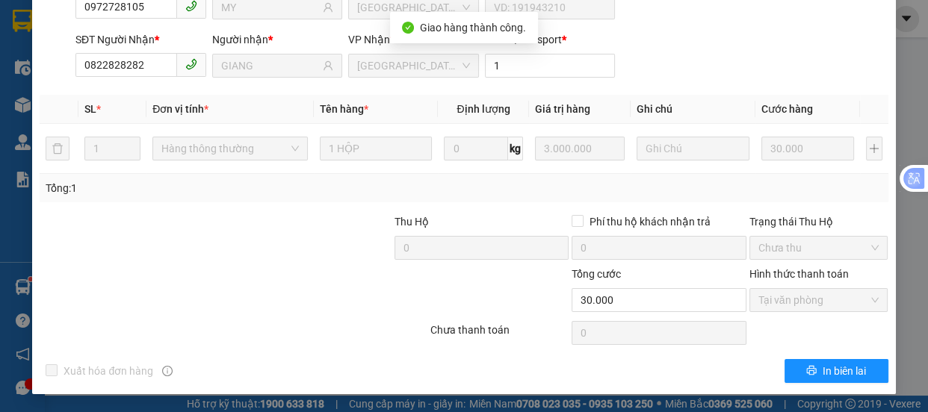
scroll to position [0, 0]
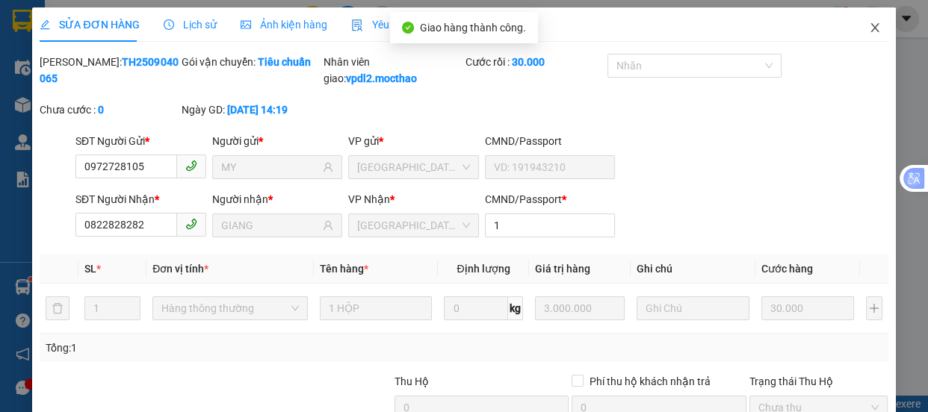
click at [869, 25] on icon "close" at bounding box center [875, 28] width 12 height 12
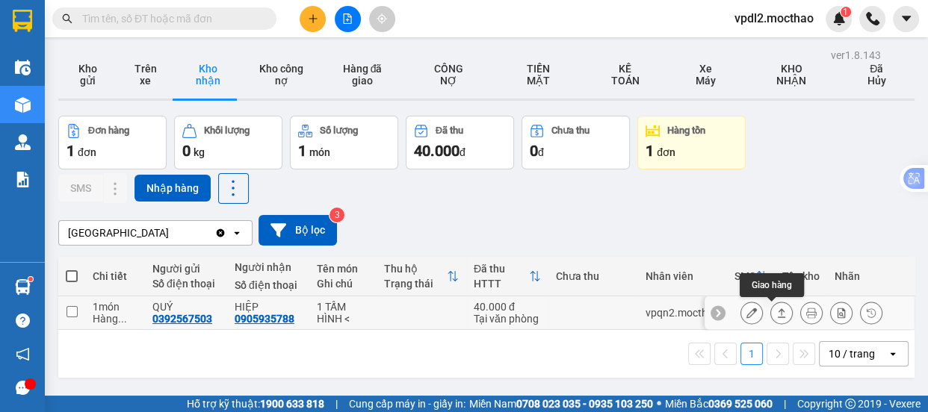
click at [777, 311] on button at bounding box center [781, 313] width 21 height 26
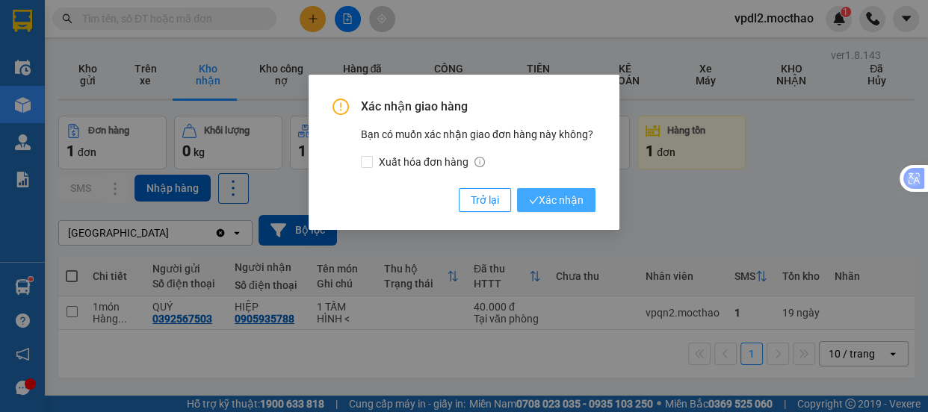
click at [567, 200] on span "Xác nhận" at bounding box center [556, 200] width 55 height 16
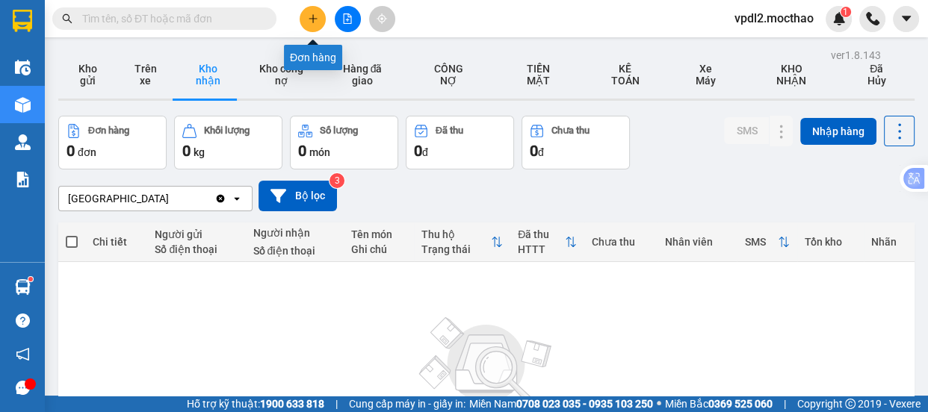
click at [312, 12] on button at bounding box center [313, 19] width 26 height 26
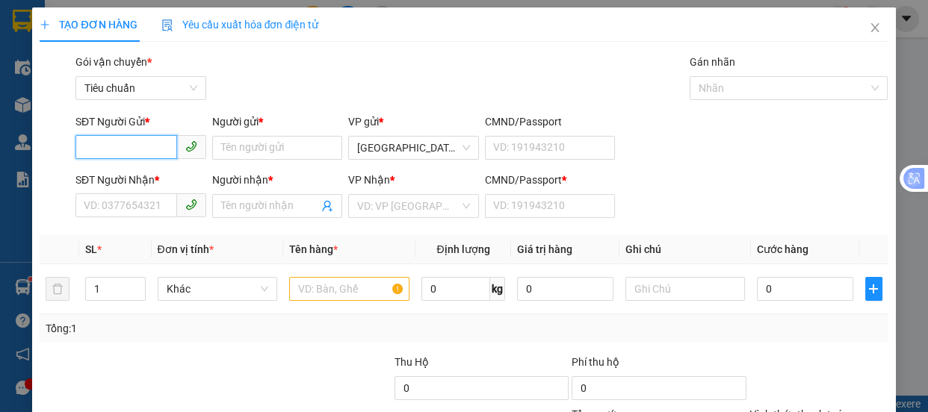
click at [137, 150] on input "SĐT Người Gửi *" at bounding box center [126, 147] width 102 height 24
type input "0977165375"
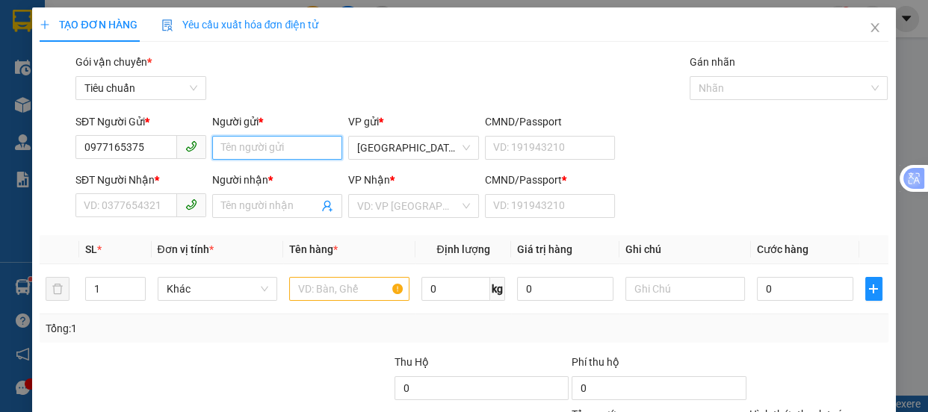
click at [244, 151] on input "Người gửi *" at bounding box center [277, 148] width 131 height 24
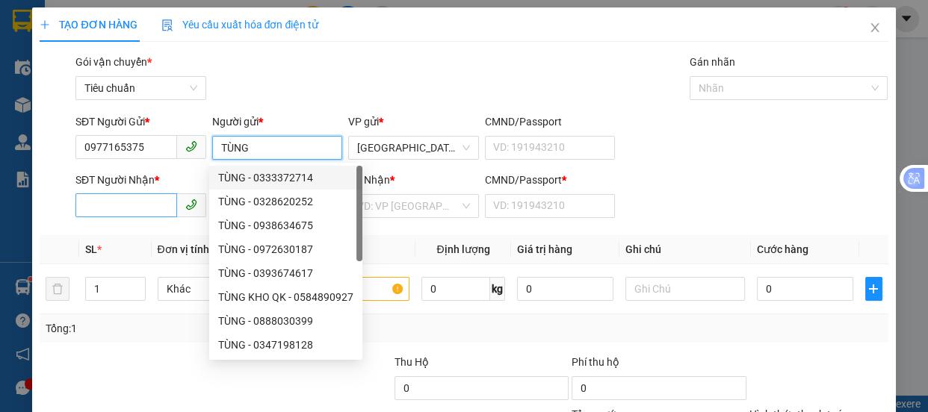
type input "TÙNG"
click at [118, 202] on input "SĐT Người Nhận *" at bounding box center [126, 206] width 102 height 24
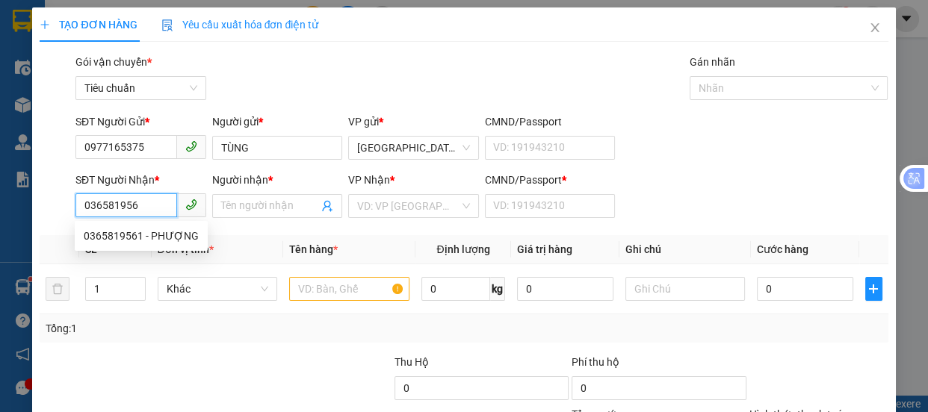
type input "0365819561"
click at [128, 236] on div "0365819561 - PHƯỢNG" at bounding box center [141, 236] width 115 height 16
type input "PHƯỢNG"
type input "A"
type input "50.000"
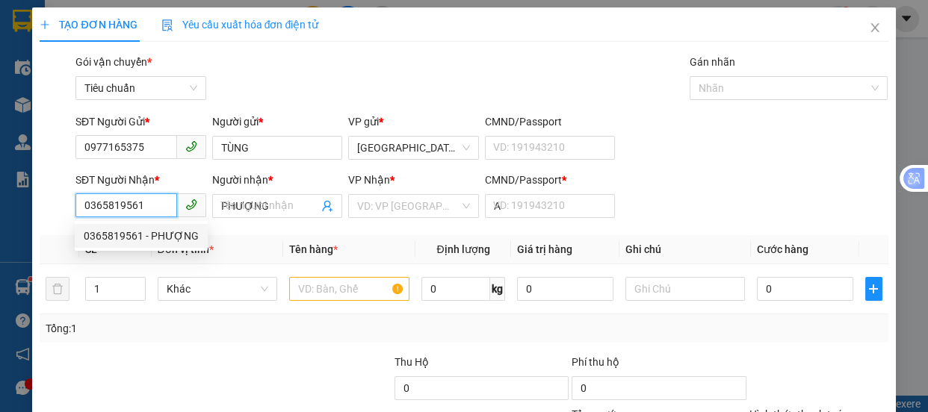
type input "50.000"
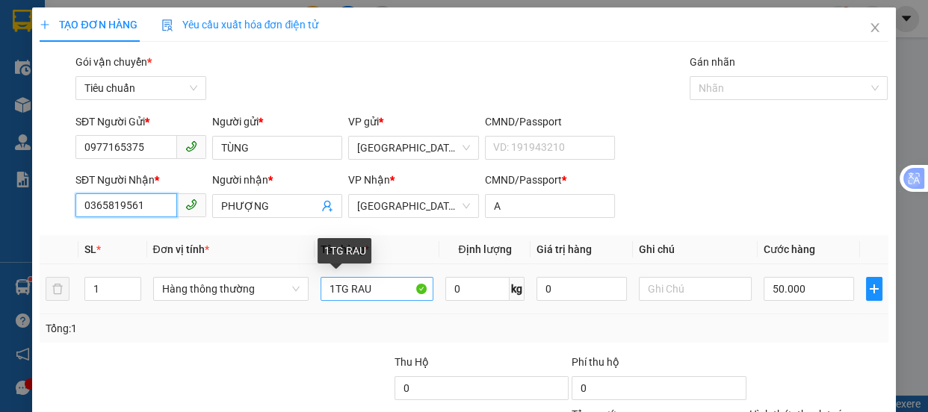
type input "0365819561"
click at [380, 292] on input "1TG RAU" at bounding box center [377, 289] width 113 height 24
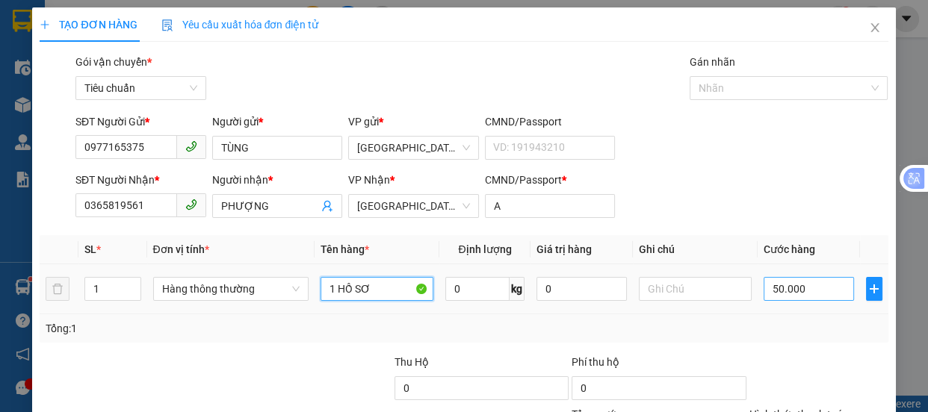
type input "1 HỒ SƠ"
click at [792, 291] on input "50.000" at bounding box center [809, 289] width 90 height 24
type input "3"
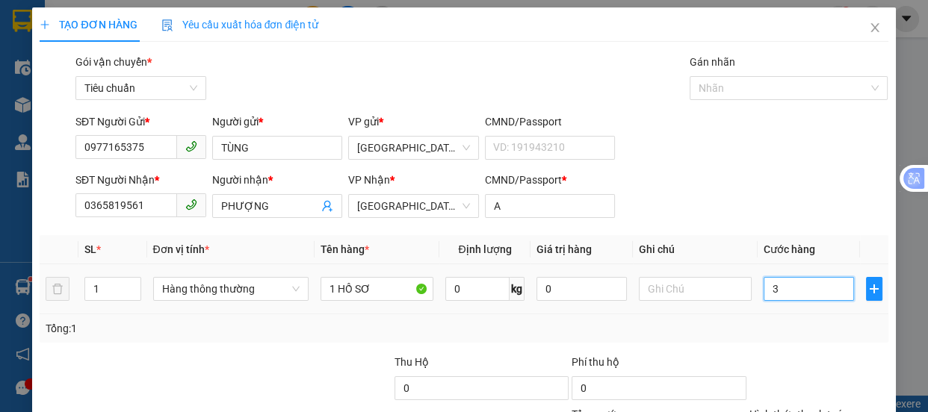
type input "30"
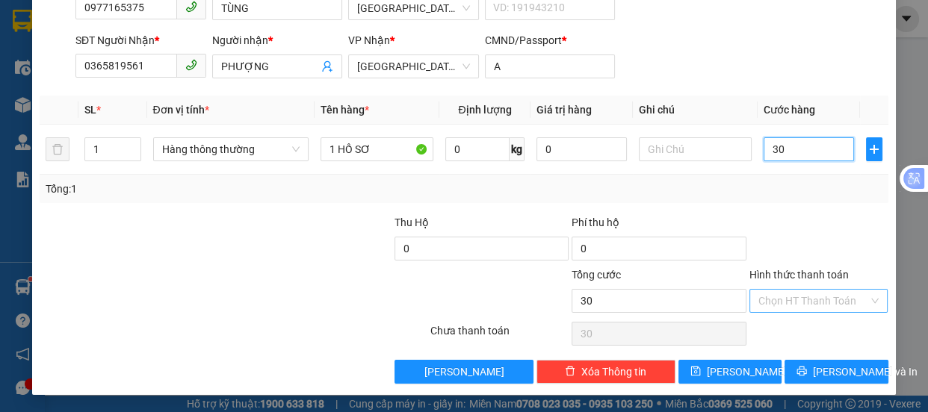
type input "30"
type input "30.000"
click at [814, 295] on input "Hình thức thanh toán" at bounding box center [813, 301] width 111 height 22
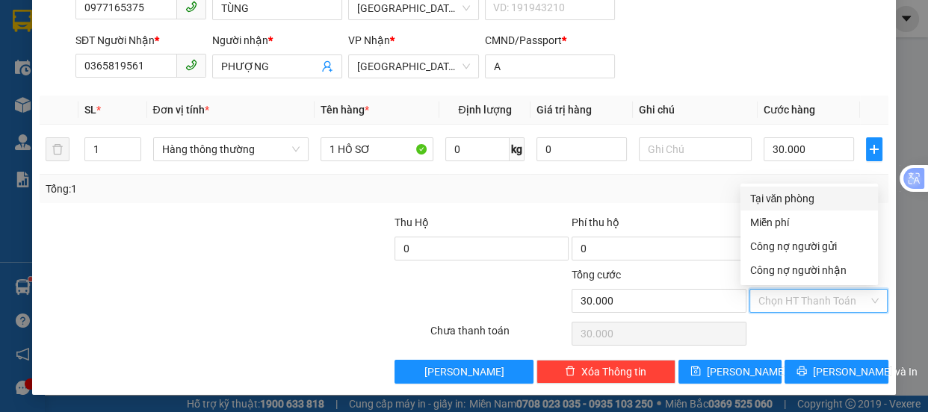
click at [792, 194] on div "Tại văn phòng" at bounding box center [809, 199] width 120 height 16
type input "0"
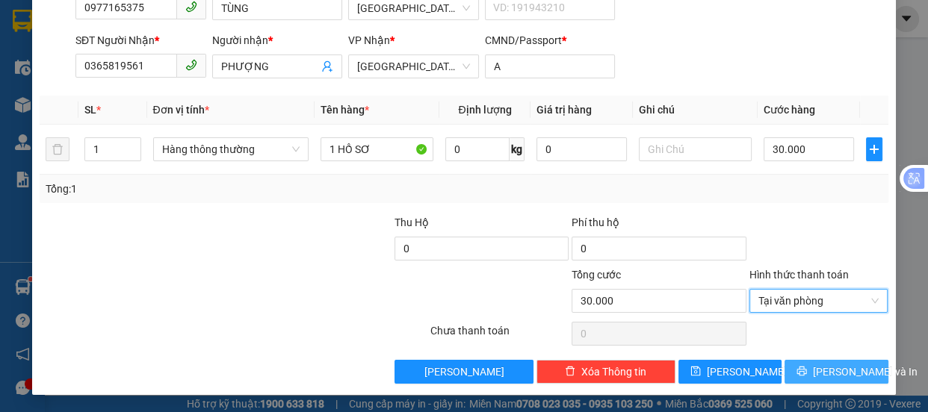
click at [837, 368] on span "[PERSON_NAME] và In" at bounding box center [865, 372] width 105 height 16
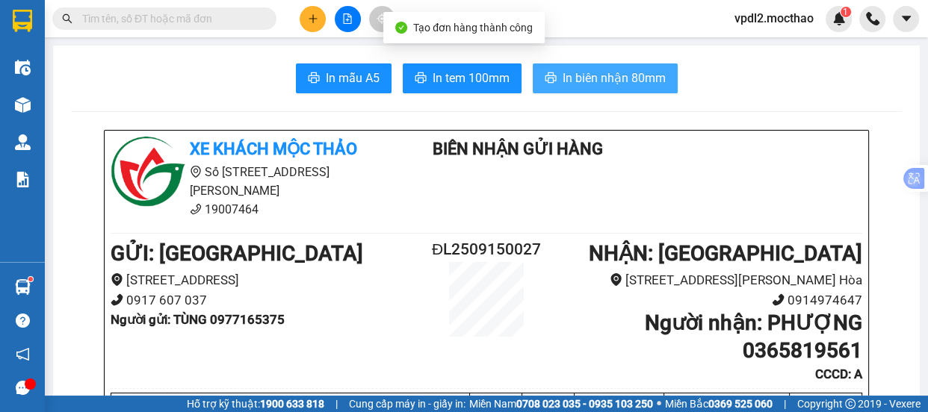
click at [598, 76] on span "In biên nhận 80mm" at bounding box center [614, 78] width 103 height 19
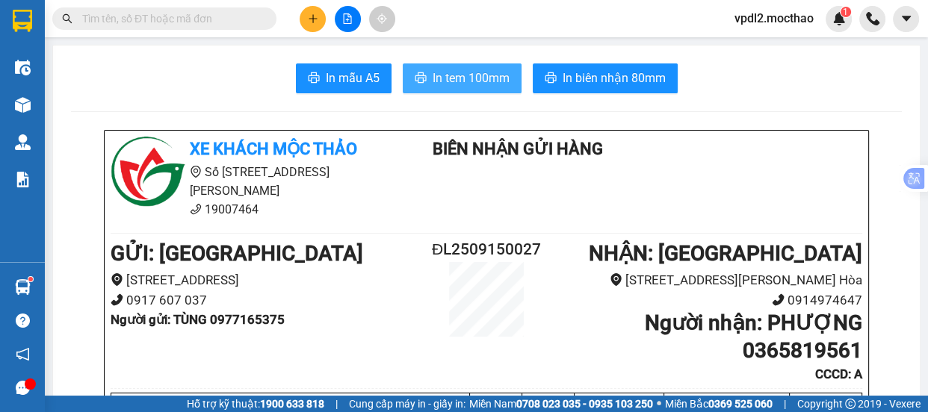
click at [486, 73] on span "In tem 100mm" at bounding box center [471, 78] width 77 height 19
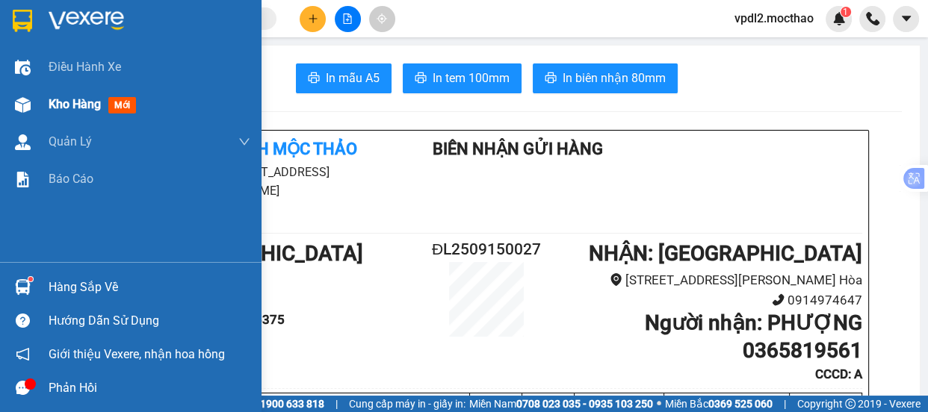
click at [97, 103] on span "Kho hàng" at bounding box center [75, 104] width 52 height 14
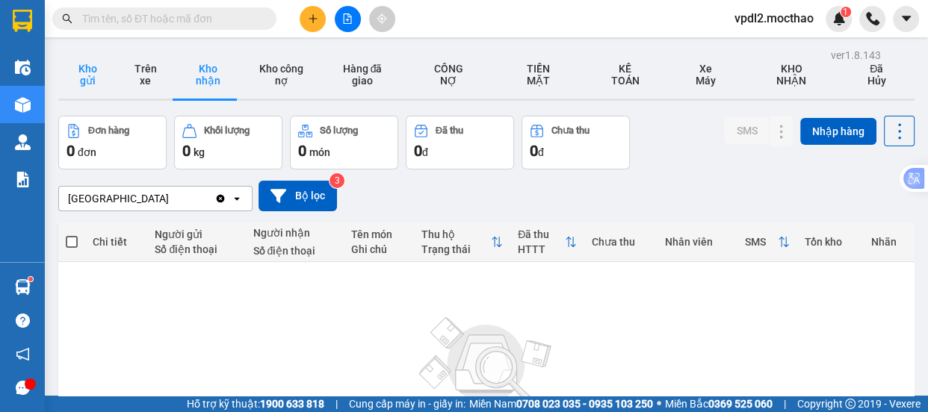
click at [89, 80] on button "Kho gửi" at bounding box center [87, 75] width 58 height 48
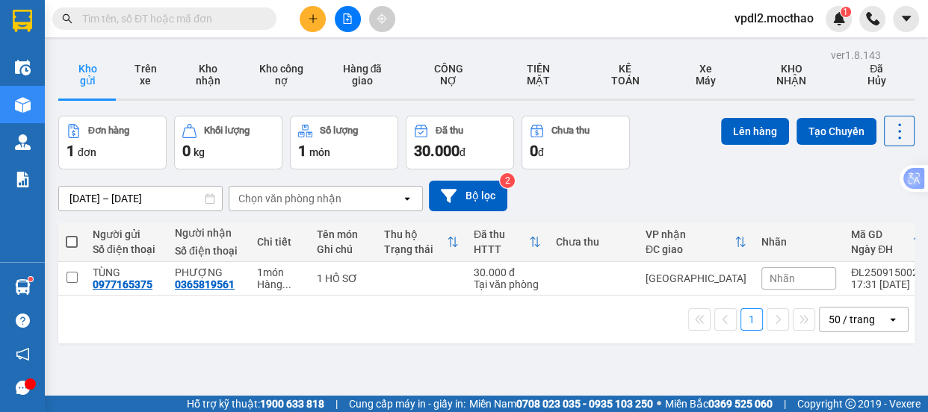
click at [67, 239] on span at bounding box center [72, 242] width 12 height 12
click at [72, 235] on input "checkbox" at bounding box center [72, 235] width 0 height 0
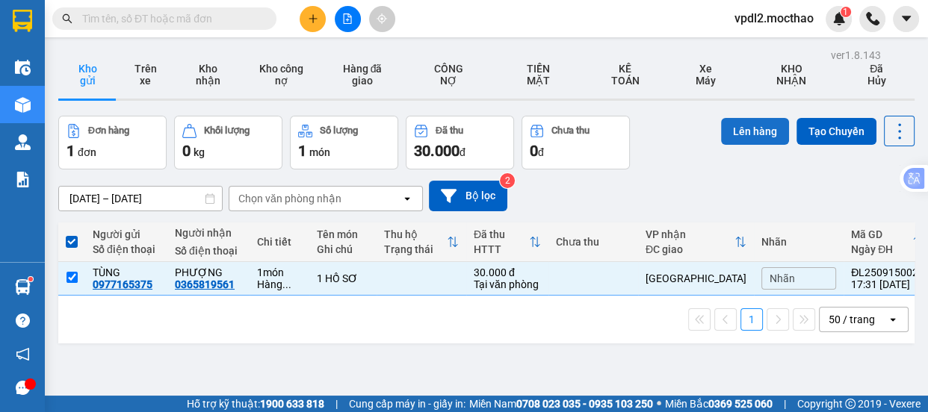
click at [747, 139] on button "Lên hàng" at bounding box center [755, 131] width 68 height 27
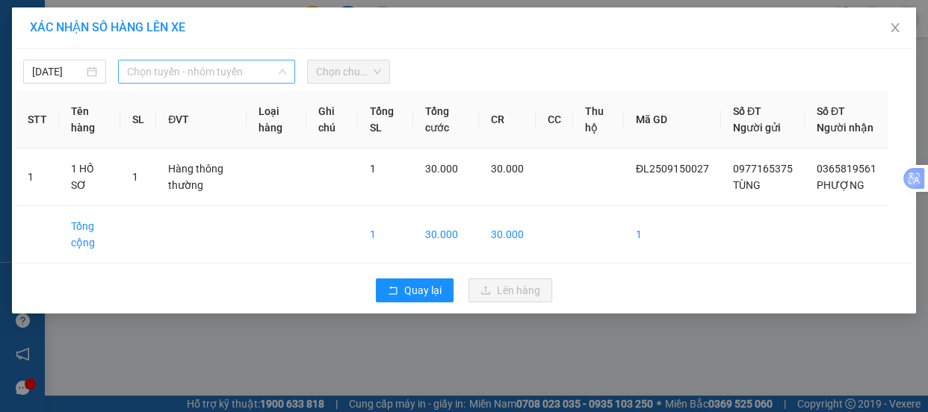
click at [172, 71] on span "Chọn tuyến - nhóm tuyến" at bounding box center [206, 72] width 159 height 22
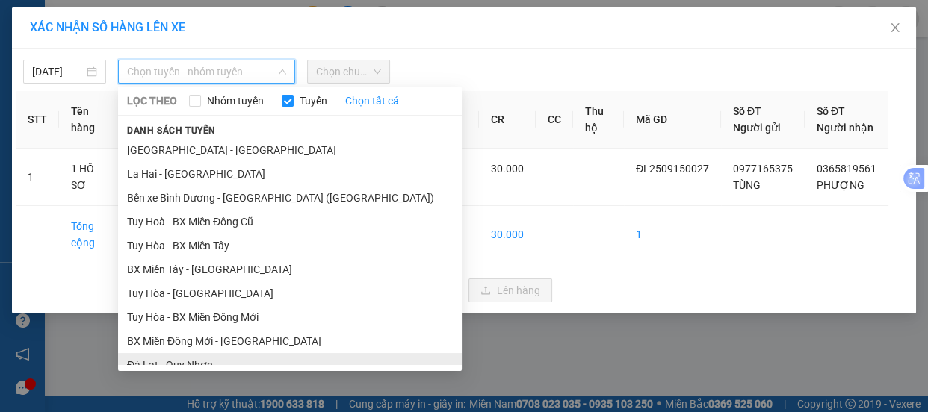
click at [207, 353] on li "Đà Lạt - Quy Nhơn" at bounding box center [290, 365] width 344 height 24
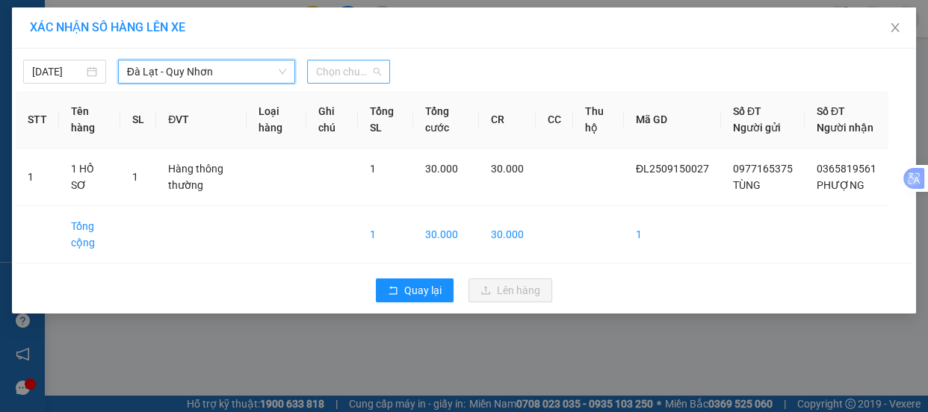
click at [364, 69] on span "Chọn chuyến" at bounding box center [348, 72] width 65 height 22
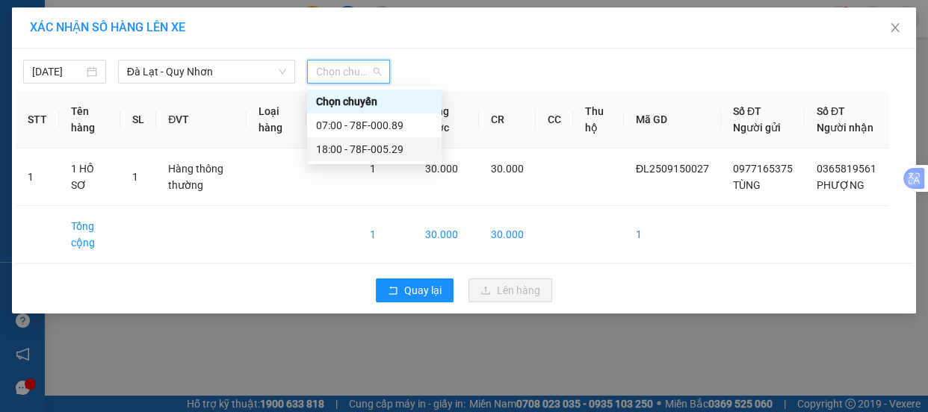
drag, startPoint x: 365, startPoint y: 144, endPoint x: 433, endPoint y: 200, distance: 88.1
click at [367, 145] on div "18:00 - 78F-005.29" at bounding box center [374, 149] width 117 height 16
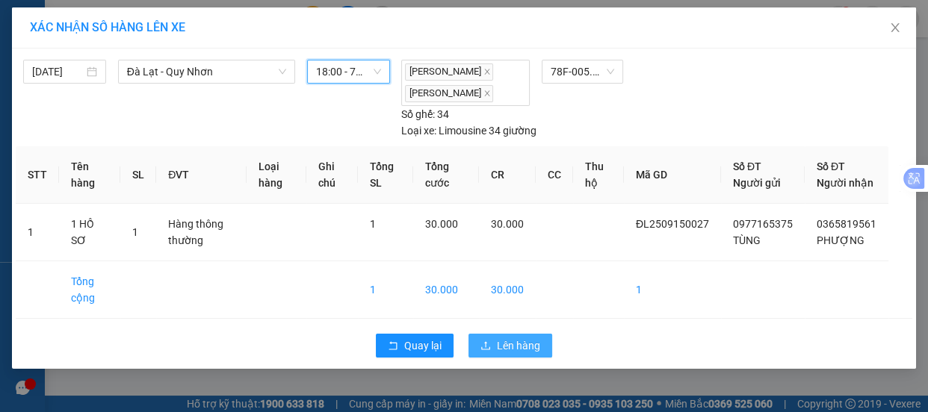
click at [525, 354] on span "Lên hàng" at bounding box center [518, 346] width 43 height 16
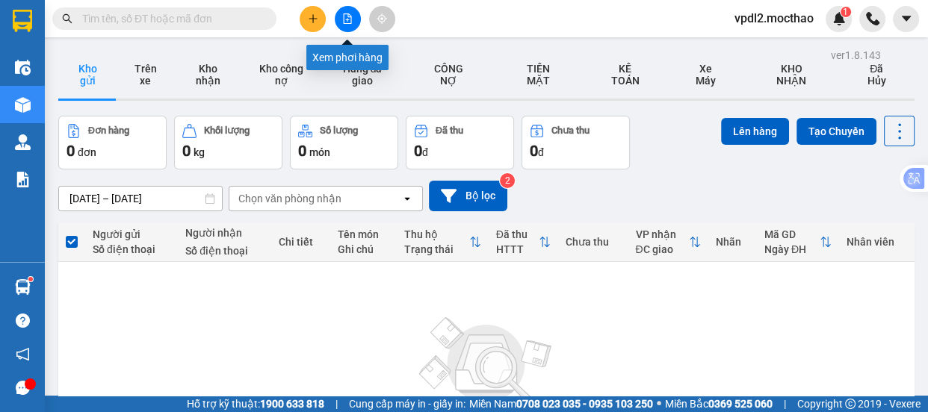
click at [348, 15] on icon "file-add" at bounding box center [347, 18] width 10 height 10
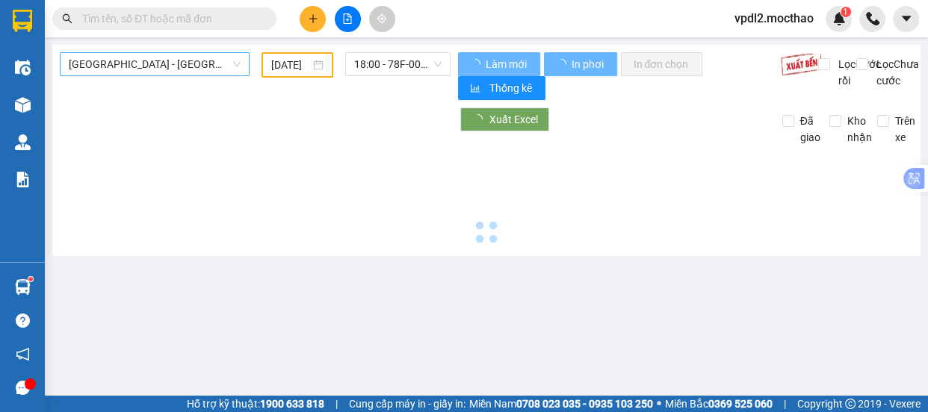
type input "[DATE]"
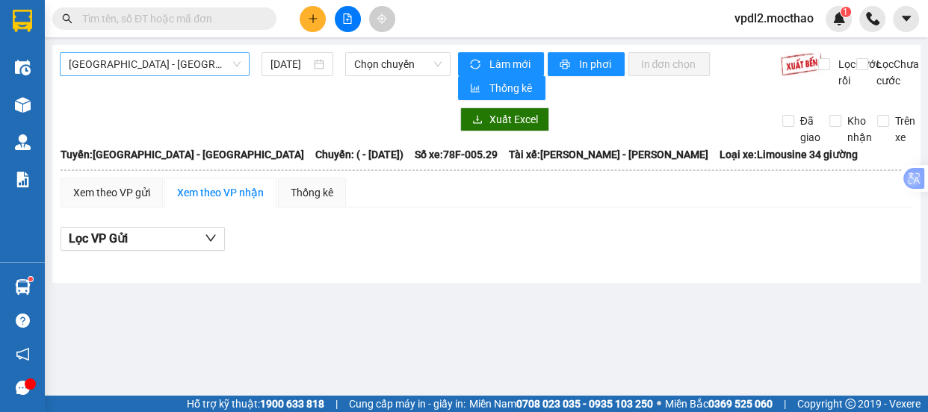
click at [143, 60] on span "[GEOGRAPHIC_DATA] - [GEOGRAPHIC_DATA]" at bounding box center [155, 64] width 172 height 22
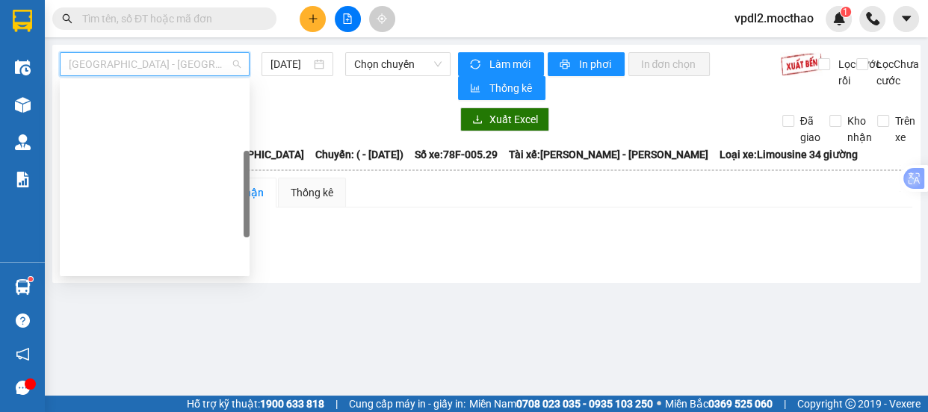
click at [139, 325] on div "Đà Lạt - Quy Nhơn" at bounding box center [155, 333] width 172 height 16
type input "[DATE]"
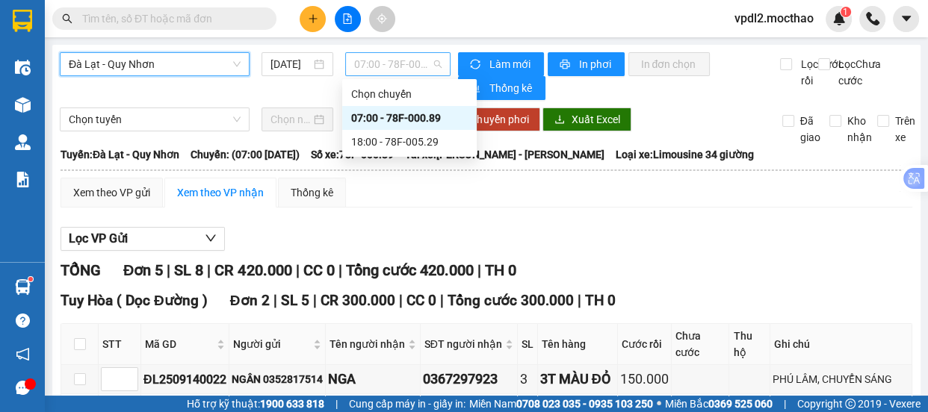
drag, startPoint x: 380, startPoint y: 67, endPoint x: 390, endPoint y: 103, distance: 37.4
click at [380, 67] on span "07:00 - 78F-000.89" at bounding box center [397, 64] width 87 height 22
click at [396, 143] on div "18:00 - 78F-005.29" at bounding box center [409, 142] width 117 height 16
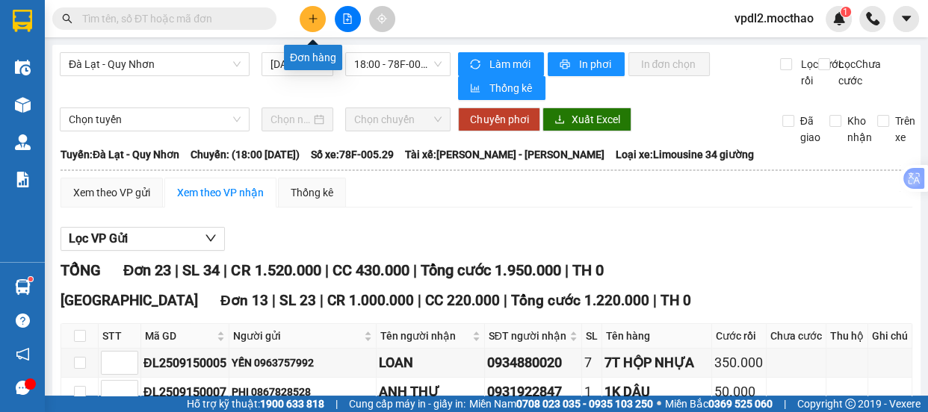
click at [315, 17] on icon "plus" at bounding box center [313, 18] width 10 height 10
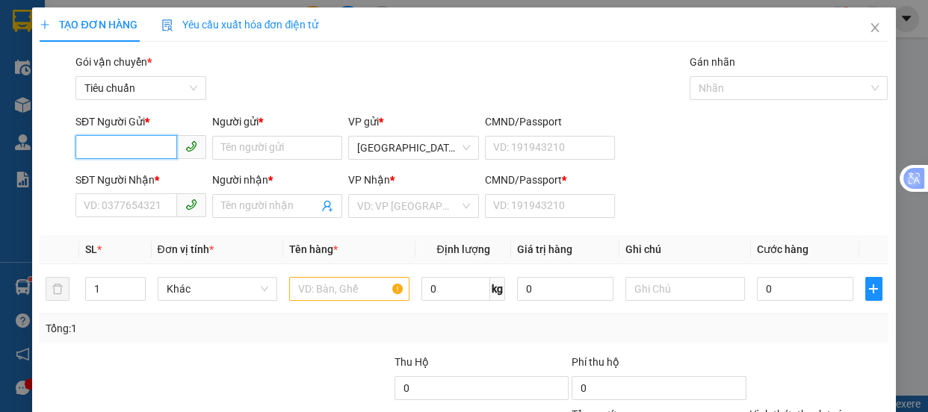
click at [142, 146] on input "SĐT Người Gửi *" at bounding box center [126, 147] width 102 height 24
click at [112, 170] on div "0969261468 - DANH" at bounding box center [139, 178] width 111 height 16
type input "0969261468"
type input "DANH"
type input "0969261468"
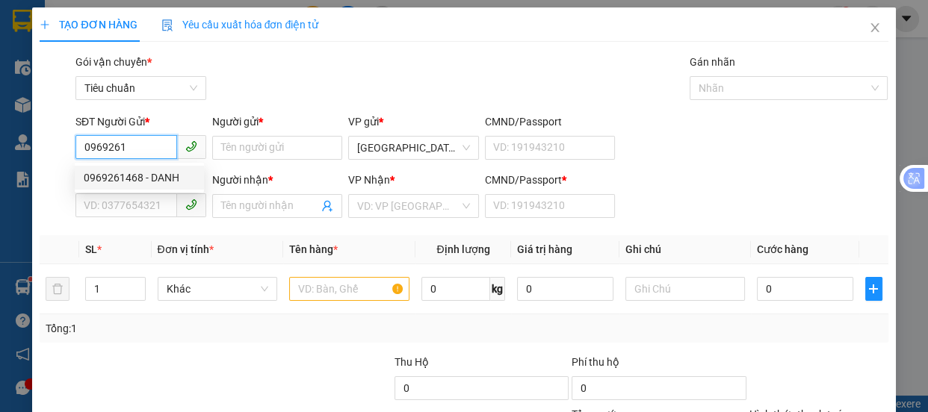
type input "DANH"
type input "0"
type input "100.000"
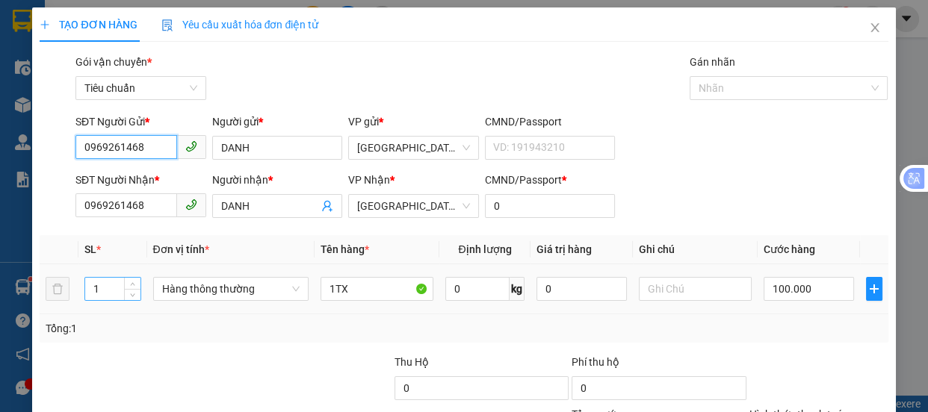
type input "0969261468"
click at [108, 287] on input "1" at bounding box center [112, 289] width 55 height 22
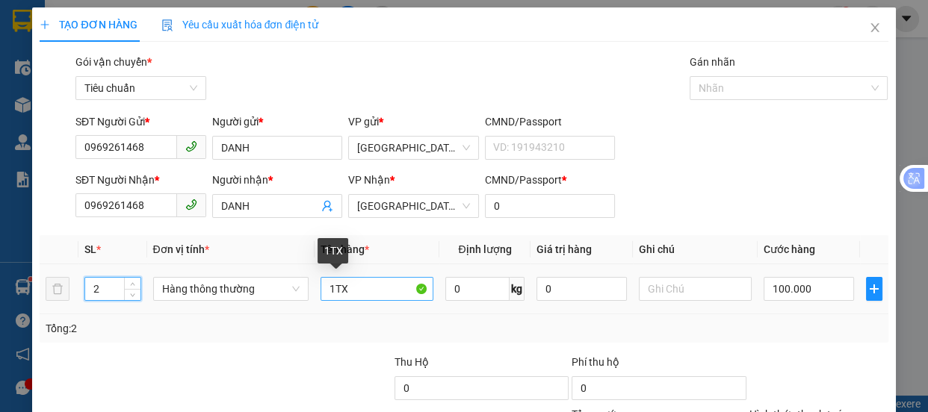
type input "2"
click at [335, 290] on input "1TX" at bounding box center [377, 289] width 113 height 24
type input "0"
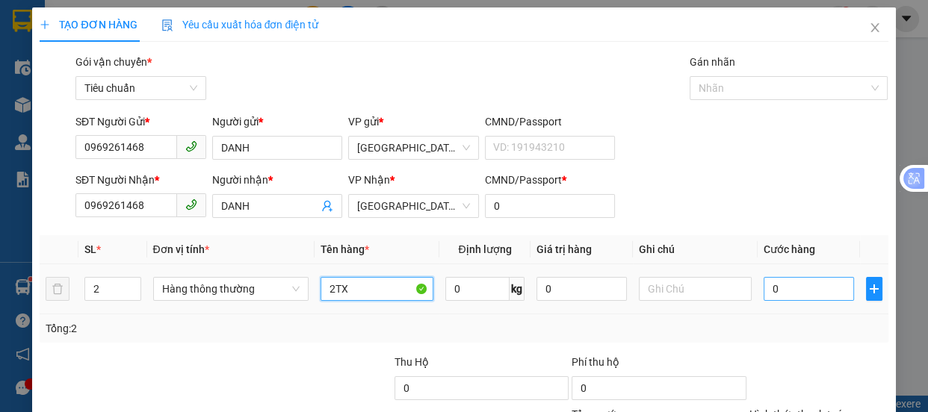
type input "2TX"
click at [794, 291] on input "0" at bounding box center [809, 289] width 90 height 24
type input "1"
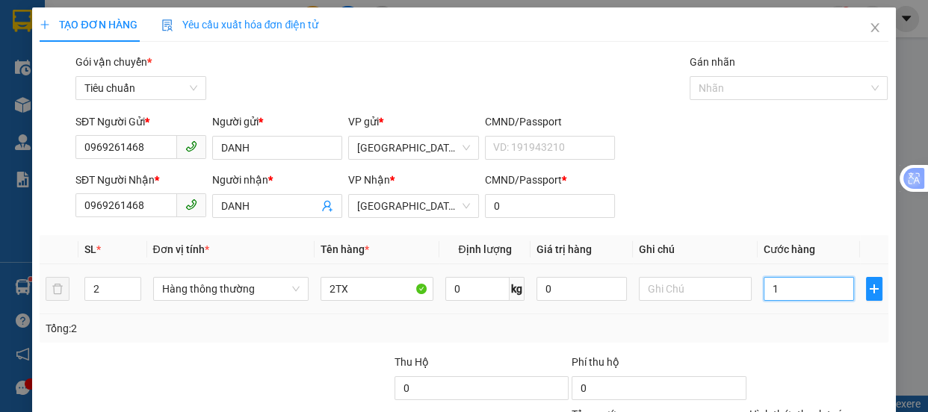
type input "14"
type input "140"
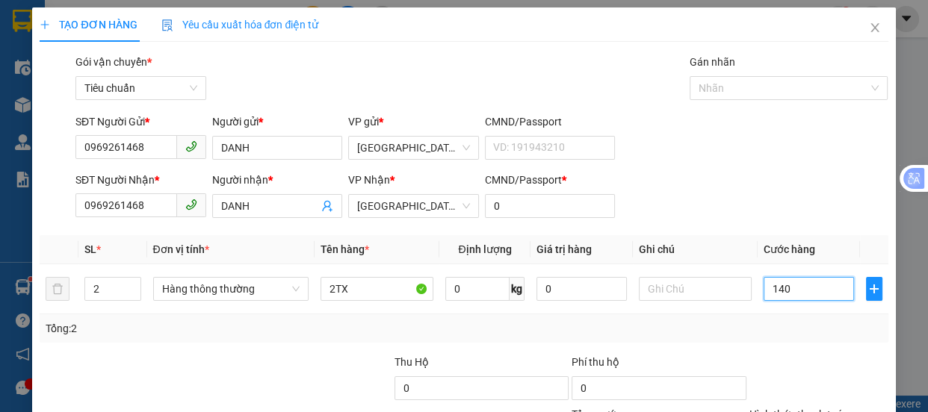
type input "140"
type input "140.000"
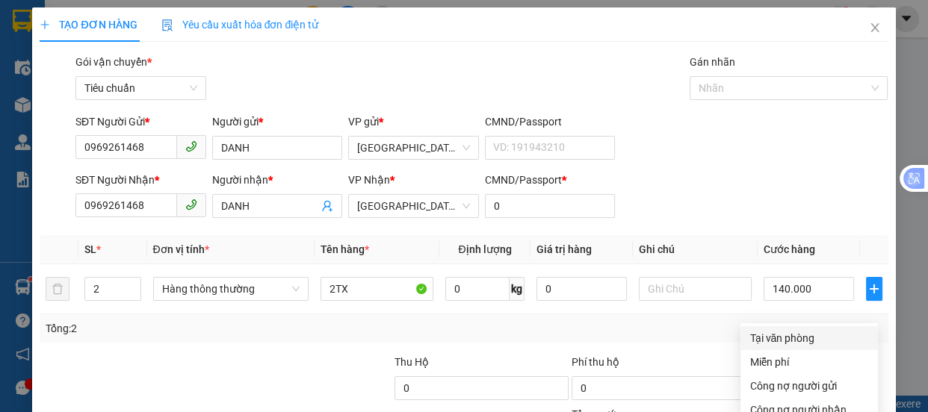
click at [771, 330] on div "Tại văn phòng" at bounding box center [809, 338] width 120 height 16
type input "0"
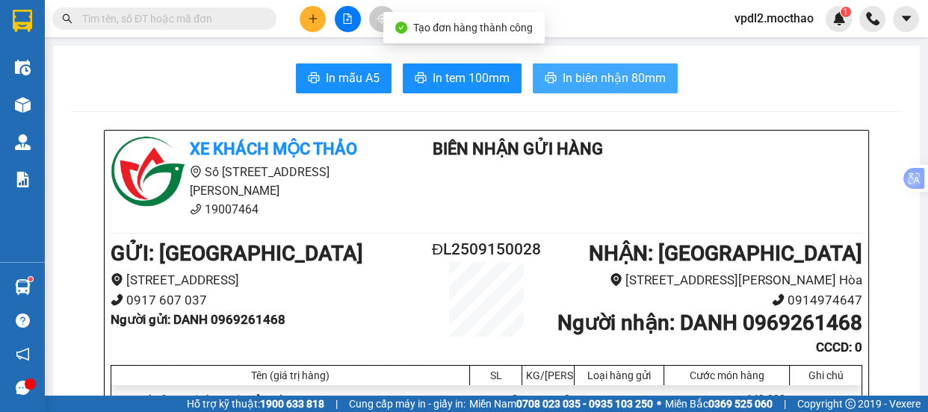
click at [588, 81] on span "In biên nhận 80mm" at bounding box center [614, 78] width 103 height 19
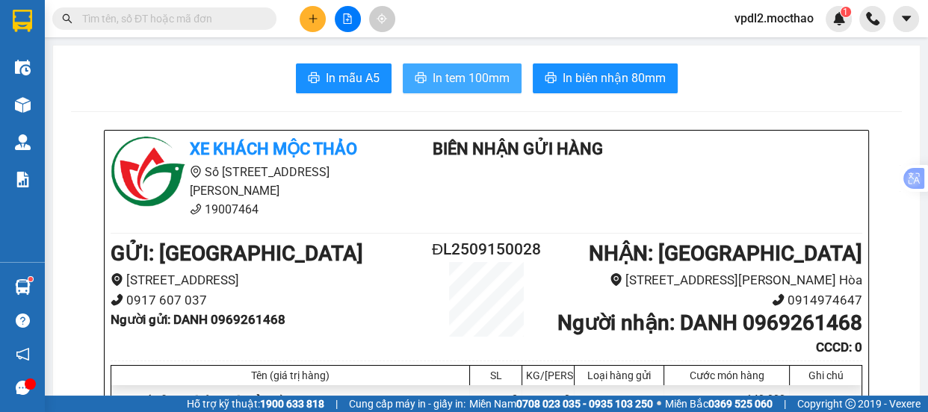
drag, startPoint x: 473, startPoint y: 78, endPoint x: 516, endPoint y: 96, distance: 46.2
click at [473, 78] on span "In tem 100mm" at bounding box center [471, 78] width 77 height 19
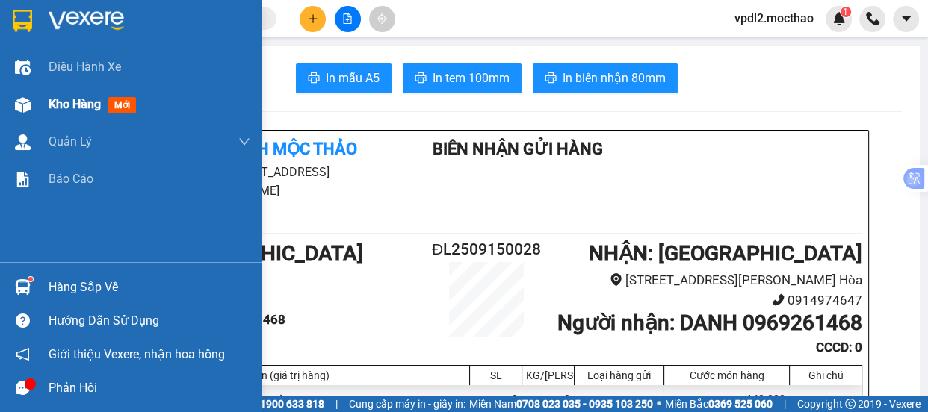
click at [87, 104] on span "Kho hàng" at bounding box center [75, 104] width 52 height 14
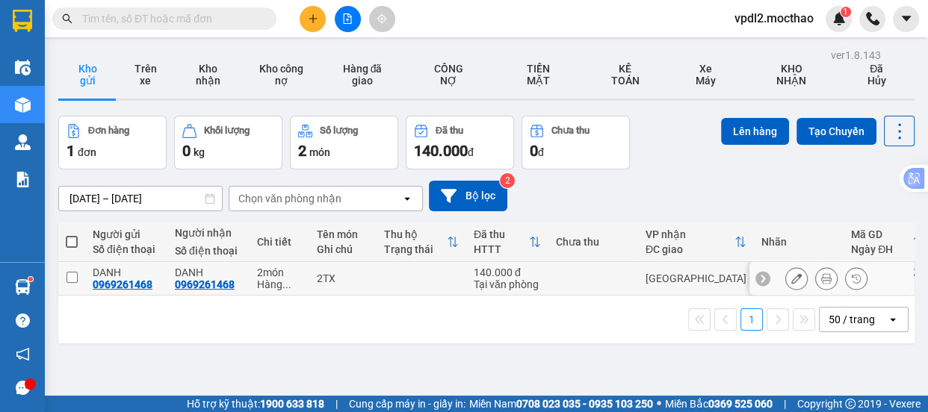
drag, startPoint x: 73, startPoint y: 276, endPoint x: 108, endPoint y: 276, distance: 34.4
click at [72, 276] on input "checkbox" at bounding box center [72, 277] width 11 height 11
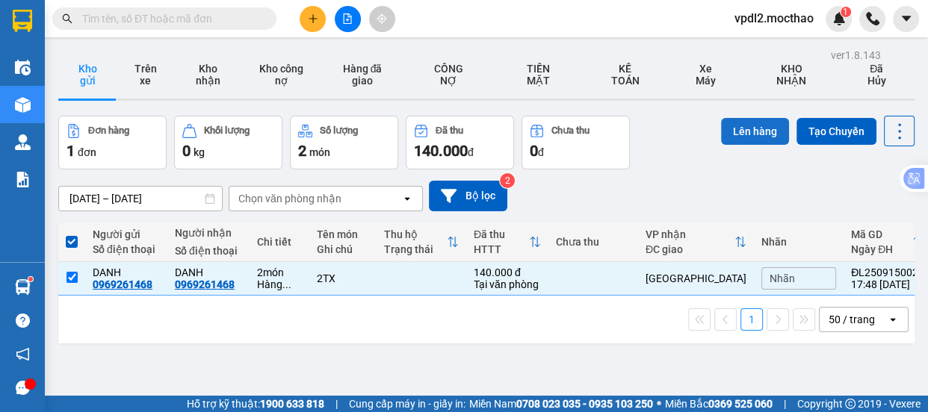
click at [739, 132] on button "Lên hàng" at bounding box center [755, 131] width 68 height 27
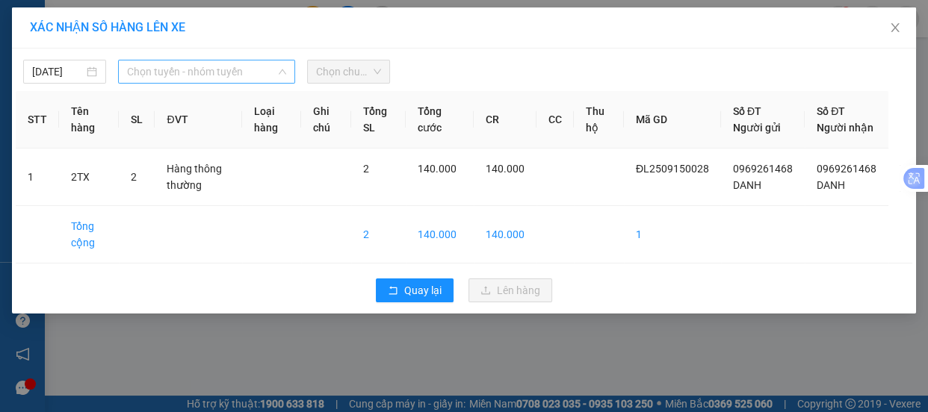
click at [149, 70] on span "Chọn tuyến - nhóm tuyến" at bounding box center [206, 72] width 159 height 22
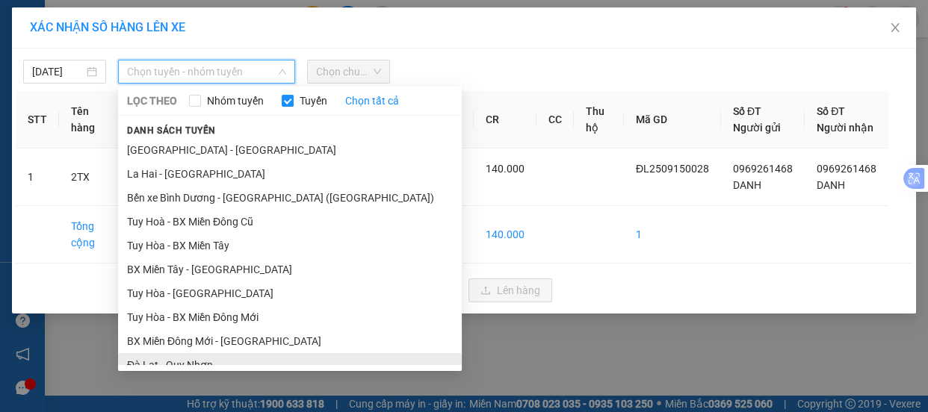
click at [199, 353] on li "Đà Lạt - Quy Nhơn" at bounding box center [290, 365] width 344 height 24
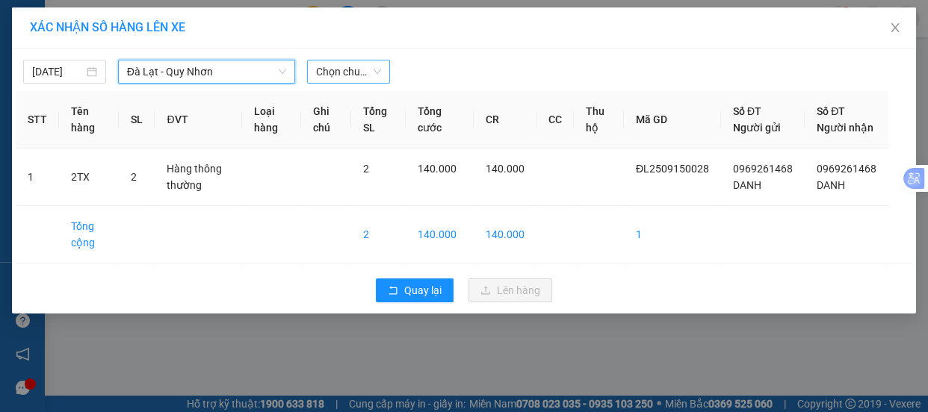
click at [343, 65] on span "Chọn chuyến" at bounding box center [348, 72] width 65 height 22
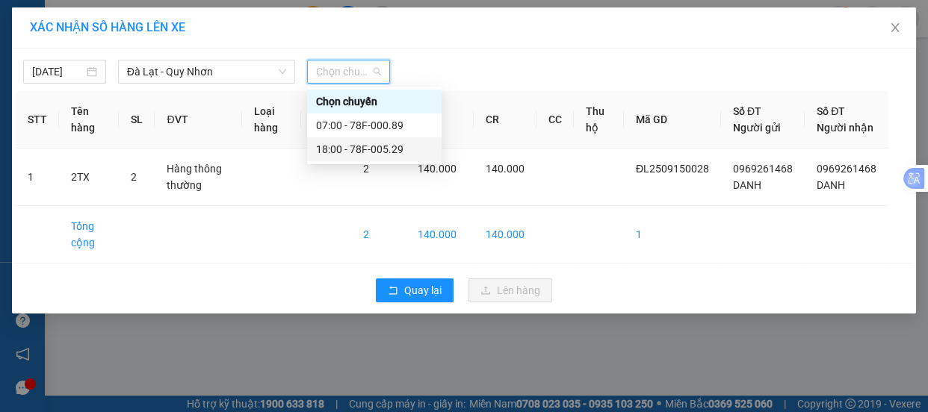
click at [377, 149] on div "18:00 - 78F-005.29" at bounding box center [374, 149] width 117 height 16
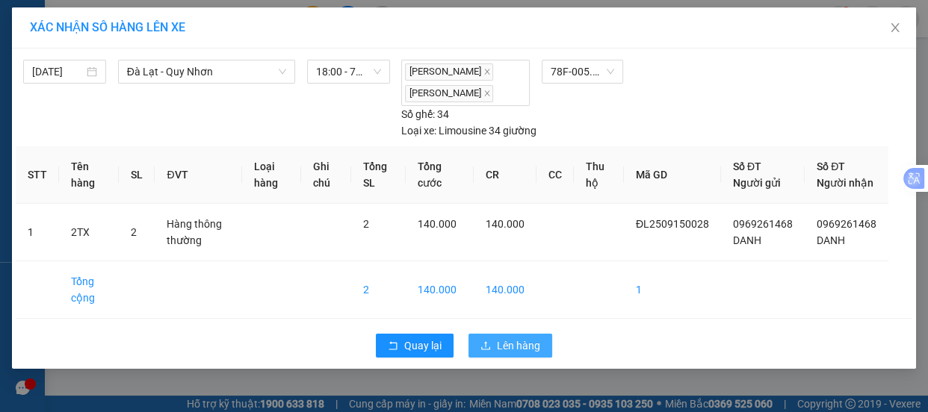
click at [511, 354] on span "Lên hàng" at bounding box center [518, 346] width 43 height 16
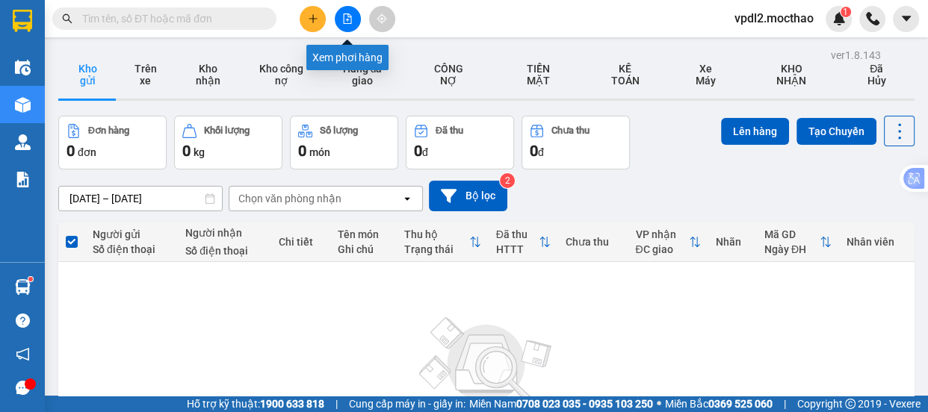
click at [344, 21] on icon "file-add" at bounding box center [347, 18] width 10 height 10
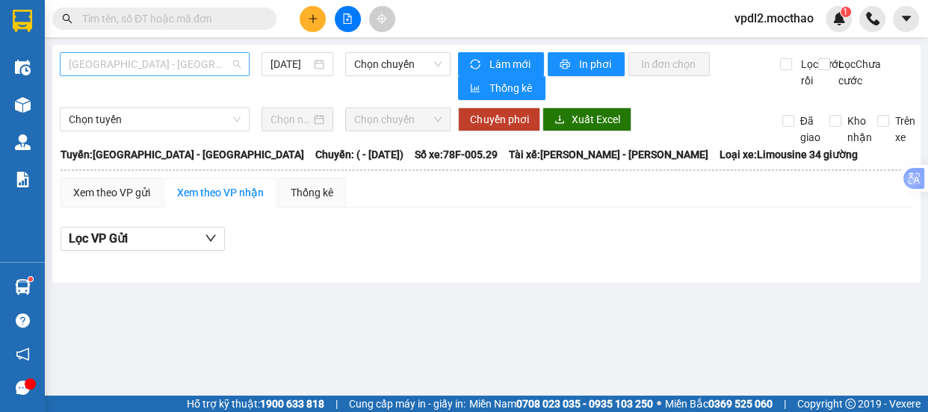
click at [179, 58] on span "[GEOGRAPHIC_DATA] - [GEOGRAPHIC_DATA]" at bounding box center [155, 64] width 172 height 22
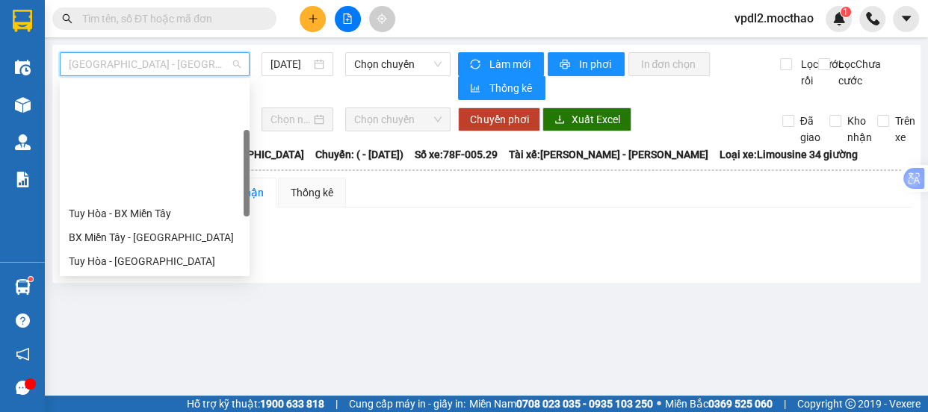
click at [146, 325] on div "Đà Lạt - Quy Nhơn" at bounding box center [155, 333] width 172 height 16
type input "[DATE]"
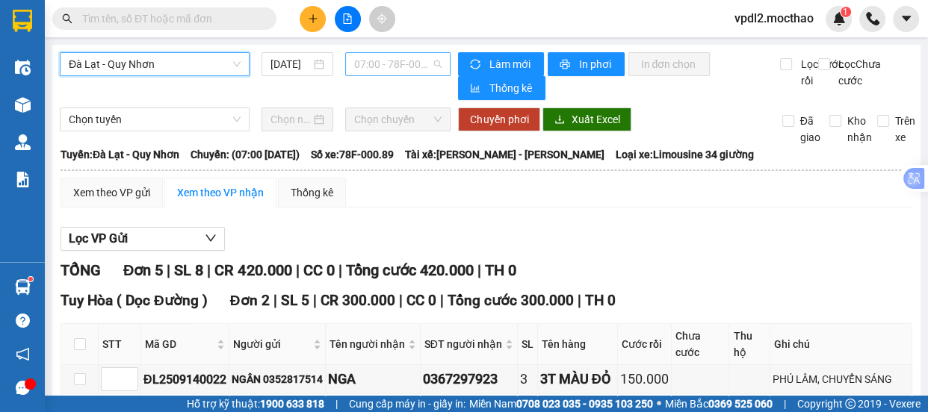
click at [377, 65] on span "07:00 - 78F-000.89" at bounding box center [397, 64] width 87 height 22
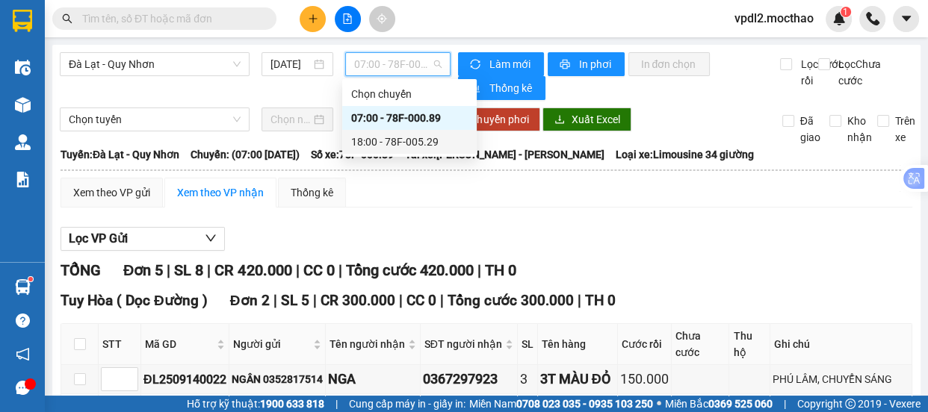
click at [410, 138] on div "18:00 - 78F-005.29" at bounding box center [409, 142] width 117 height 16
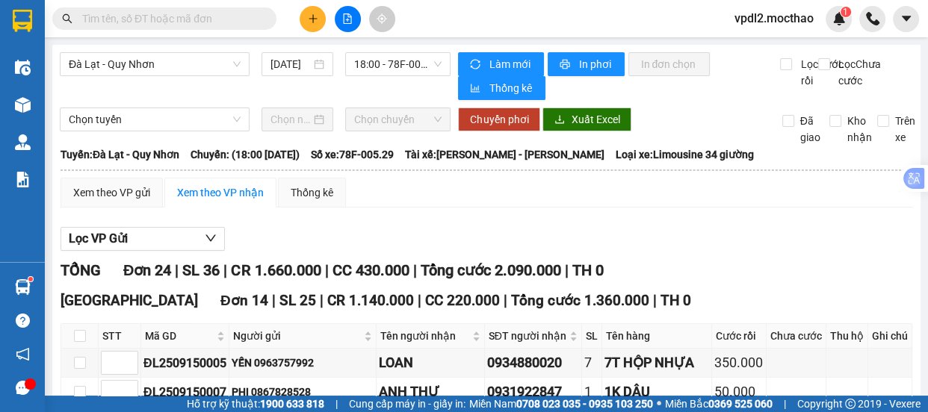
click at [310, 25] on button at bounding box center [313, 19] width 26 height 26
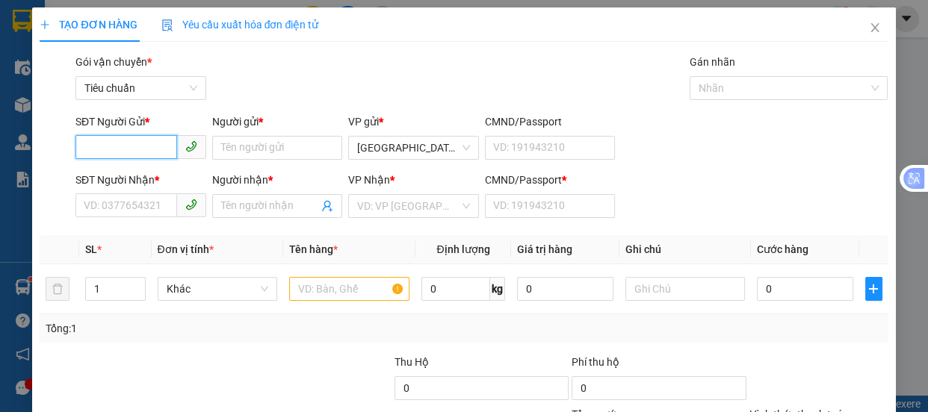
click at [152, 146] on input "SĐT Người Gửi *" at bounding box center [126, 147] width 102 height 24
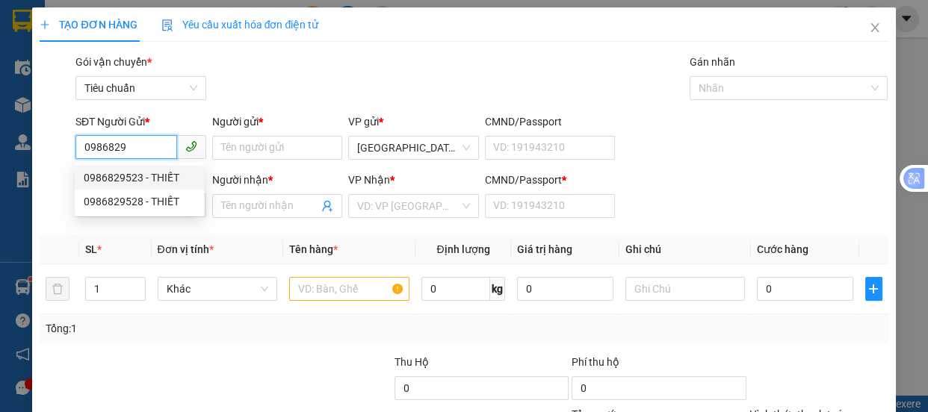
click at [127, 174] on div "0986829523 - THIẾT" at bounding box center [139, 178] width 111 height 16
type input "0986829523"
type input "THIẾT"
type input "0912339839"
type input "HUỆ"
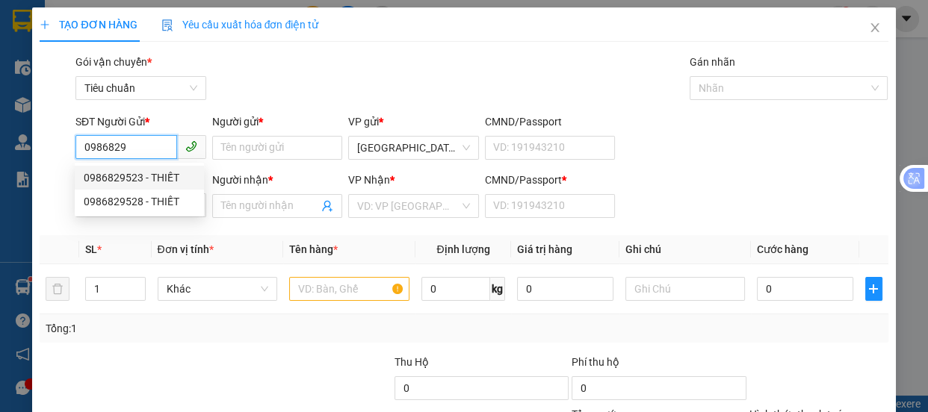
type input "0"
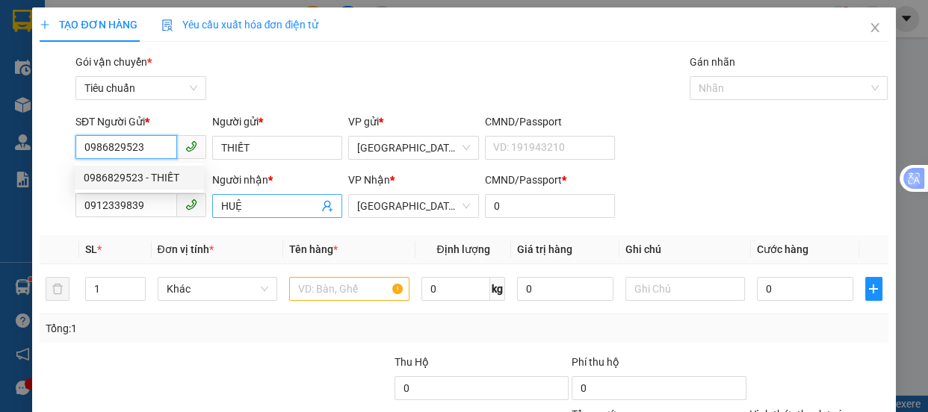
type input "50.000"
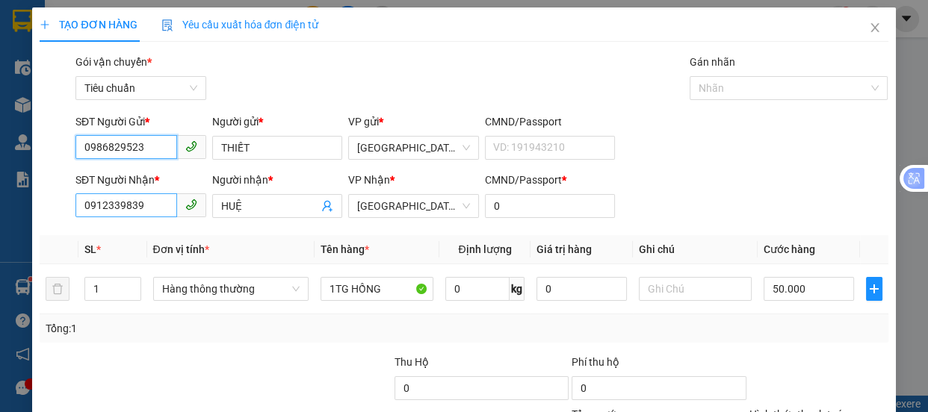
type input "0986829523"
click at [158, 212] on input "0912339839" at bounding box center [126, 206] width 102 height 24
type input "0"
type input "0935059333"
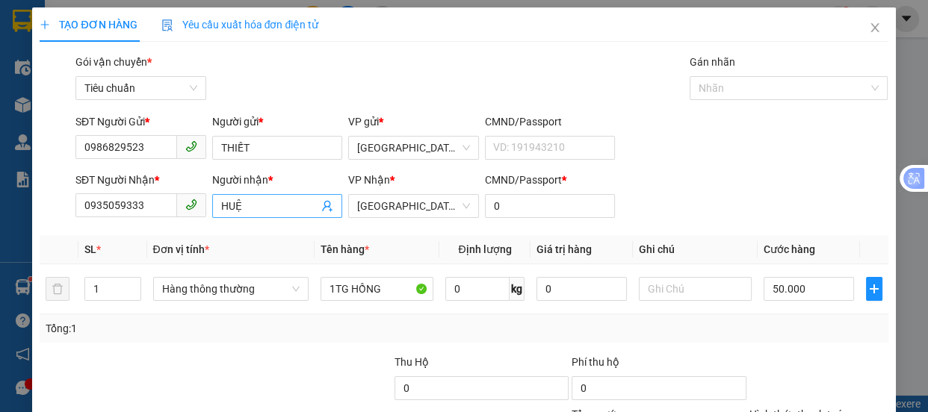
click at [257, 209] on input "HUỆ" at bounding box center [270, 206] width 98 height 16
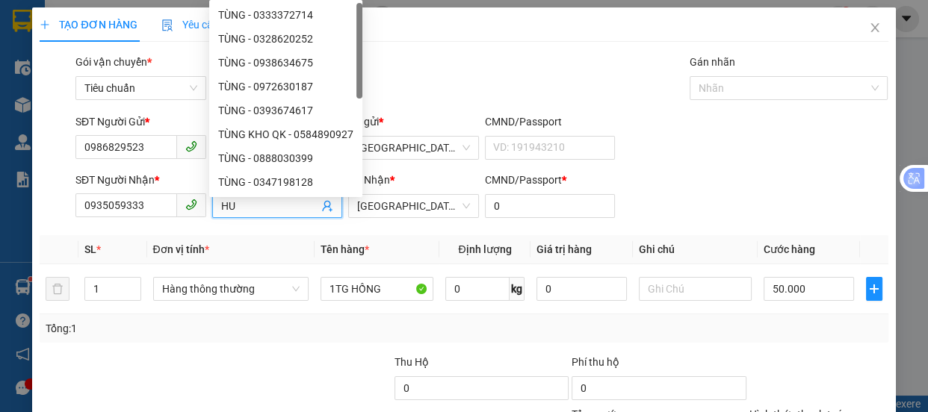
type input "H"
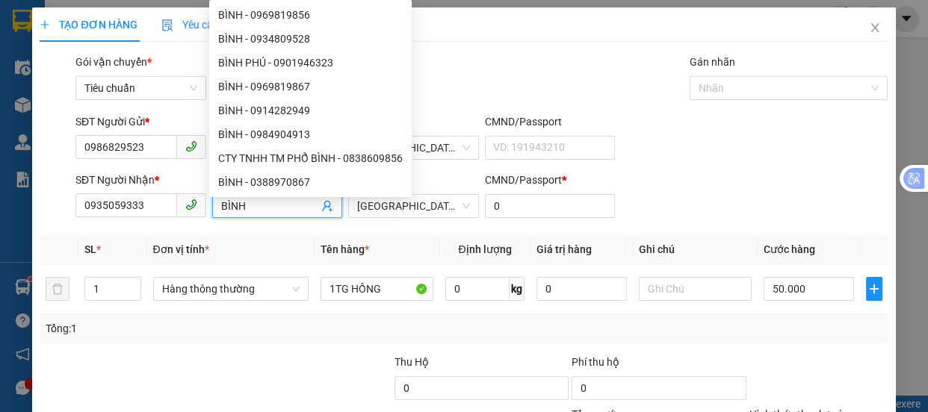
type input "BÌNH"
click at [287, 328] on div "Tổng: 1" at bounding box center [203, 329] width 314 height 16
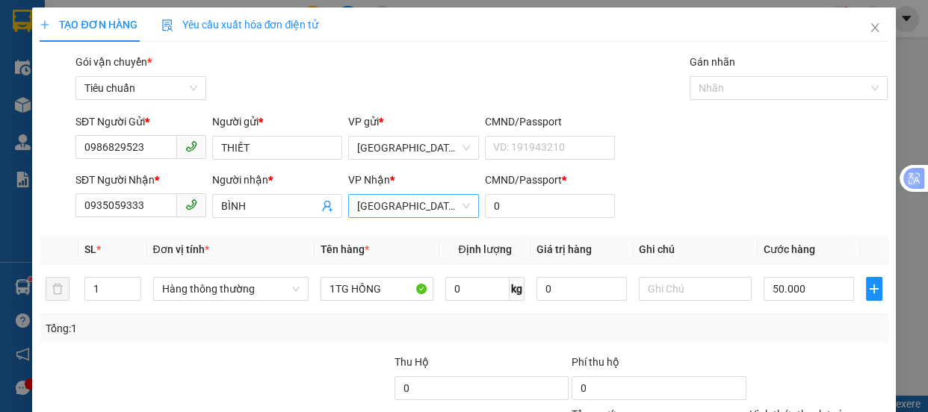
click at [392, 208] on span "[GEOGRAPHIC_DATA]" at bounding box center [413, 206] width 113 height 22
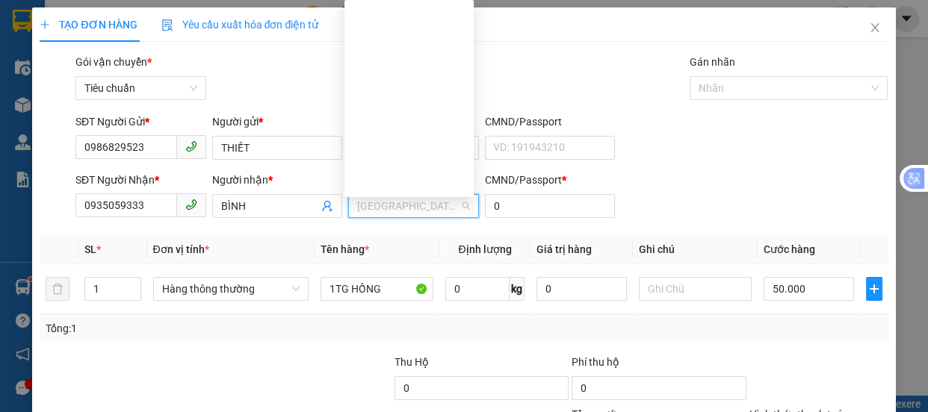
drag, startPoint x: 409, startPoint y: 112, endPoint x: 423, endPoint y: 120, distance: 15.4
click at [410, 318] on div "Tuy Hòa ( Dọc Đường )" at bounding box center [408, 326] width 111 height 16
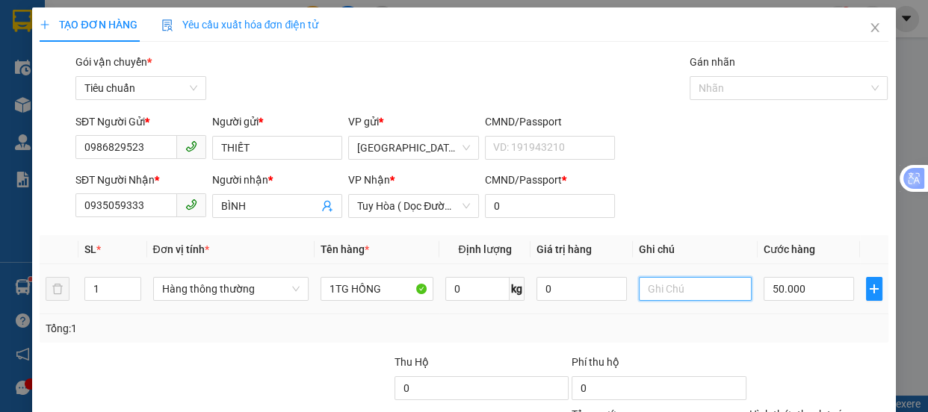
drag, startPoint x: 657, startPoint y: 285, endPoint x: 653, endPoint y: 325, distance: 40.5
click at [658, 285] on input "text" at bounding box center [695, 289] width 113 height 24
type input "CÂY XÀNG HÒA ĐA"
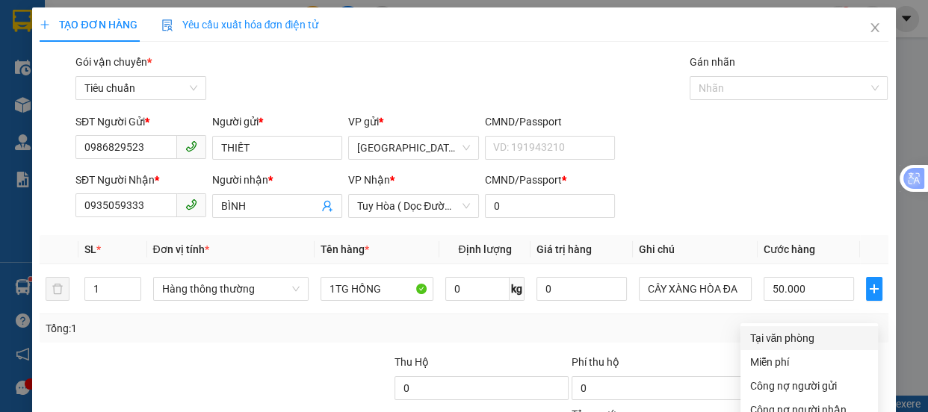
click at [791, 330] on div "Tại văn phòng" at bounding box center [809, 338] width 120 height 16
type input "0"
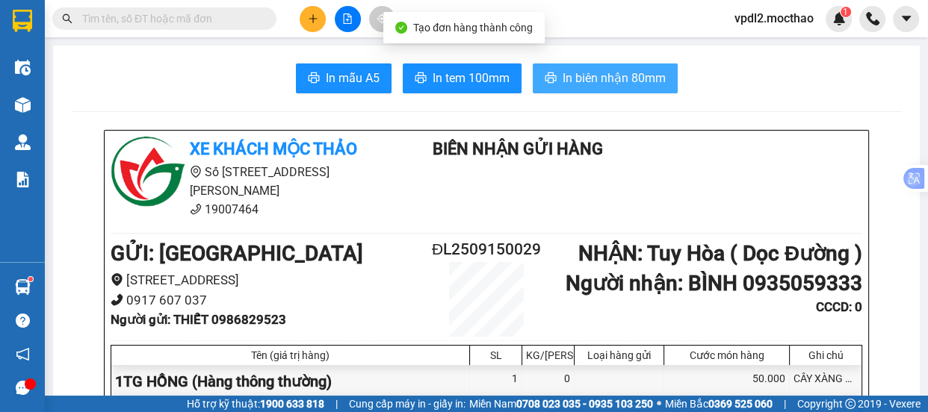
click at [585, 69] on span "In biên nhận 80mm" at bounding box center [614, 78] width 103 height 19
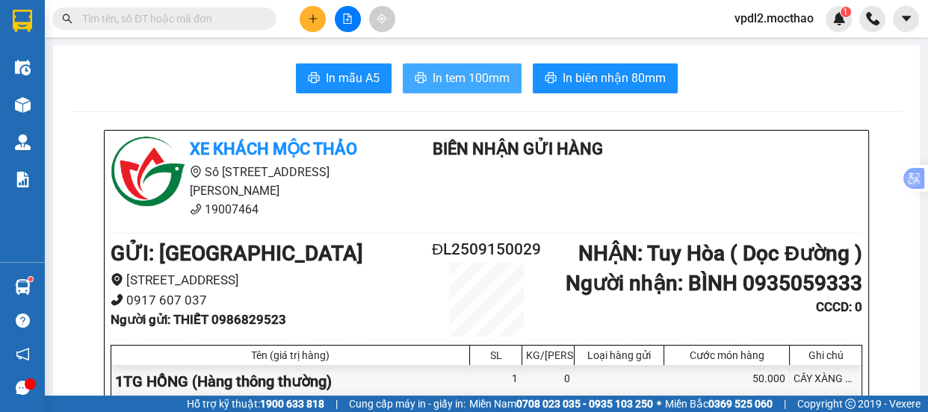
click at [475, 81] on span "In tem 100mm" at bounding box center [471, 78] width 77 height 19
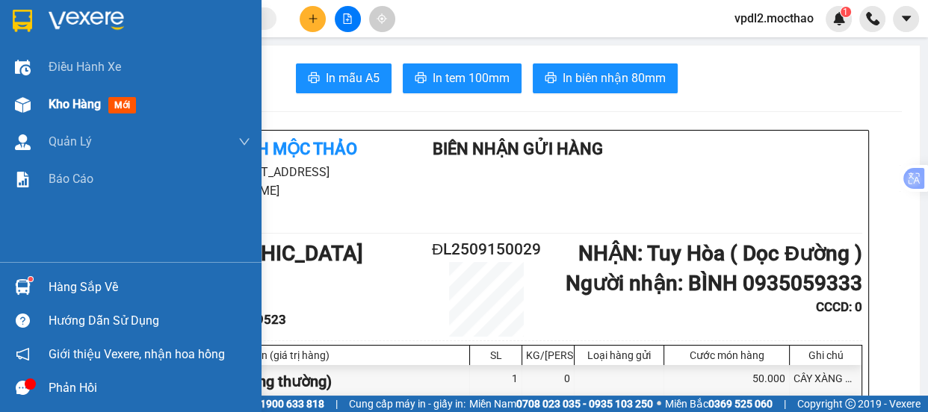
click at [81, 102] on span "Kho hàng" at bounding box center [75, 104] width 52 height 14
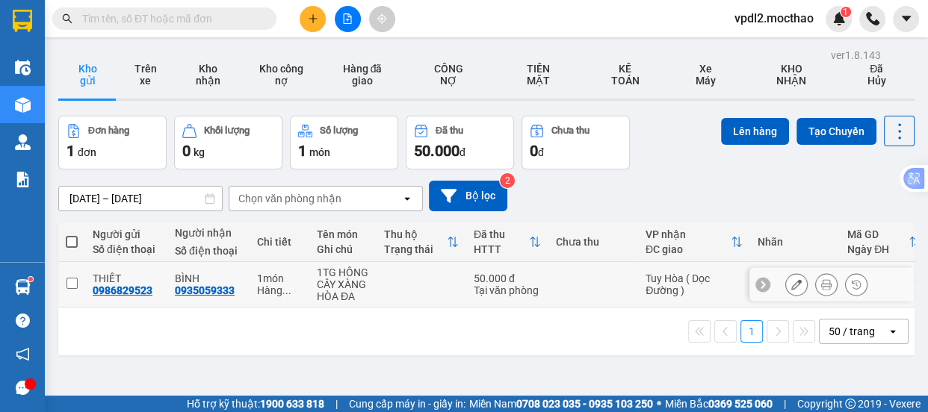
click at [72, 280] on input "checkbox" at bounding box center [72, 283] width 11 height 11
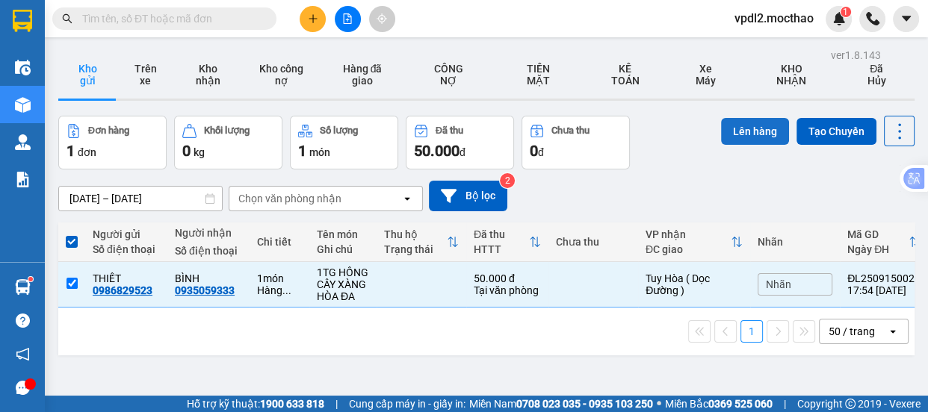
click at [757, 127] on button "Lên hàng" at bounding box center [755, 131] width 68 height 27
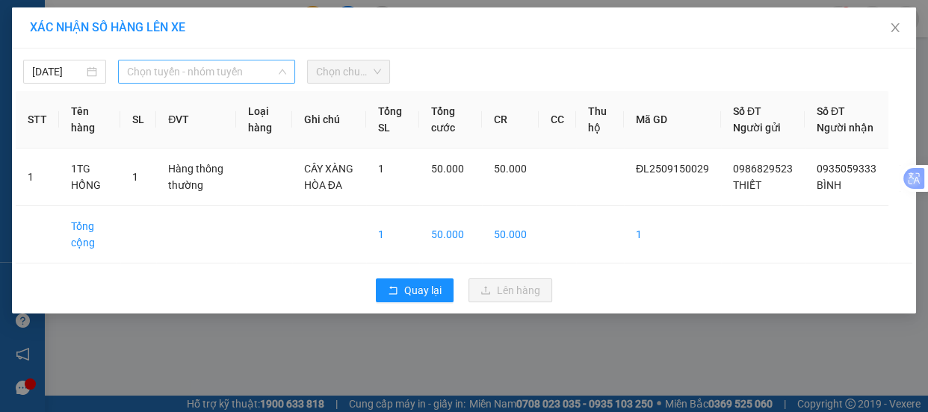
click at [184, 72] on span "Chọn tuyến - nhóm tuyến" at bounding box center [206, 72] width 159 height 22
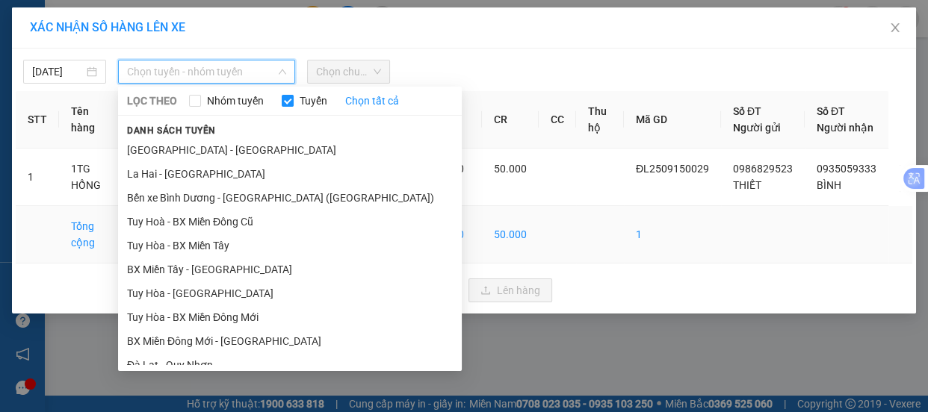
click at [200, 353] on li "Đà Lạt - Quy Nhơn" at bounding box center [290, 365] width 344 height 24
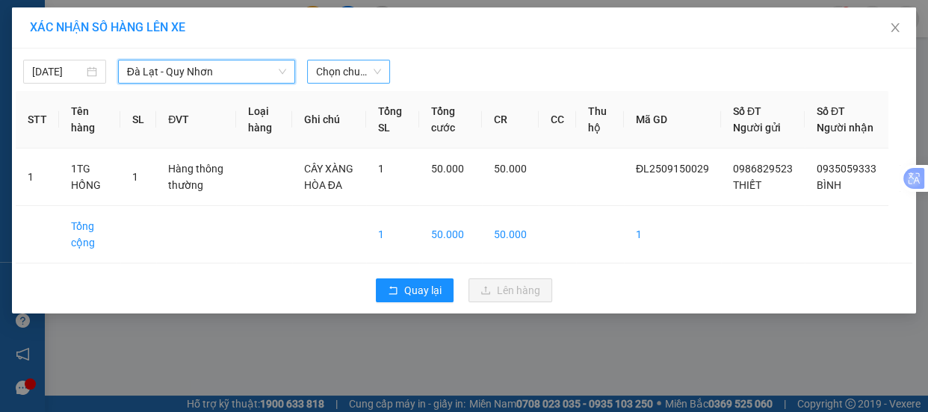
click at [362, 73] on span "Chọn chuyến" at bounding box center [348, 72] width 65 height 22
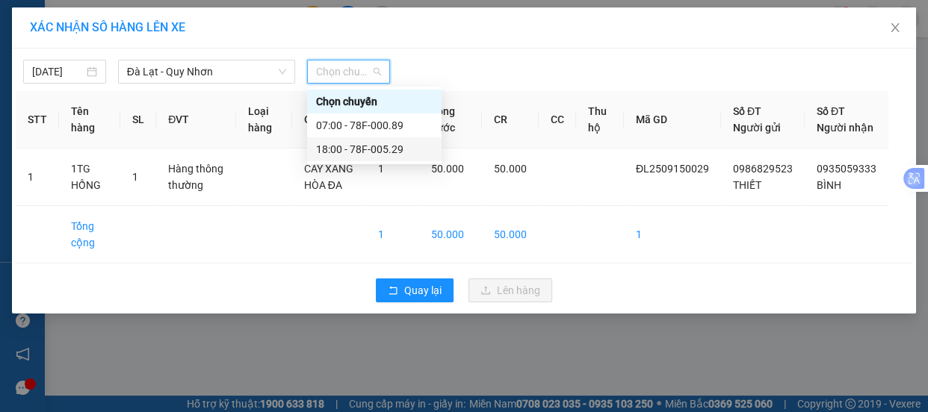
click at [366, 151] on div "18:00 - 78F-005.29" at bounding box center [374, 149] width 117 height 16
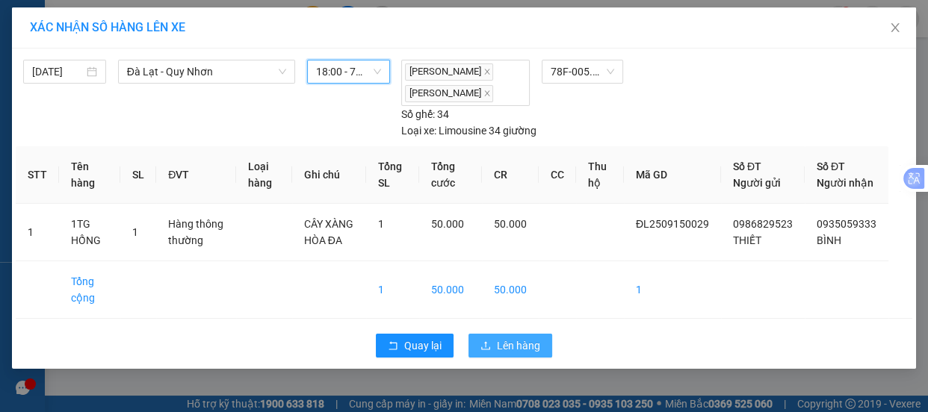
click at [520, 354] on span "Lên hàng" at bounding box center [518, 346] width 43 height 16
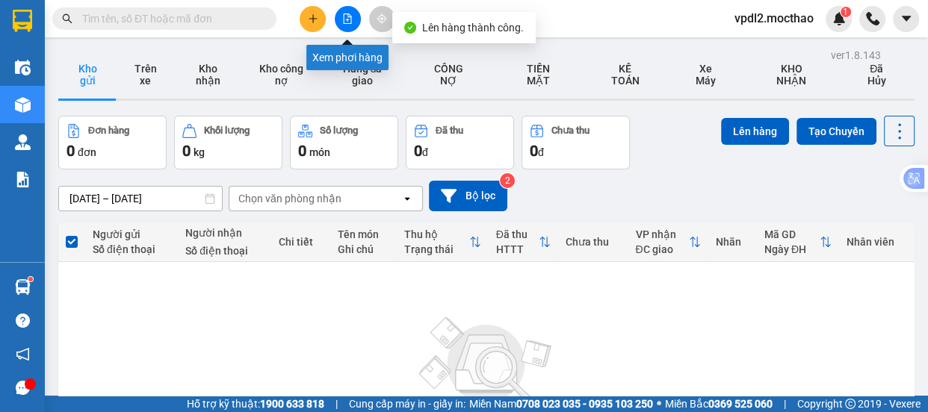
click at [348, 21] on icon "file-add" at bounding box center [347, 18] width 10 height 10
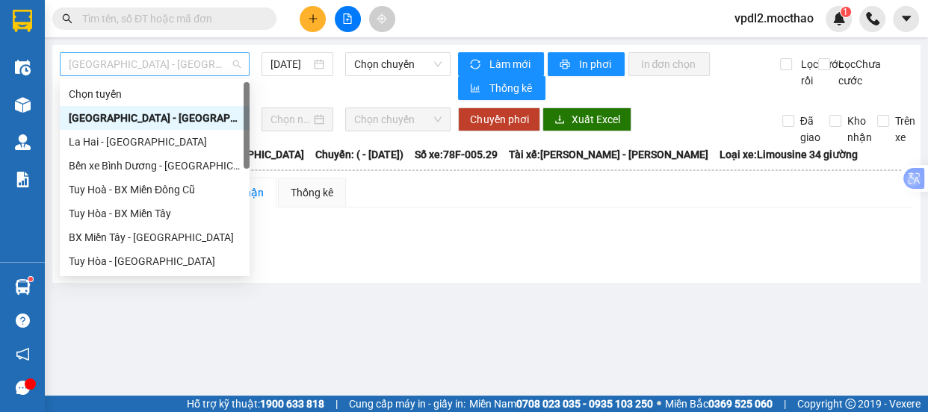
click at [160, 64] on span "[GEOGRAPHIC_DATA] - [GEOGRAPHIC_DATA]" at bounding box center [155, 64] width 172 height 22
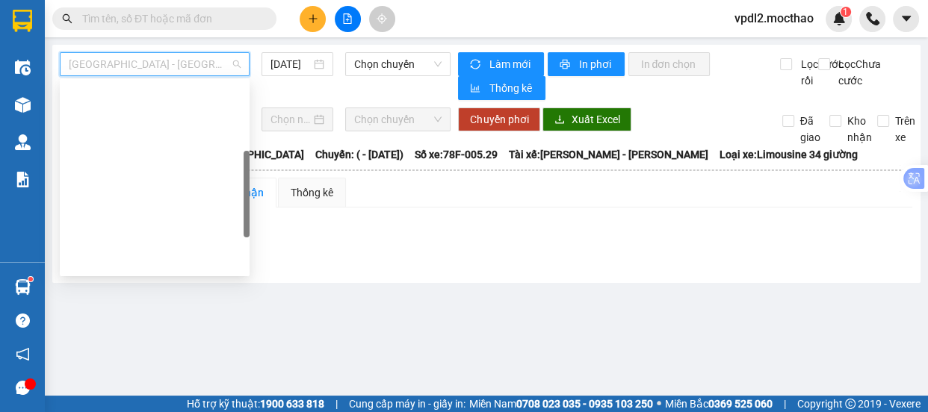
click at [139, 325] on div "Đà Lạt - Quy Nhơn" at bounding box center [155, 333] width 172 height 16
type input "[DATE]"
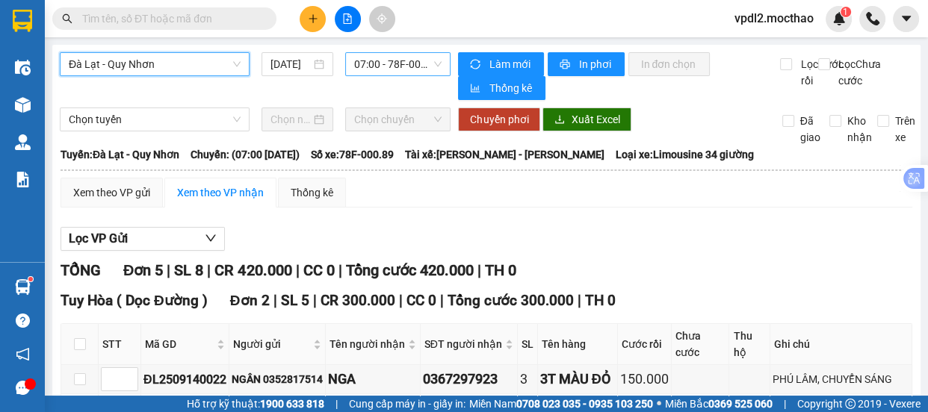
click at [394, 66] on span "07:00 - 78F-000.89" at bounding box center [397, 64] width 87 height 22
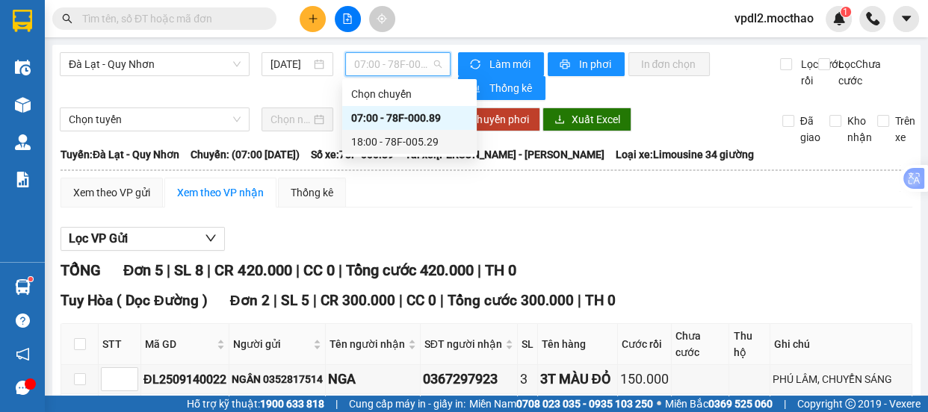
click at [411, 143] on div "18:00 - 78F-005.29" at bounding box center [409, 142] width 117 height 16
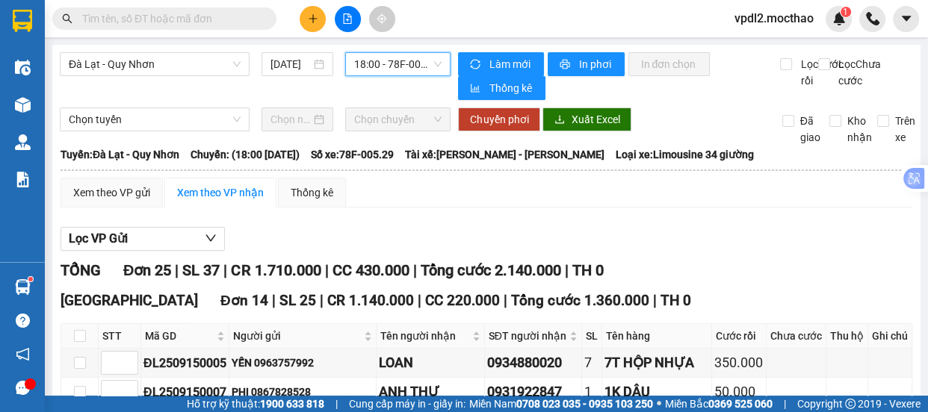
click at [125, 197] on div "Xem theo VP gửi" at bounding box center [111, 193] width 77 height 16
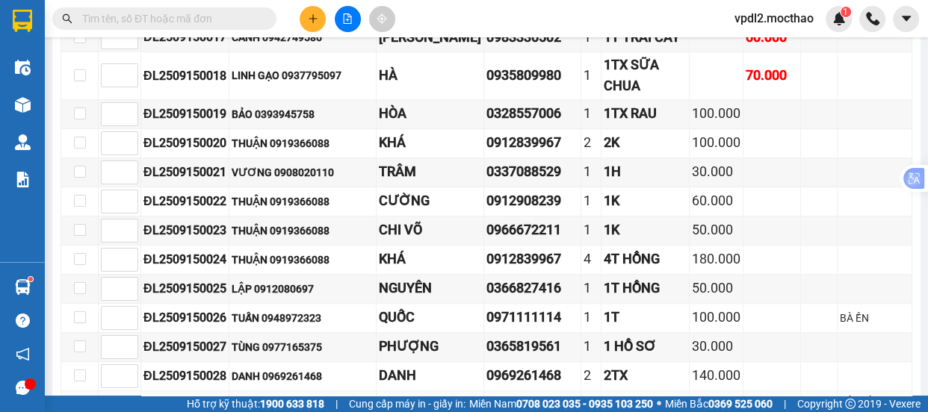
scroll to position [802, 0]
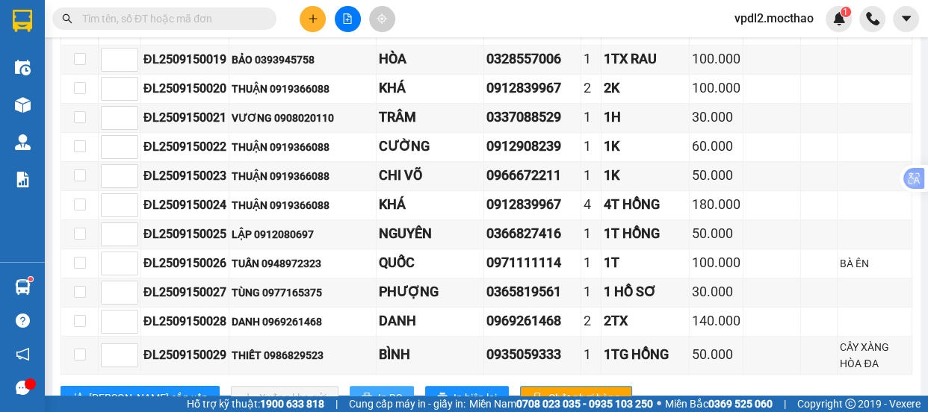
click at [378, 390] on span "In DS" at bounding box center [390, 398] width 24 height 16
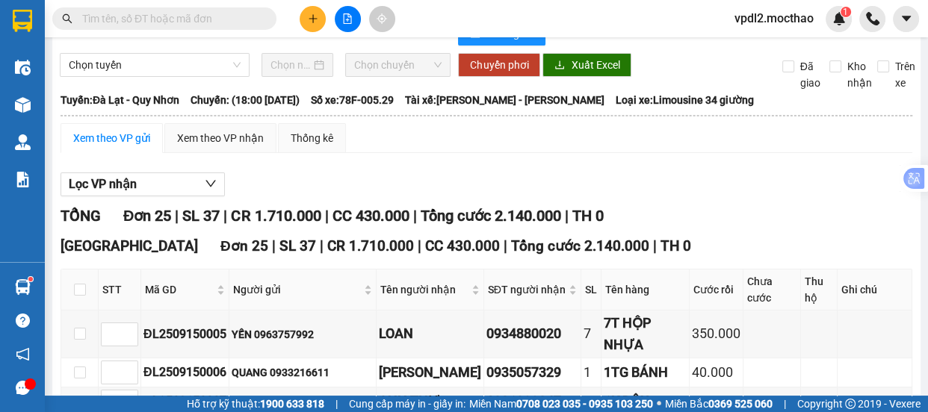
scroll to position [0, 0]
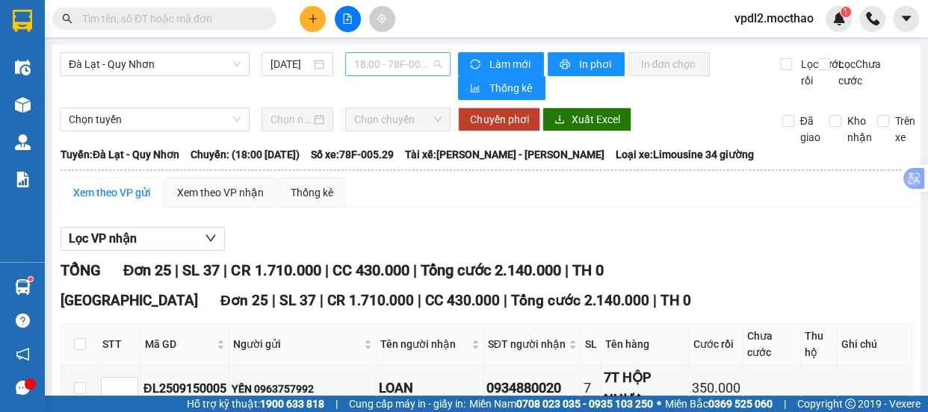
click at [398, 68] on span "18:00 - 78F-005.29" at bounding box center [397, 64] width 87 height 22
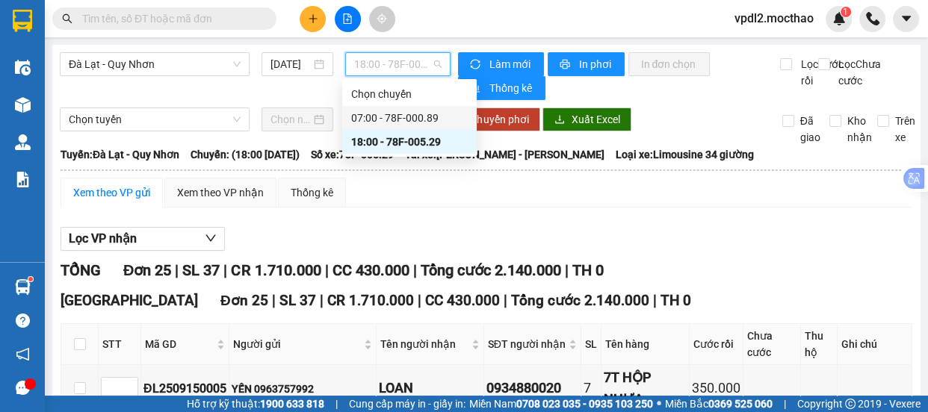
click at [395, 120] on div "07:00 - 78F-000.89" at bounding box center [409, 118] width 117 height 16
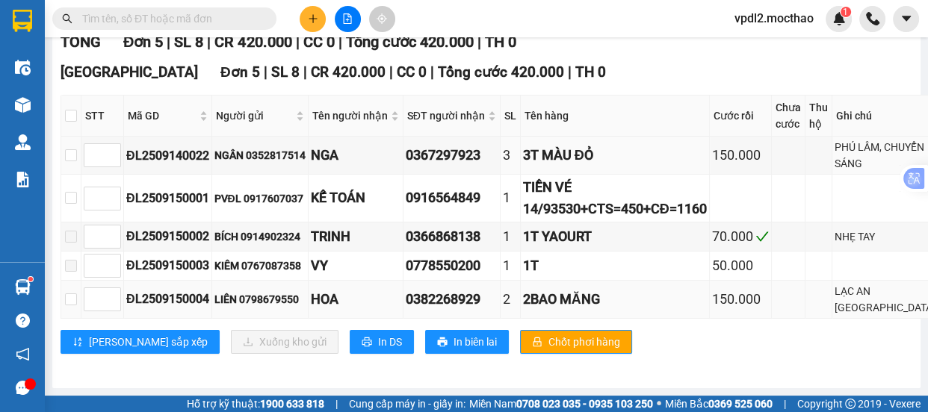
scroll to position [282, 0]
click at [378, 339] on span "In DS" at bounding box center [390, 342] width 24 height 16
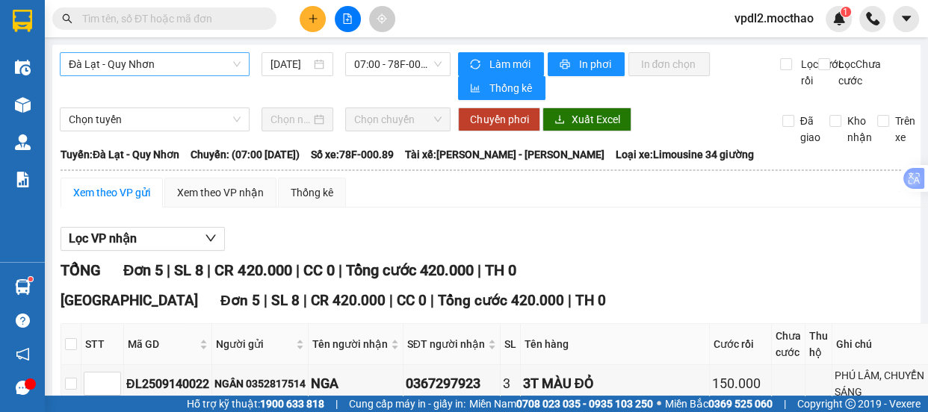
click at [165, 61] on span "Đà Lạt - Quy Nhơn" at bounding box center [155, 64] width 172 height 22
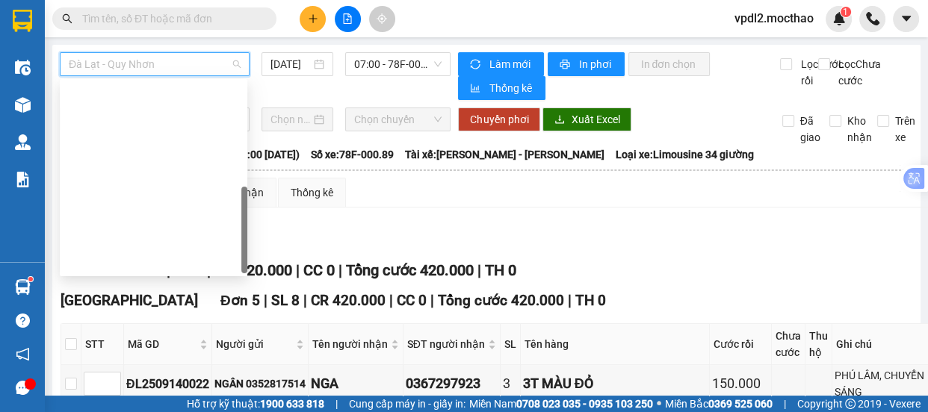
scroll to position [334, 0]
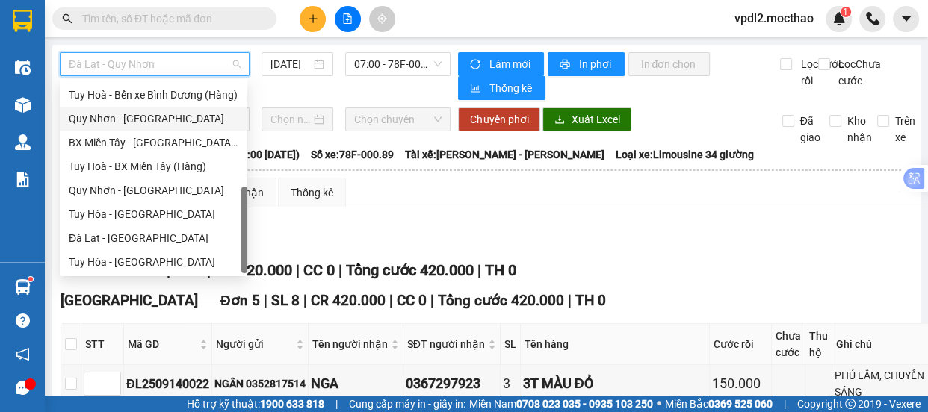
click at [144, 120] on div "Quy Nhơn - [GEOGRAPHIC_DATA]" at bounding box center [154, 119] width 170 height 16
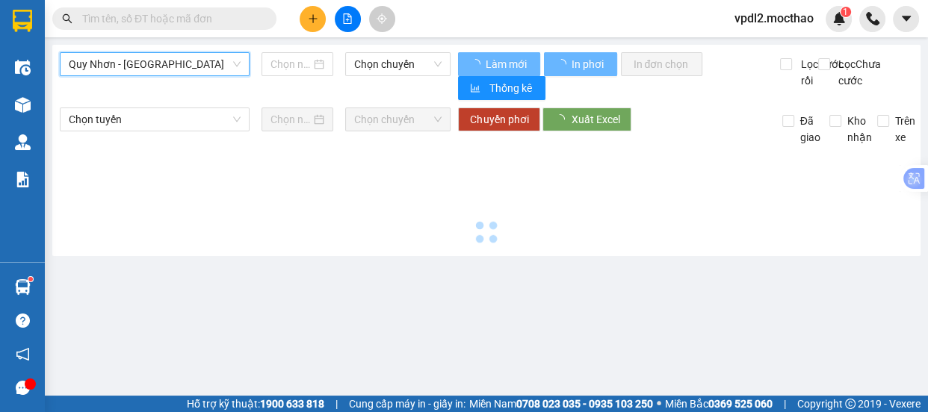
type input "[DATE]"
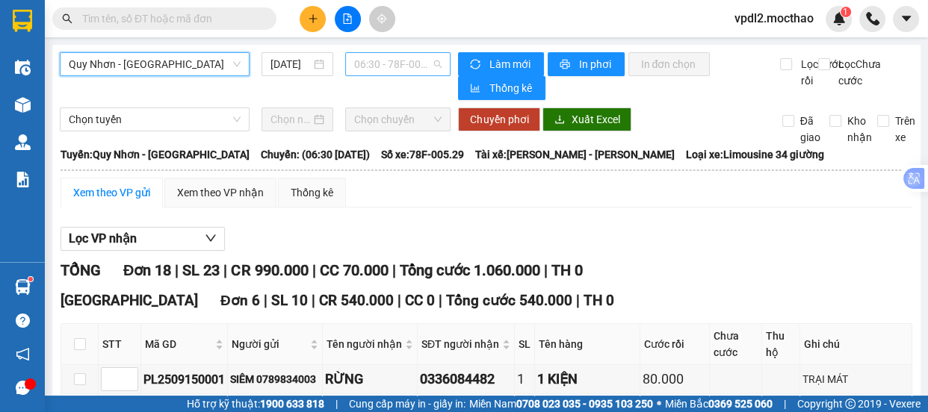
click at [375, 64] on span "06:30 - 78F-005.29" at bounding box center [397, 64] width 87 height 22
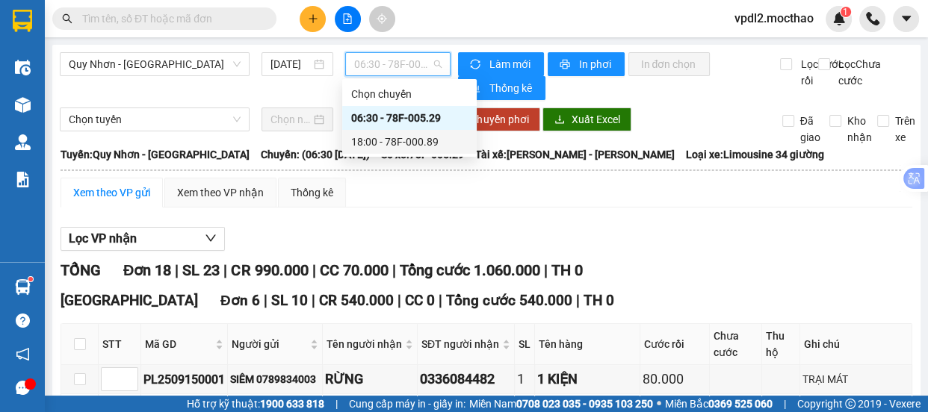
click at [401, 143] on div "18:00 - 78F-000.89" at bounding box center [409, 142] width 117 height 16
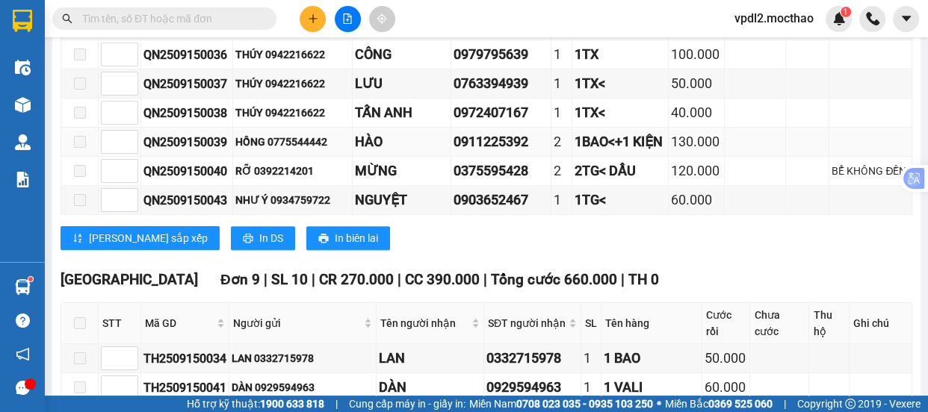
scroll to position [386, 0]
